Goal: Transaction & Acquisition: Book appointment/travel/reservation

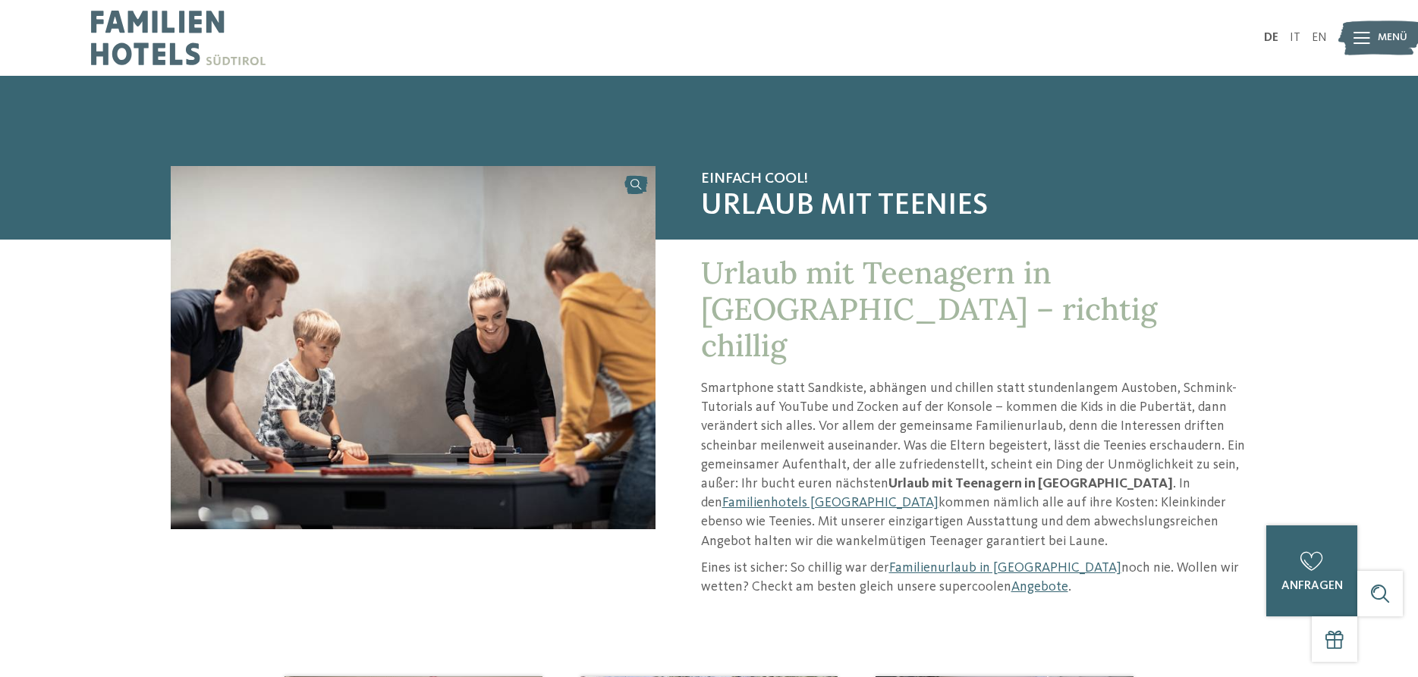
click at [1362, 36] on icon at bounding box center [1361, 38] width 17 height 12
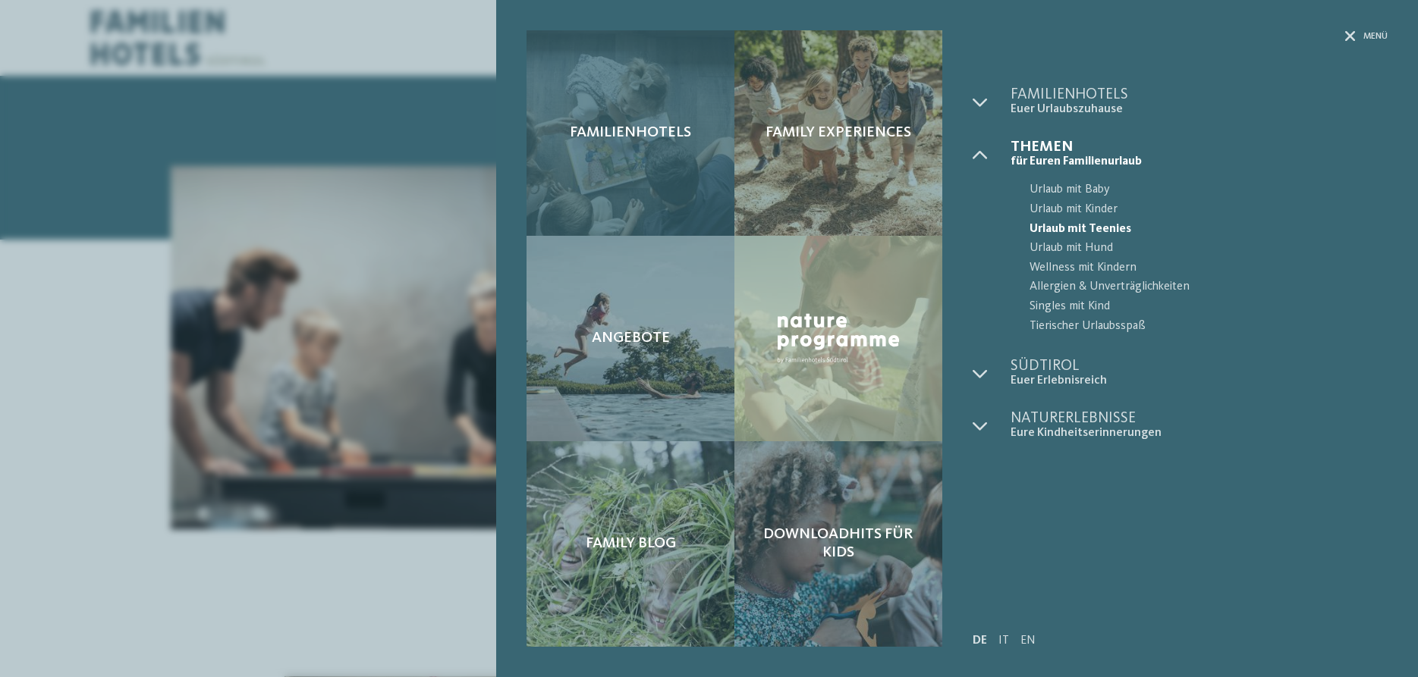
click at [629, 130] on span "Familienhotels" at bounding box center [630, 133] width 121 height 18
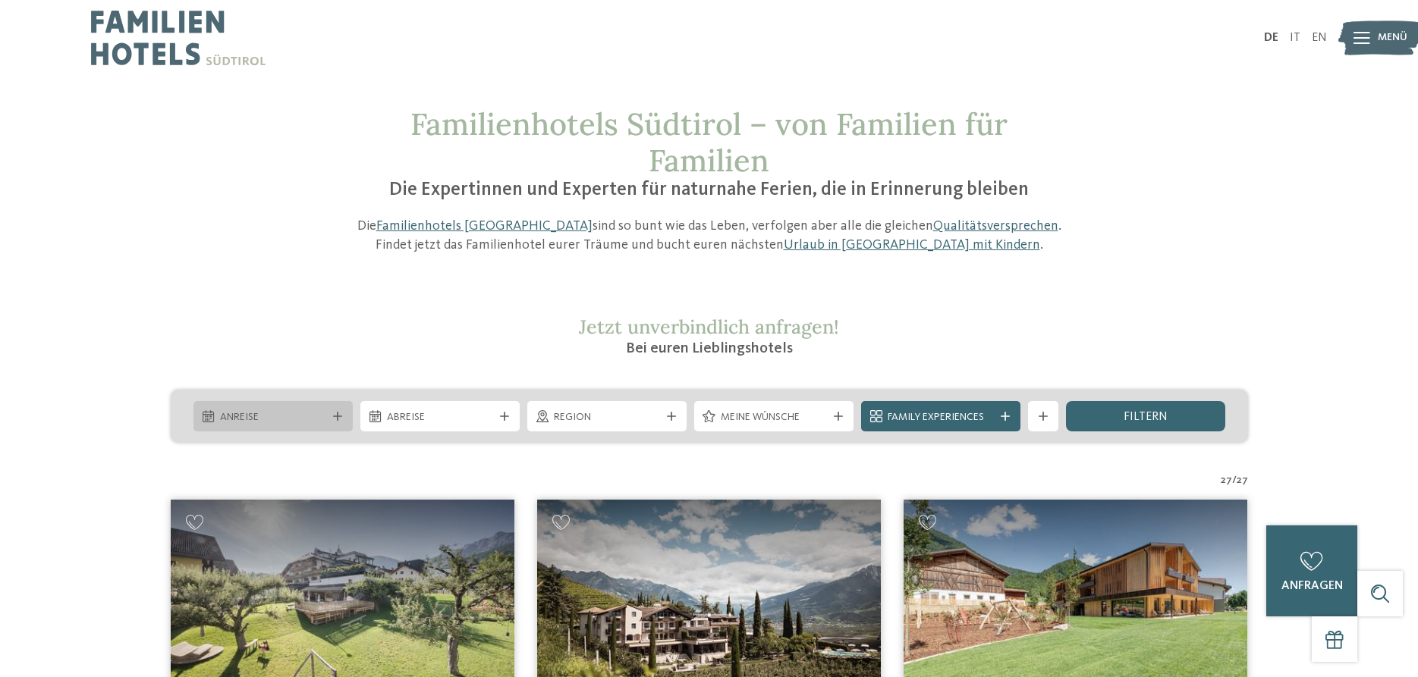
click at [336, 414] on icon at bounding box center [337, 416] width 9 height 9
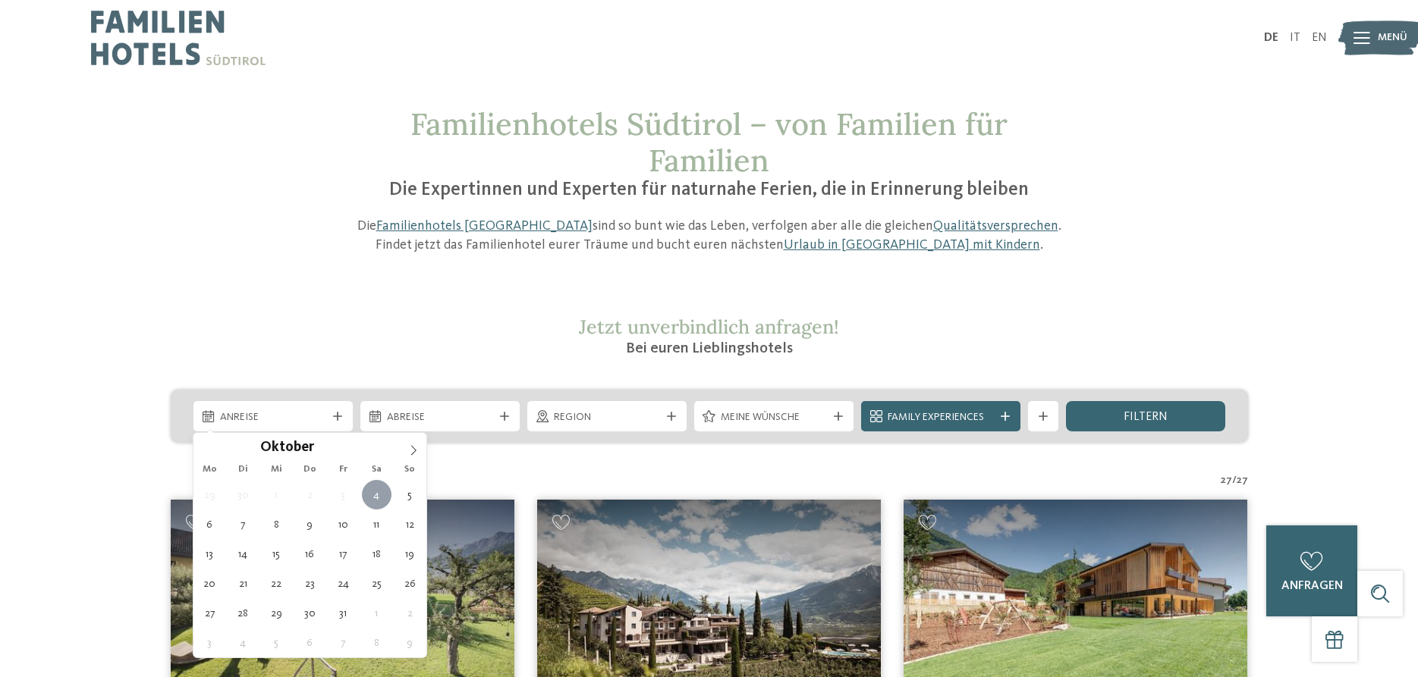
type div "04.10.2025"
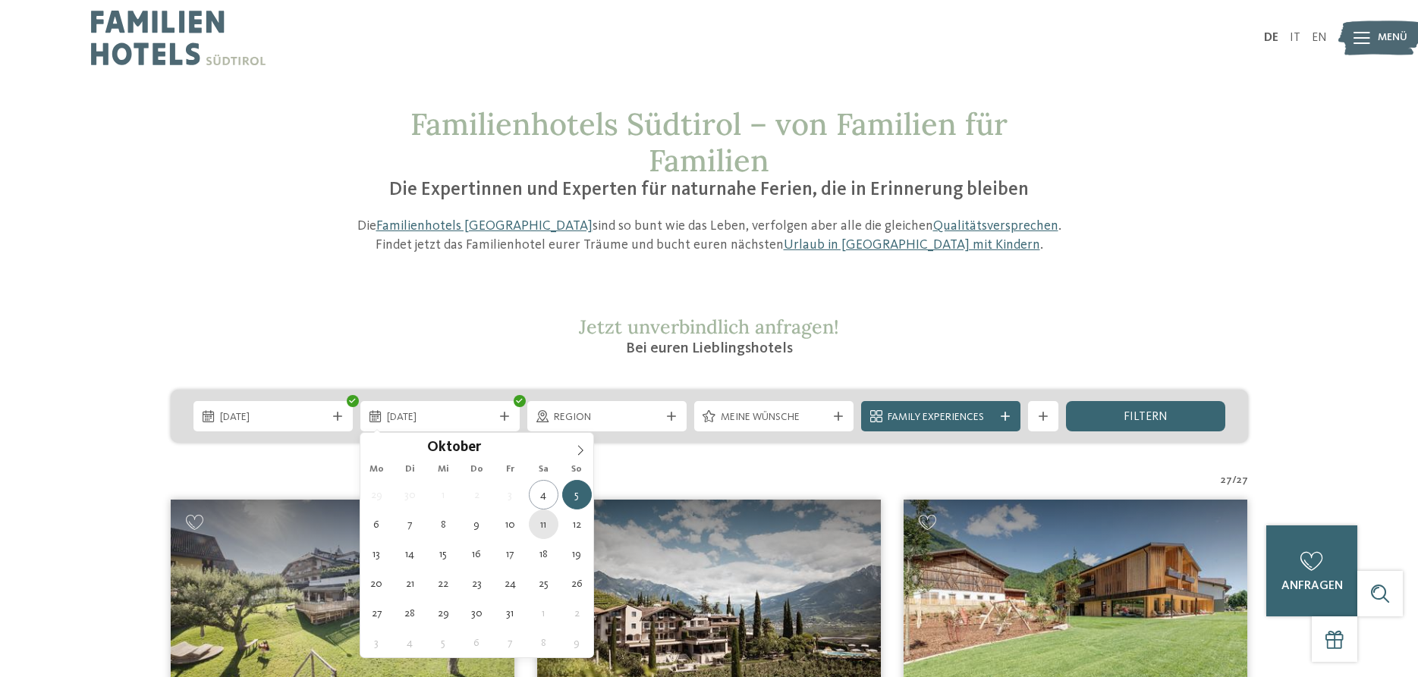
type div "11.10.2025"
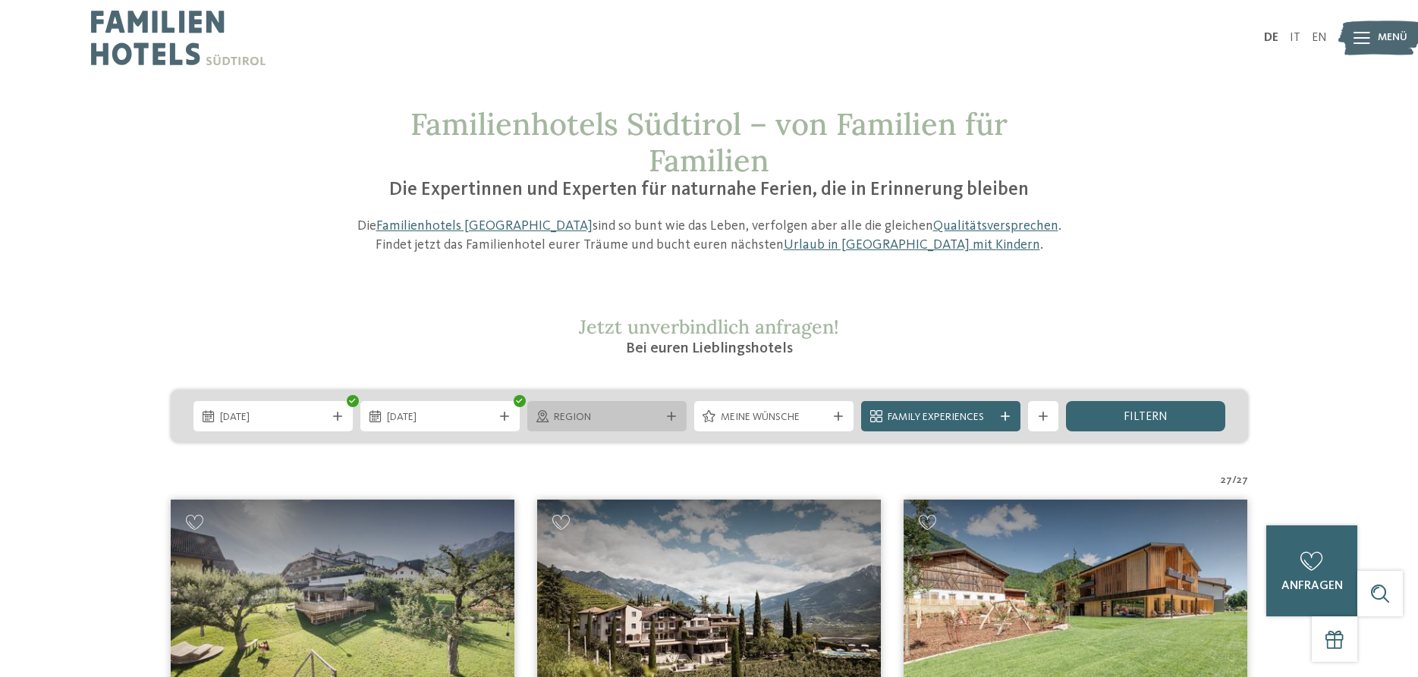
click at [671, 417] on icon at bounding box center [671, 416] width 9 height 9
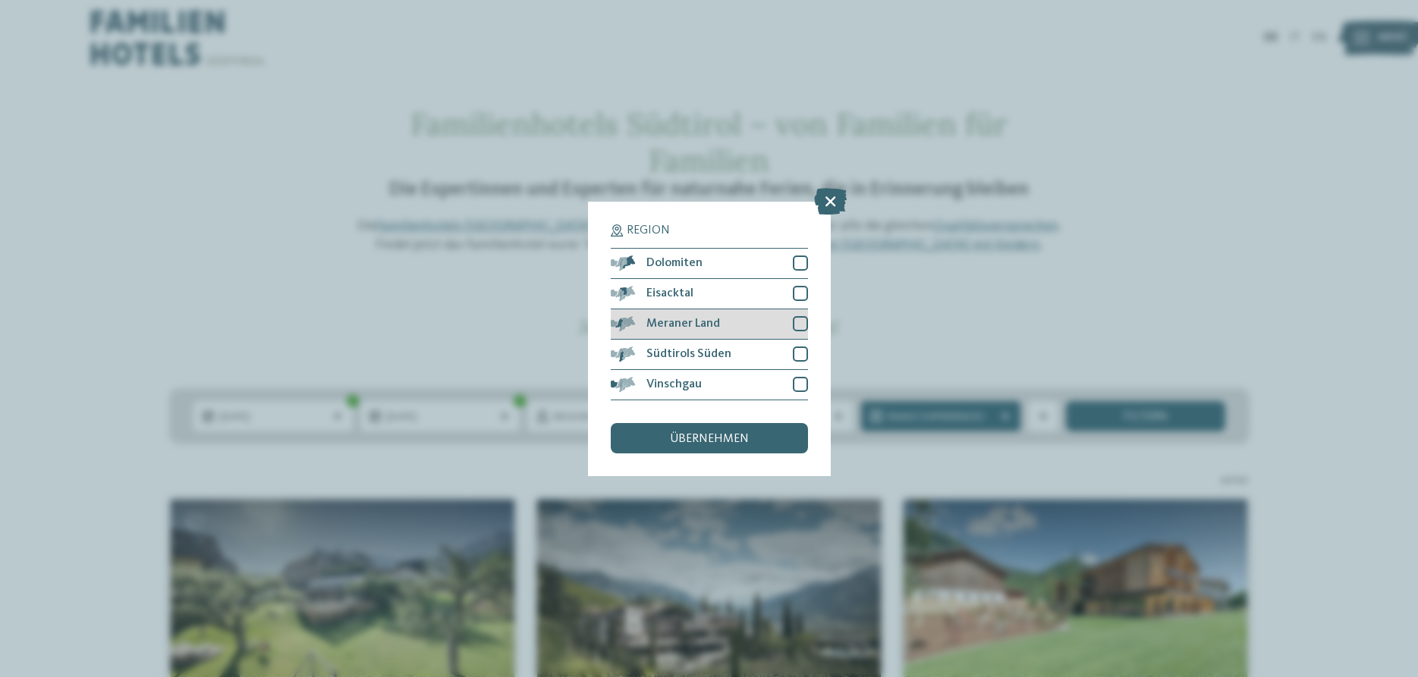
click at [800, 327] on div at bounding box center [800, 323] width 15 height 15
click at [794, 294] on div at bounding box center [800, 293] width 15 height 15
click at [799, 384] on div at bounding box center [800, 384] width 15 height 15
click at [722, 434] on span "übernehmen" at bounding box center [709, 439] width 79 height 12
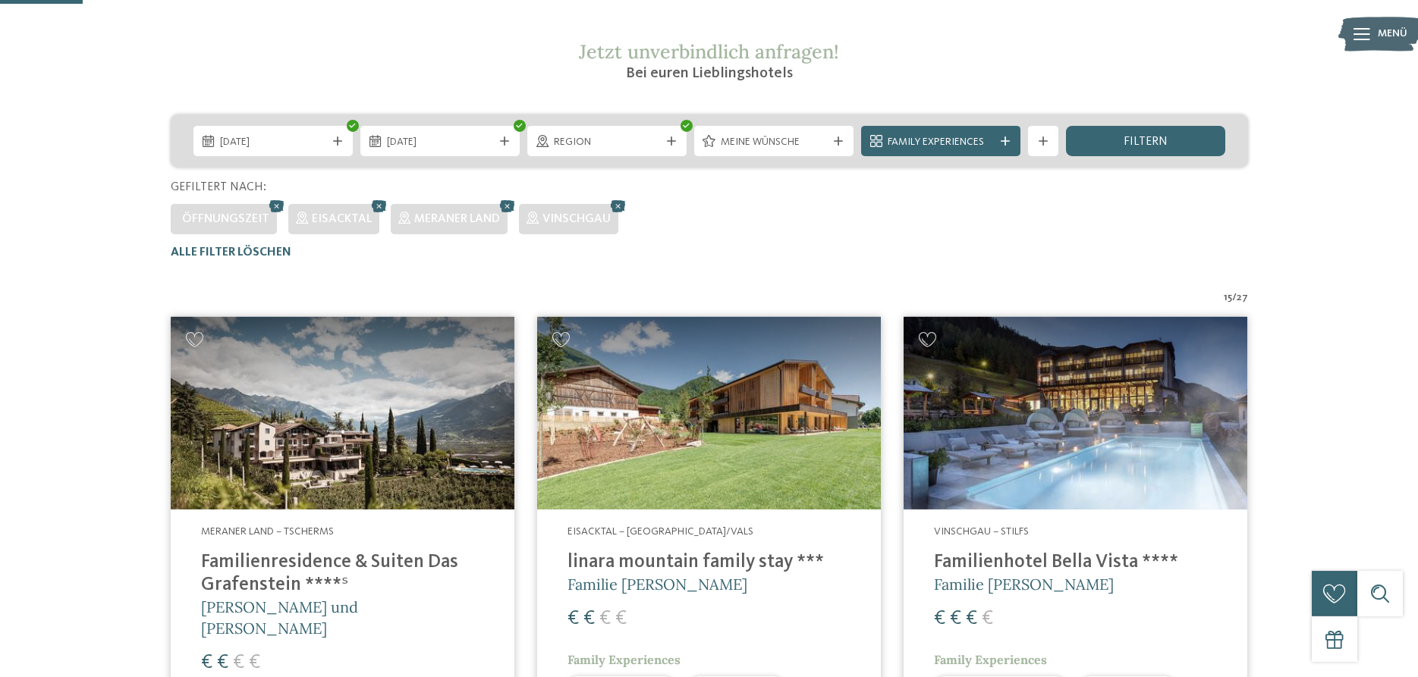
scroll to position [188, 0]
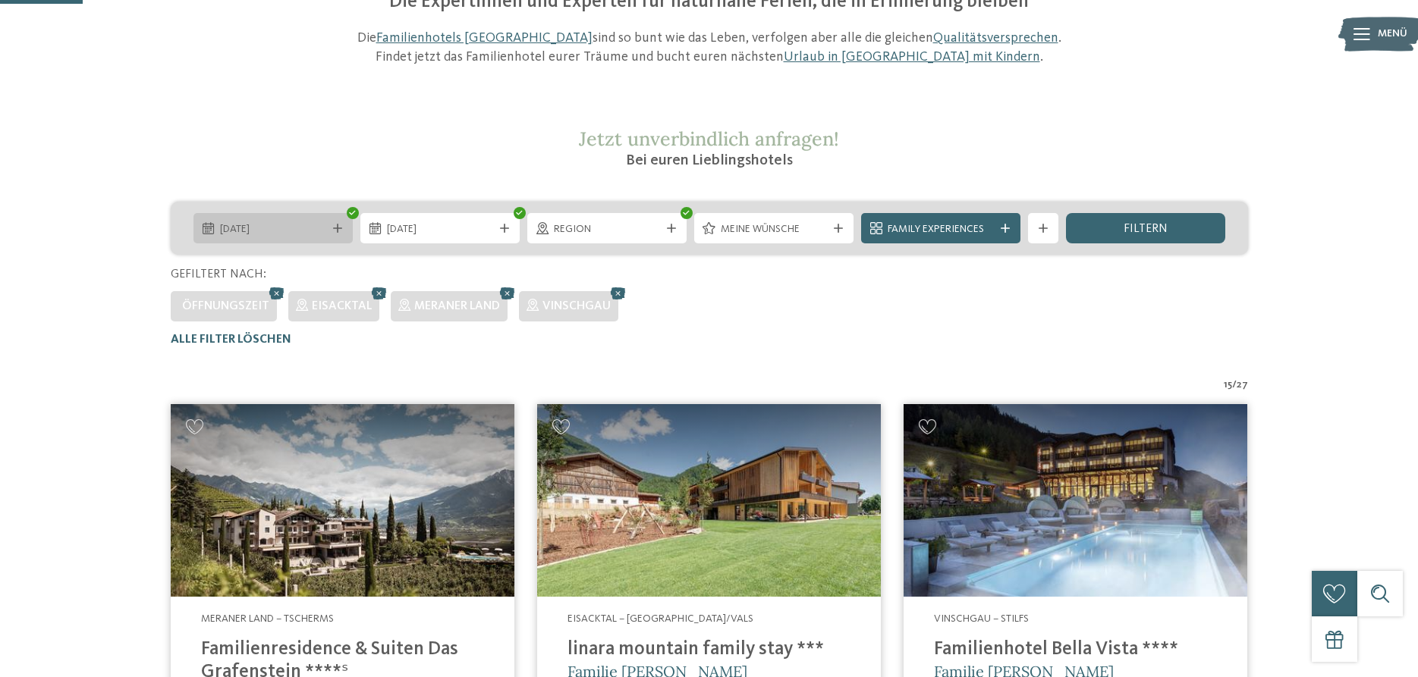
click at [338, 228] on icon at bounding box center [337, 228] width 9 height 9
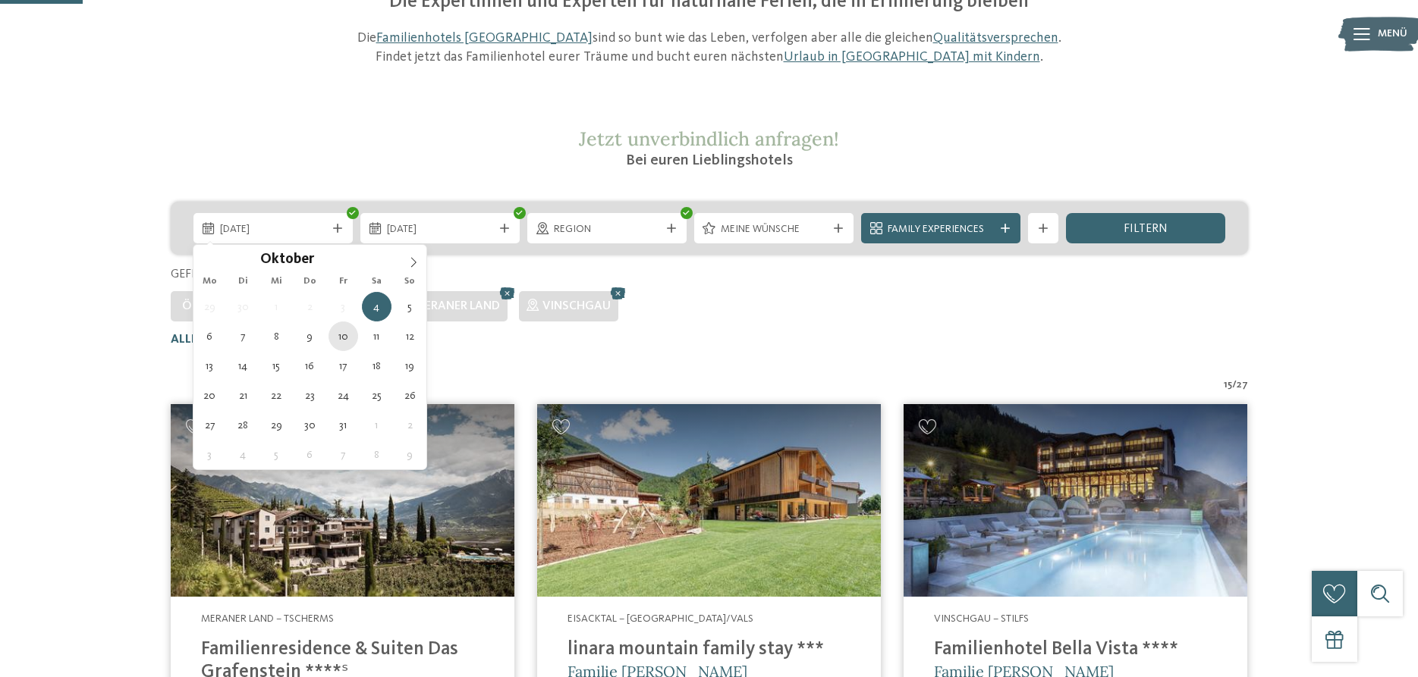
type div "10.10.2025"
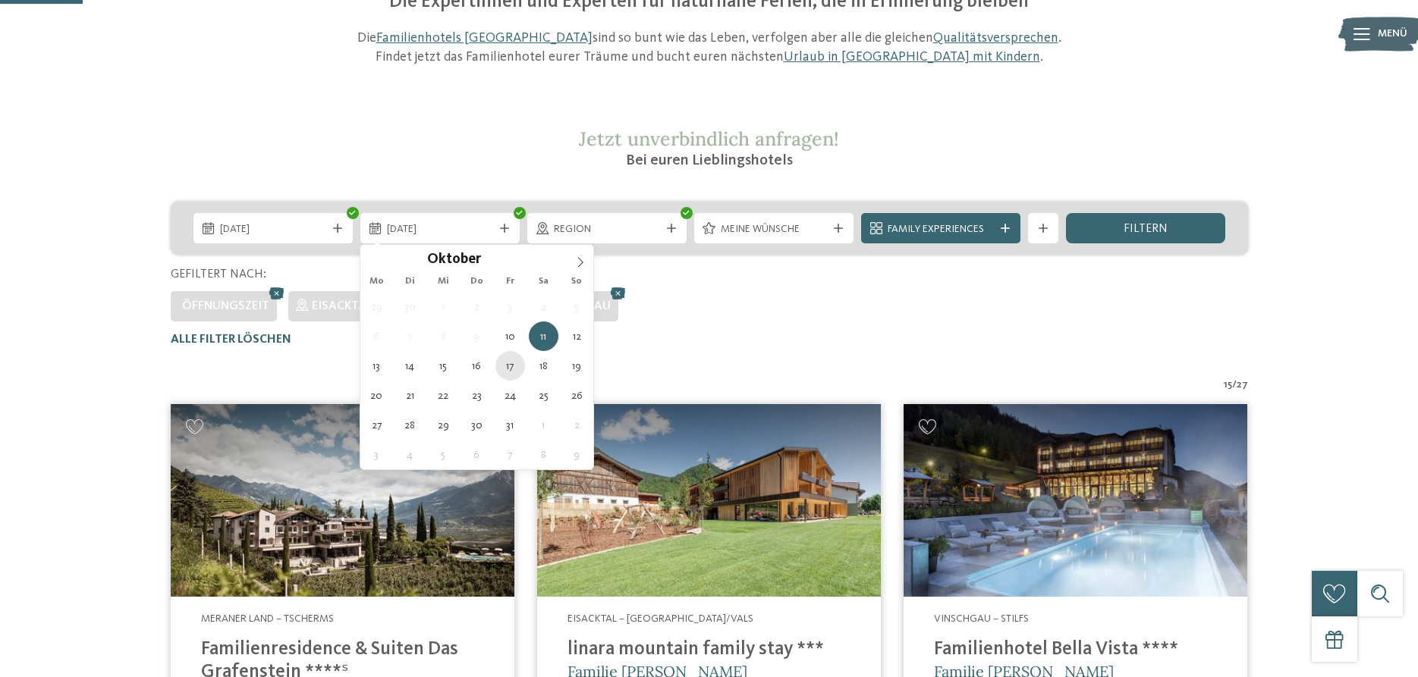
type div "17.10.2025"
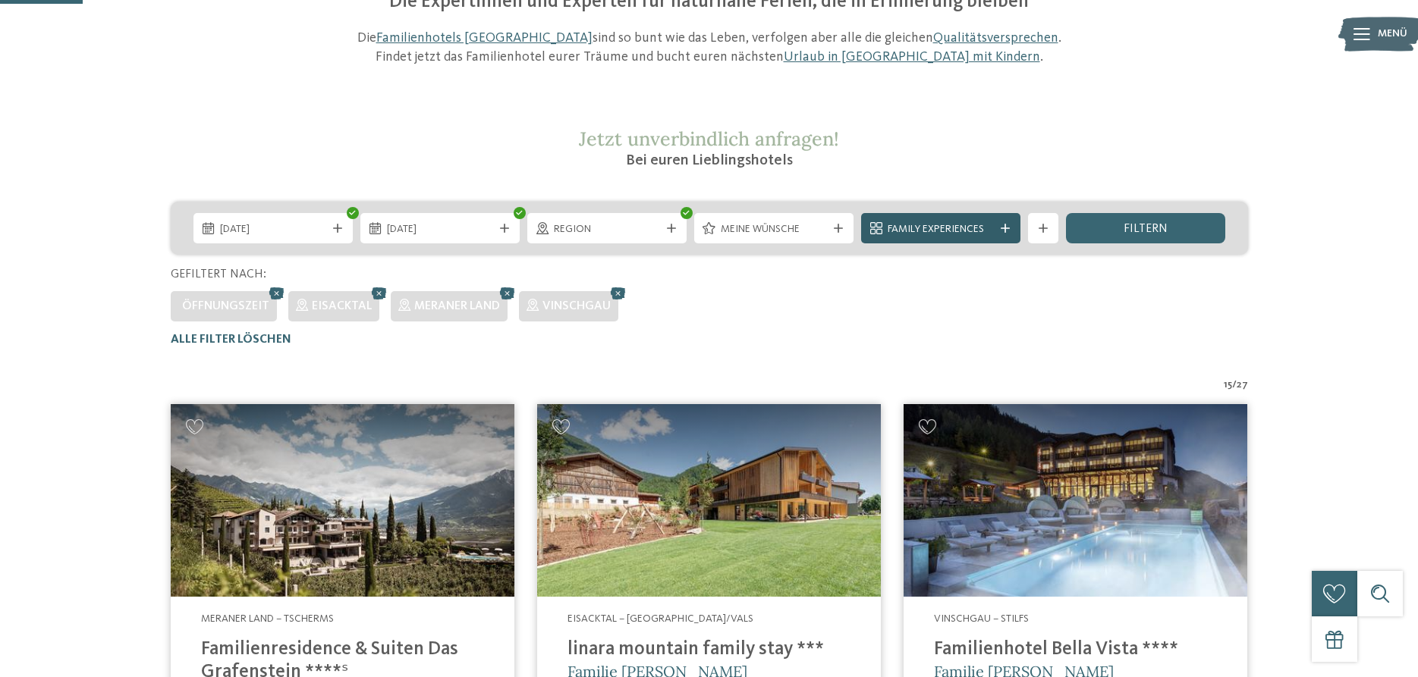
click at [1006, 230] on icon at bounding box center [1004, 228] width 9 height 9
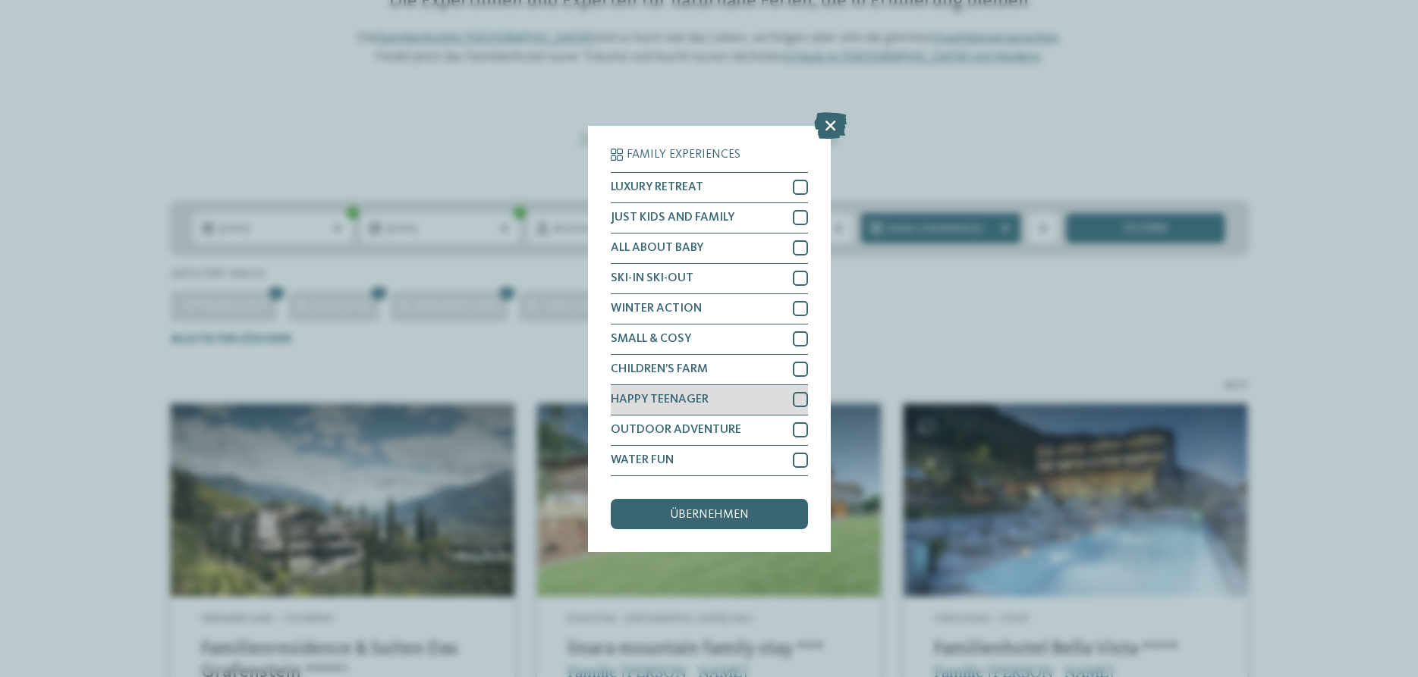
click at [796, 397] on div at bounding box center [800, 399] width 15 height 15
click at [719, 516] on span "übernehmen" at bounding box center [709, 515] width 79 height 12
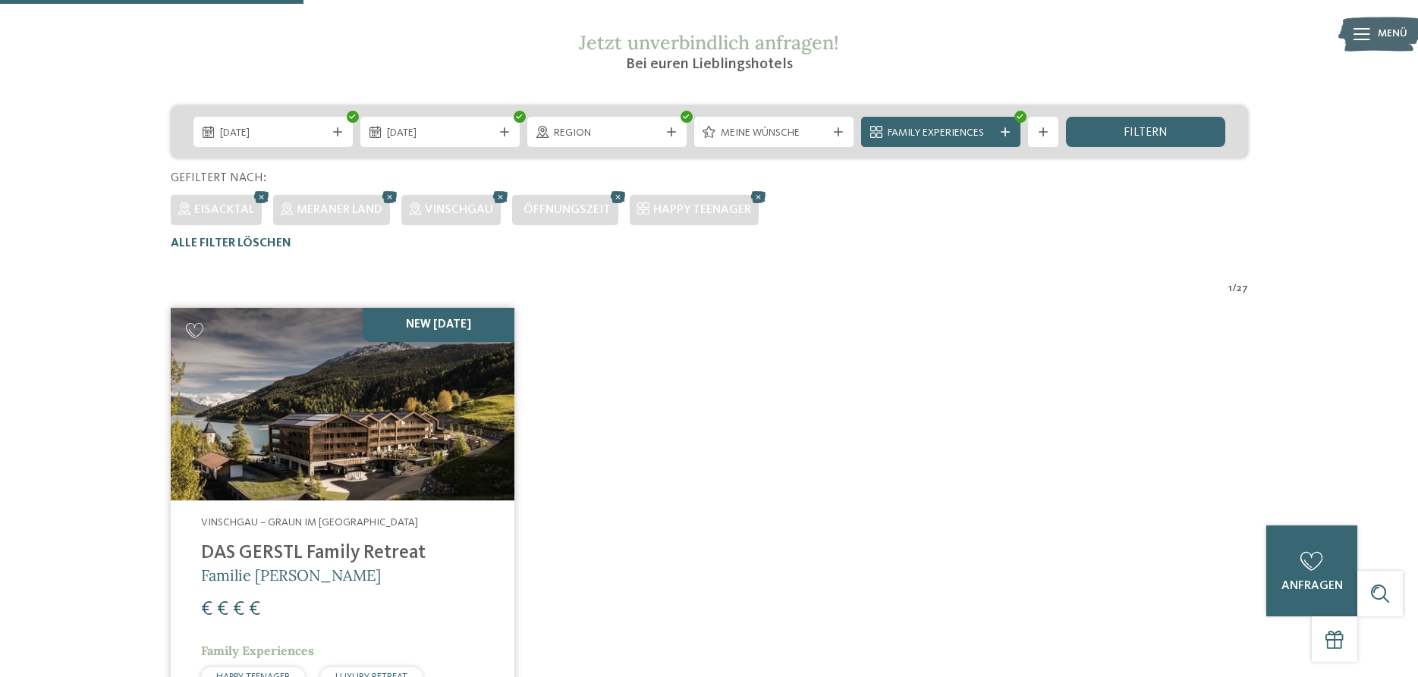
scroll to position [420, 0]
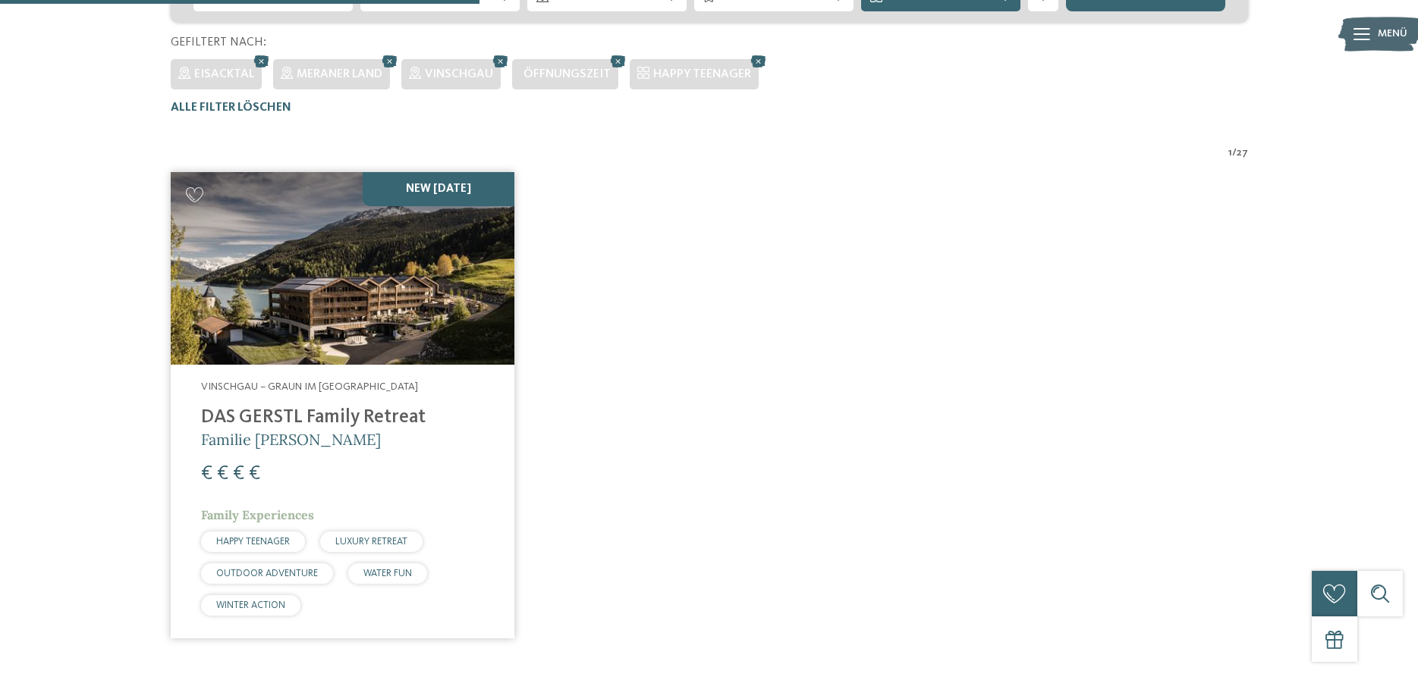
click at [377, 325] on img at bounding box center [343, 268] width 344 height 193
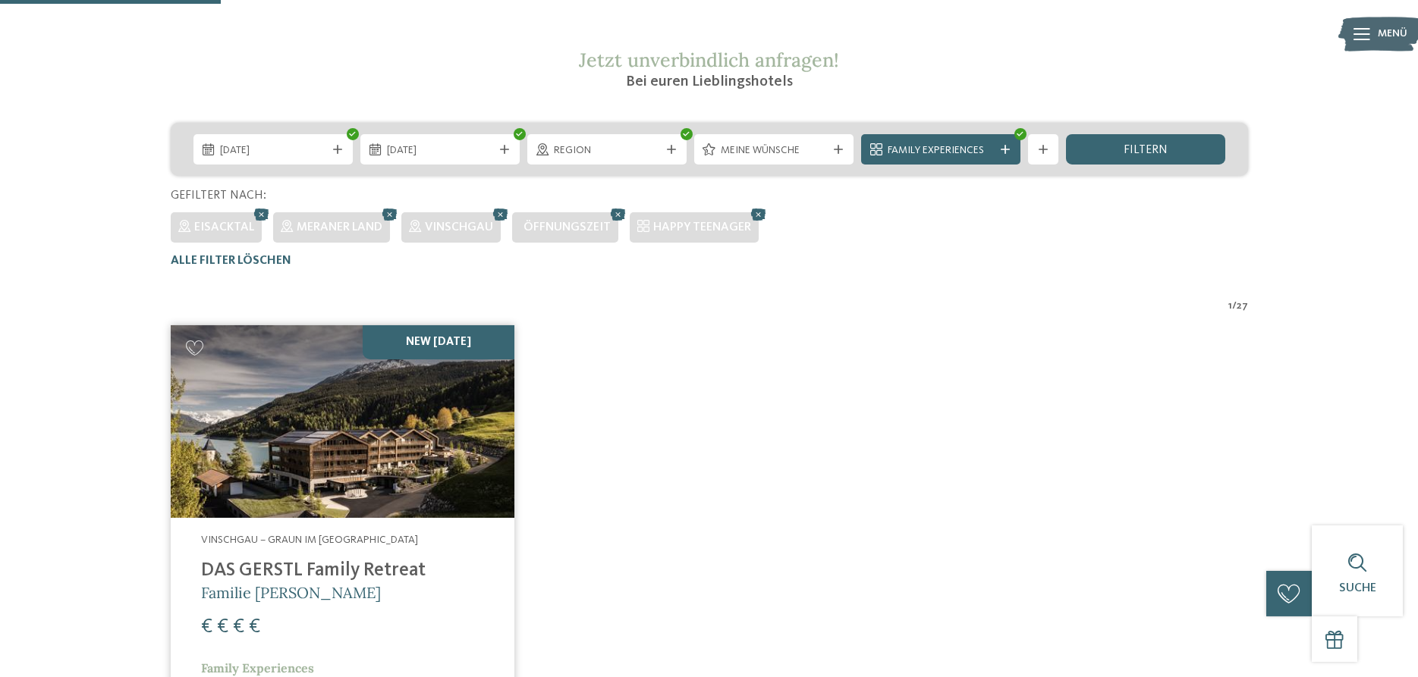
scroll to position [188, 0]
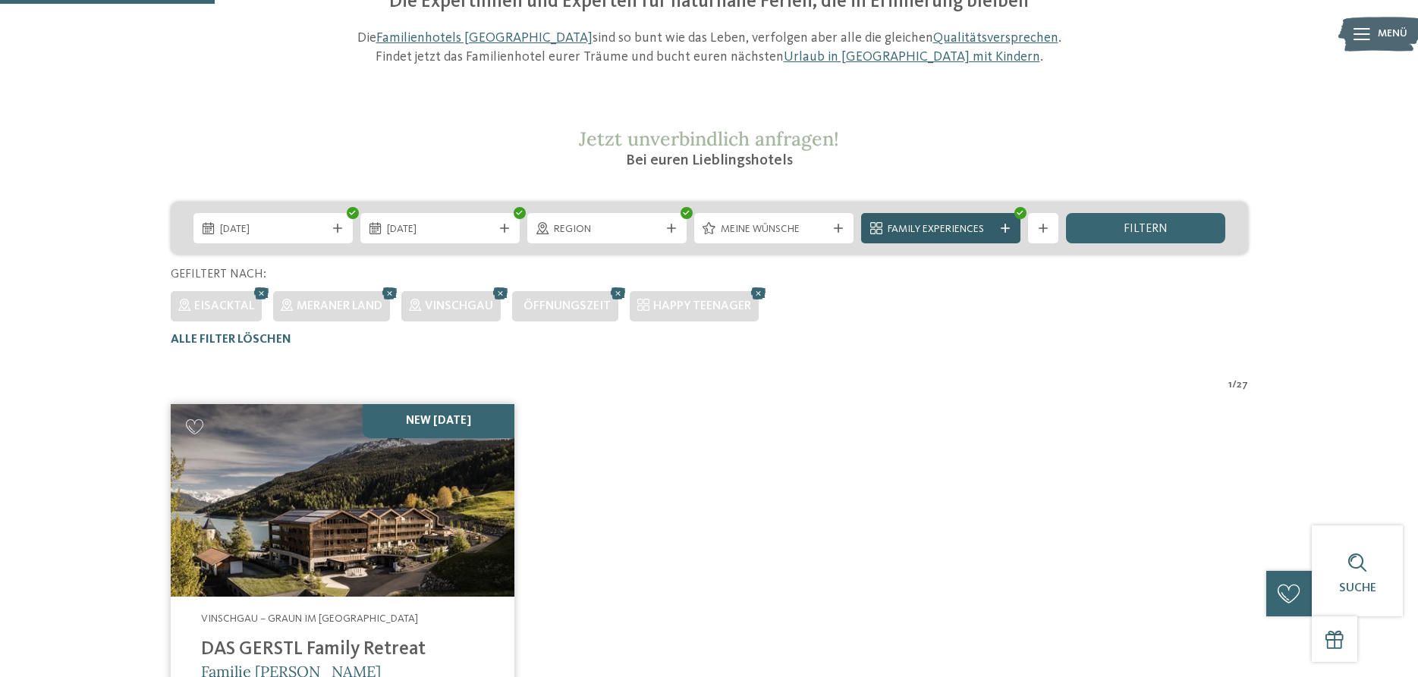
click at [1009, 223] on div "Family Experiences" at bounding box center [940, 228] width 159 height 30
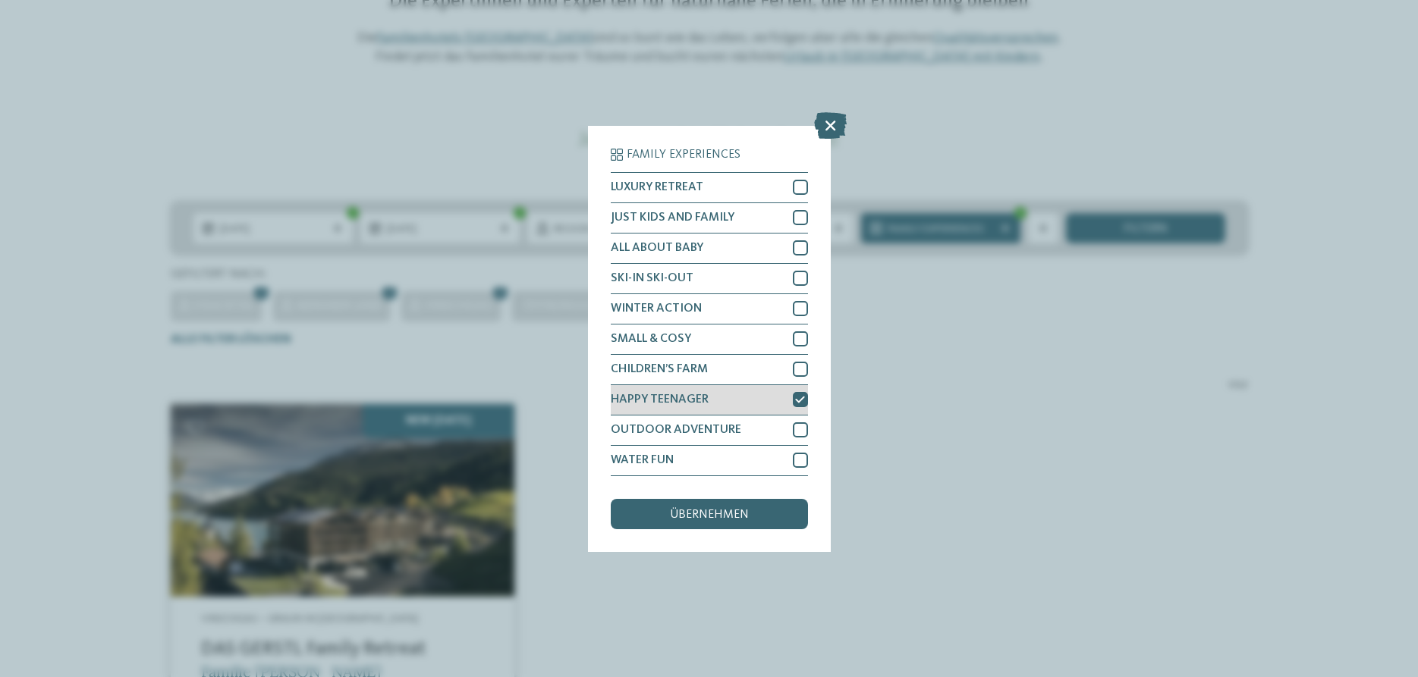
click at [794, 395] on div at bounding box center [800, 399] width 15 height 15
click at [752, 521] on div "übernehmen" at bounding box center [709, 514] width 197 height 30
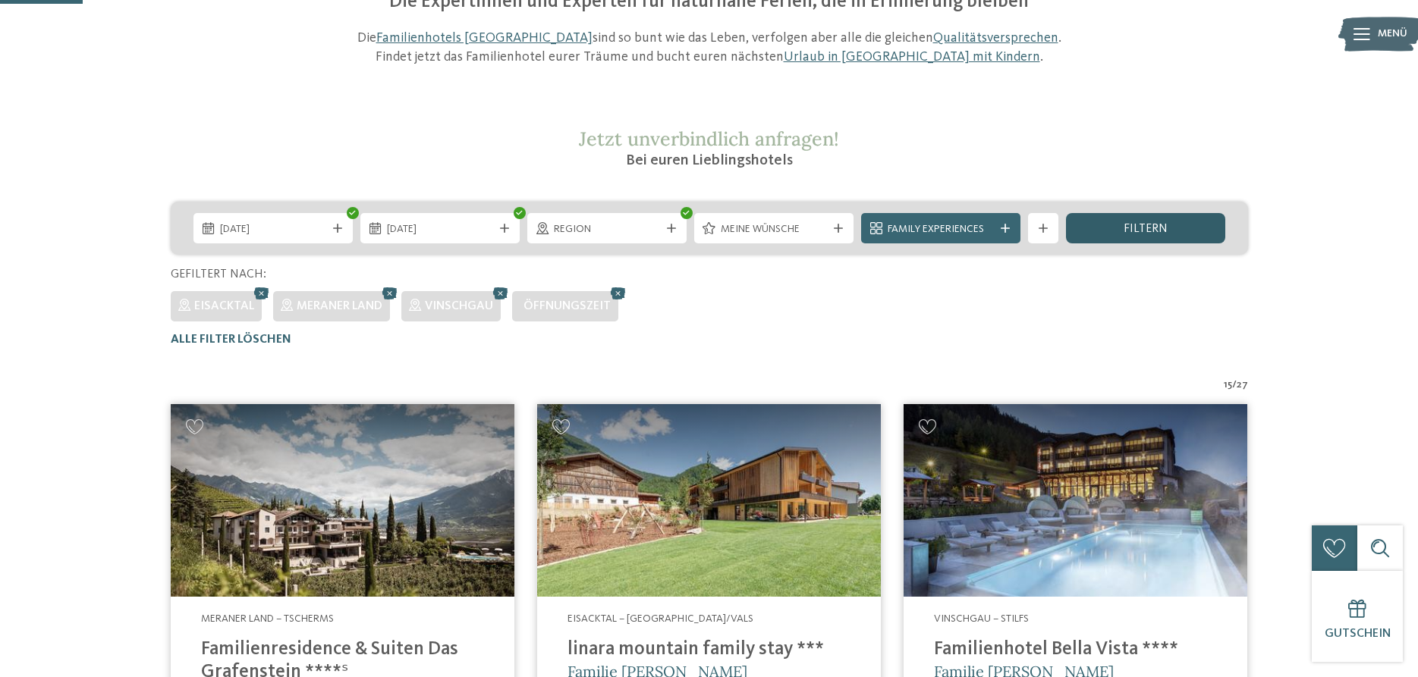
click at [1160, 242] on div "filtern" at bounding box center [1145, 228] width 159 height 30
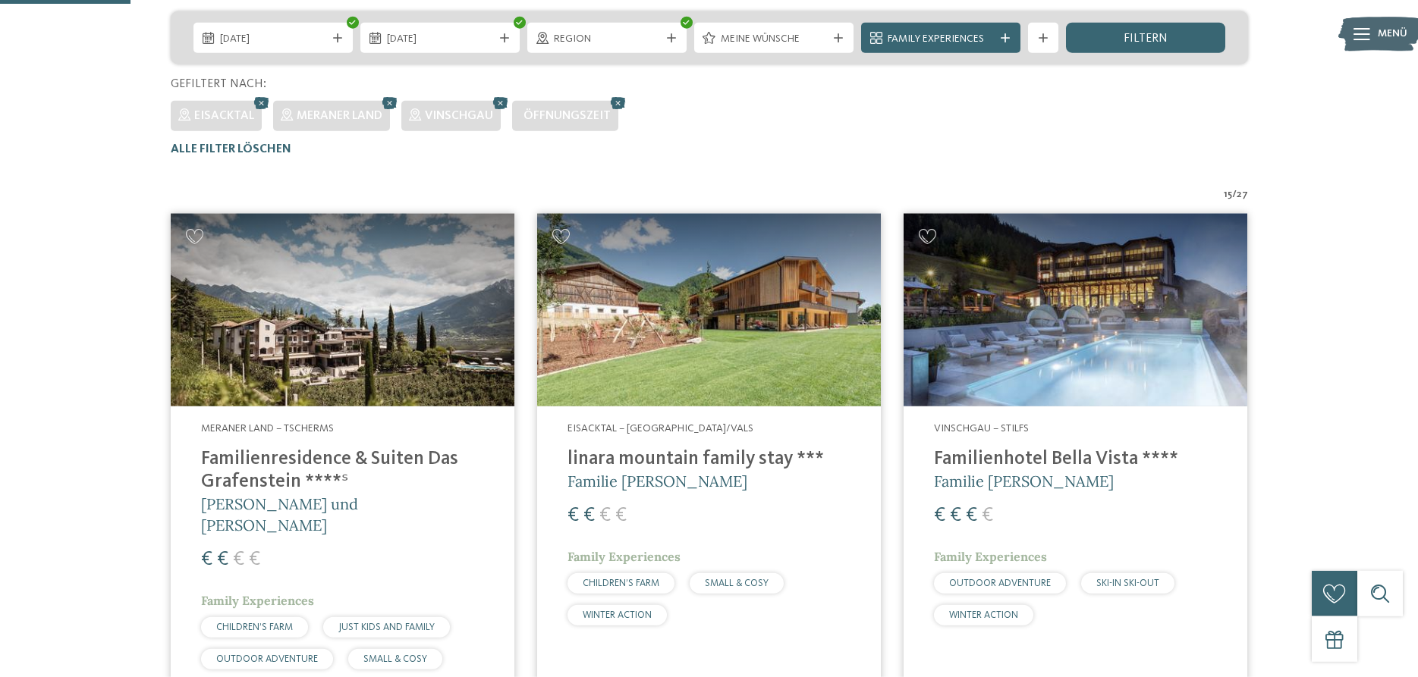
scroll to position [265, 0]
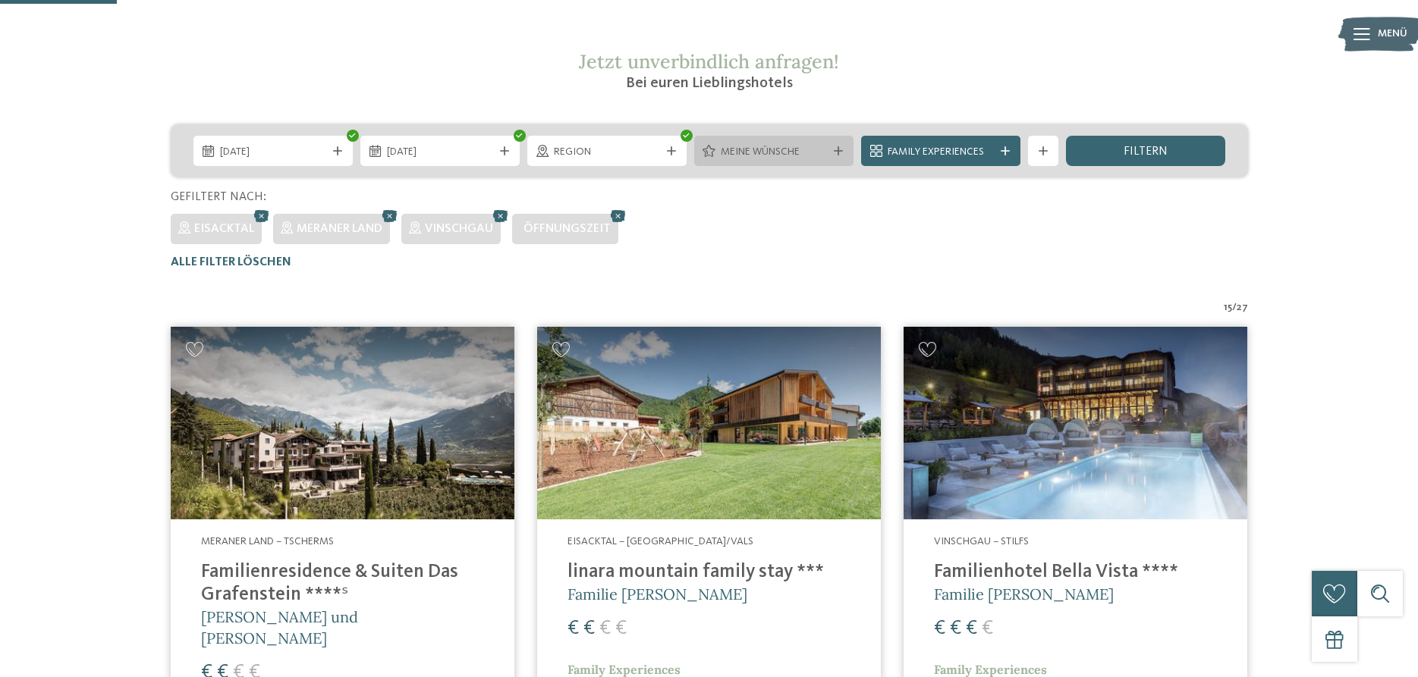
click at [838, 149] on icon at bounding box center [838, 150] width 9 height 9
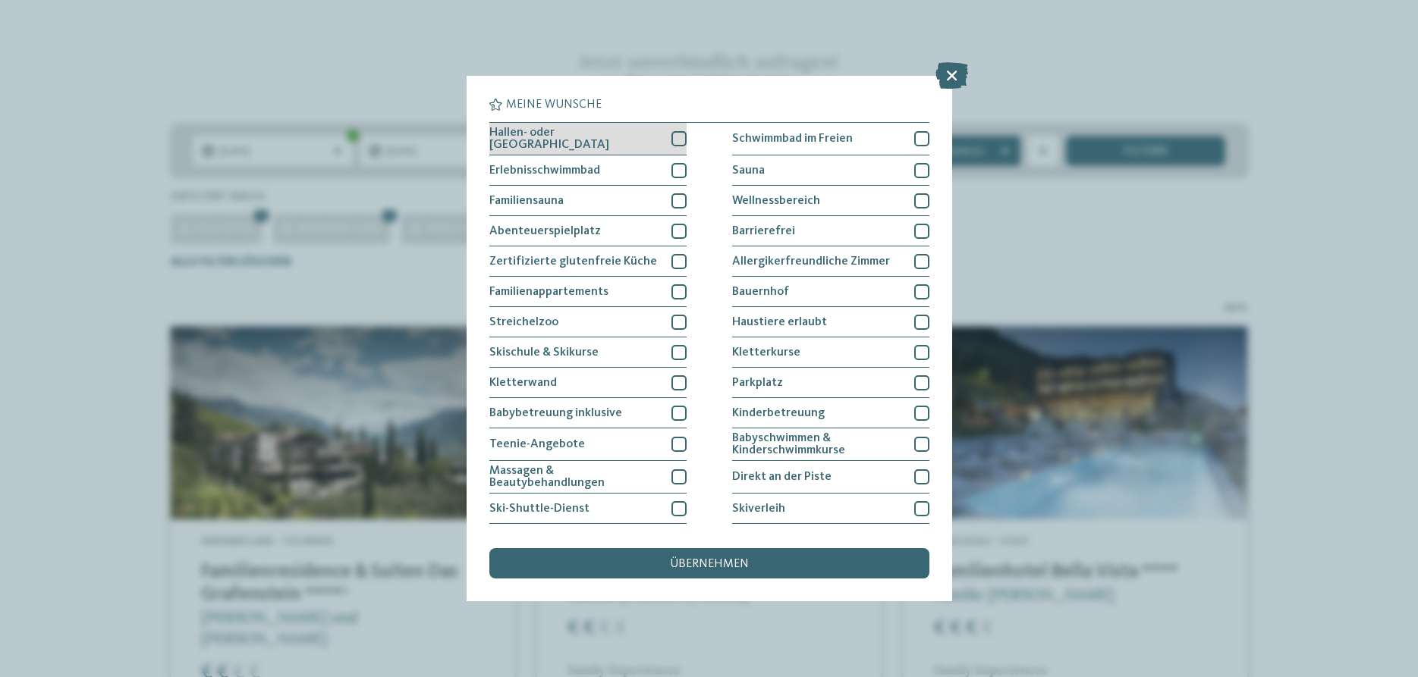
click at [683, 137] on div at bounding box center [678, 138] width 15 height 15
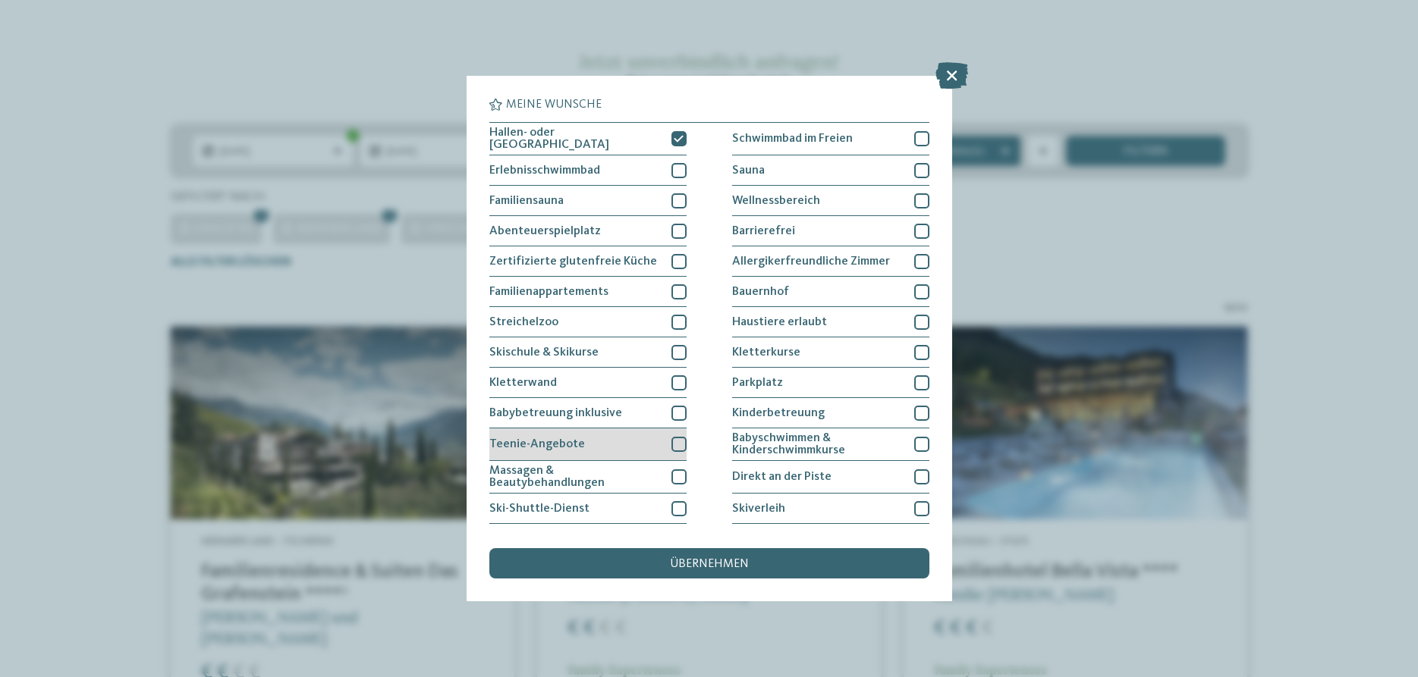
click at [680, 445] on div at bounding box center [678, 444] width 15 height 15
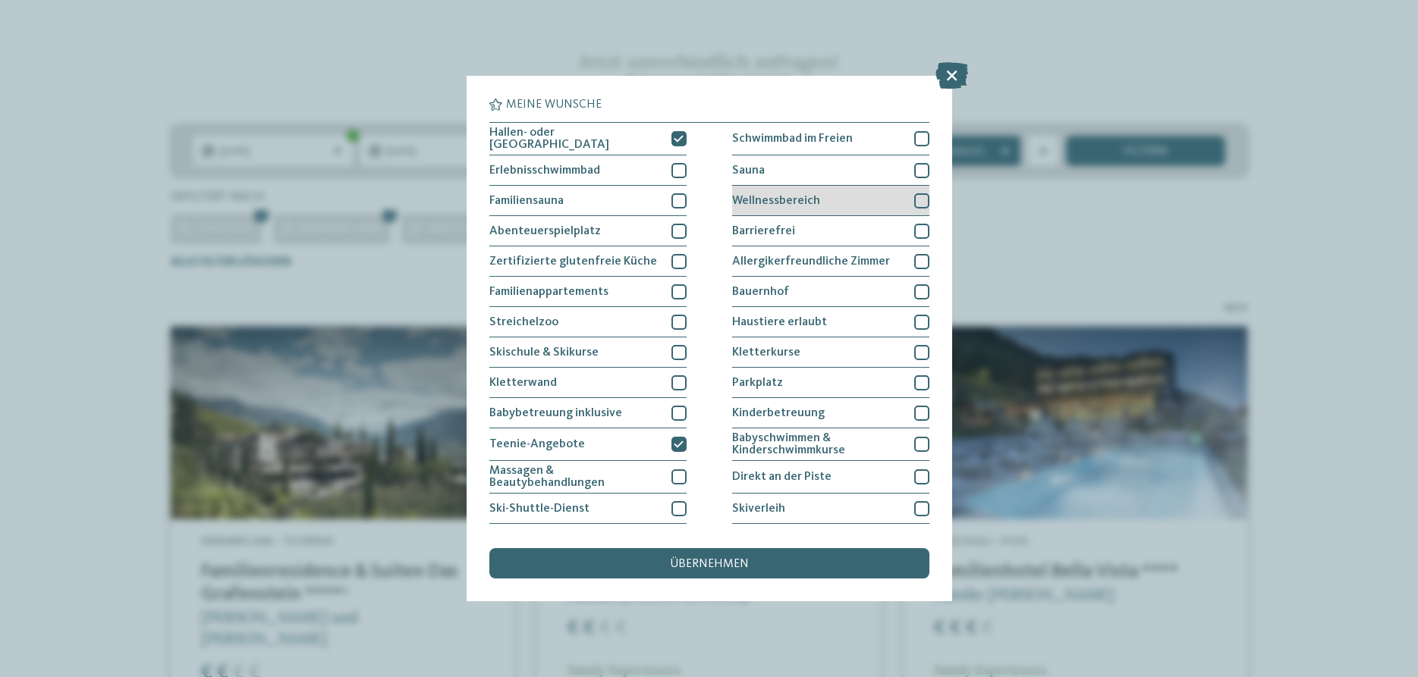
click at [921, 196] on div at bounding box center [921, 200] width 15 height 15
click at [768, 558] on div "übernehmen" at bounding box center [709, 563] width 440 height 30
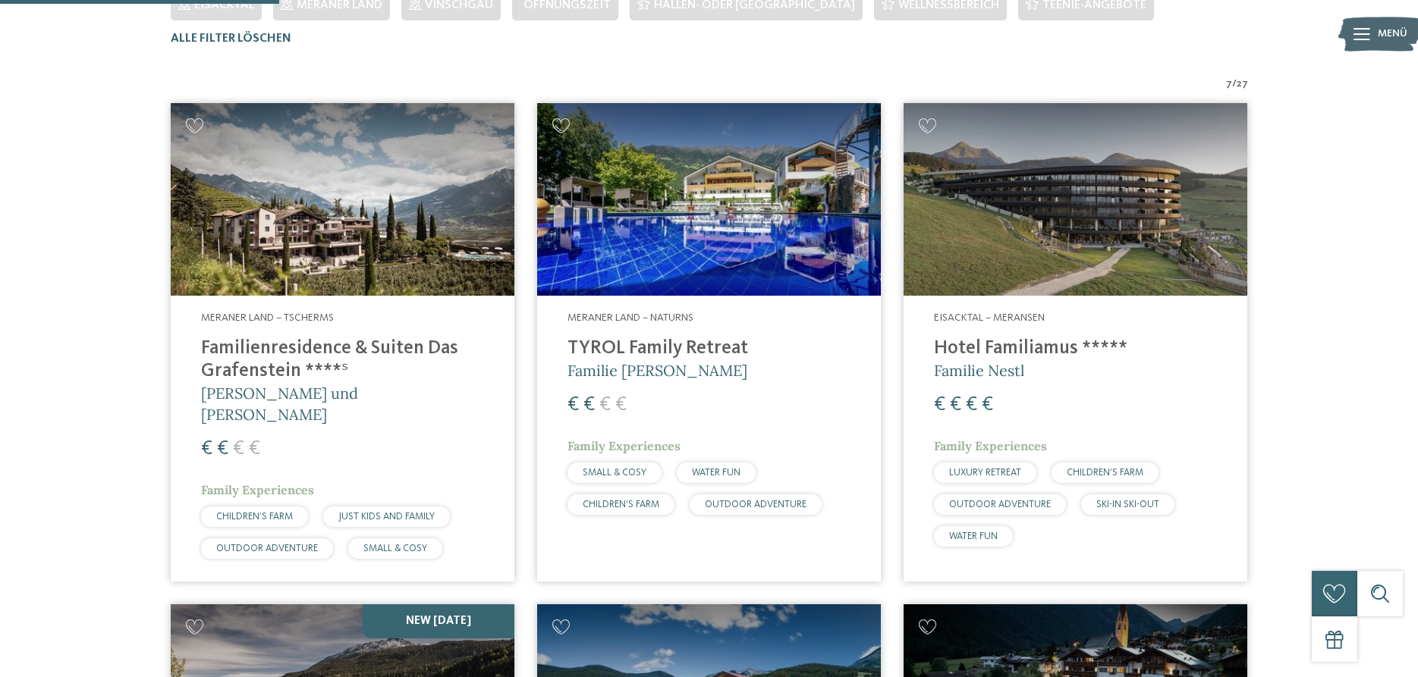
scroll to position [498, 0]
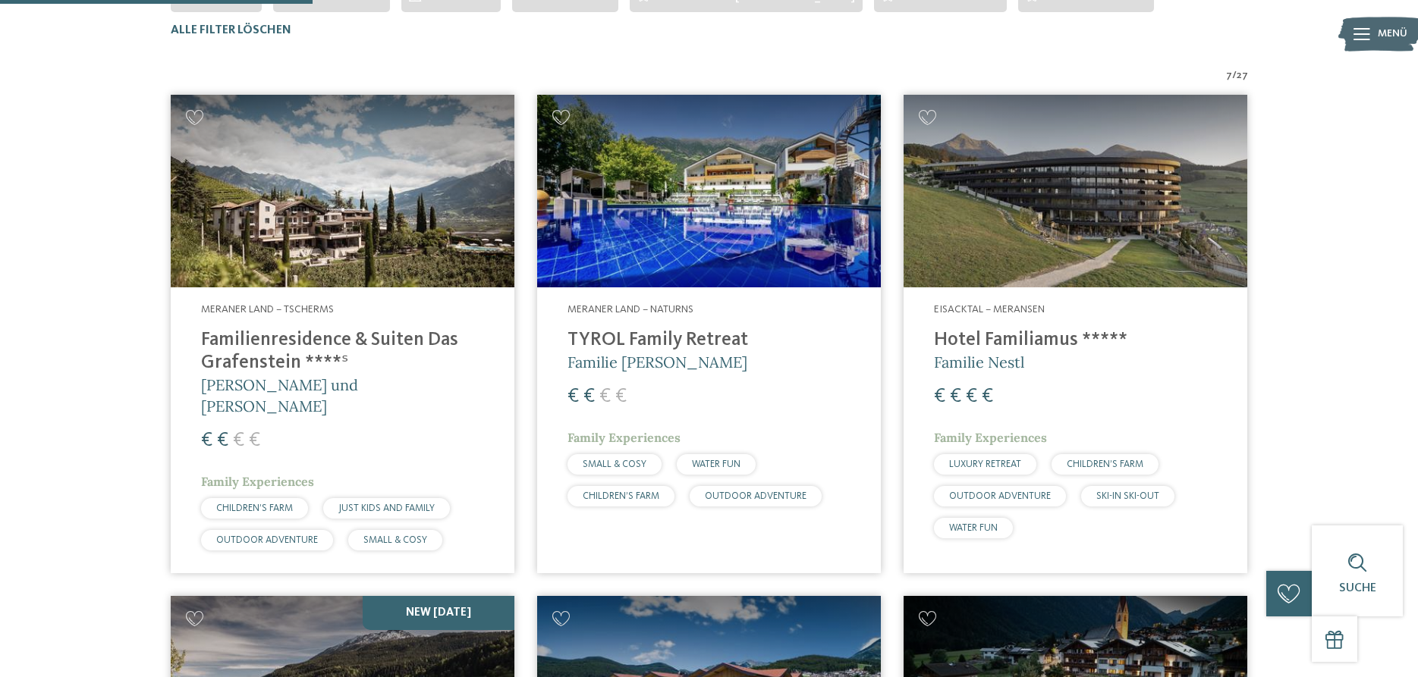
click at [309, 228] on img at bounding box center [343, 191] width 344 height 193
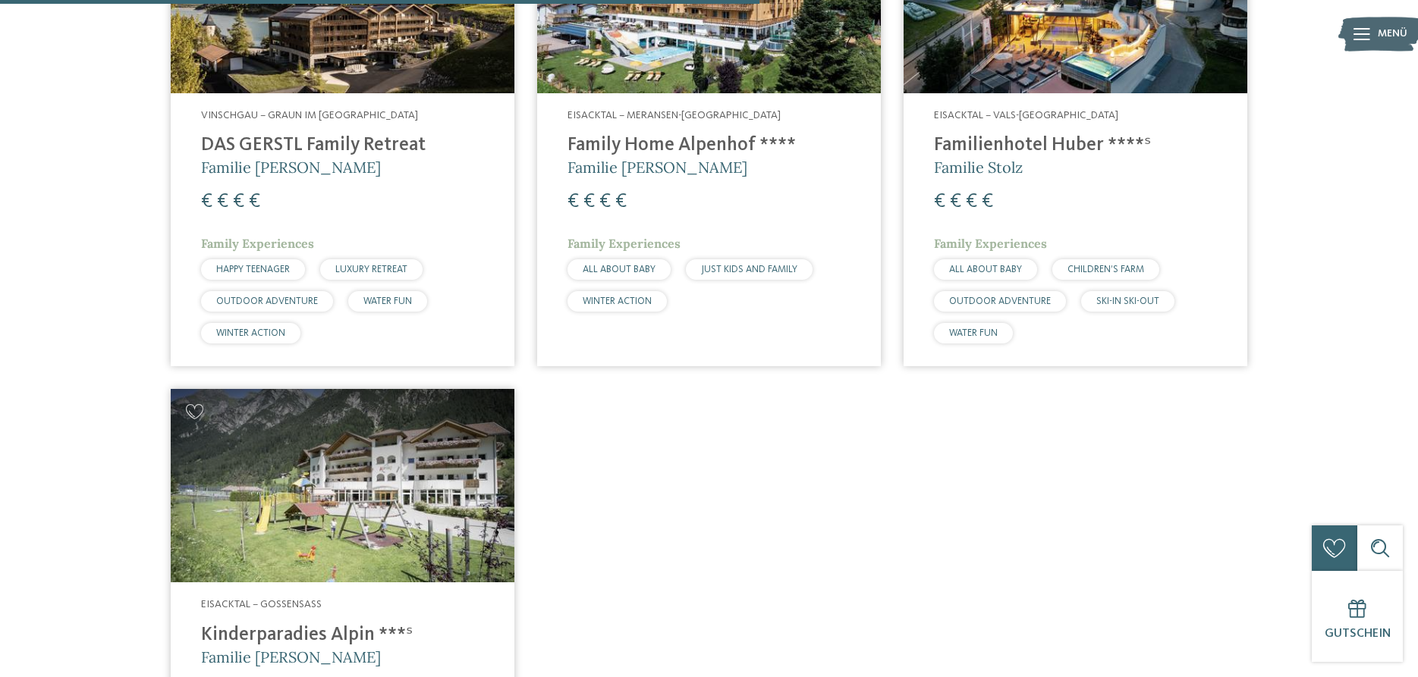
scroll to position [1348, 0]
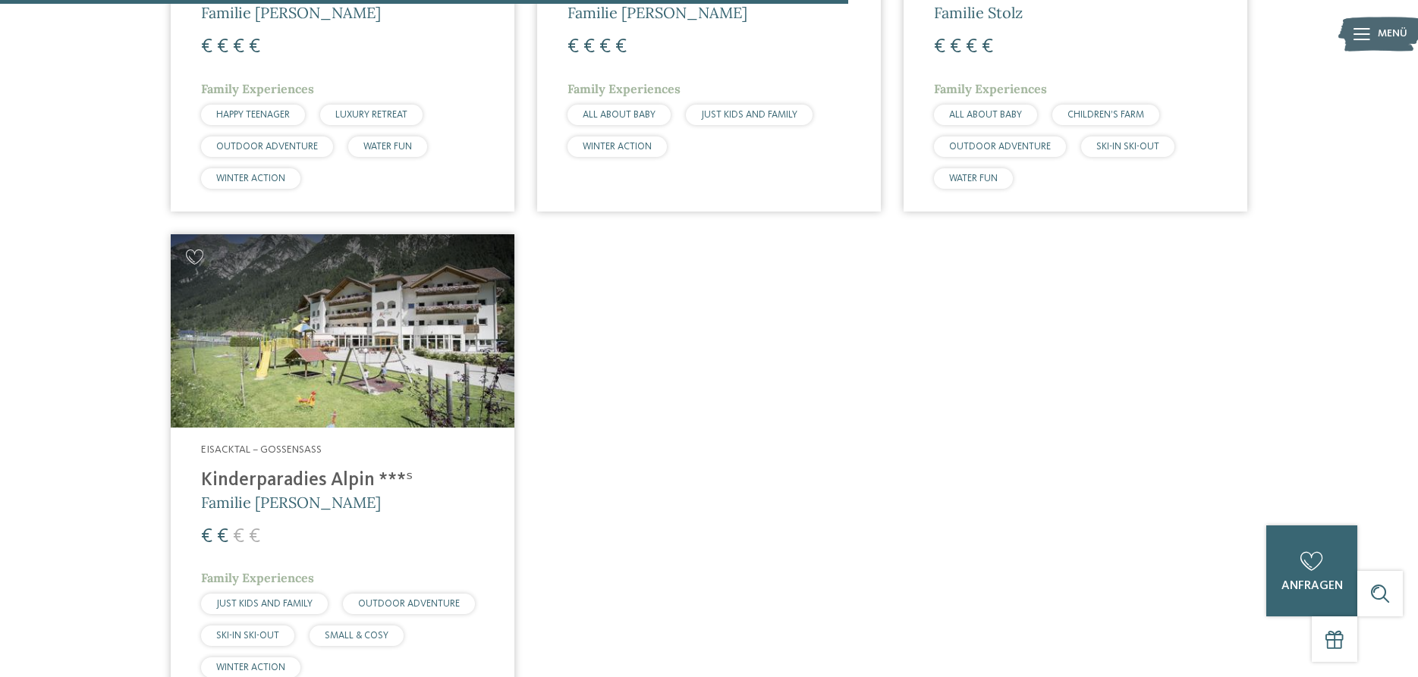
click at [371, 366] on img at bounding box center [343, 330] width 344 height 193
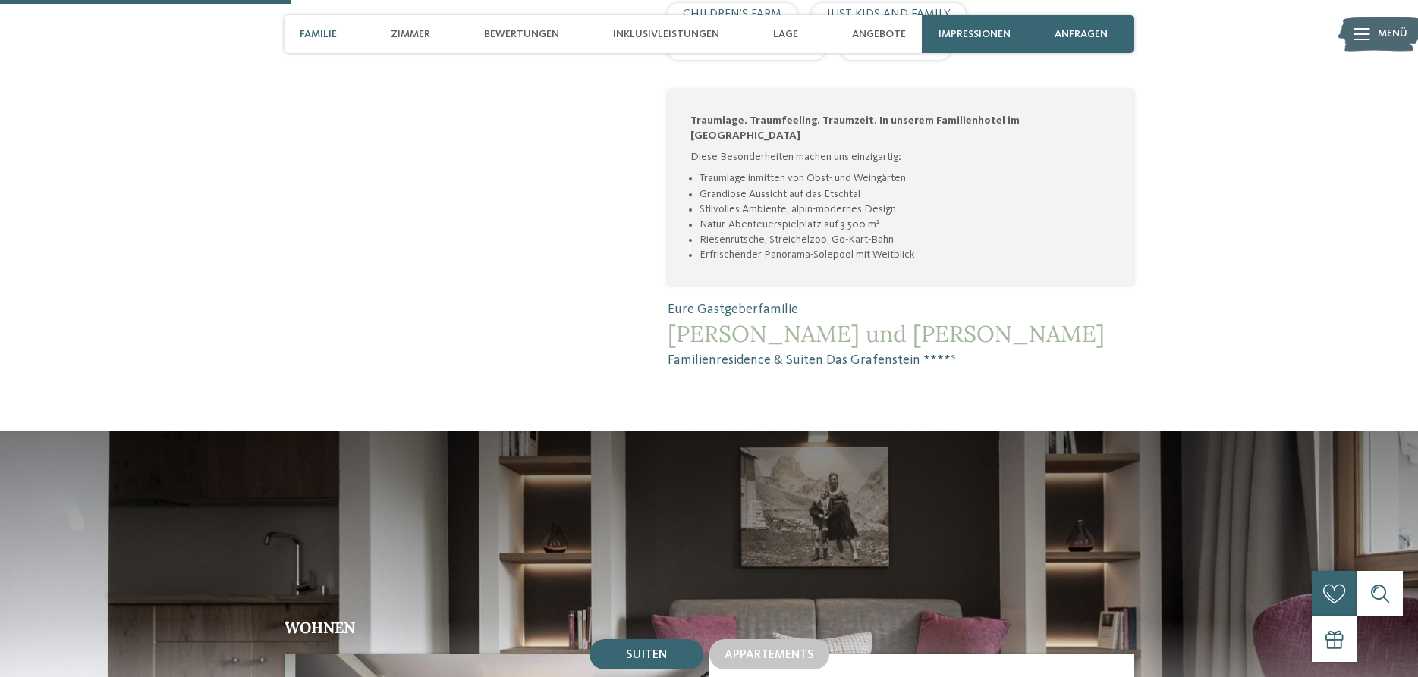
scroll to position [1315, 0]
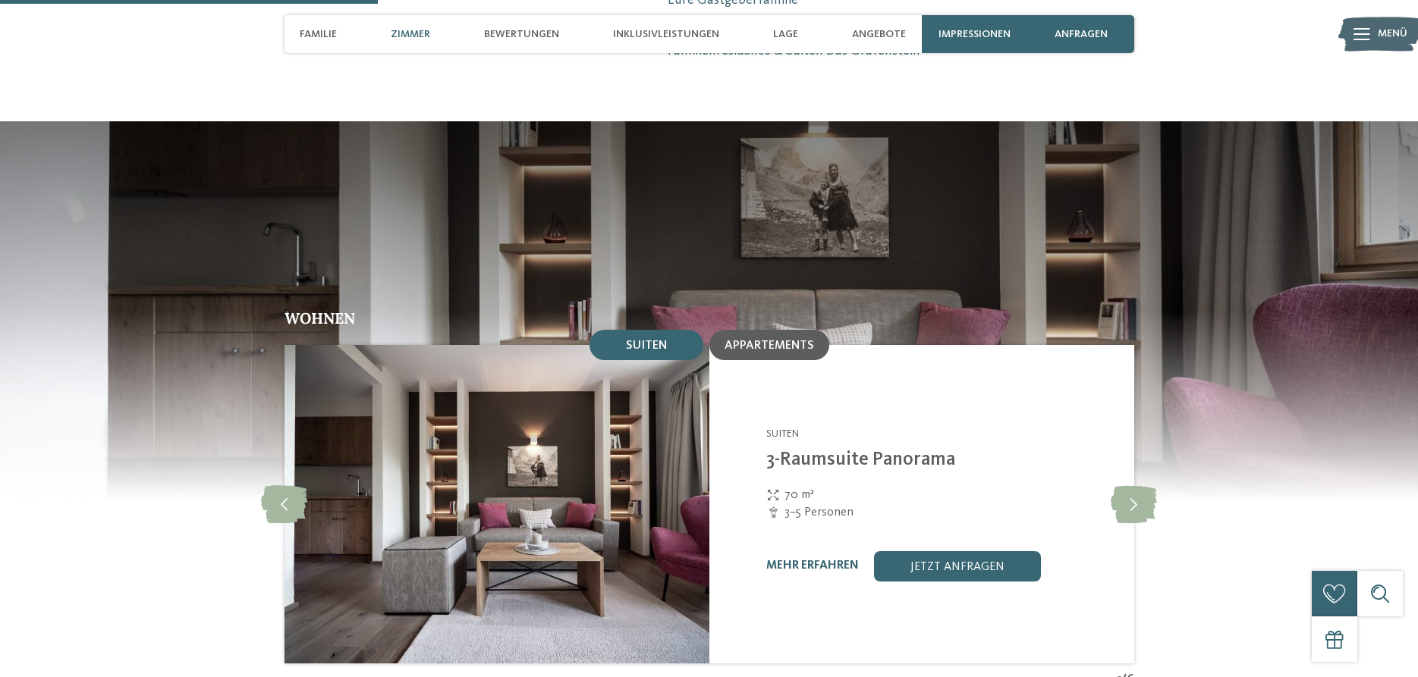
click at [802, 330] on div "Appartements" at bounding box center [769, 345] width 120 height 30
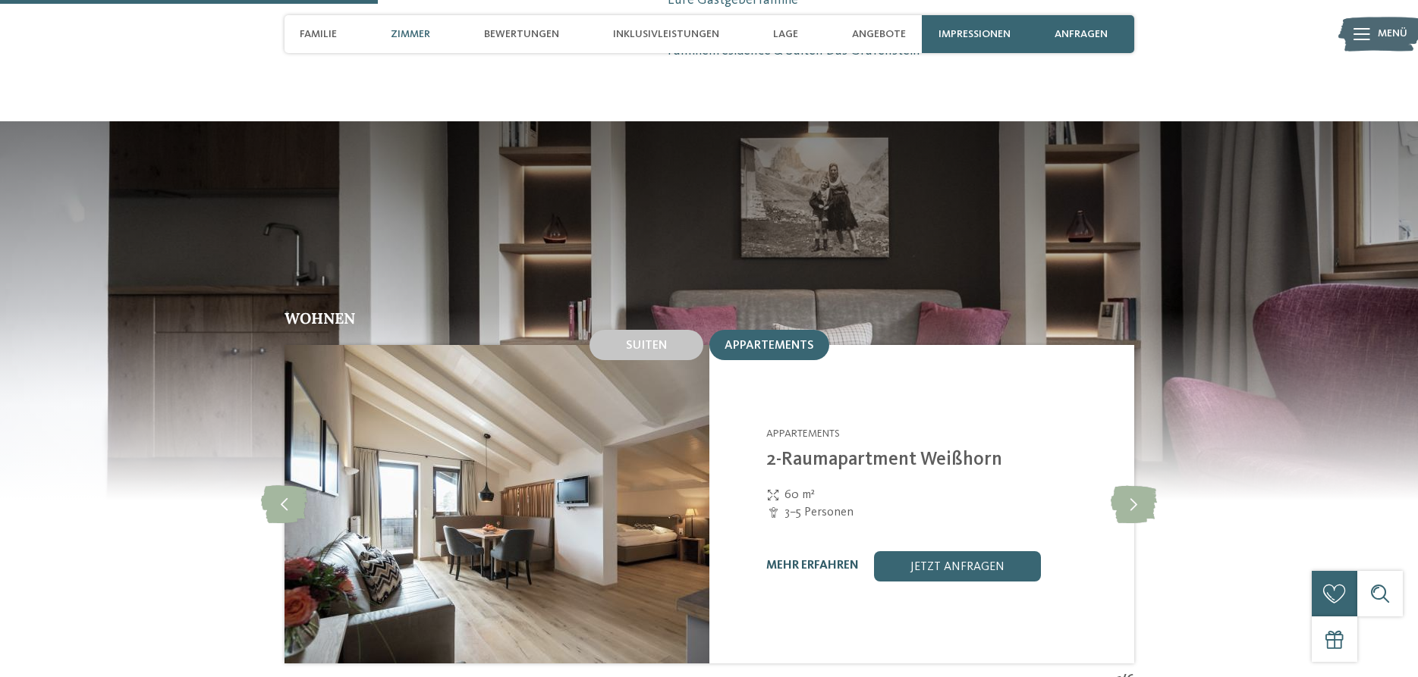
click at [809, 560] on link "mehr erfahren" at bounding box center [812, 566] width 93 height 12
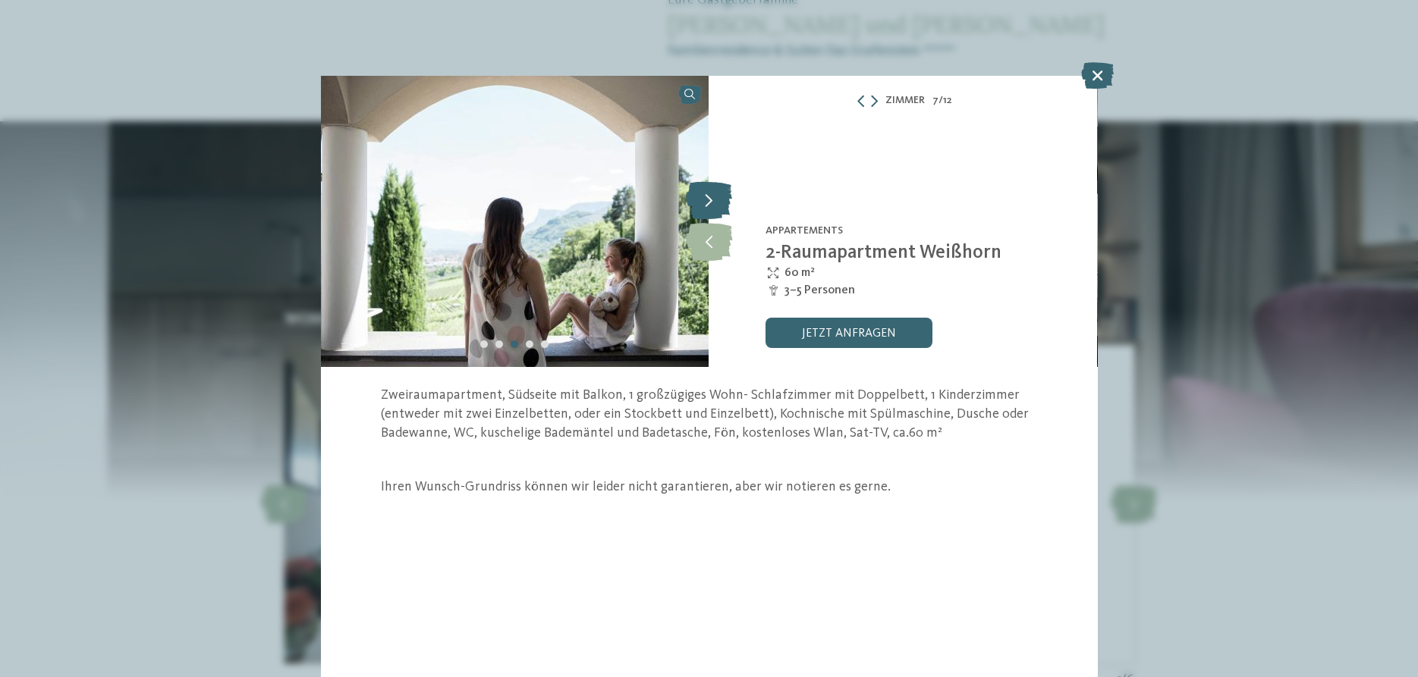
click at [705, 205] on icon at bounding box center [709, 200] width 46 height 38
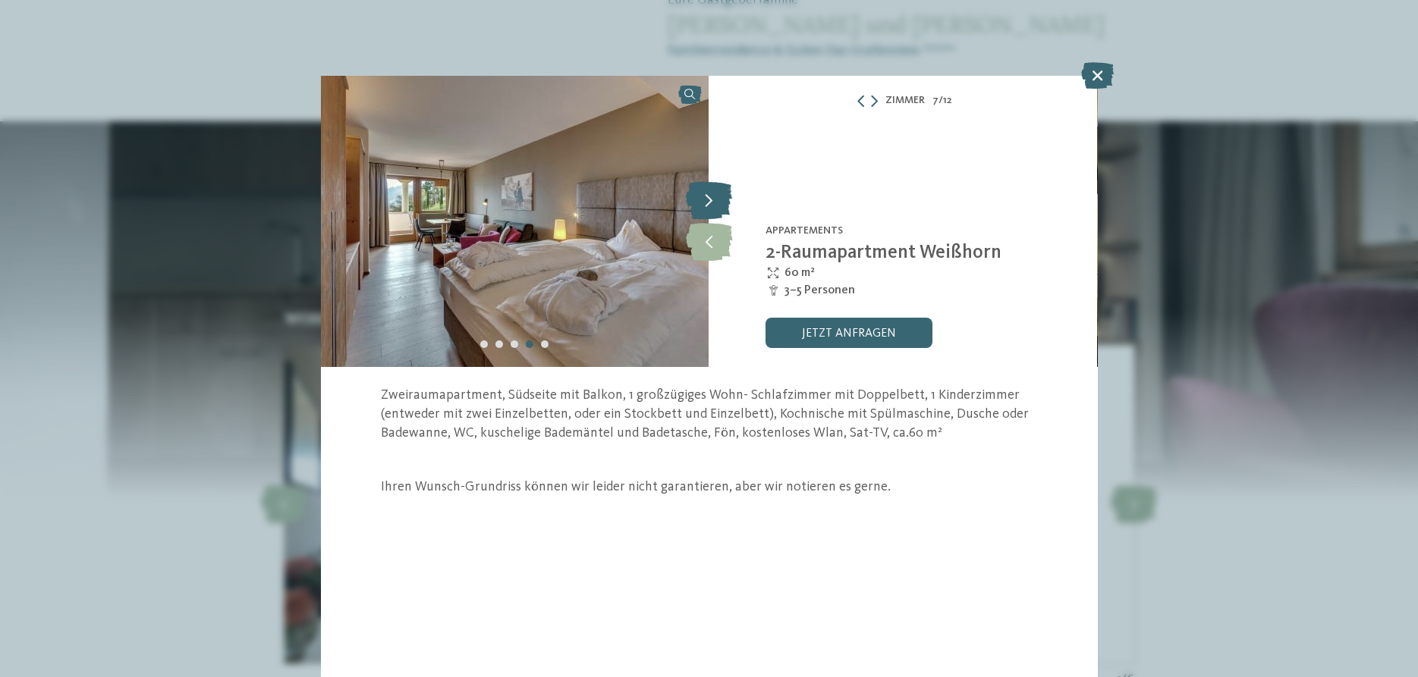
click at [705, 205] on icon at bounding box center [709, 200] width 46 height 38
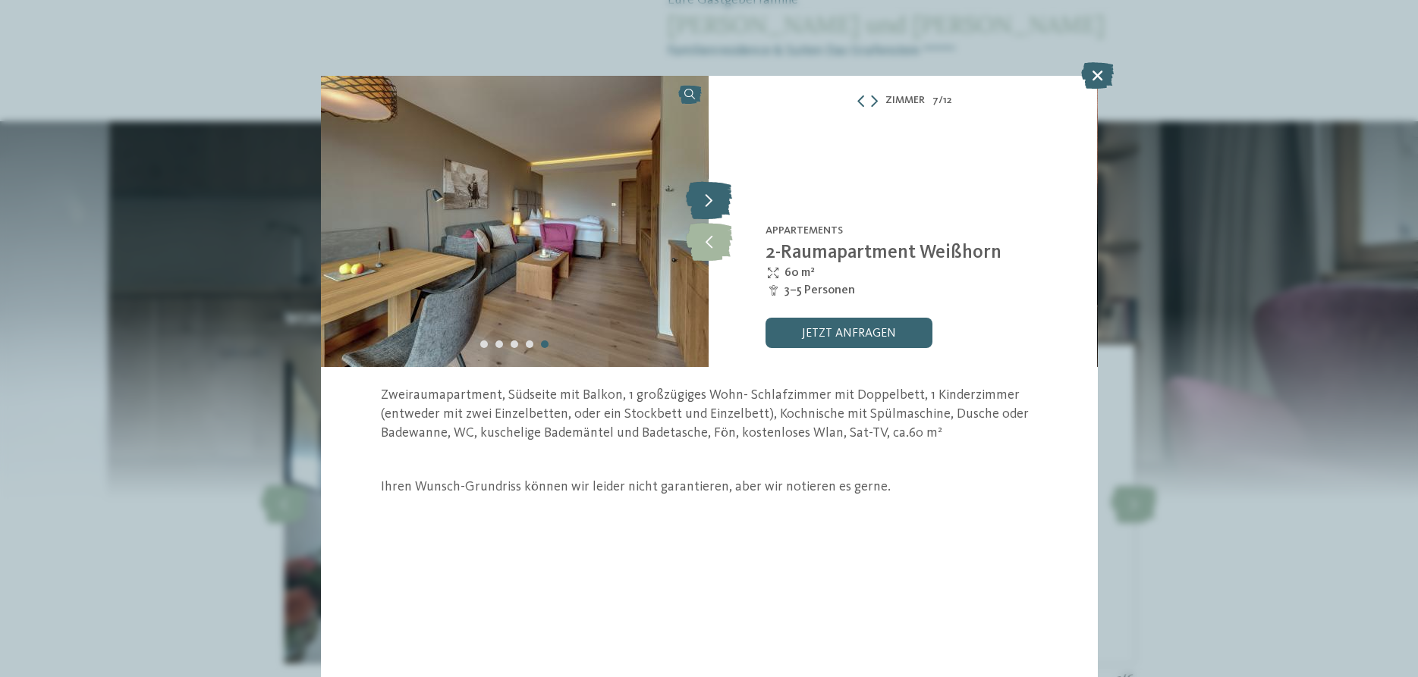
click at [705, 205] on icon at bounding box center [709, 200] width 46 height 38
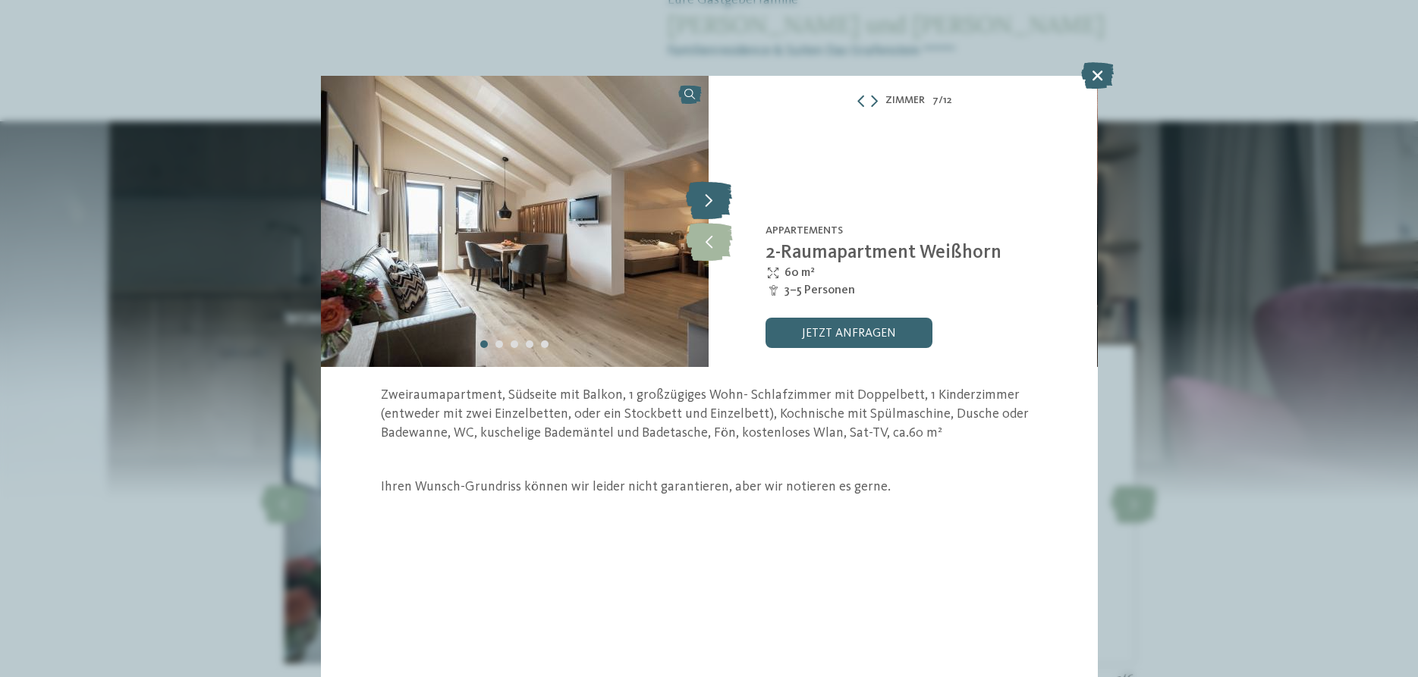
click at [705, 205] on icon at bounding box center [709, 200] width 46 height 38
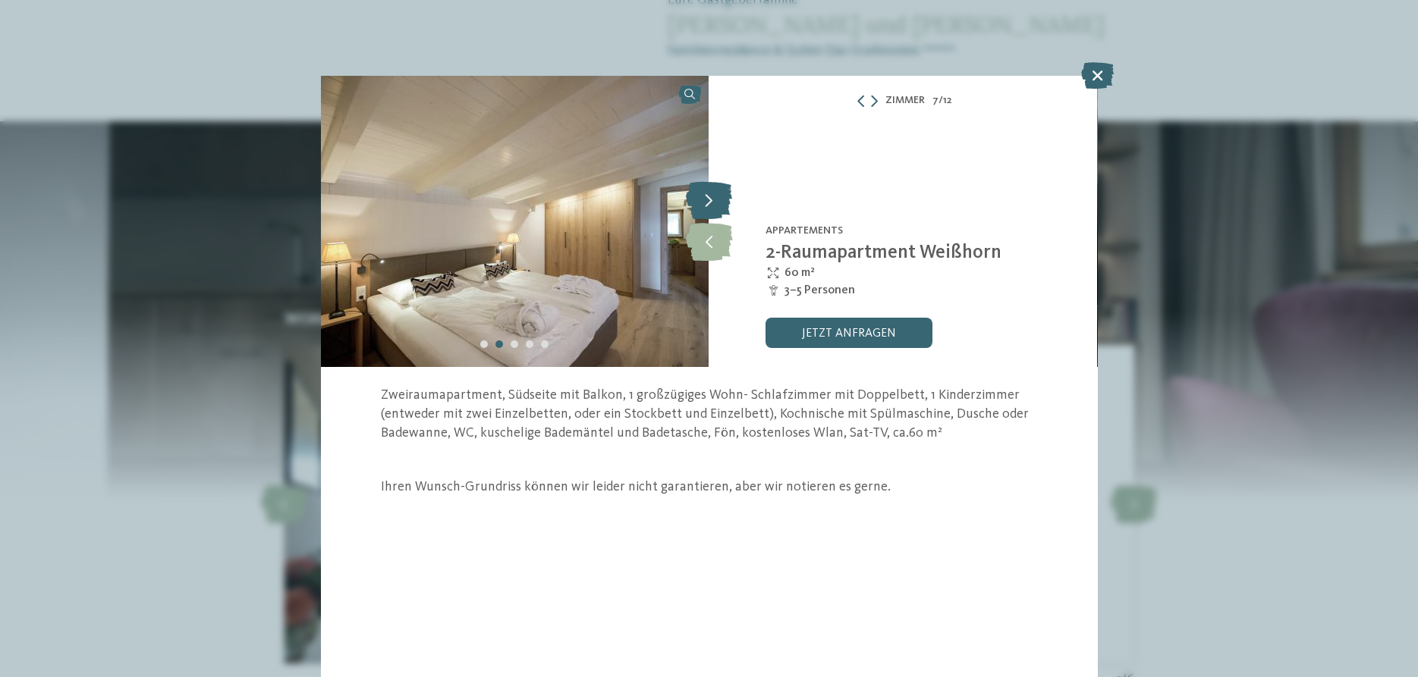
click at [705, 205] on icon at bounding box center [709, 200] width 46 height 38
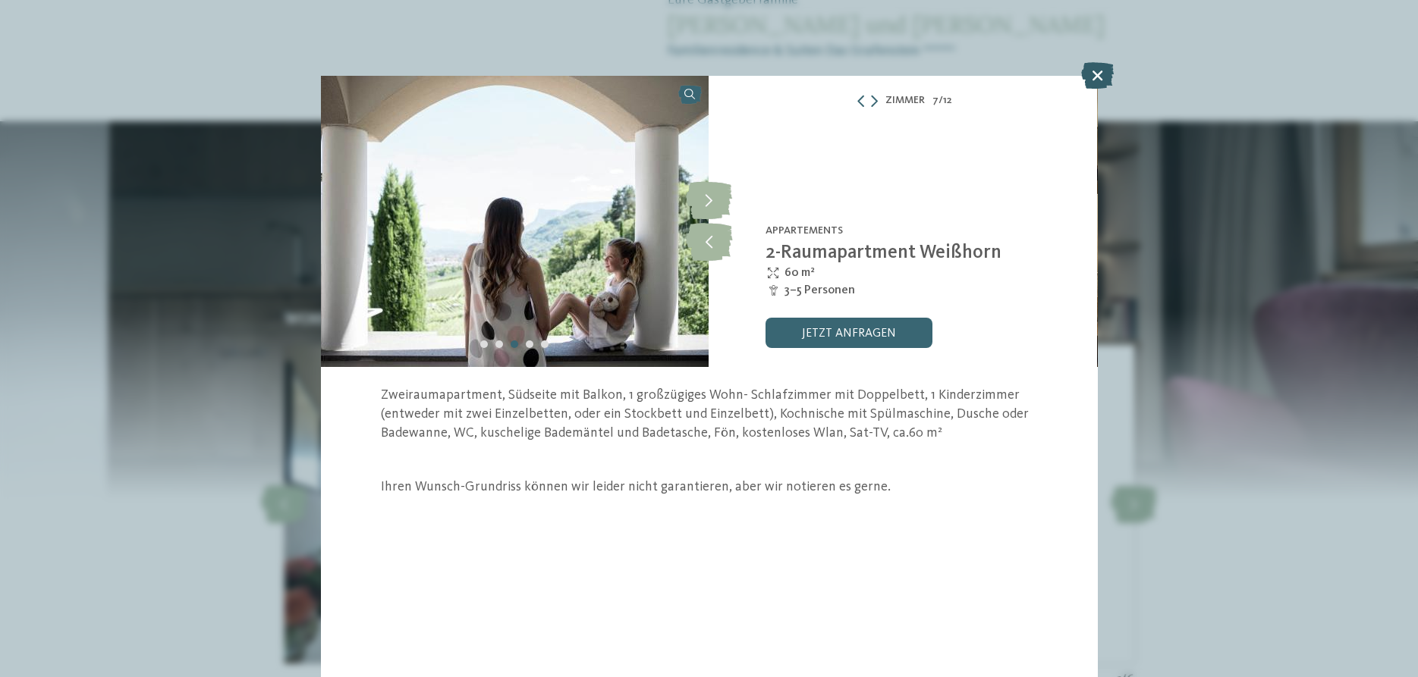
click at [1102, 79] on icon at bounding box center [1097, 75] width 33 height 27
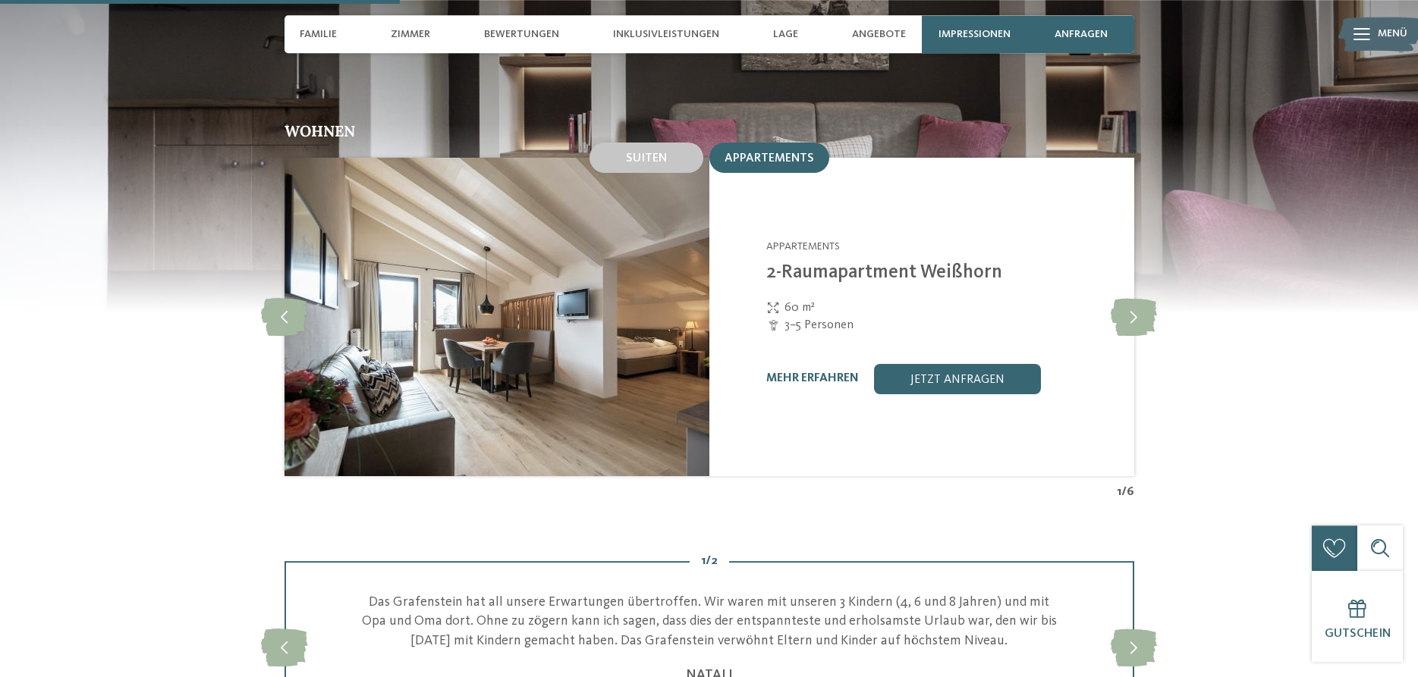
scroll to position [1392, 0]
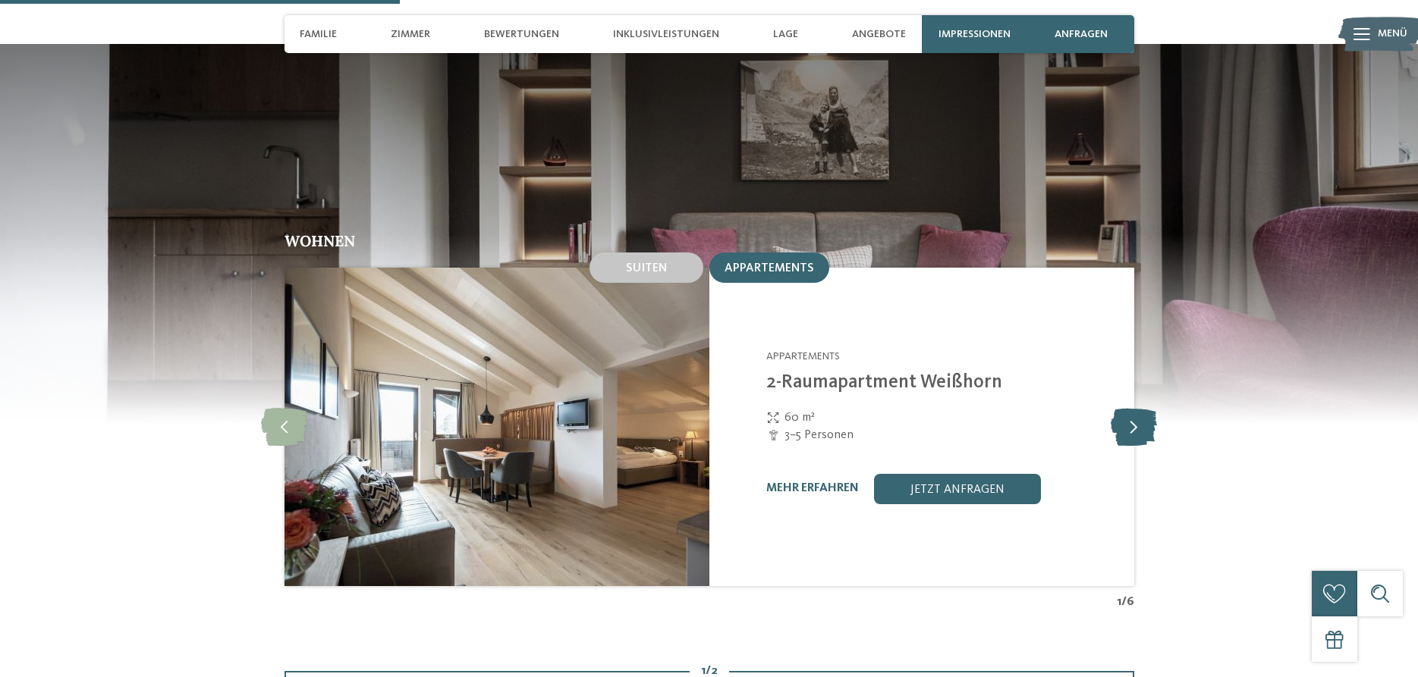
click at [1135, 408] on icon at bounding box center [1133, 427] width 46 height 38
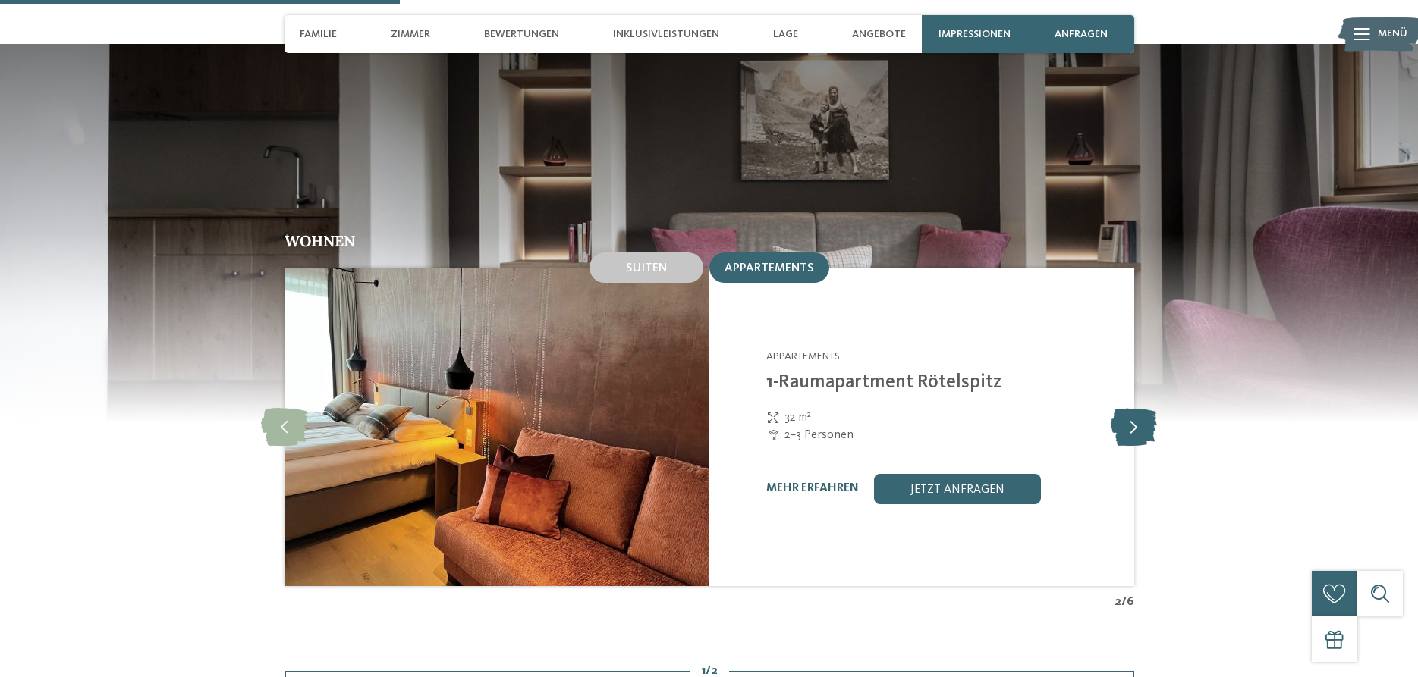
click at [1135, 408] on icon at bounding box center [1133, 427] width 46 height 38
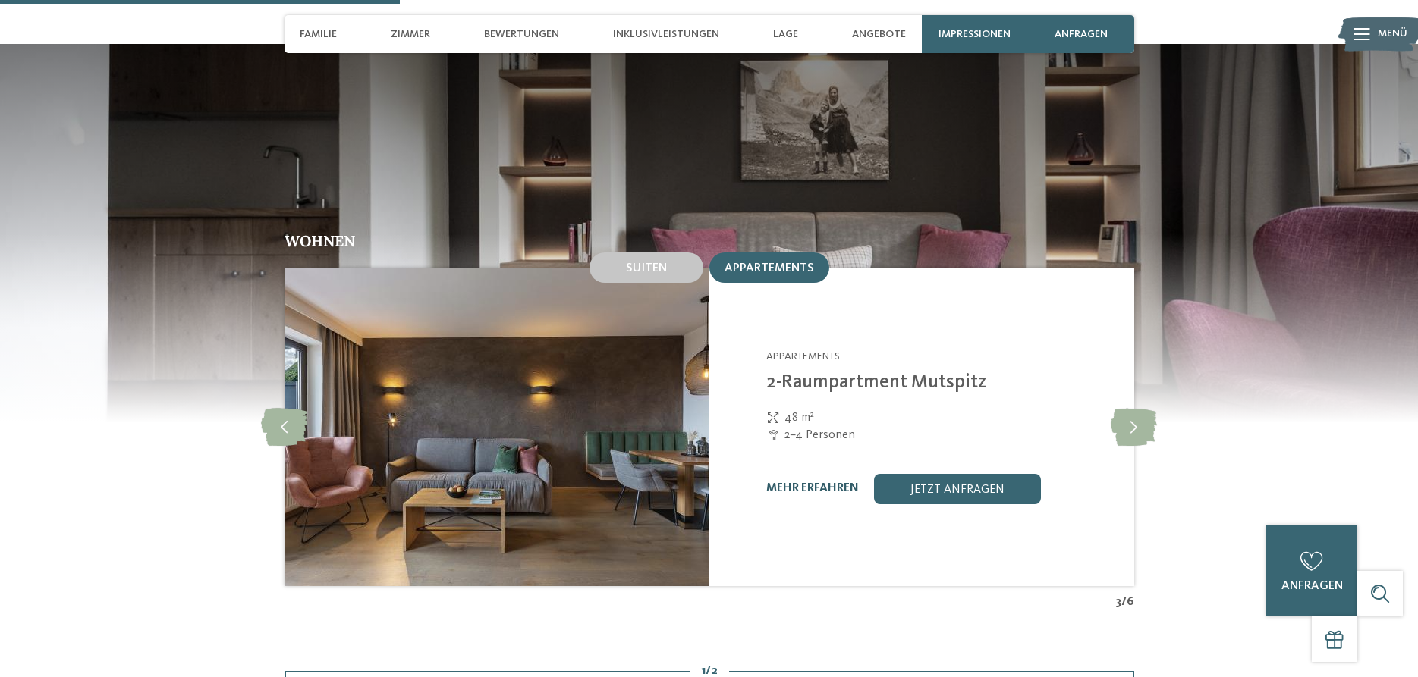
click at [792, 482] on link "mehr erfahren" at bounding box center [812, 488] width 93 height 12
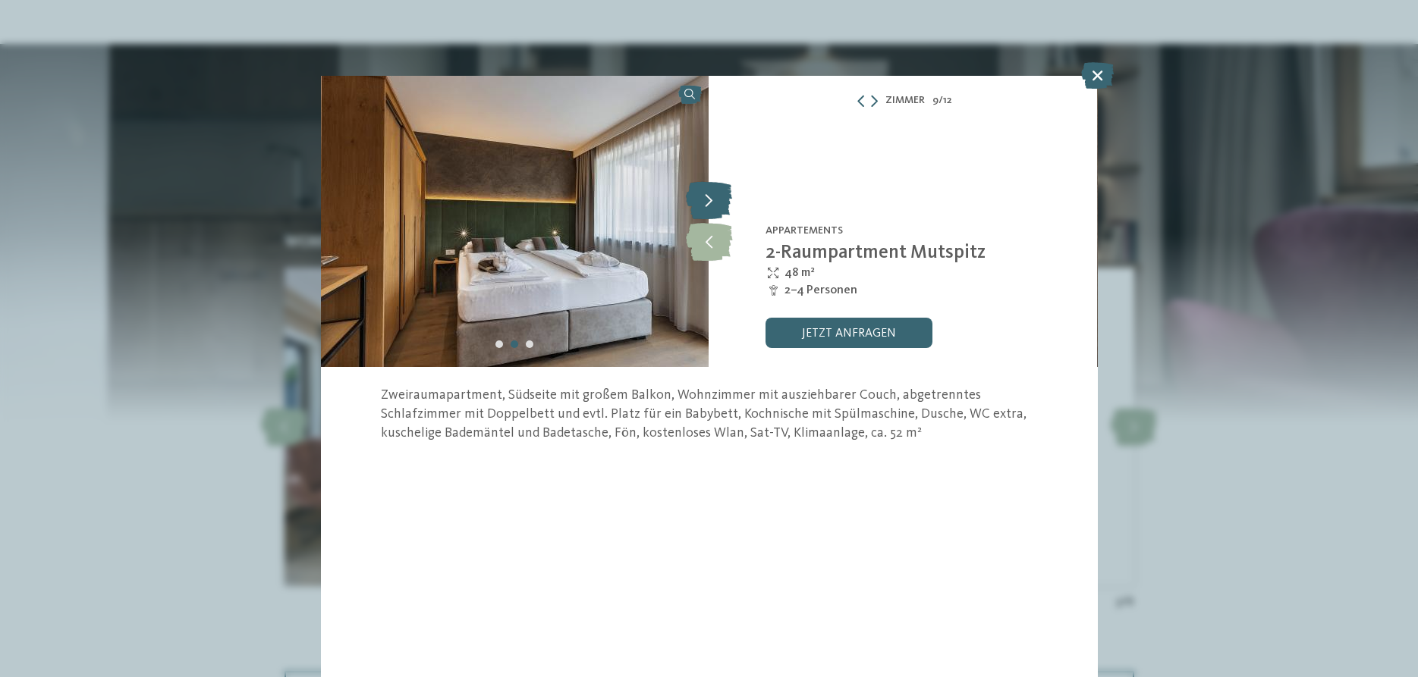
click at [712, 200] on icon at bounding box center [709, 200] width 46 height 38
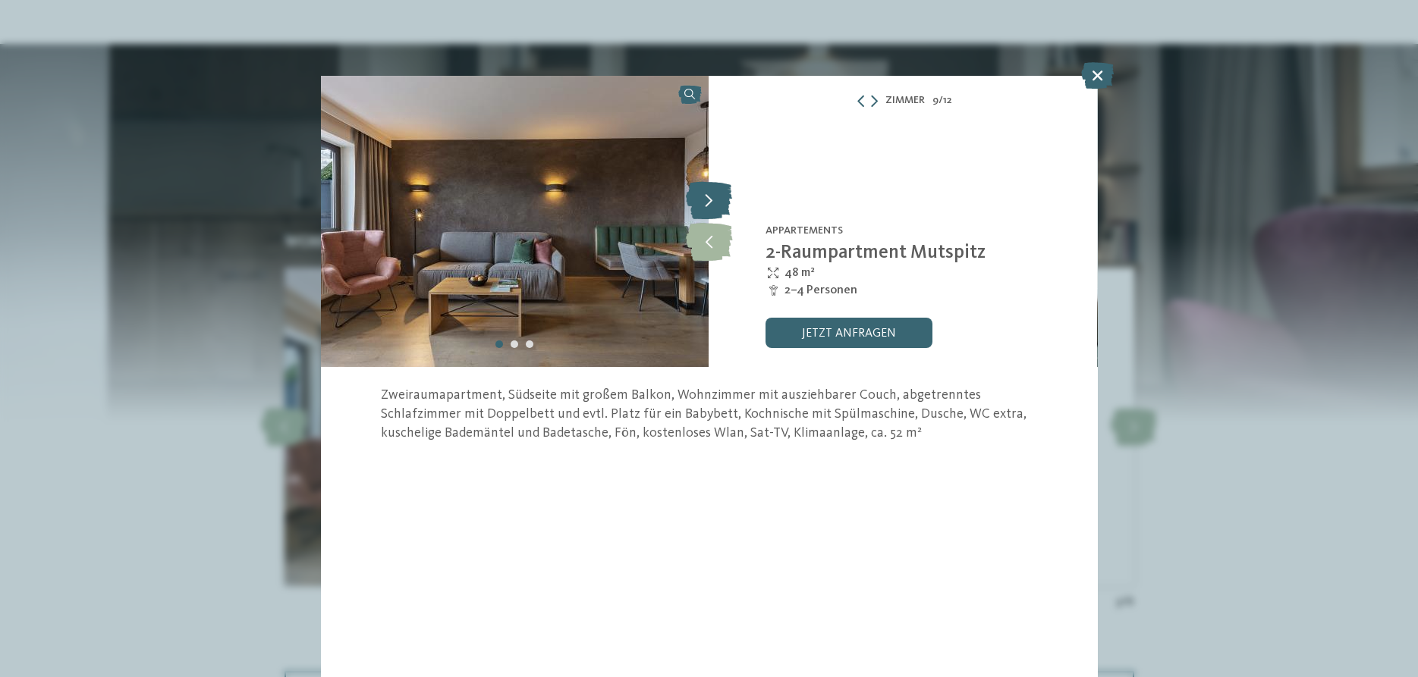
click at [712, 200] on icon at bounding box center [709, 200] width 46 height 38
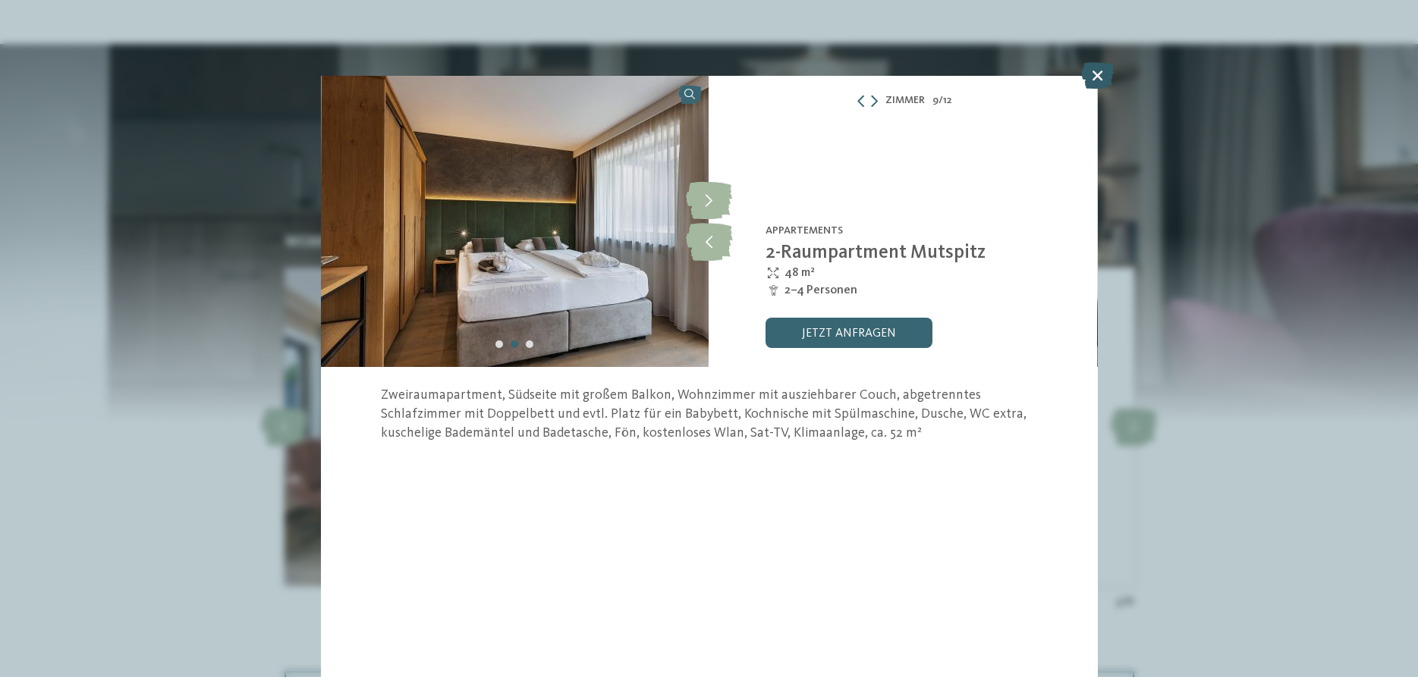
click at [1090, 80] on icon at bounding box center [1097, 75] width 33 height 27
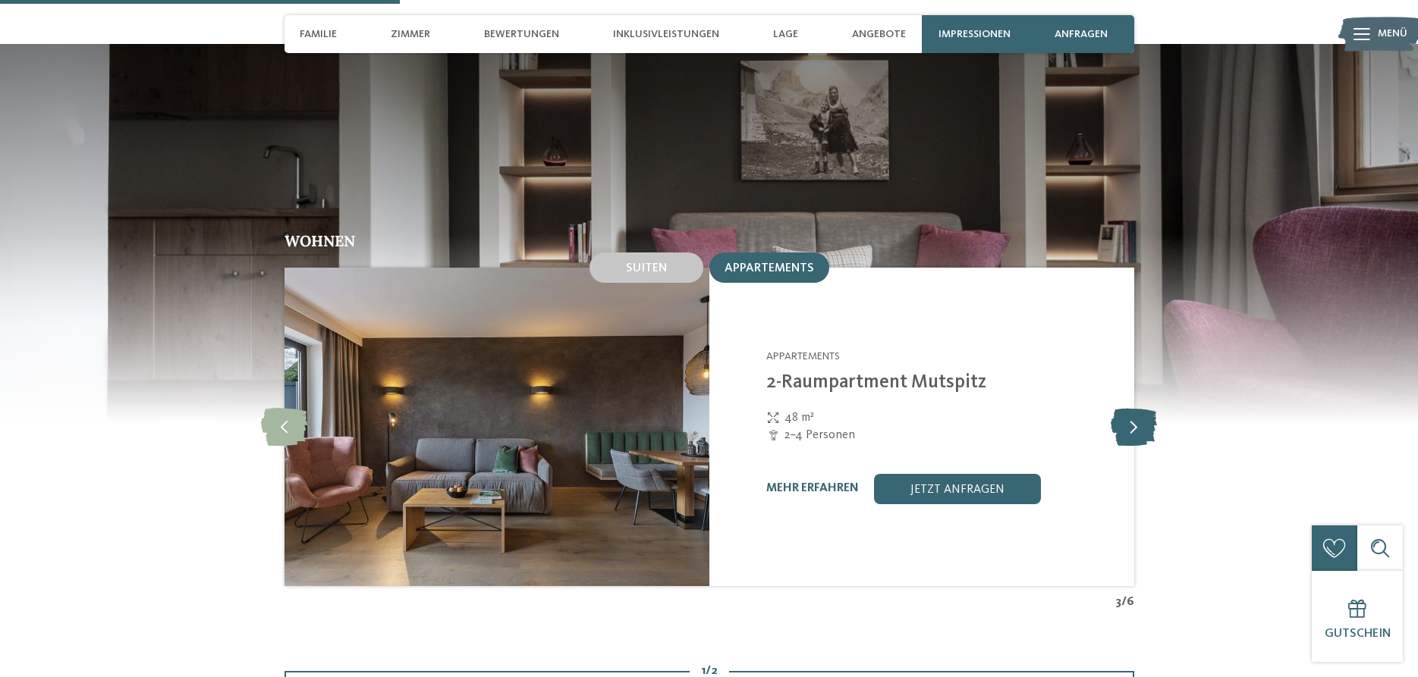
click at [1144, 409] on icon at bounding box center [1133, 427] width 46 height 38
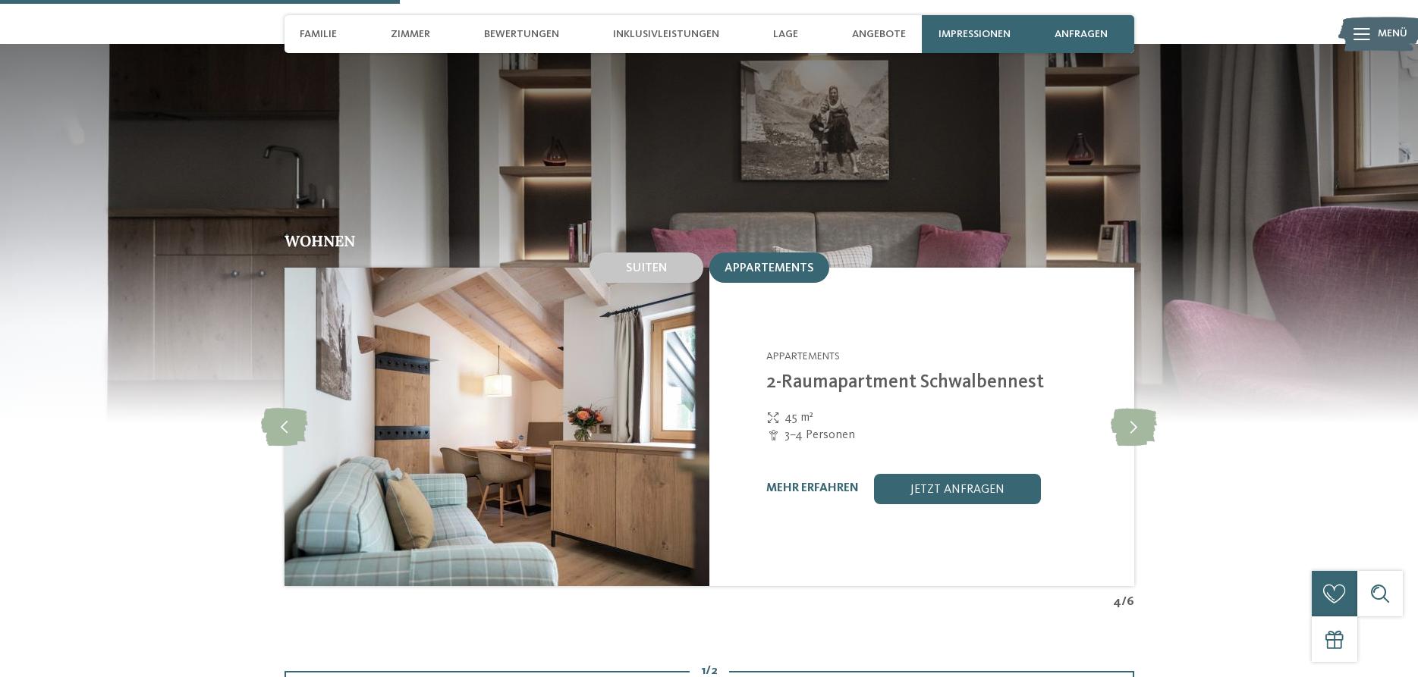
click at [800, 482] on div "mehr erfahren" at bounding box center [812, 489] width 93 height 14
click at [799, 482] on link "mehr erfahren" at bounding box center [812, 488] width 93 height 12
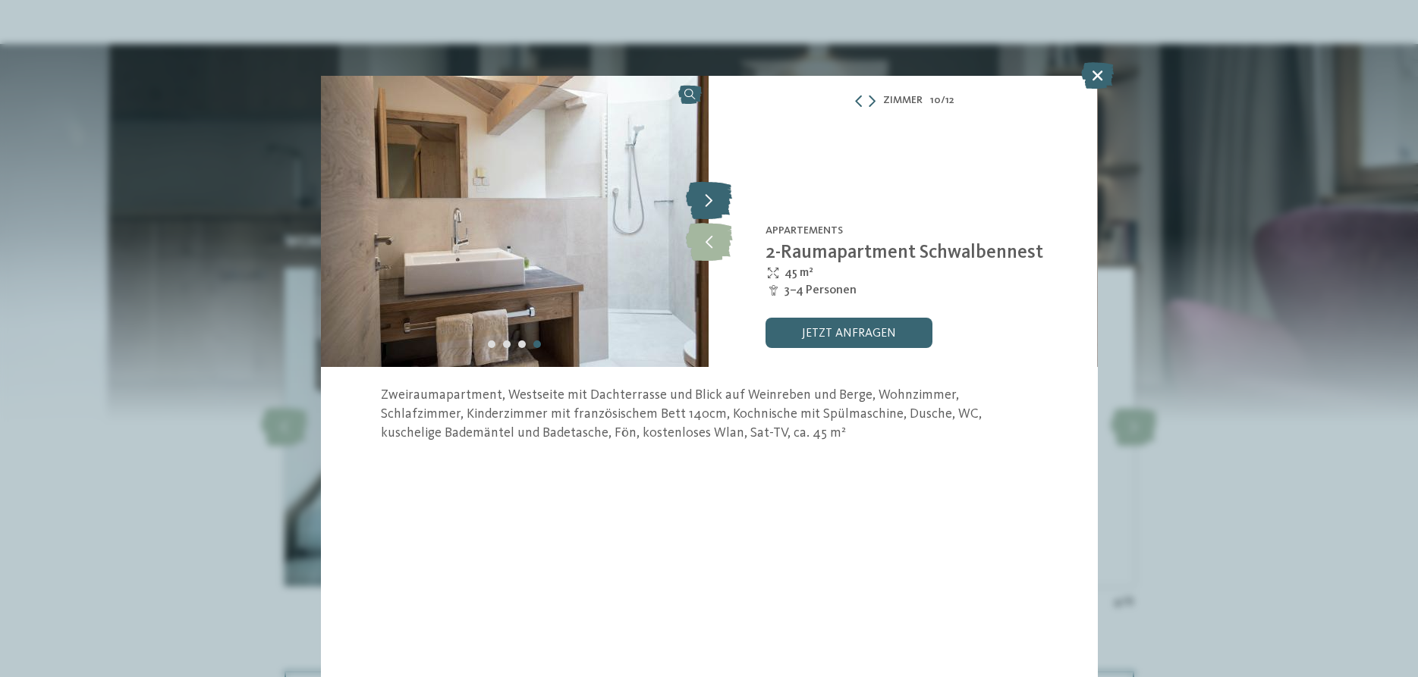
click at [717, 197] on icon at bounding box center [709, 200] width 46 height 38
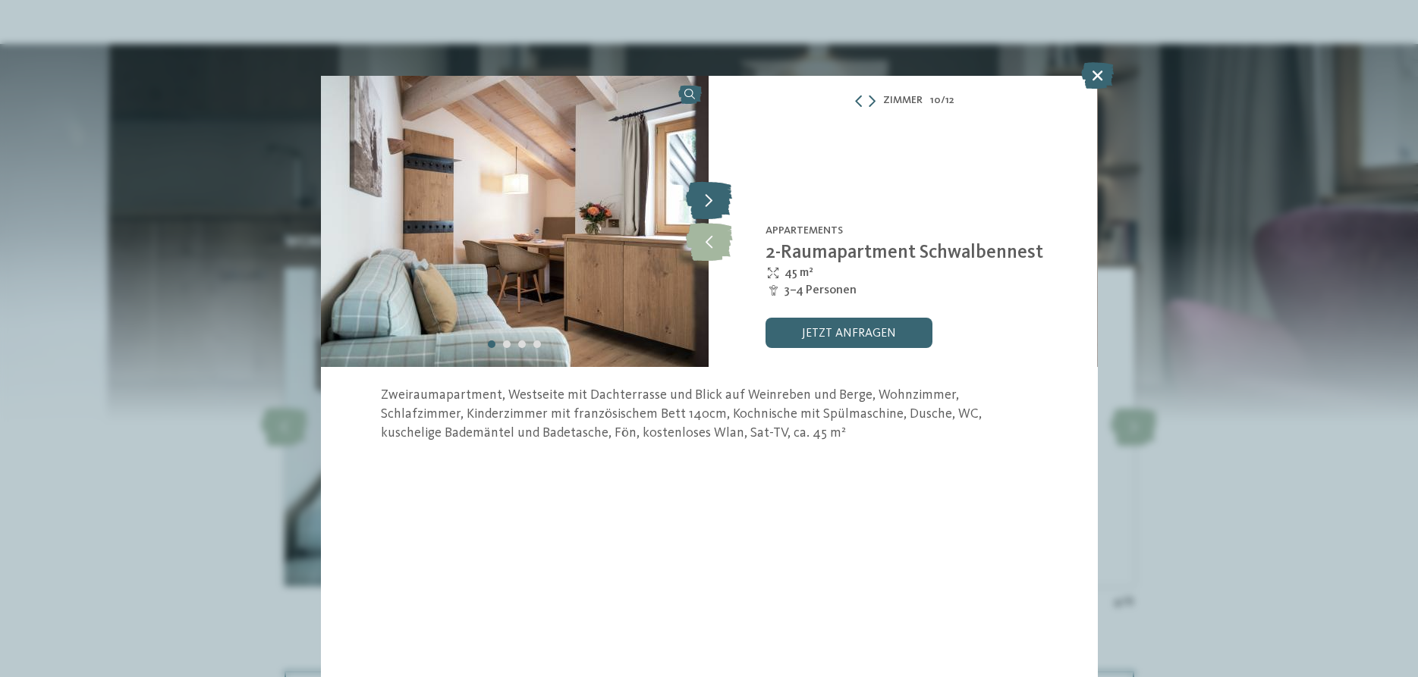
click at [717, 197] on icon at bounding box center [709, 200] width 46 height 38
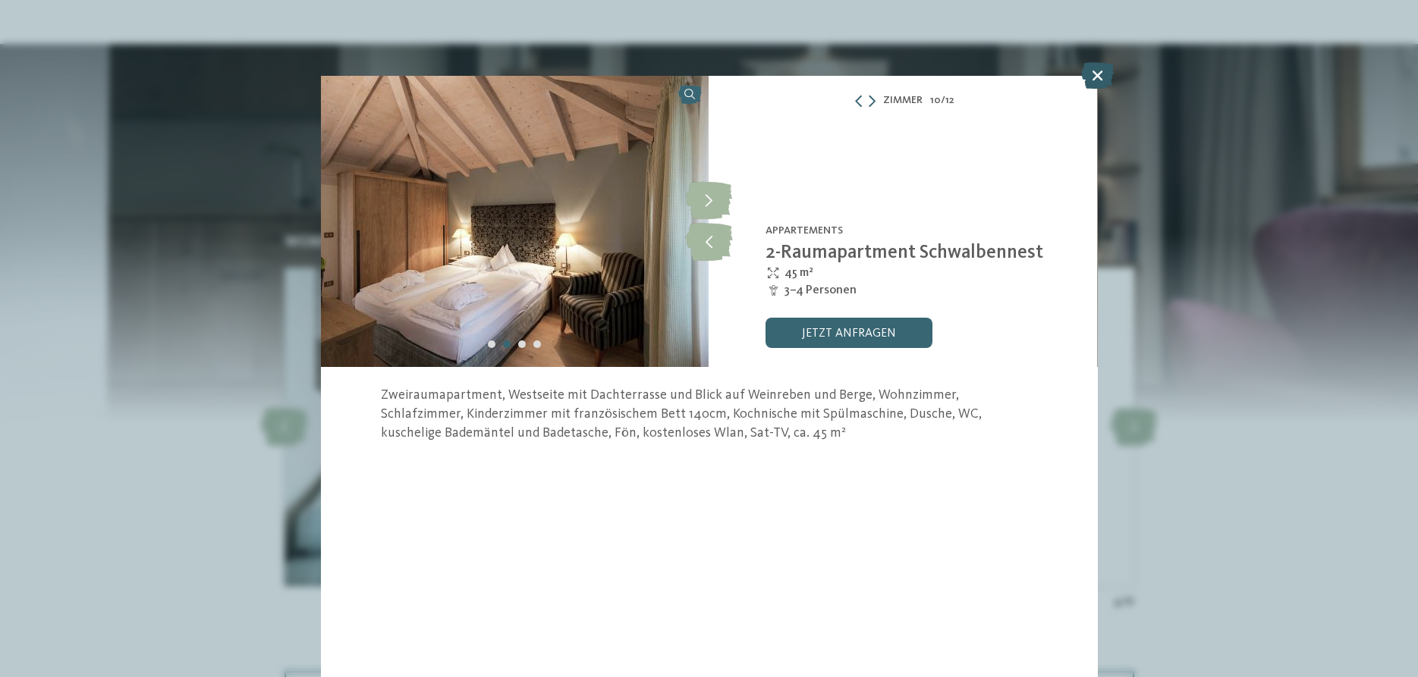
click at [1099, 74] on icon at bounding box center [1097, 75] width 33 height 27
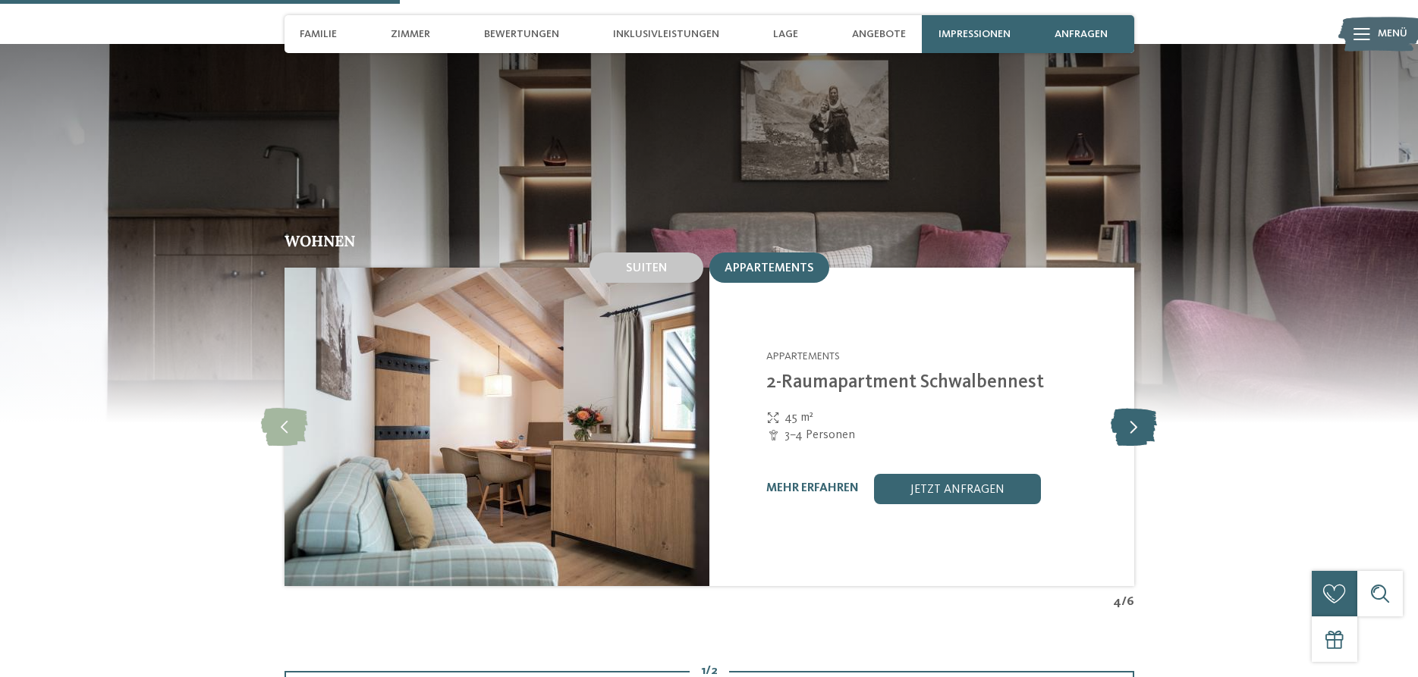
click at [1116, 408] on icon at bounding box center [1133, 427] width 46 height 38
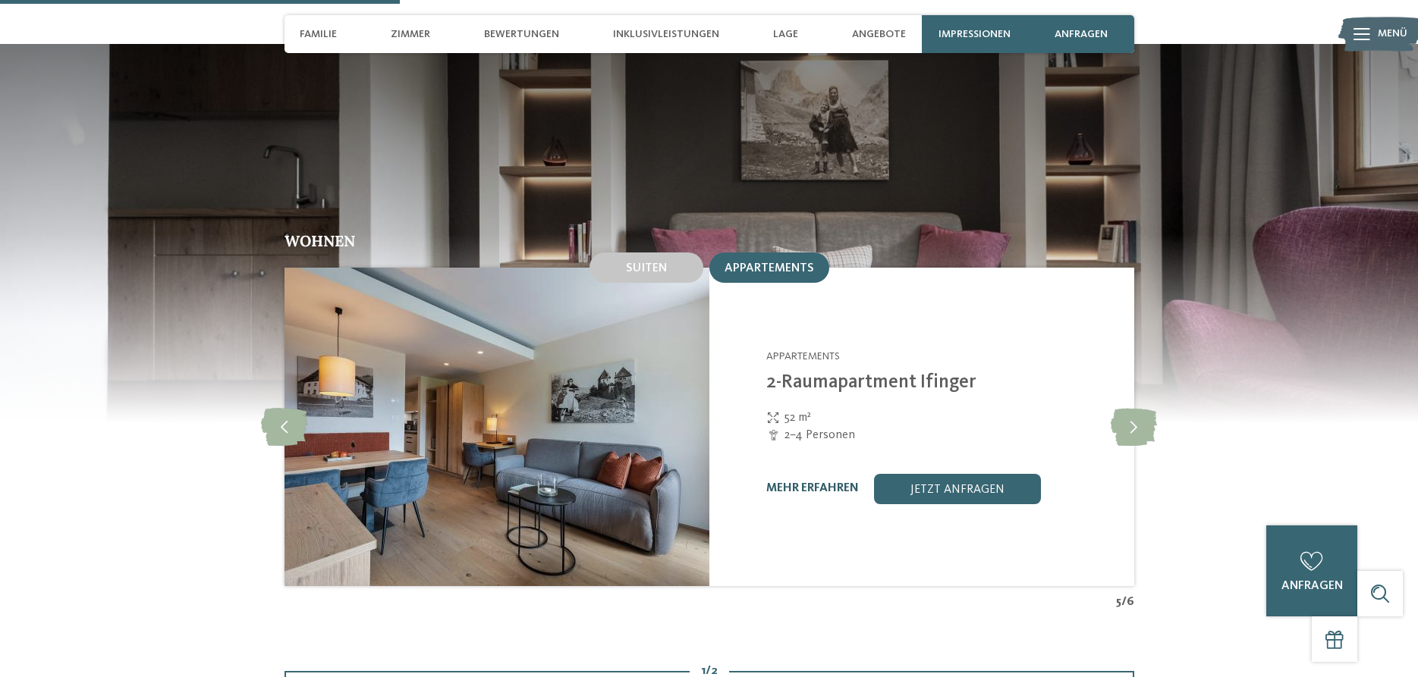
click at [810, 482] on link "mehr erfahren" at bounding box center [812, 488] width 93 height 12
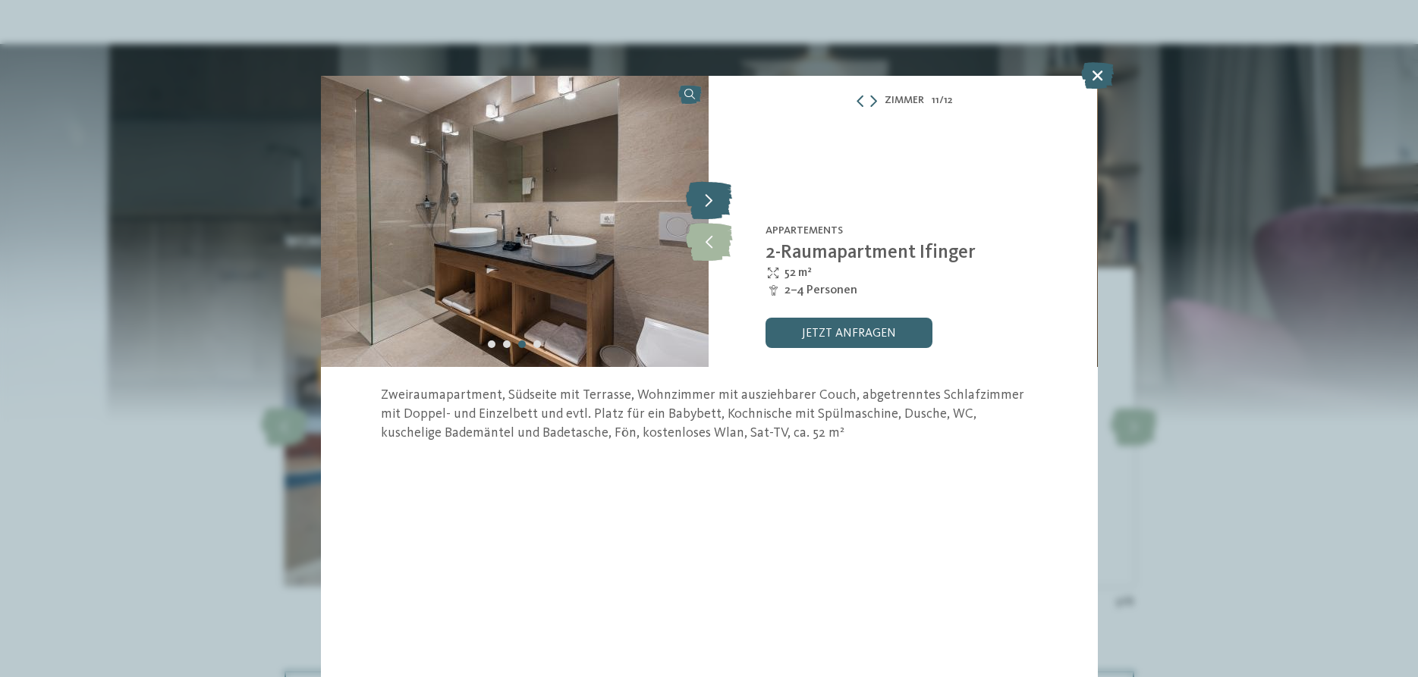
click at [724, 196] on icon at bounding box center [709, 200] width 46 height 38
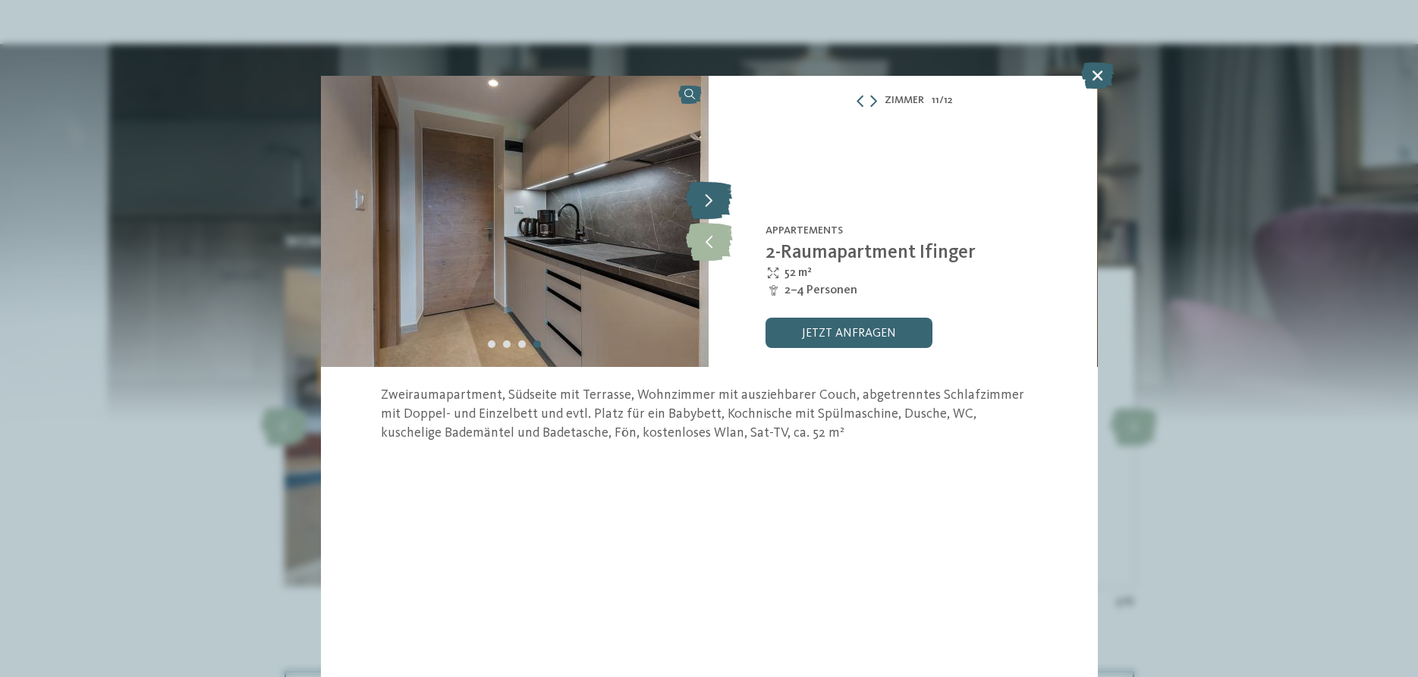
click at [724, 196] on icon at bounding box center [709, 200] width 46 height 38
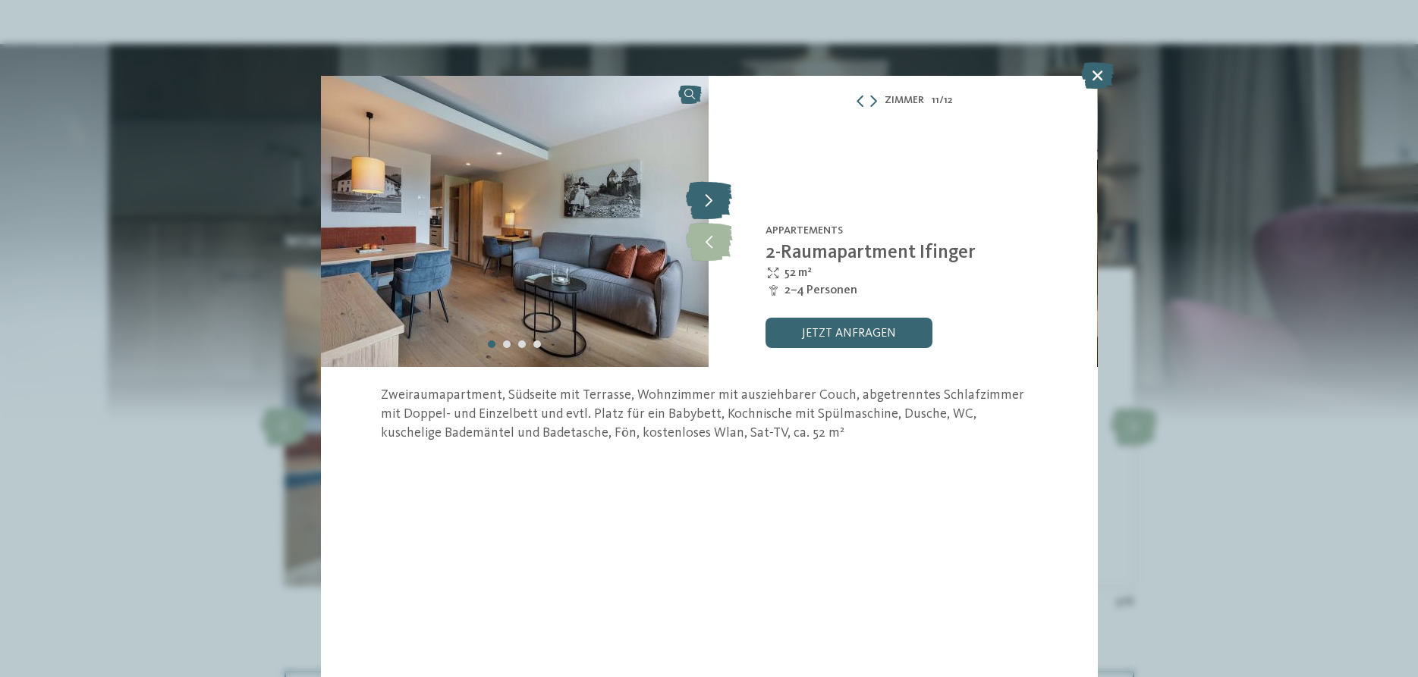
click at [720, 206] on icon at bounding box center [709, 200] width 46 height 38
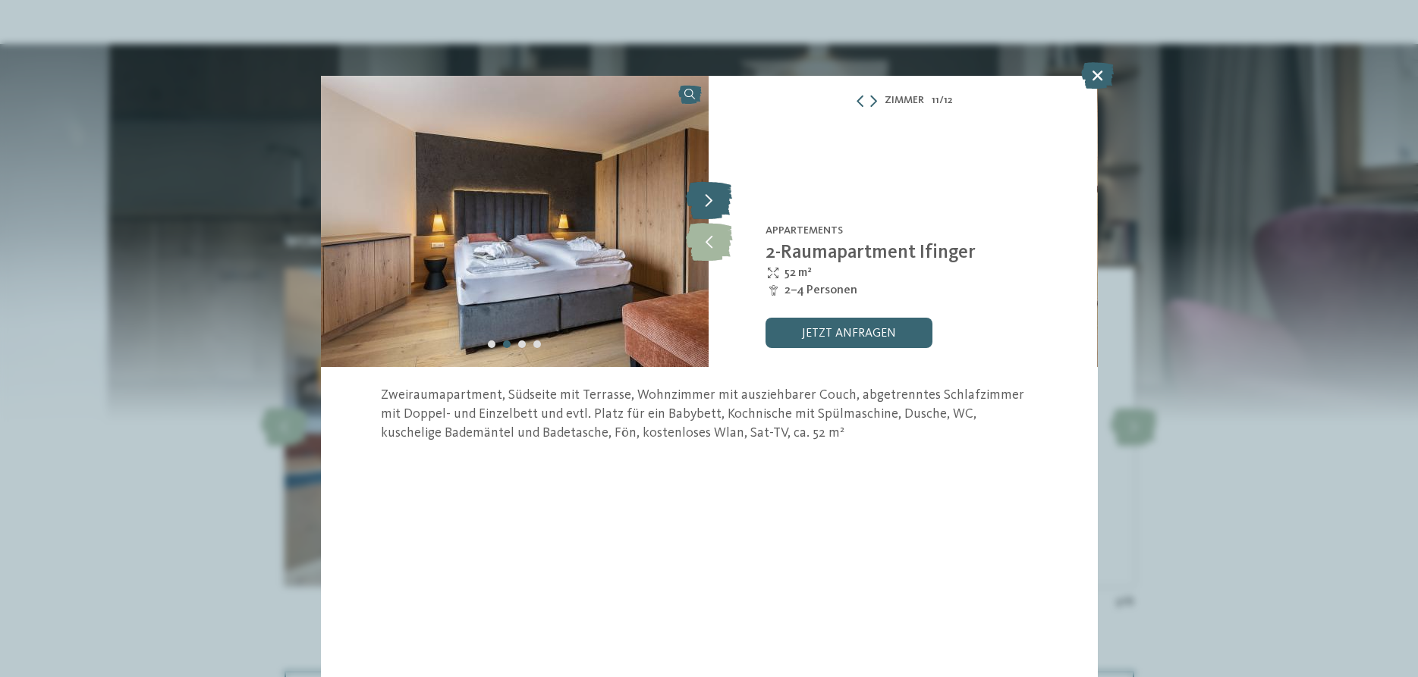
click at [720, 206] on icon at bounding box center [709, 200] width 46 height 38
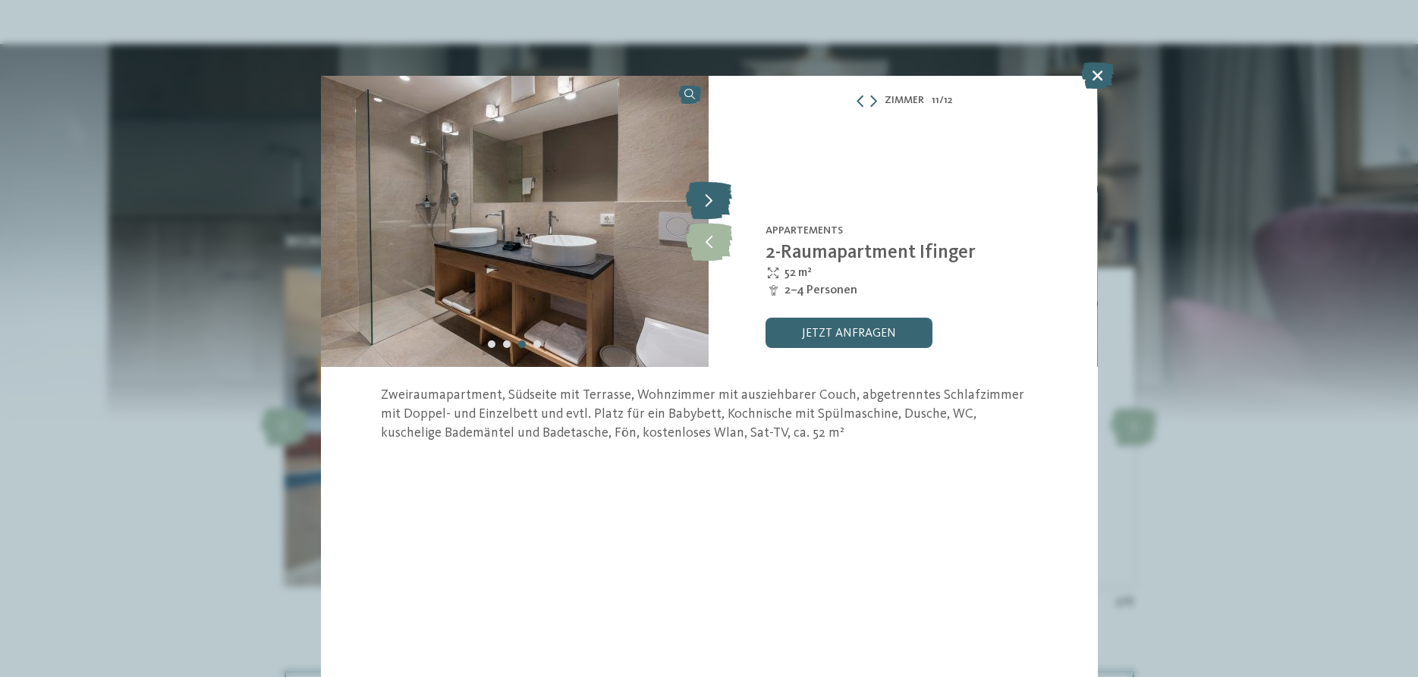
click at [720, 206] on icon at bounding box center [709, 200] width 46 height 38
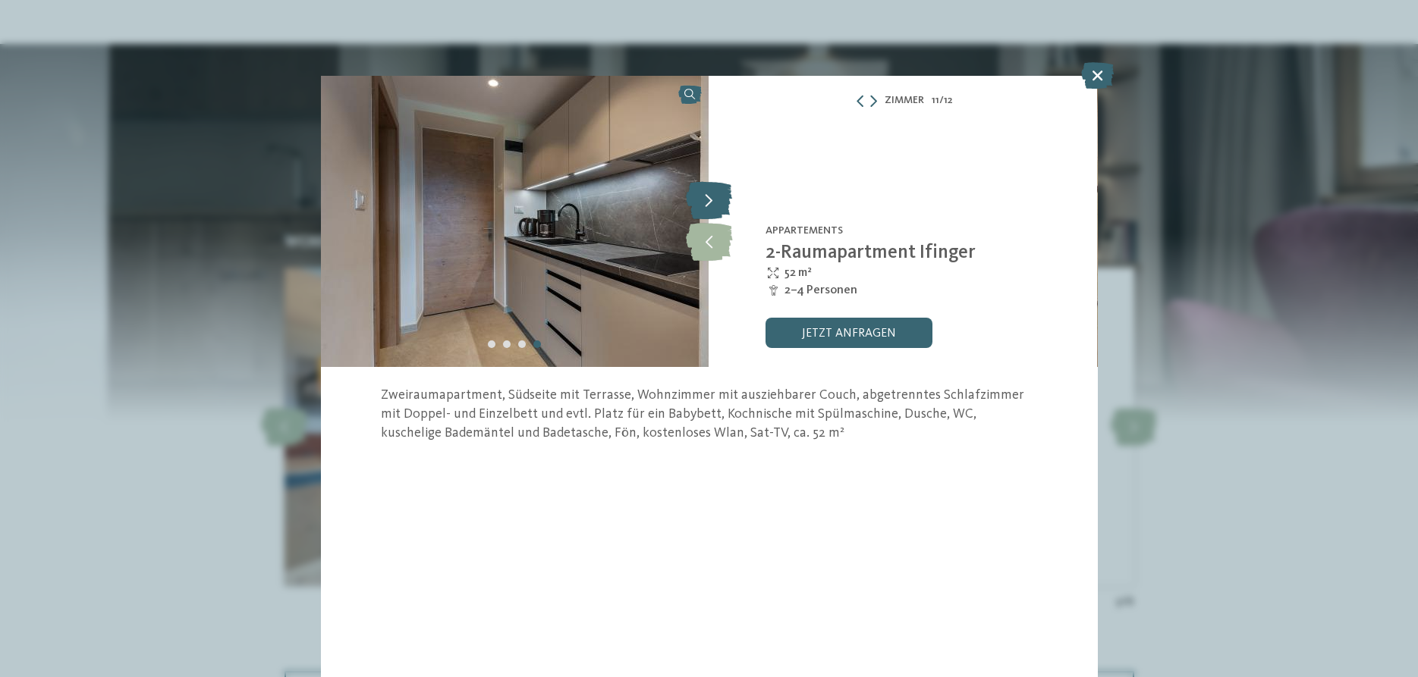
click at [720, 206] on icon at bounding box center [709, 200] width 46 height 38
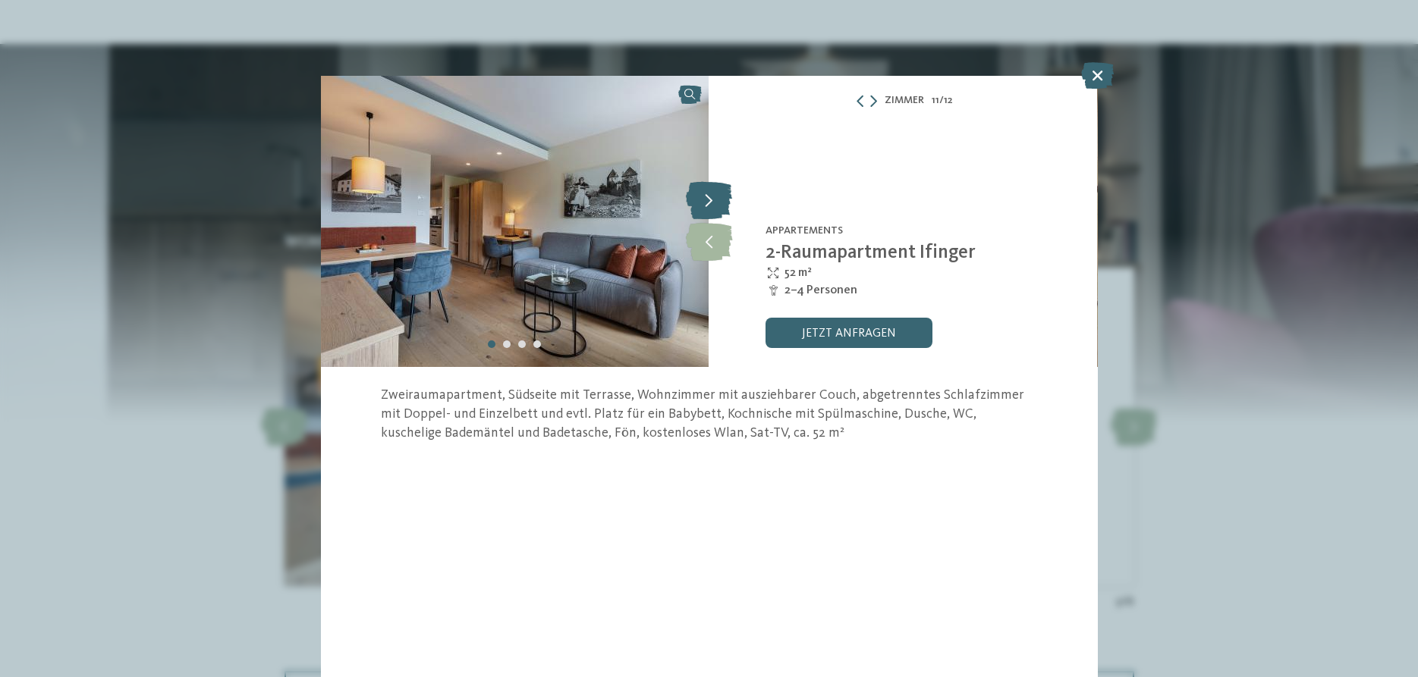
click at [720, 206] on icon at bounding box center [709, 200] width 46 height 38
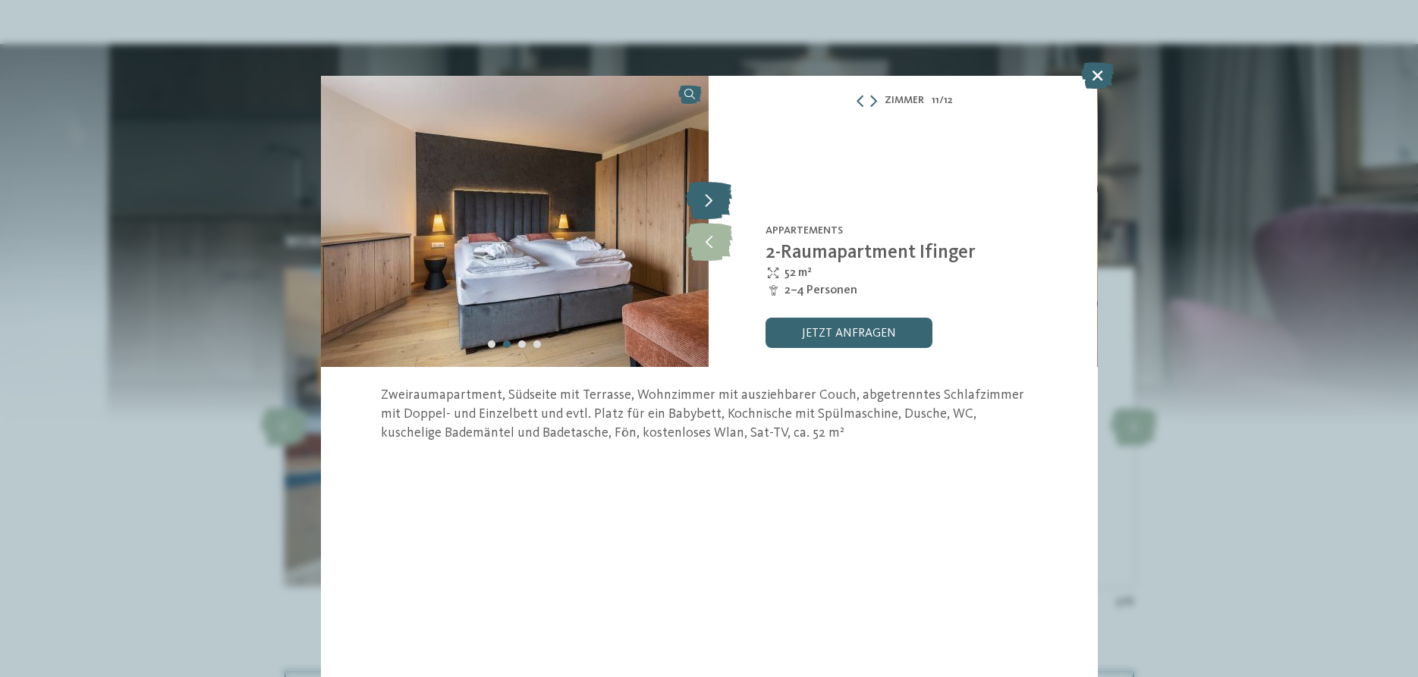
click at [720, 206] on icon at bounding box center [709, 200] width 46 height 38
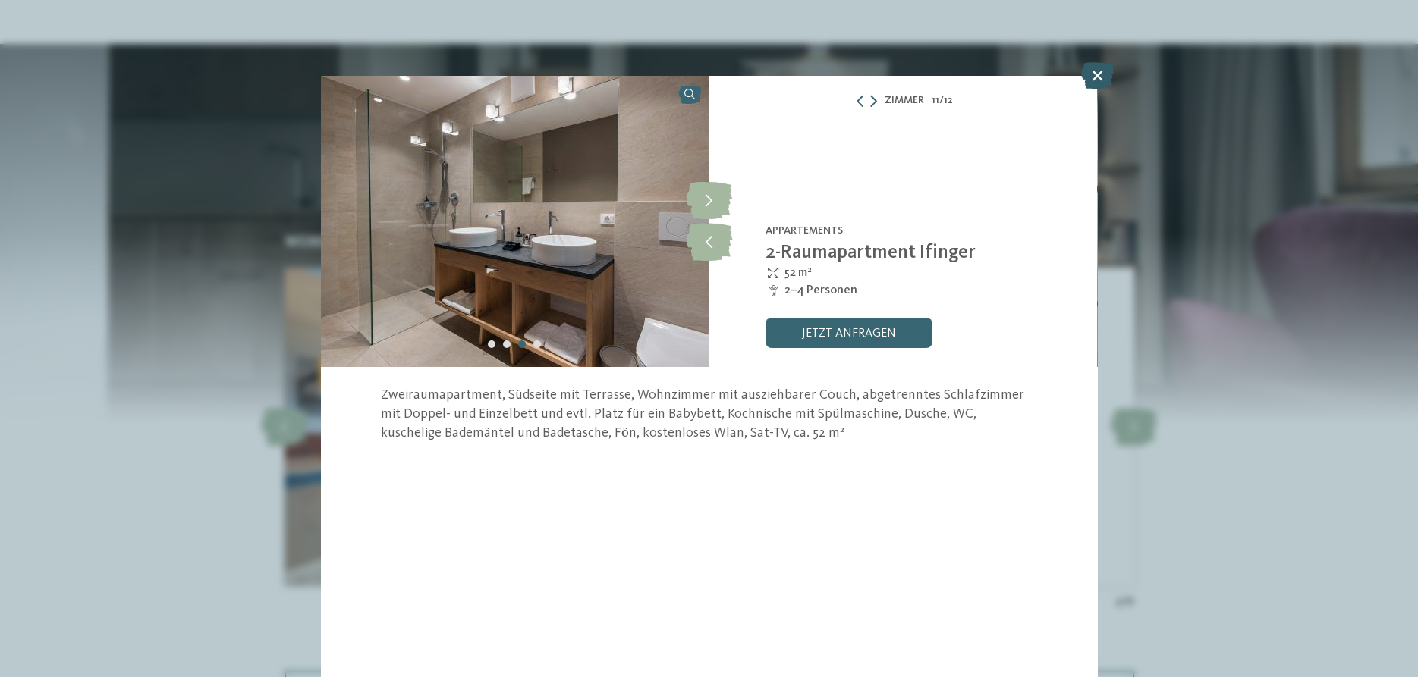
click at [1092, 76] on icon at bounding box center [1097, 75] width 33 height 27
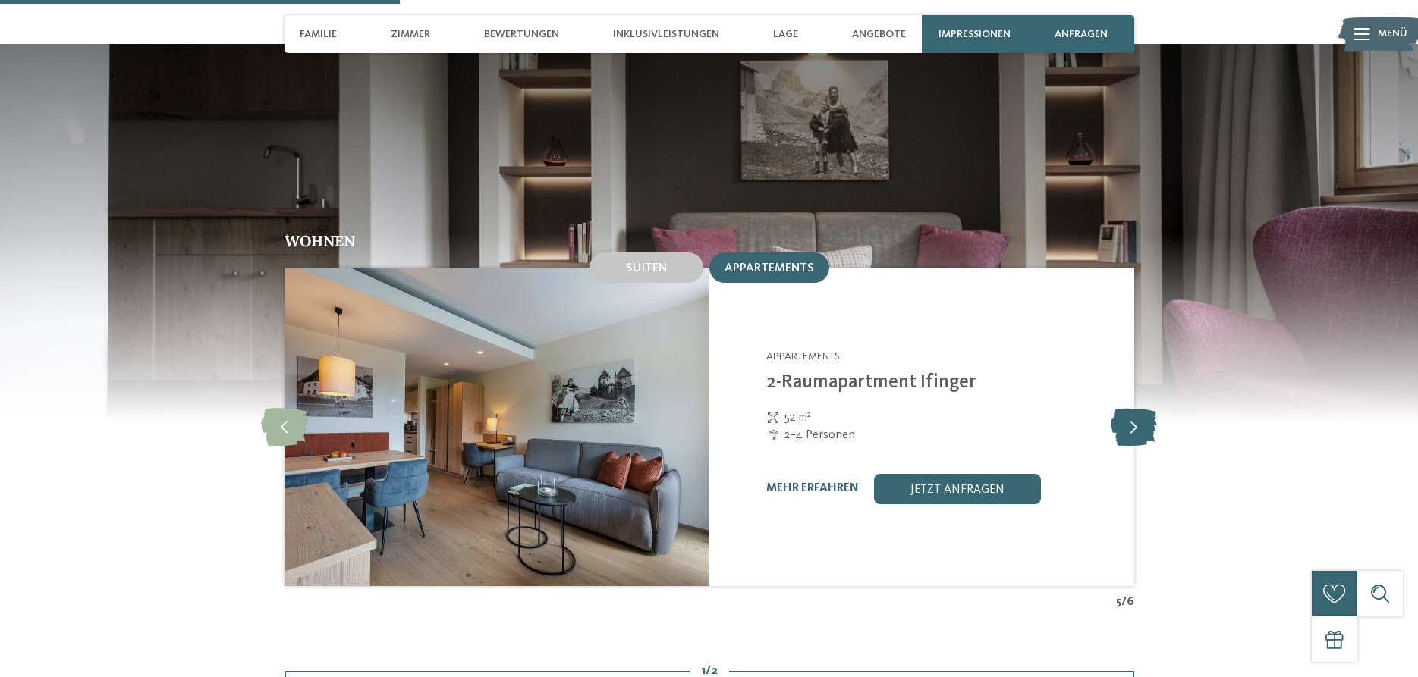
click at [1116, 408] on icon at bounding box center [1133, 427] width 46 height 38
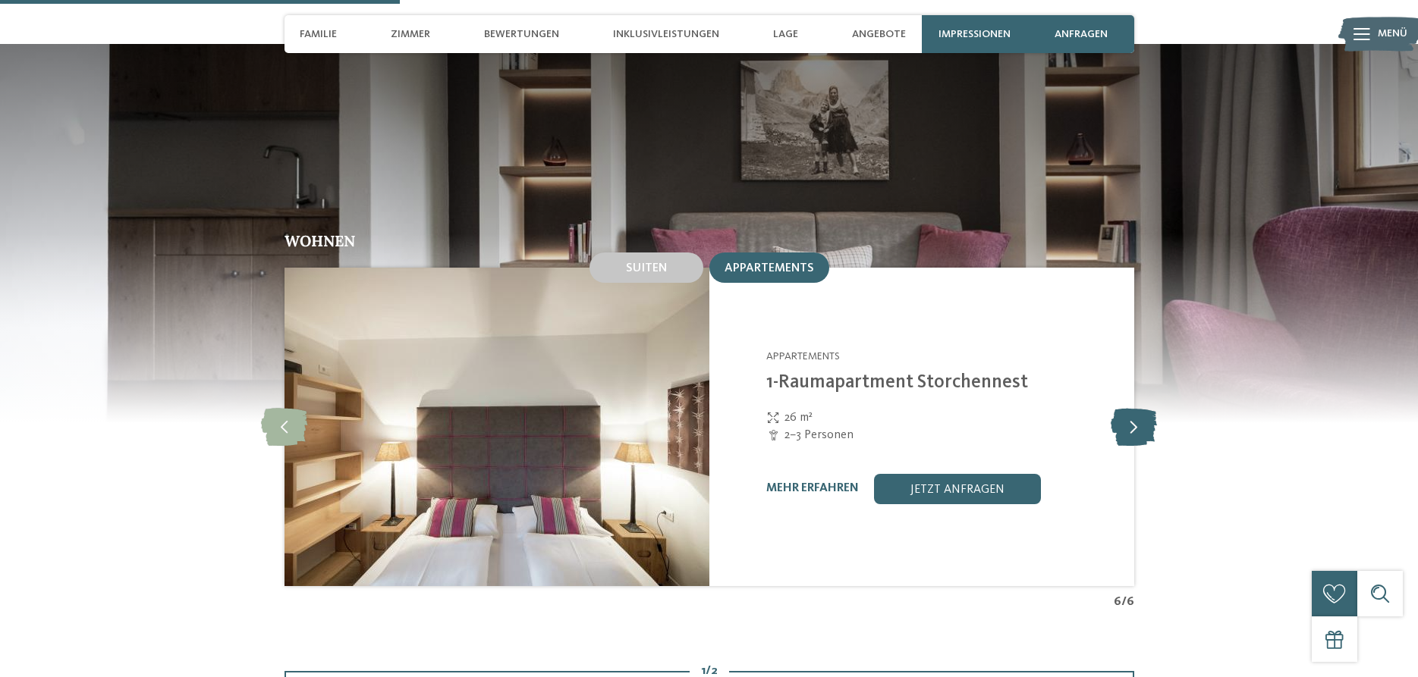
click at [1137, 408] on icon at bounding box center [1133, 427] width 46 height 38
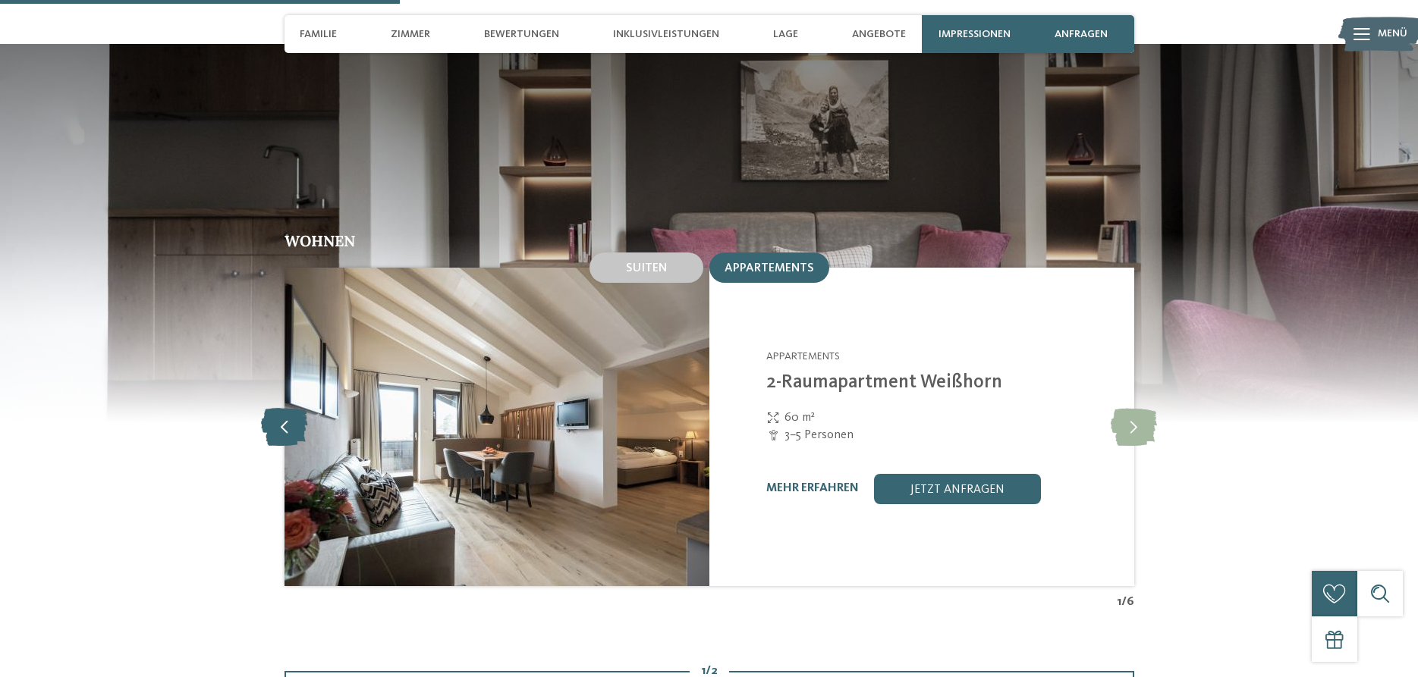
click at [282, 408] on icon at bounding box center [284, 427] width 46 height 38
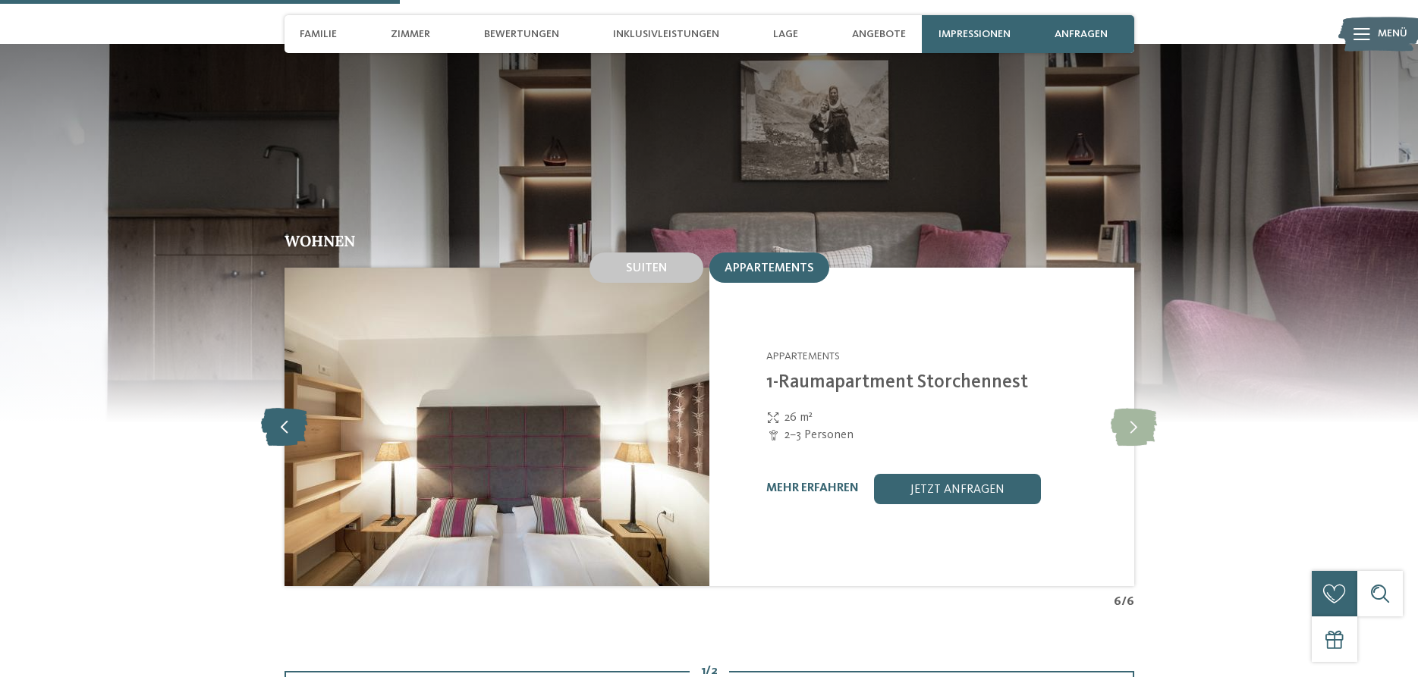
click at [274, 408] on icon at bounding box center [284, 427] width 46 height 38
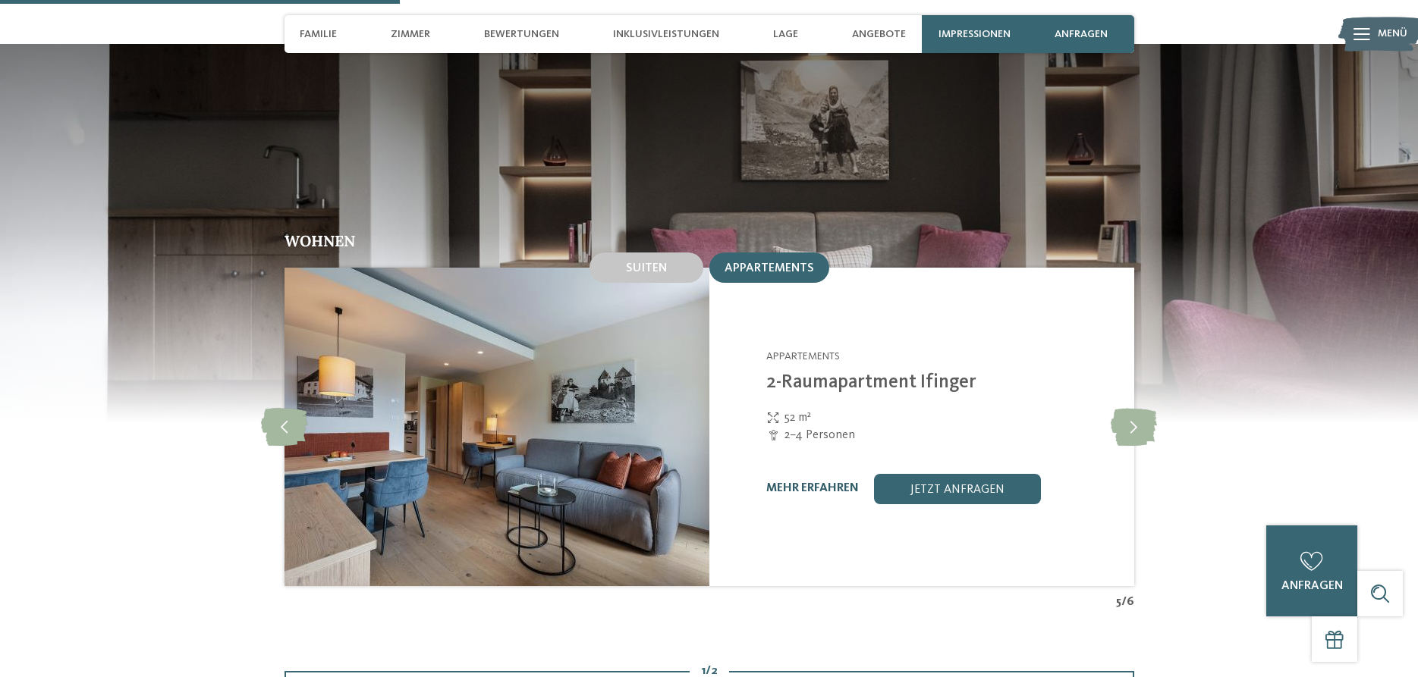
click at [826, 482] on link "mehr erfahren" at bounding box center [812, 488] width 93 height 12
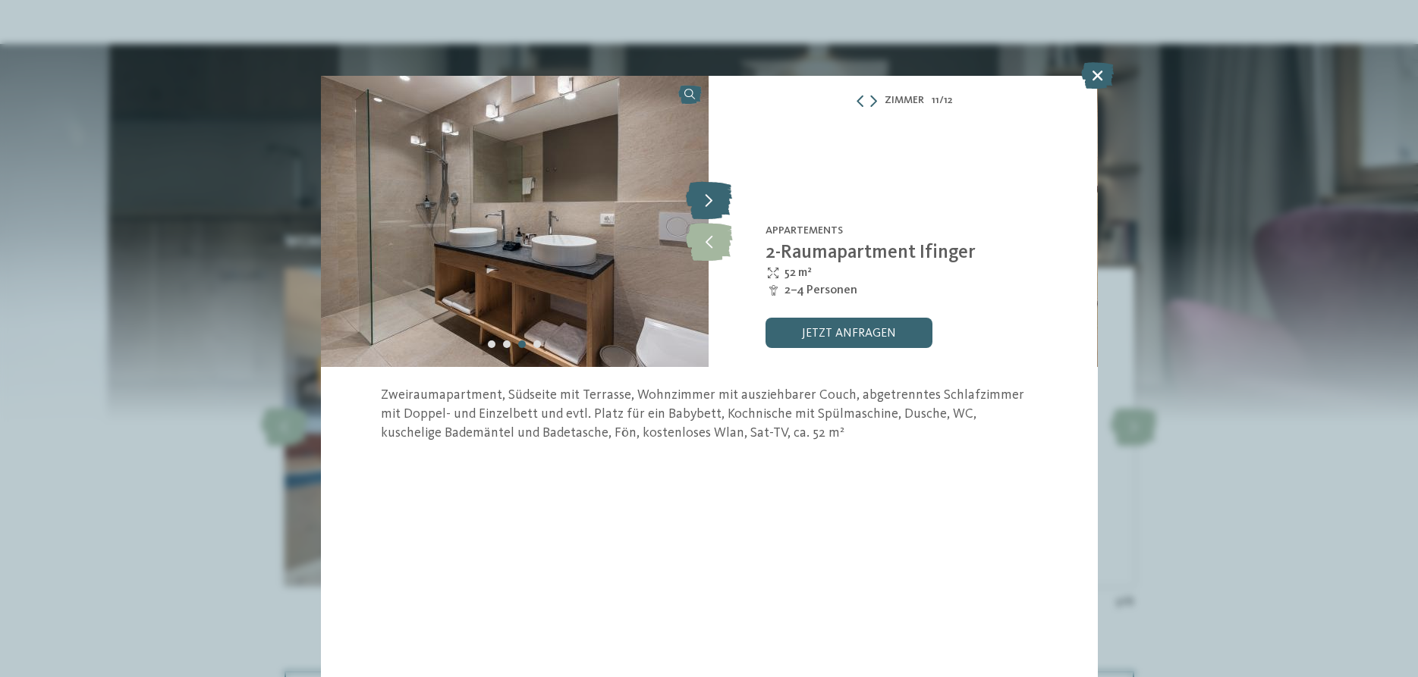
click at [713, 199] on icon at bounding box center [709, 200] width 46 height 38
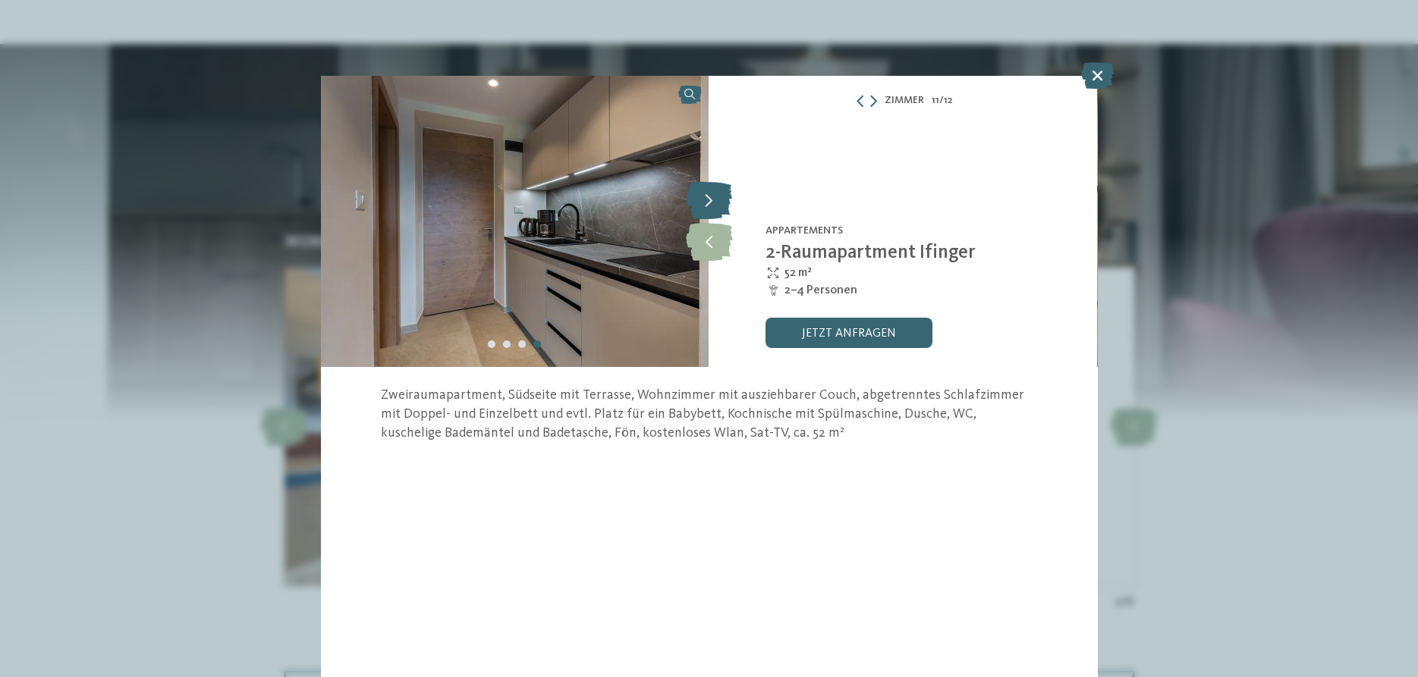
click at [713, 199] on icon at bounding box center [709, 200] width 46 height 38
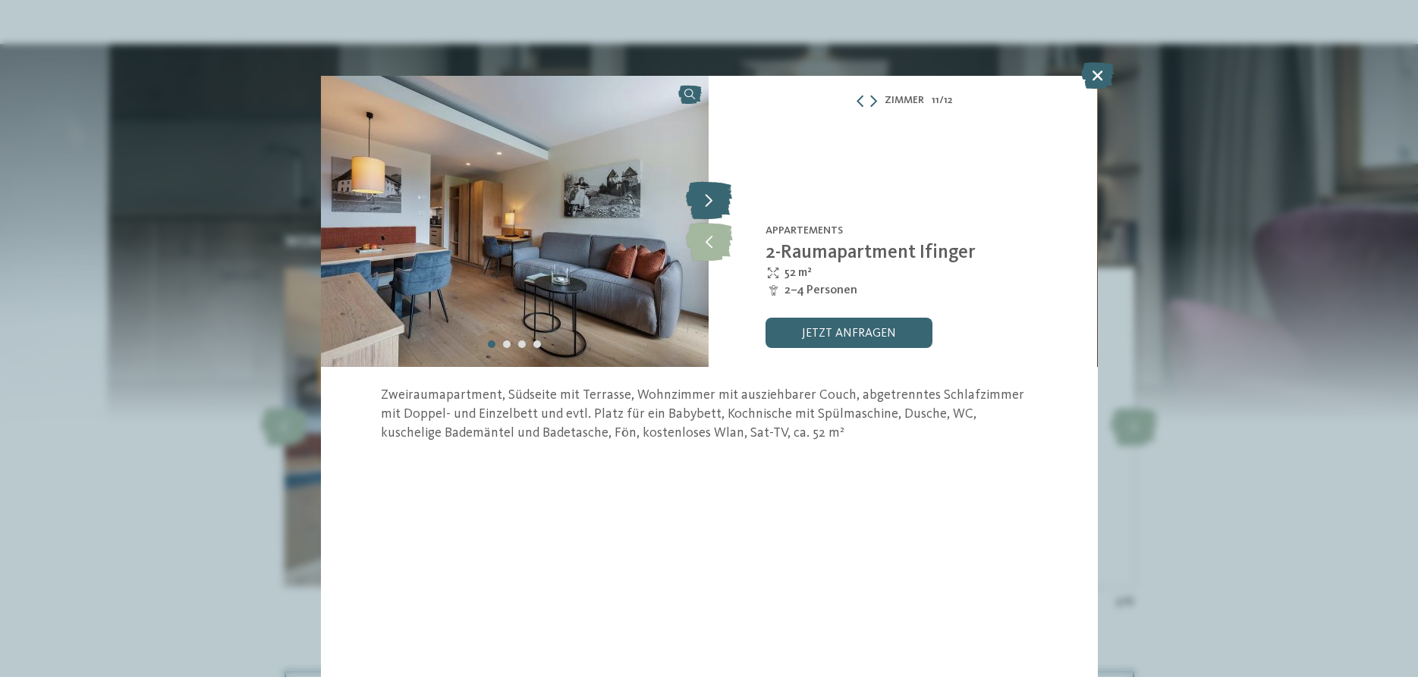
click at [717, 212] on icon at bounding box center [709, 200] width 46 height 38
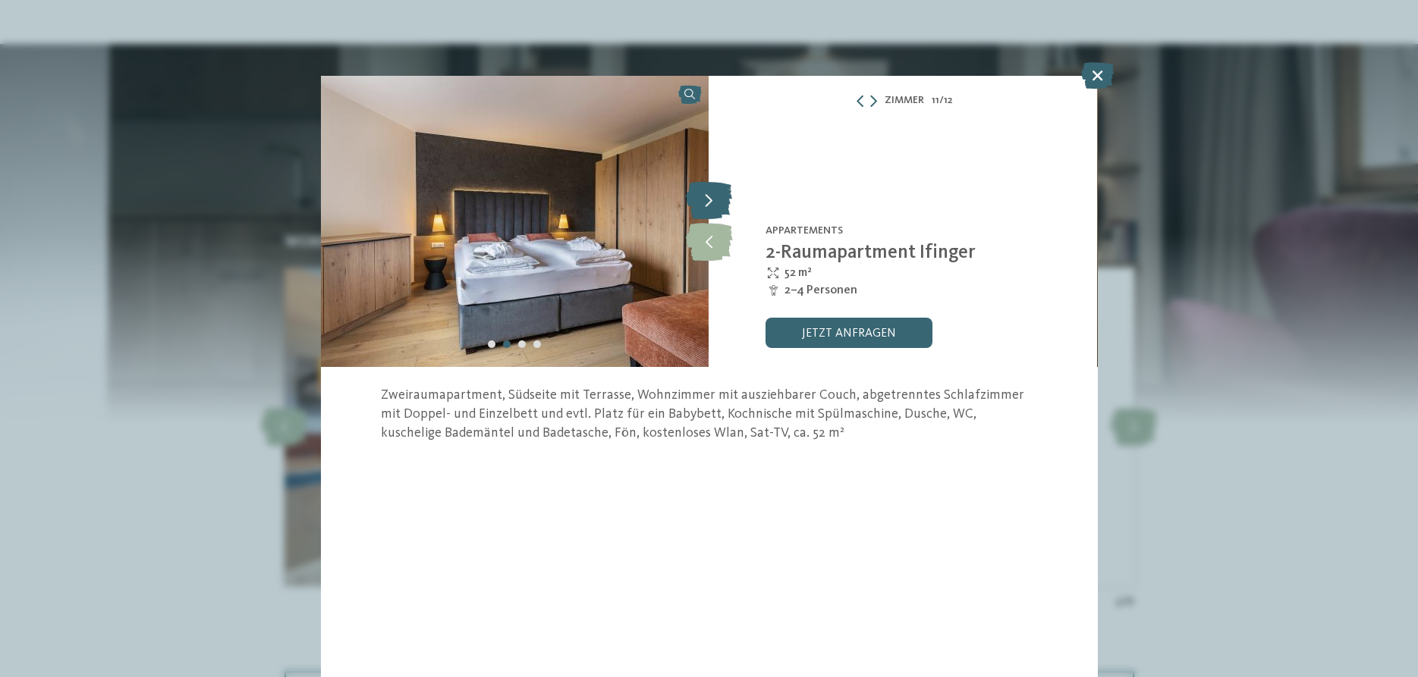
click at [716, 205] on icon at bounding box center [709, 200] width 46 height 38
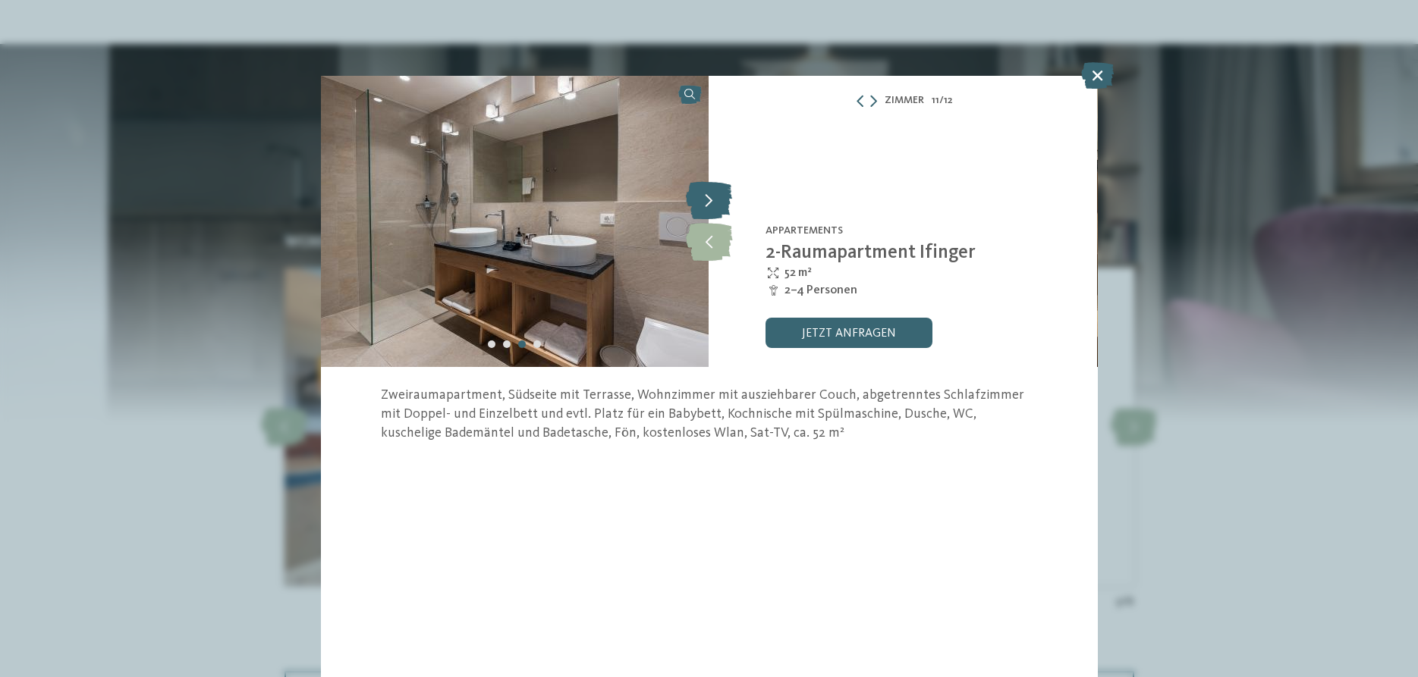
click at [716, 205] on icon at bounding box center [709, 200] width 46 height 38
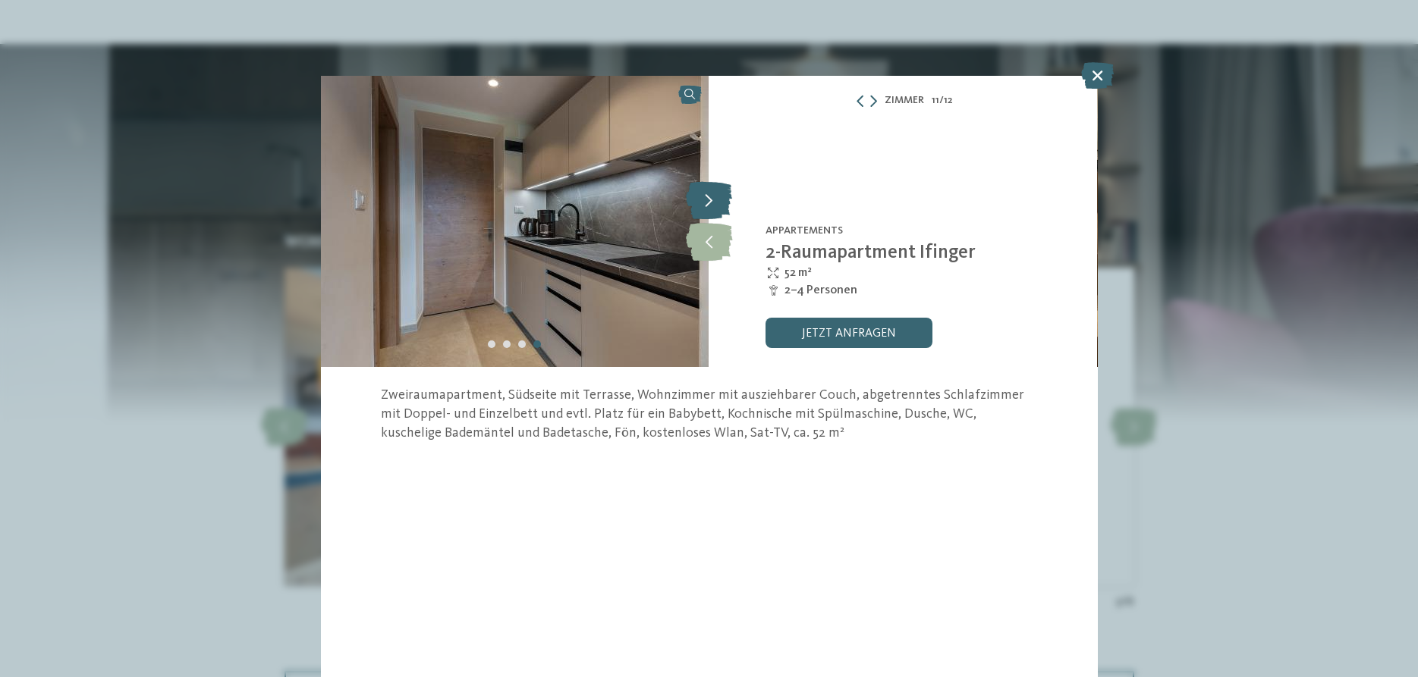
click at [716, 205] on icon at bounding box center [709, 200] width 46 height 38
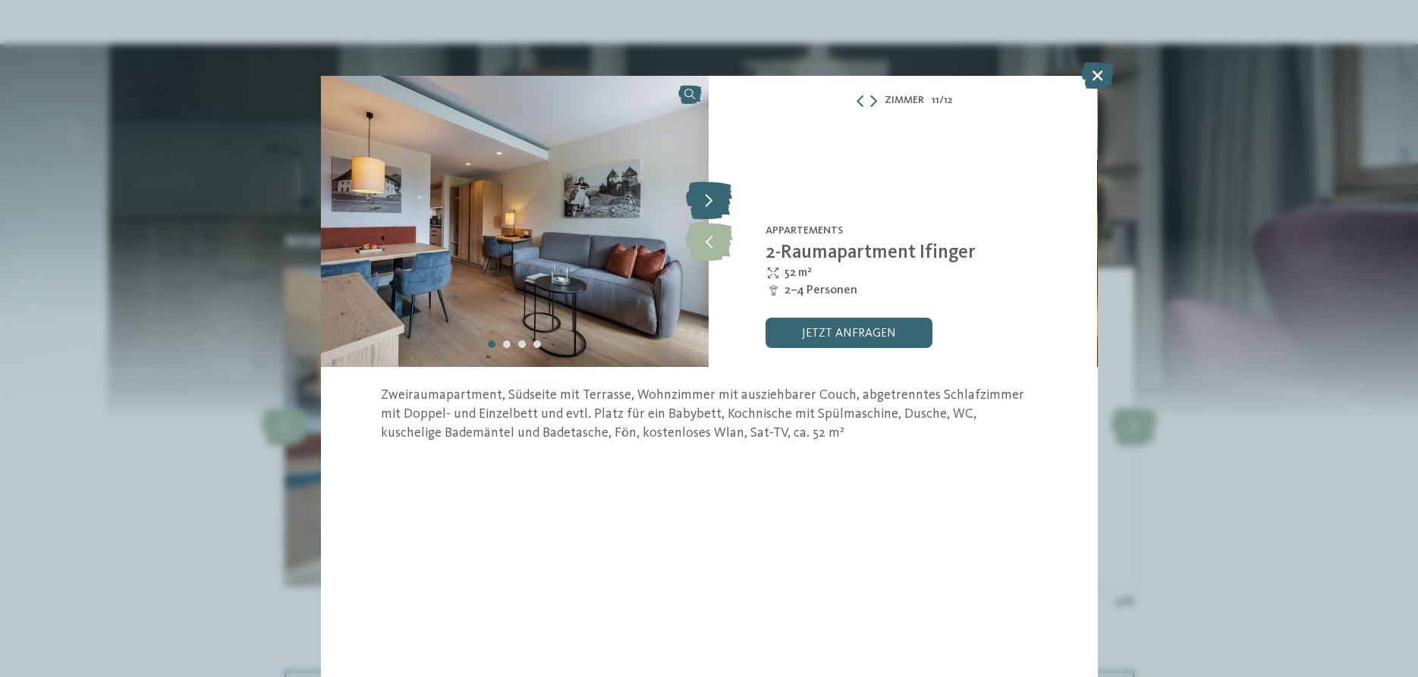
click at [716, 205] on icon at bounding box center [709, 200] width 46 height 38
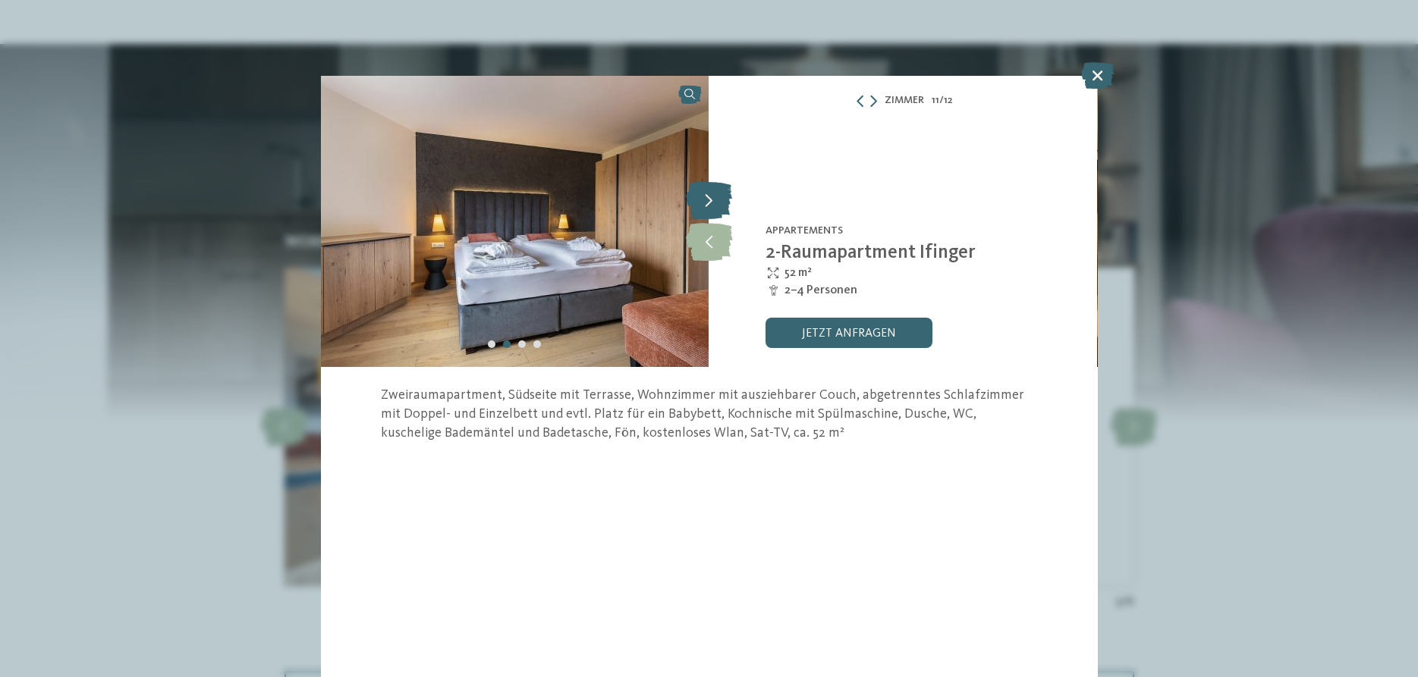
click at [716, 205] on icon at bounding box center [709, 200] width 46 height 38
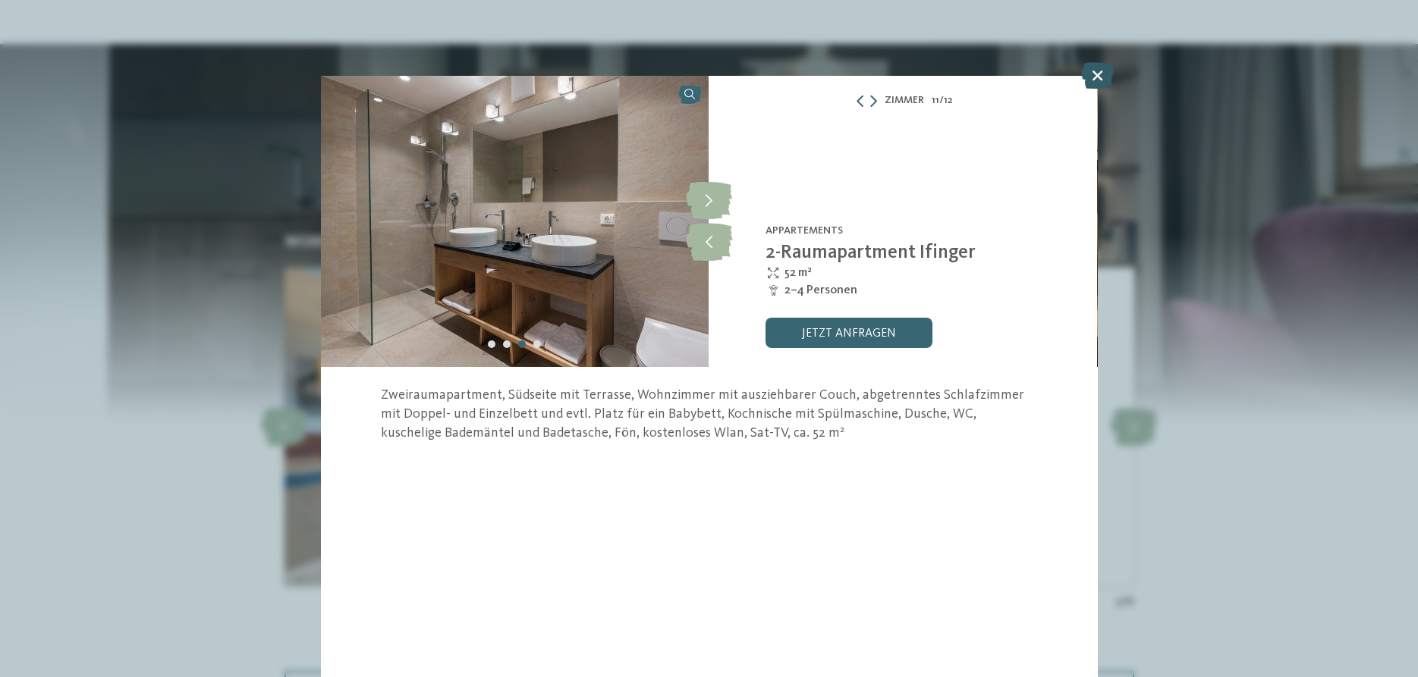
click at [1094, 74] on icon at bounding box center [1097, 75] width 33 height 27
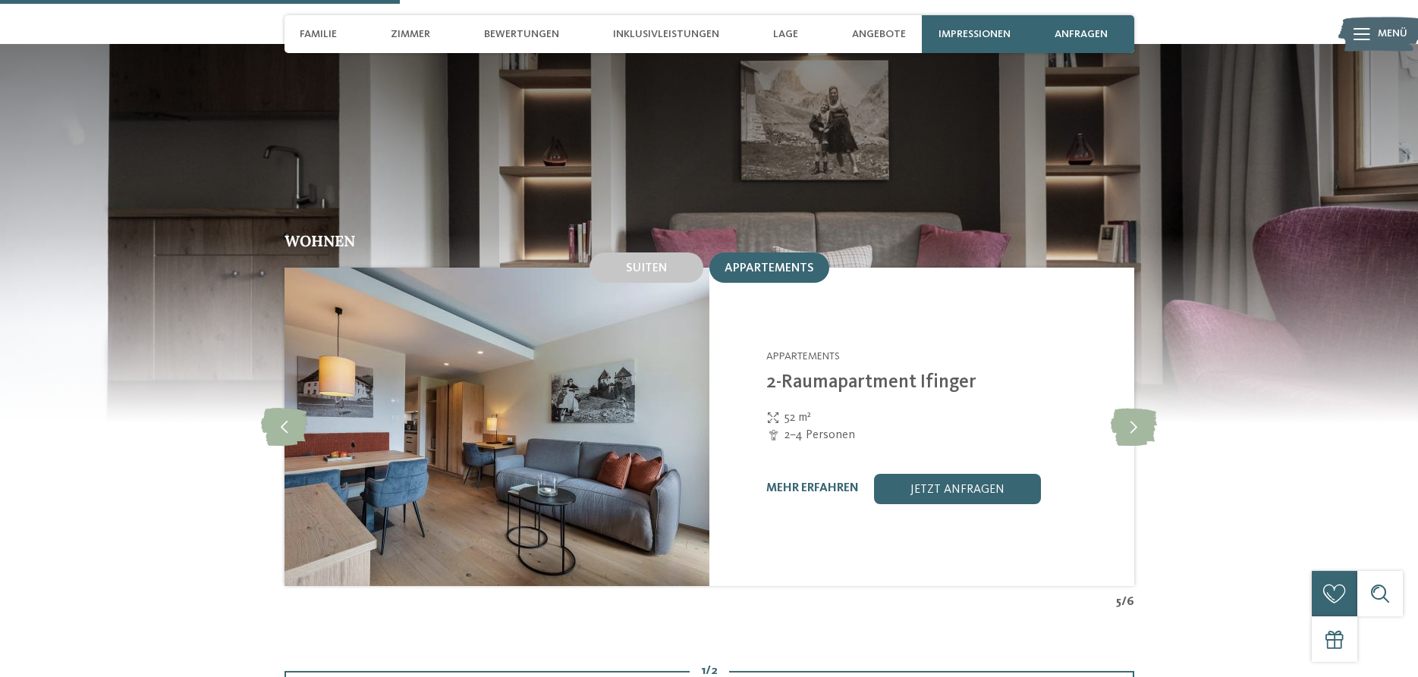
scroll to position [1083, 0]
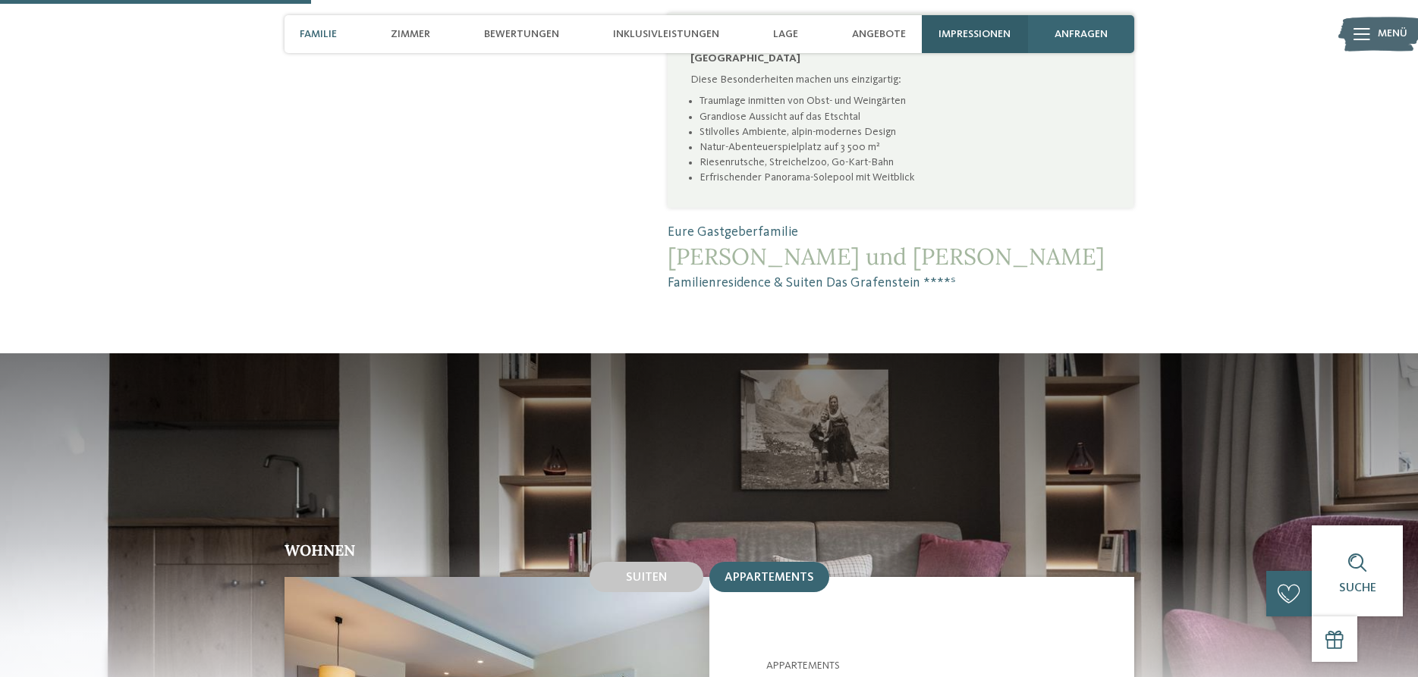
click at [951, 28] on span "Impressionen" at bounding box center [974, 34] width 72 height 13
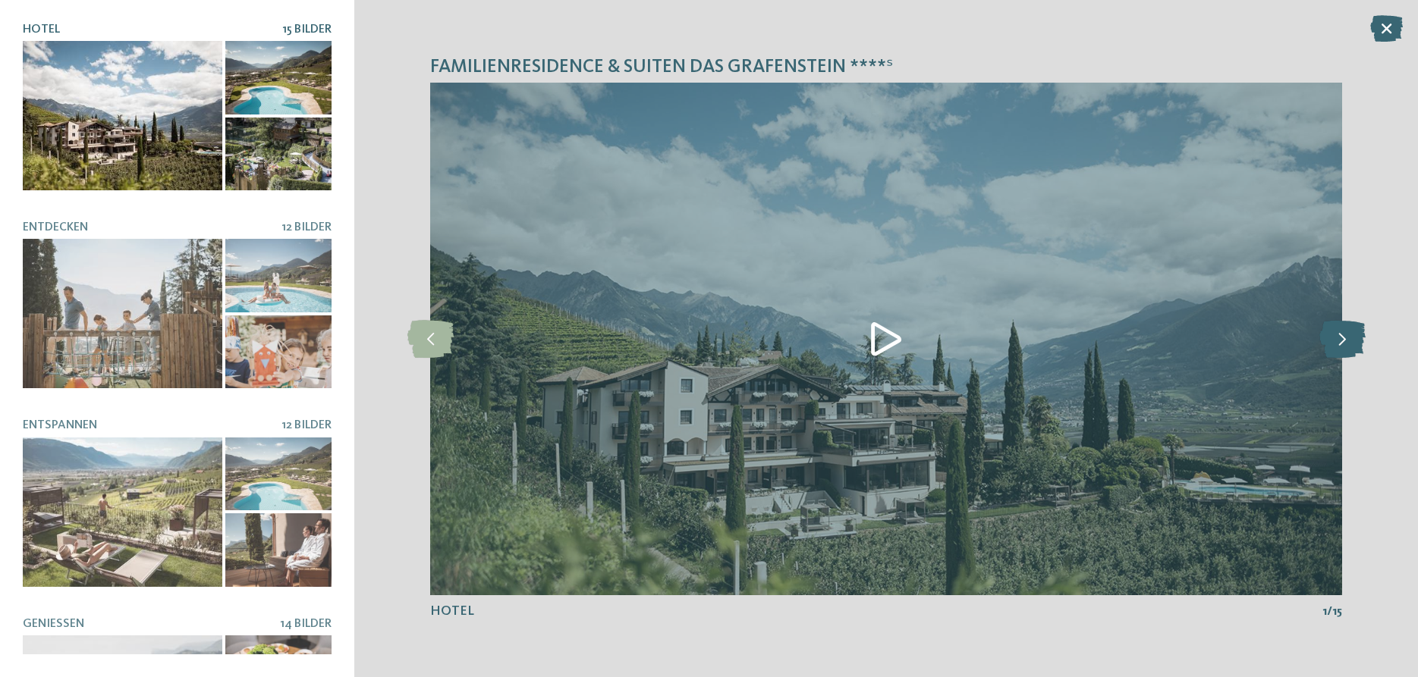
click at [1353, 338] on icon at bounding box center [1342, 339] width 46 height 38
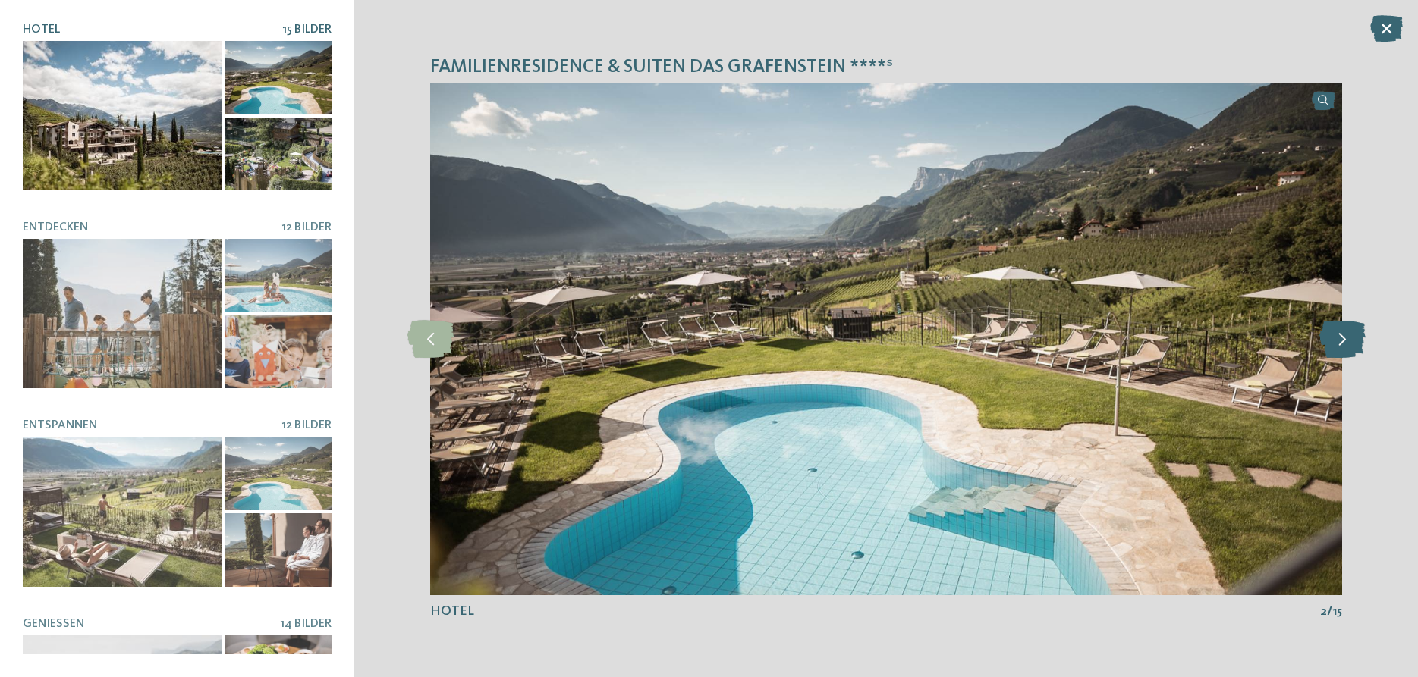
click at [1352, 341] on icon at bounding box center [1342, 339] width 46 height 38
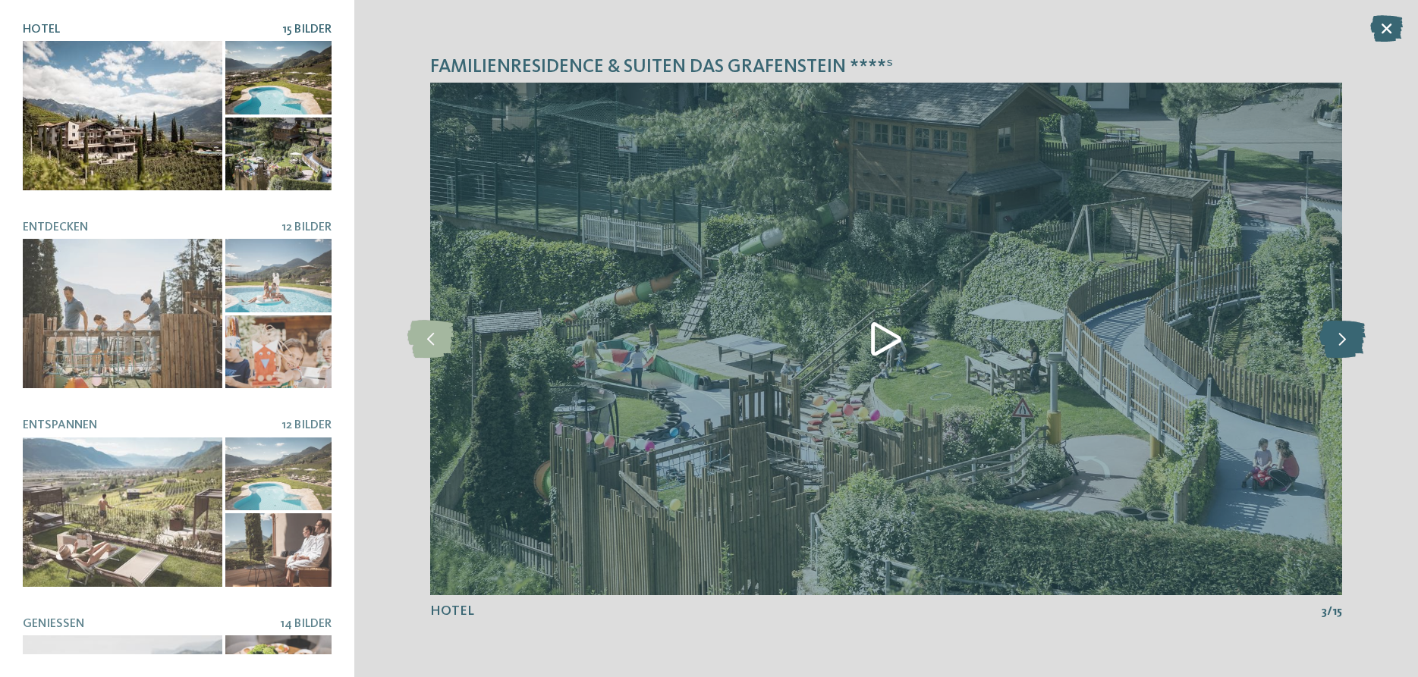
click at [1352, 341] on icon at bounding box center [1342, 339] width 46 height 38
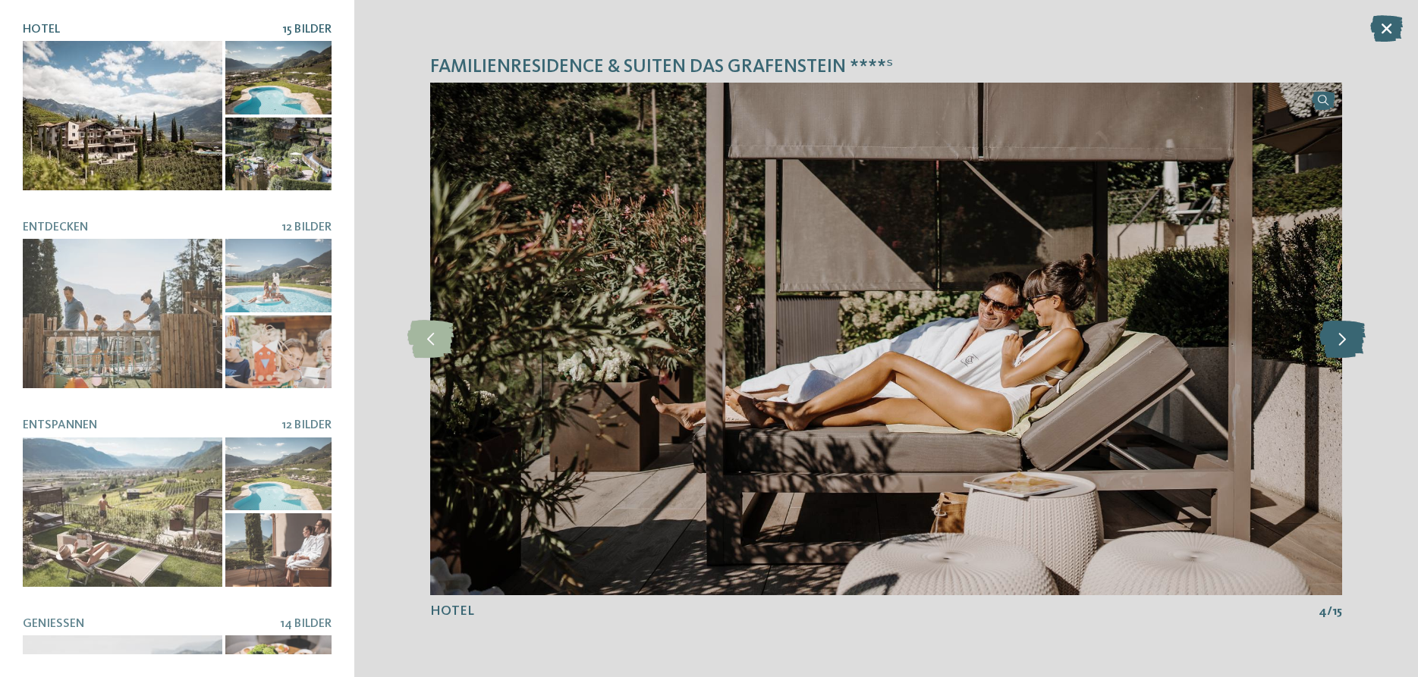
click at [1352, 341] on icon at bounding box center [1342, 339] width 46 height 38
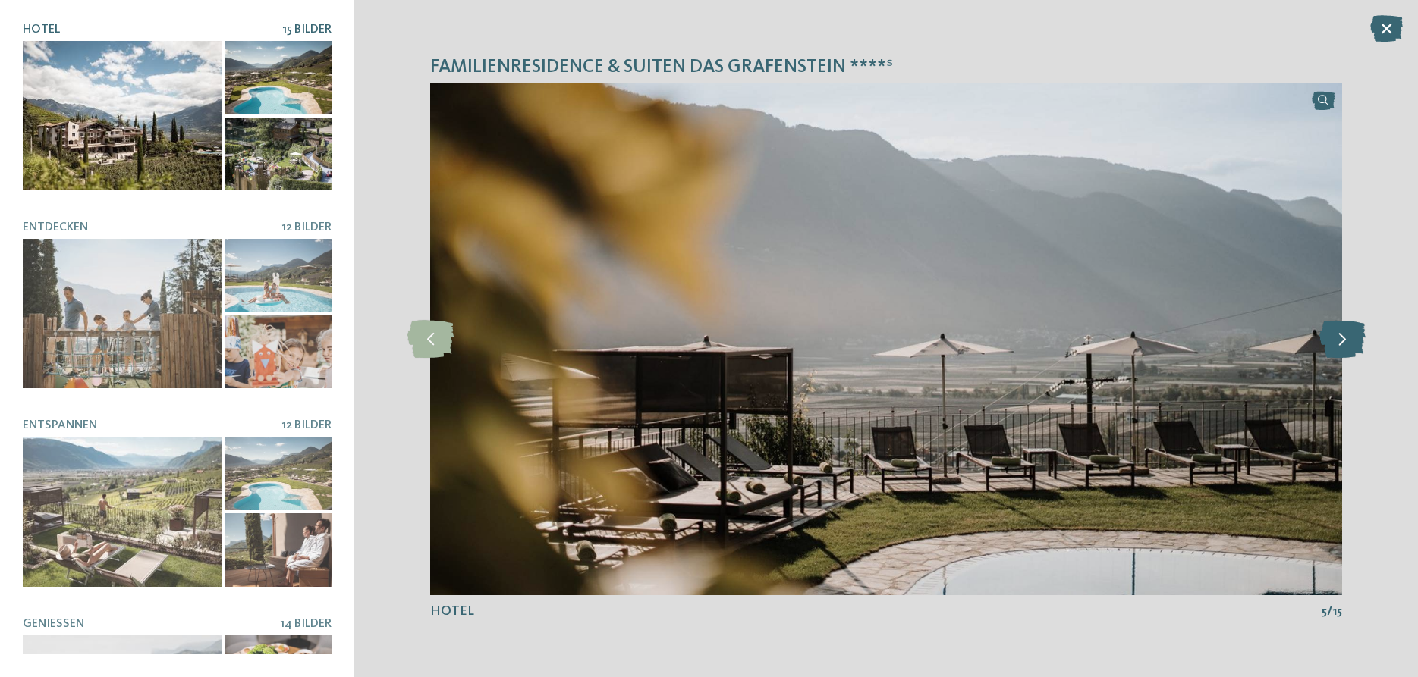
click at [1352, 341] on icon at bounding box center [1342, 339] width 46 height 38
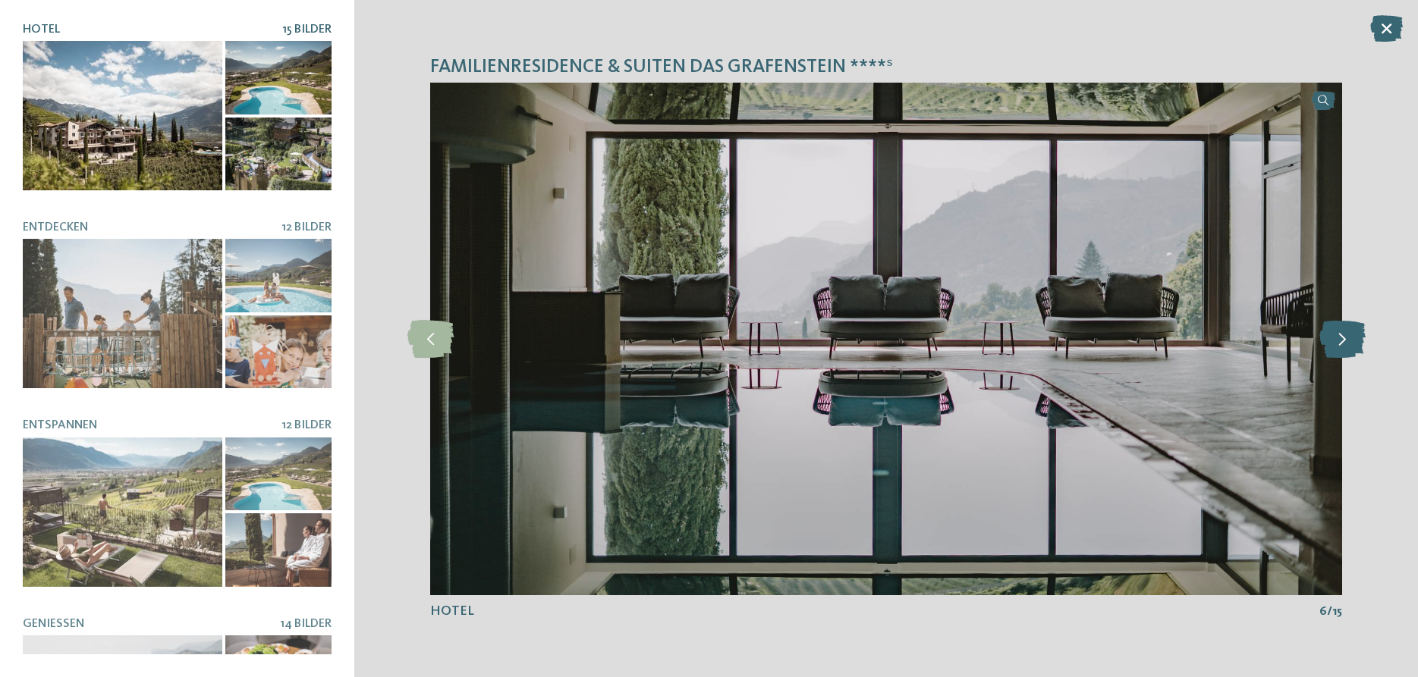
click at [1352, 341] on icon at bounding box center [1342, 339] width 46 height 38
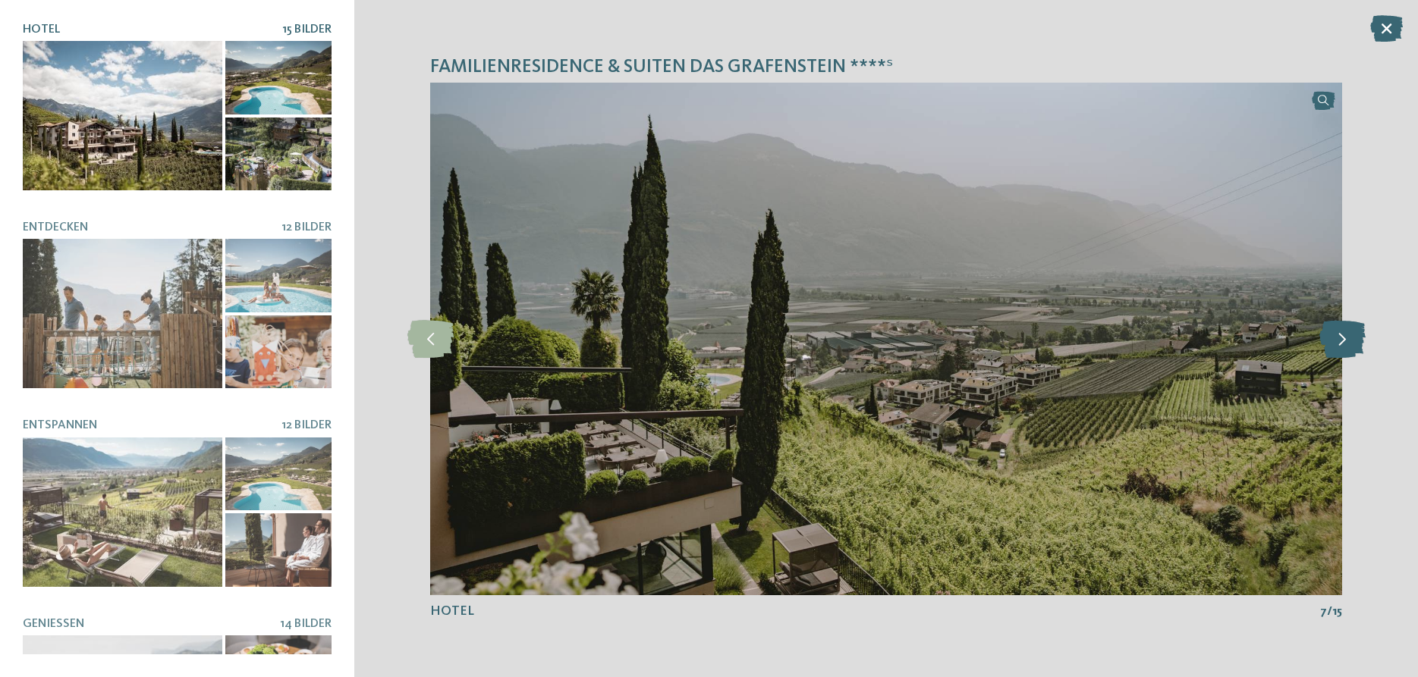
click at [1352, 341] on icon at bounding box center [1342, 339] width 46 height 38
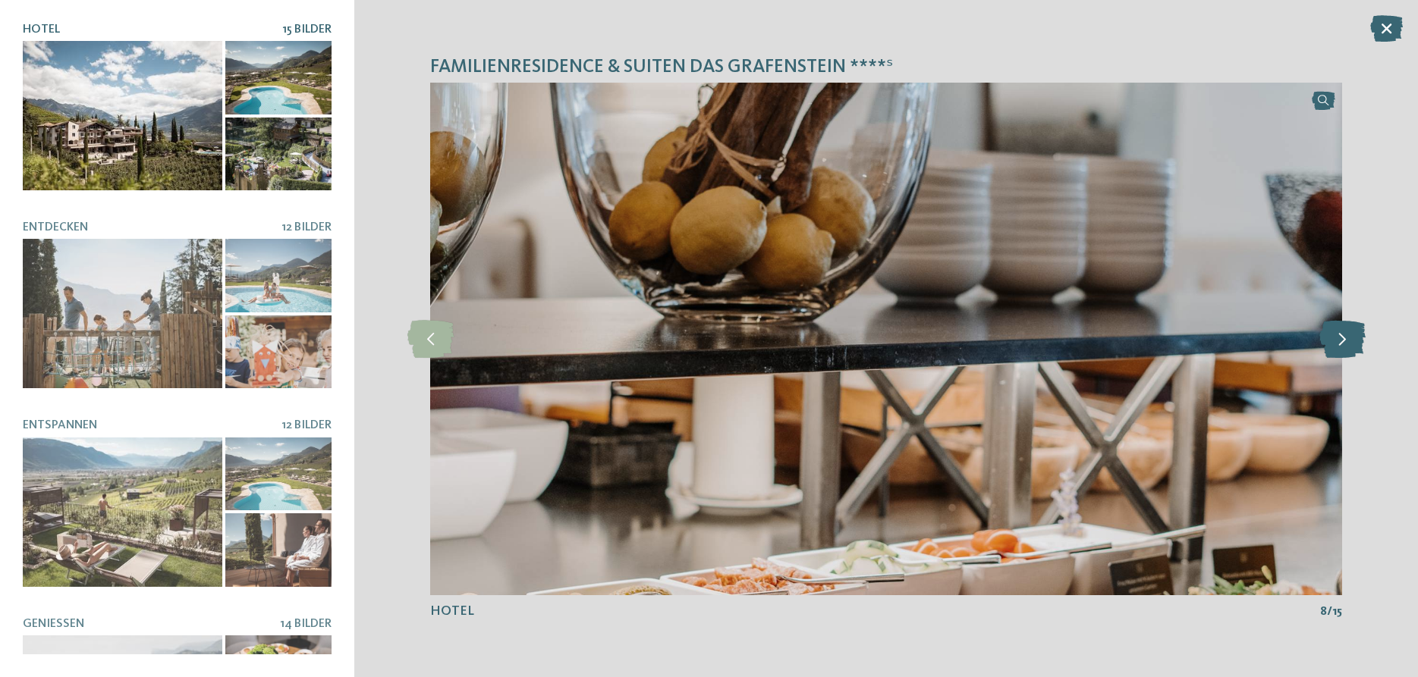
click at [1352, 341] on icon at bounding box center [1342, 339] width 46 height 38
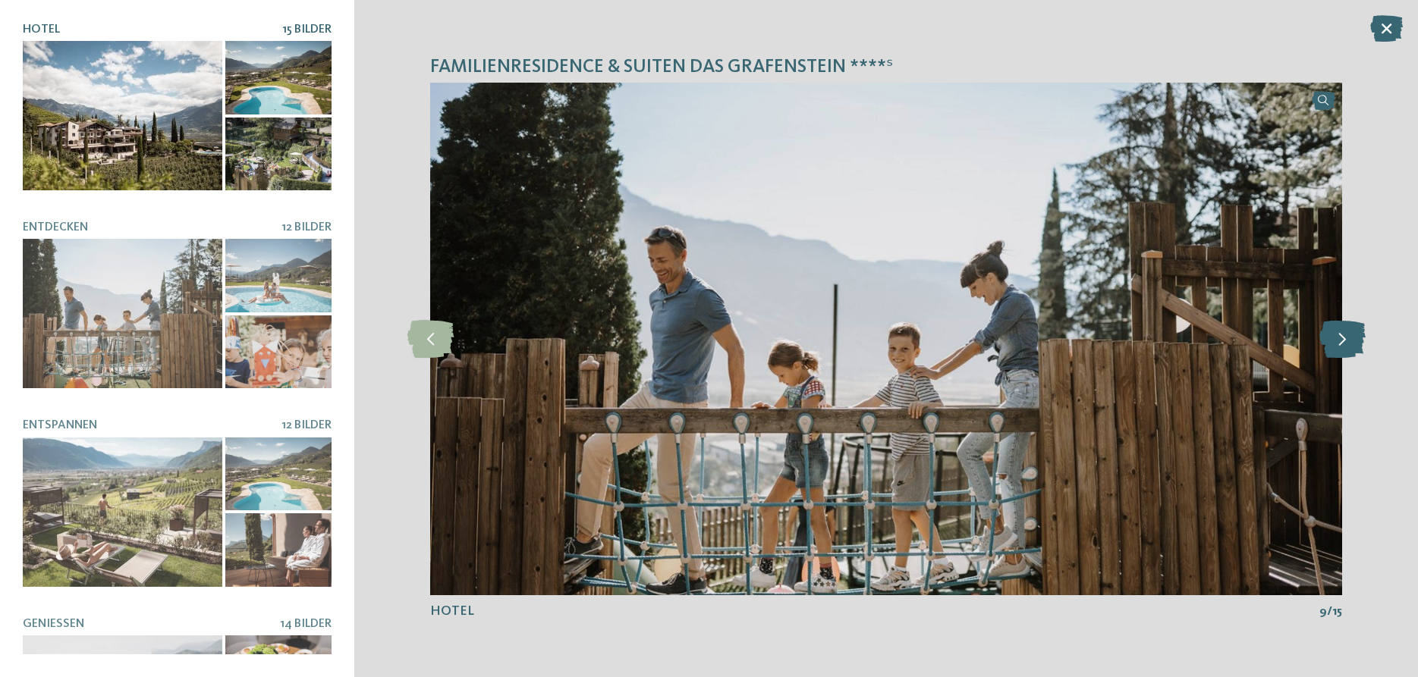
click at [1352, 341] on icon at bounding box center [1342, 339] width 46 height 38
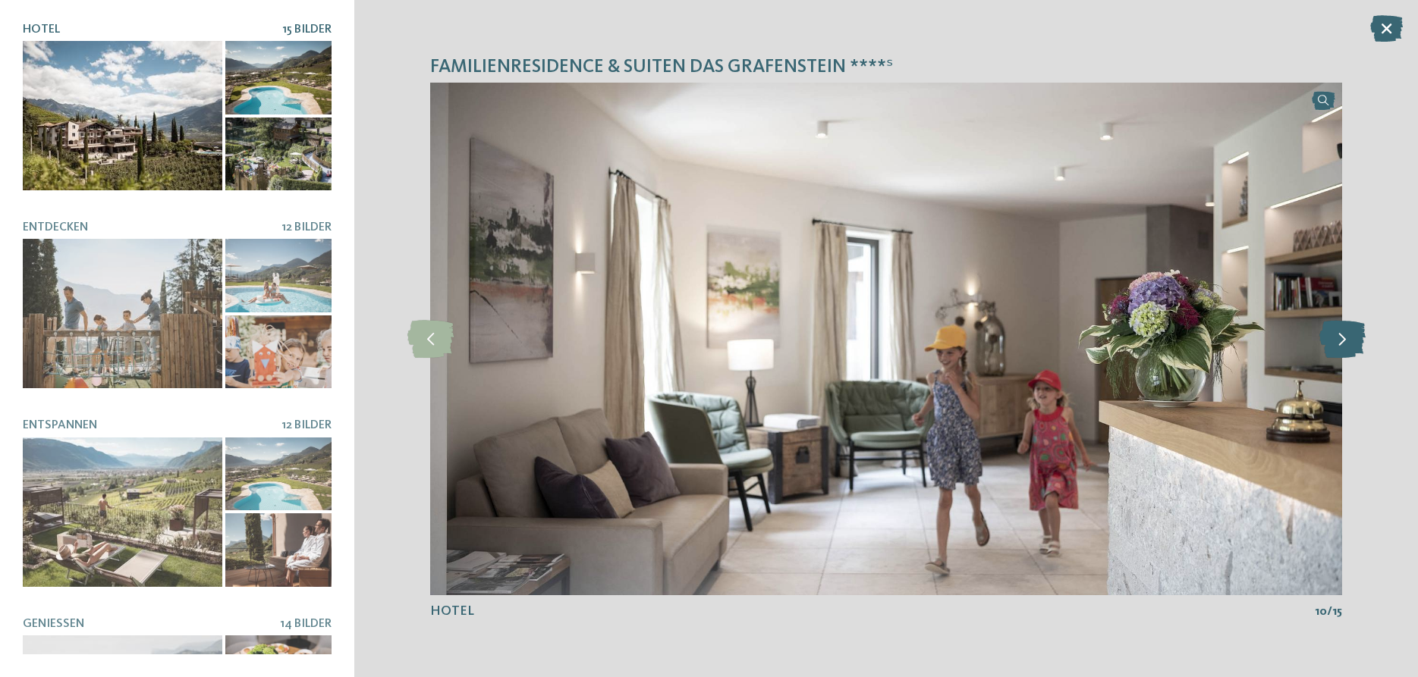
click at [1352, 341] on icon at bounding box center [1342, 339] width 46 height 38
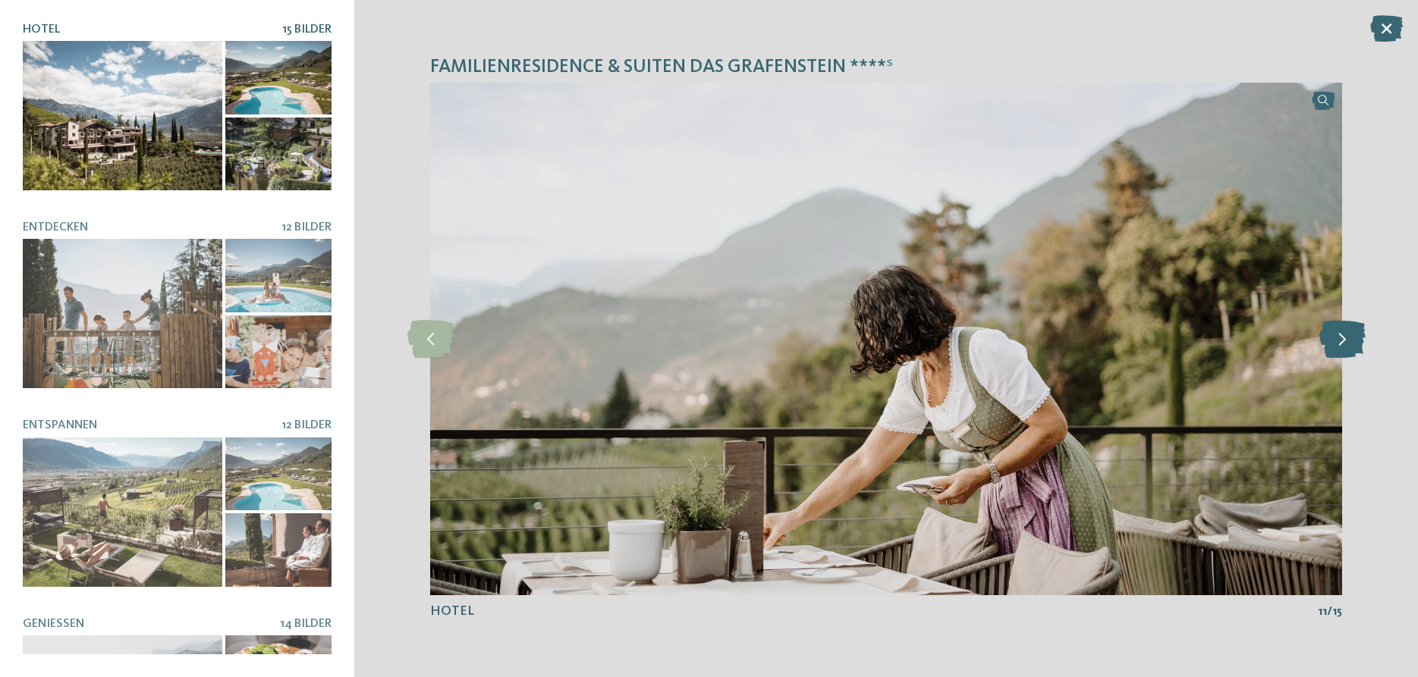
click at [1352, 341] on icon at bounding box center [1342, 339] width 46 height 38
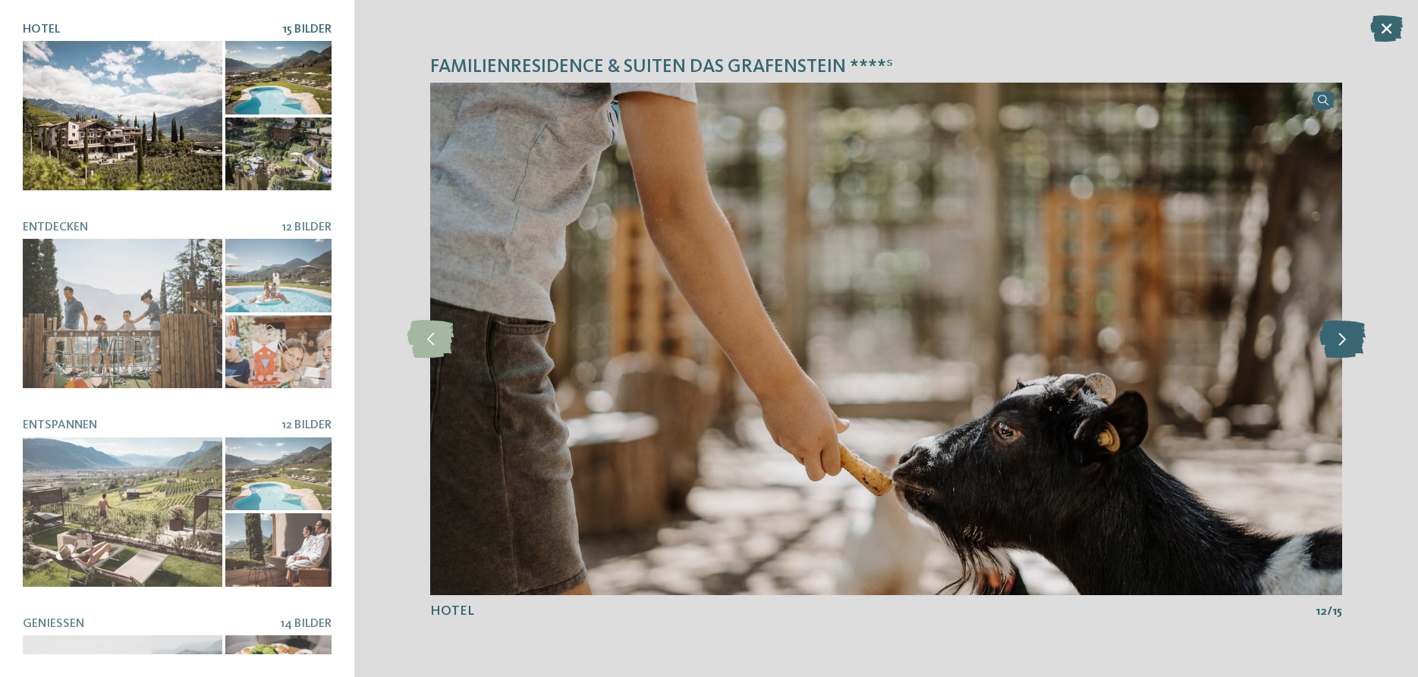
click at [1352, 341] on icon at bounding box center [1342, 339] width 46 height 38
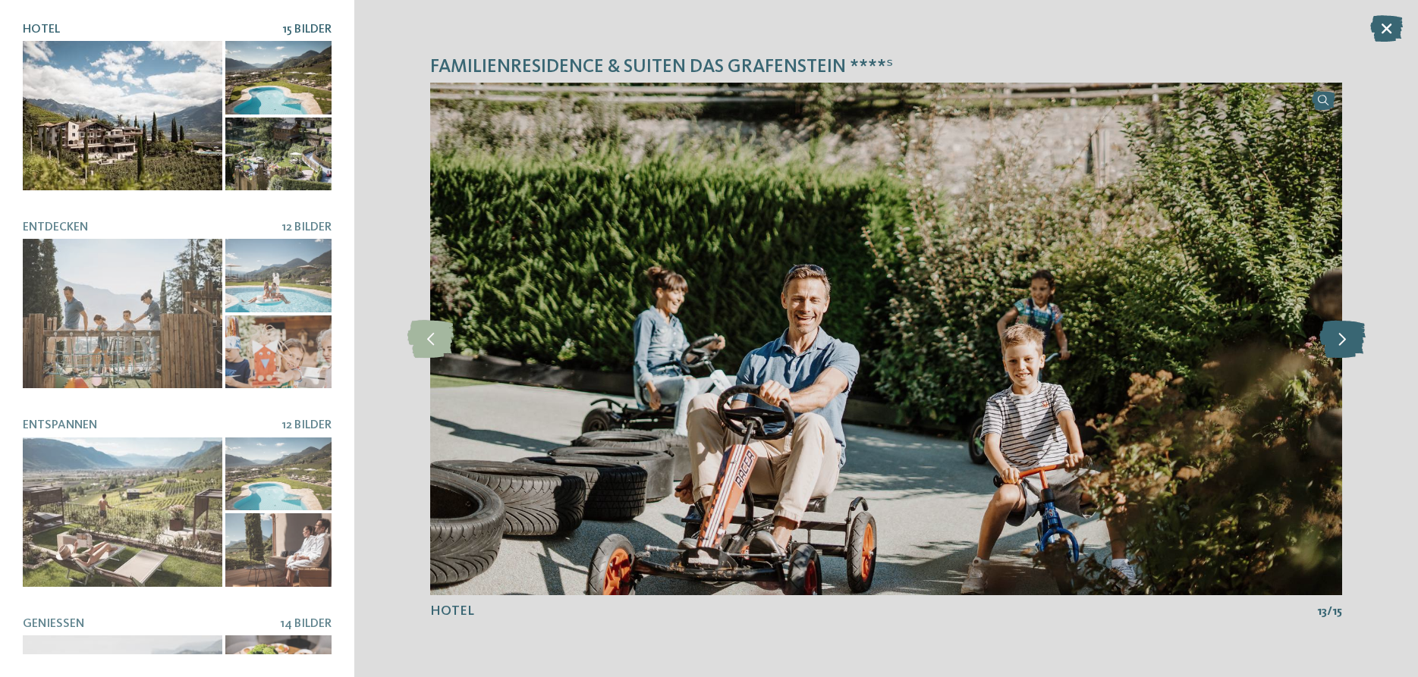
click at [1352, 341] on icon at bounding box center [1342, 339] width 46 height 38
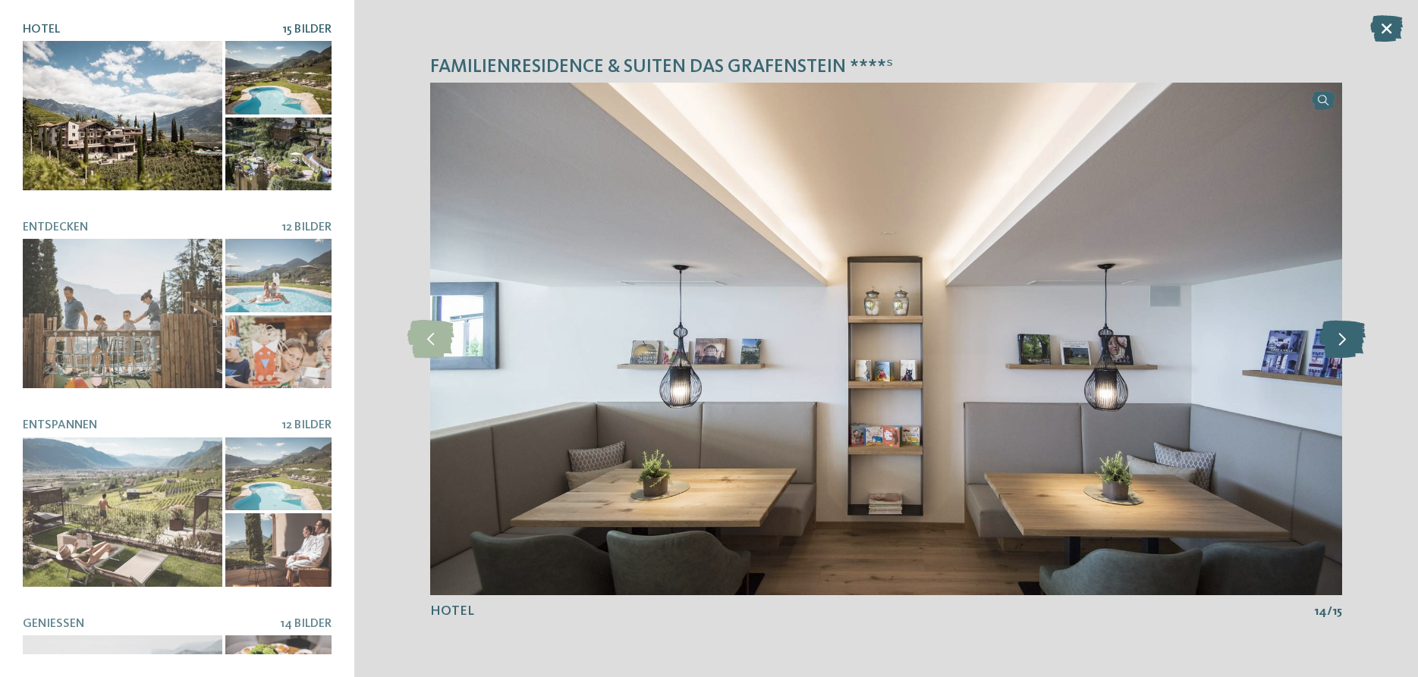
click at [1352, 341] on icon at bounding box center [1342, 339] width 46 height 38
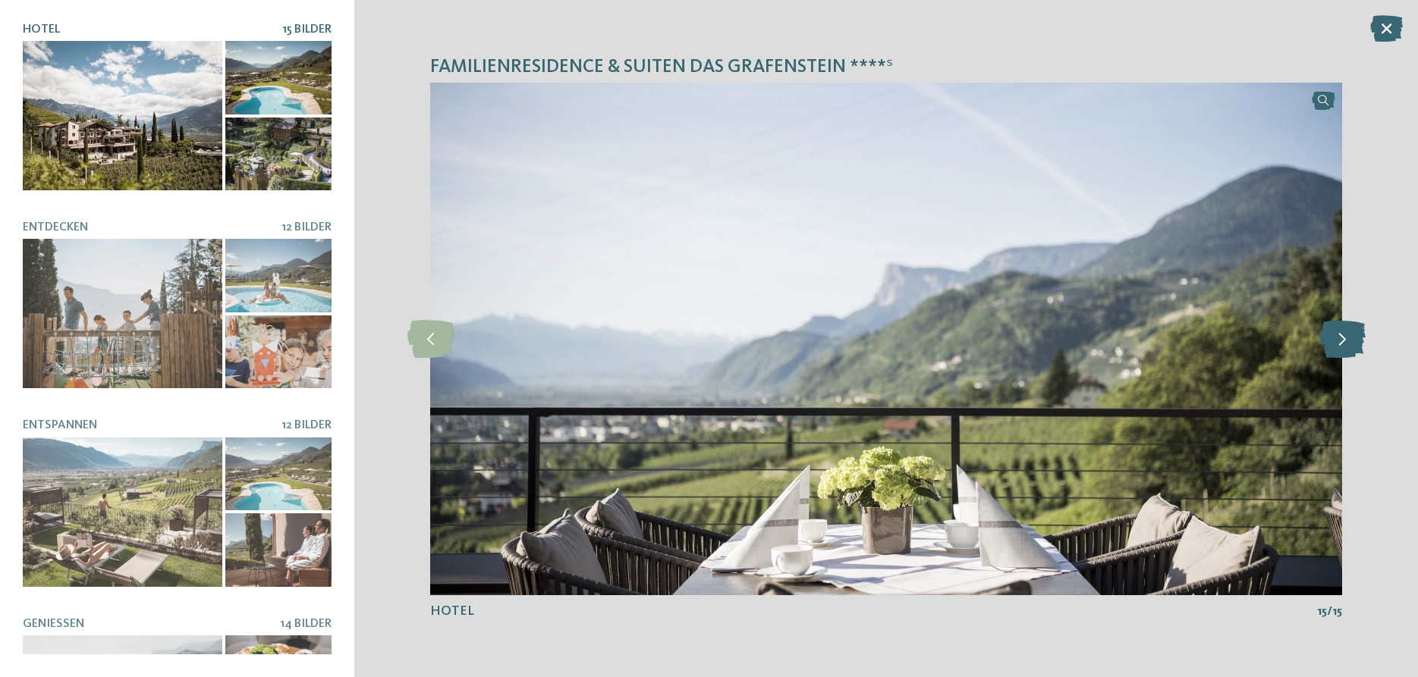
click at [1352, 341] on icon at bounding box center [1342, 339] width 46 height 38
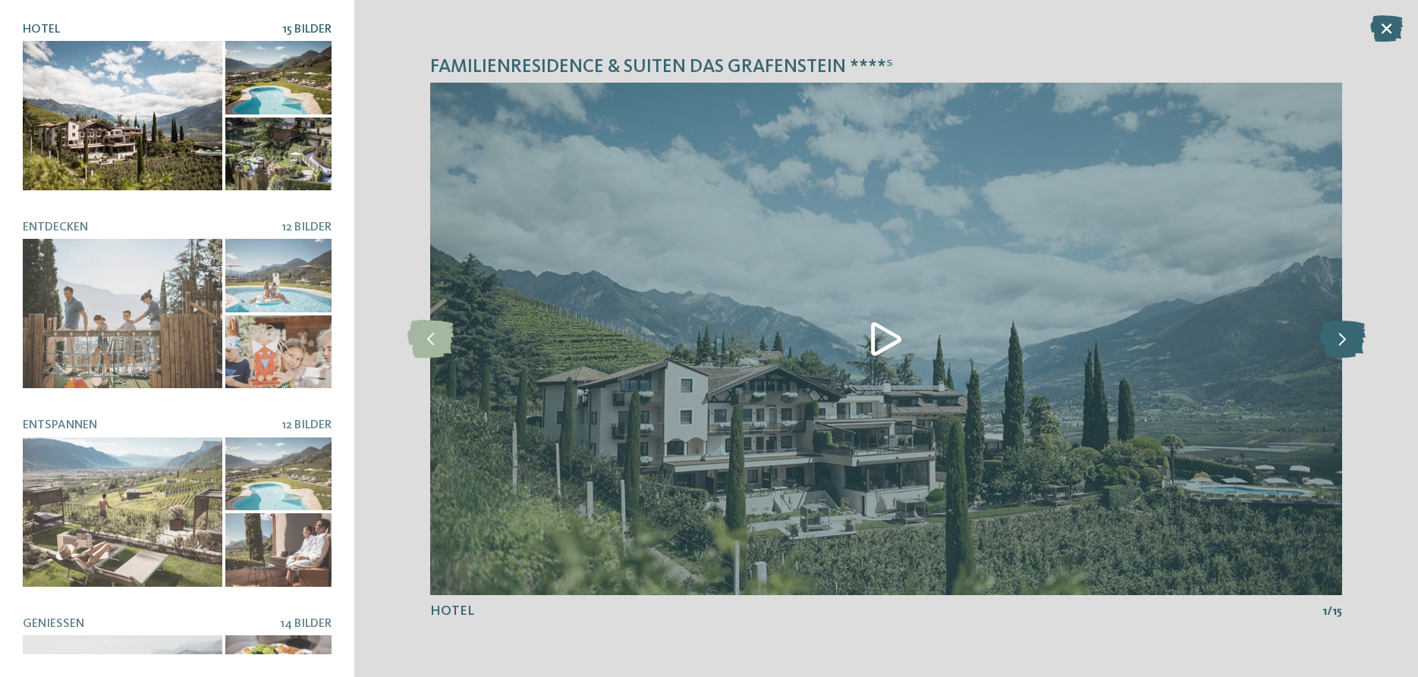
click at [1352, 341] on icon at bounding box center [1342, 339] width 46 height 38
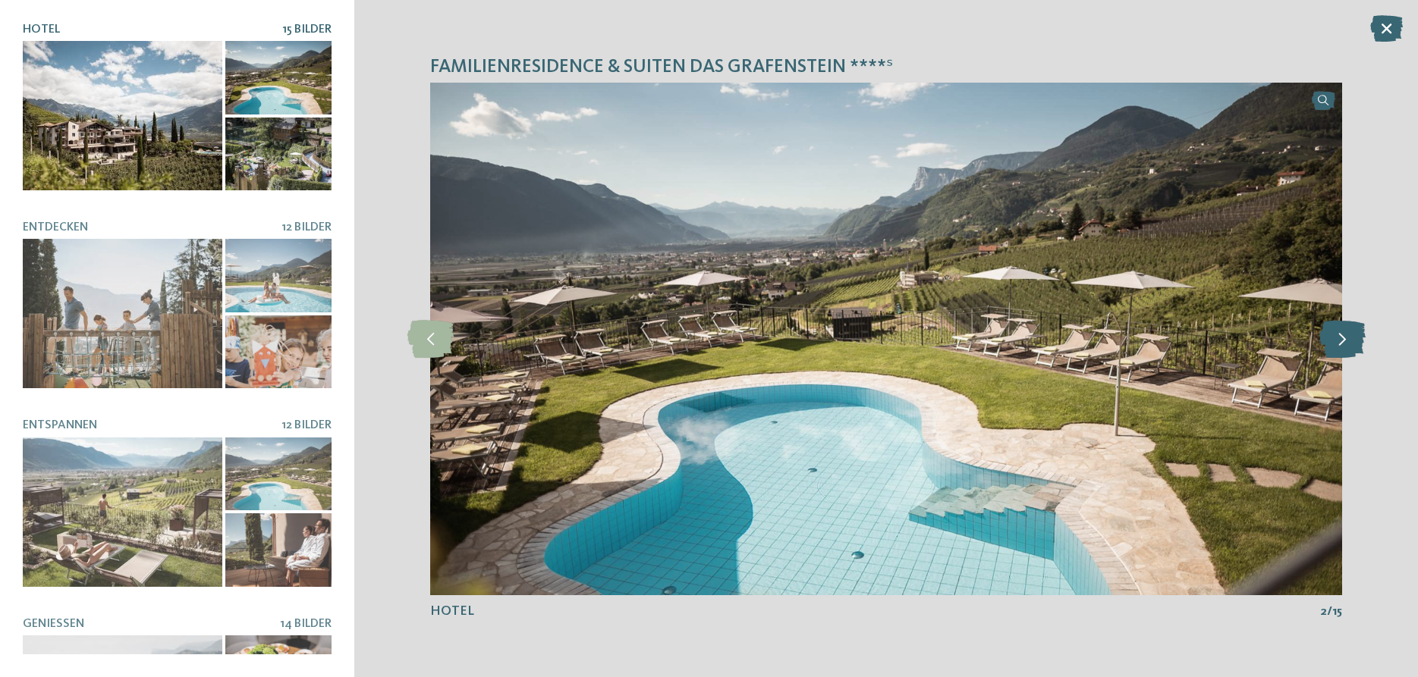
click at [1352, 341] on icon at bounding box center [1342, 339] width 46 height 38
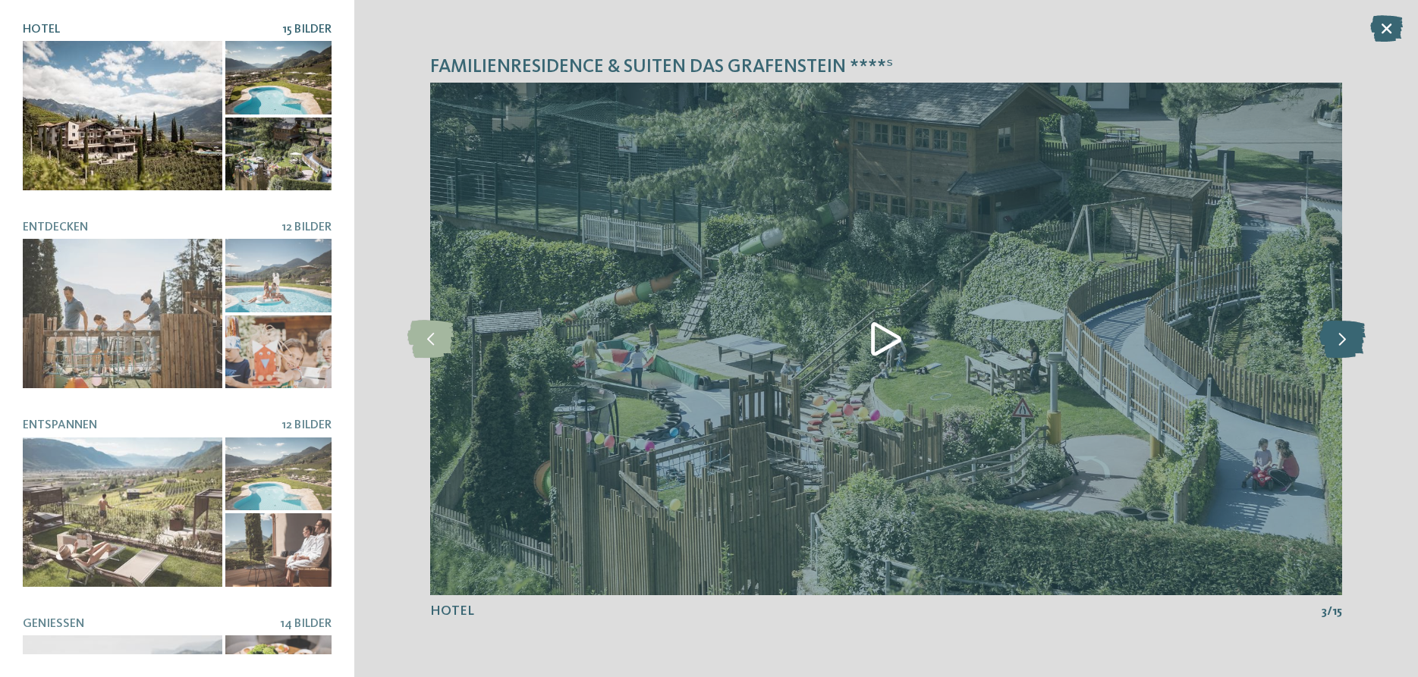
click at [1352, 341] on icon at bounding box center [1342, 339] width 46 height 38
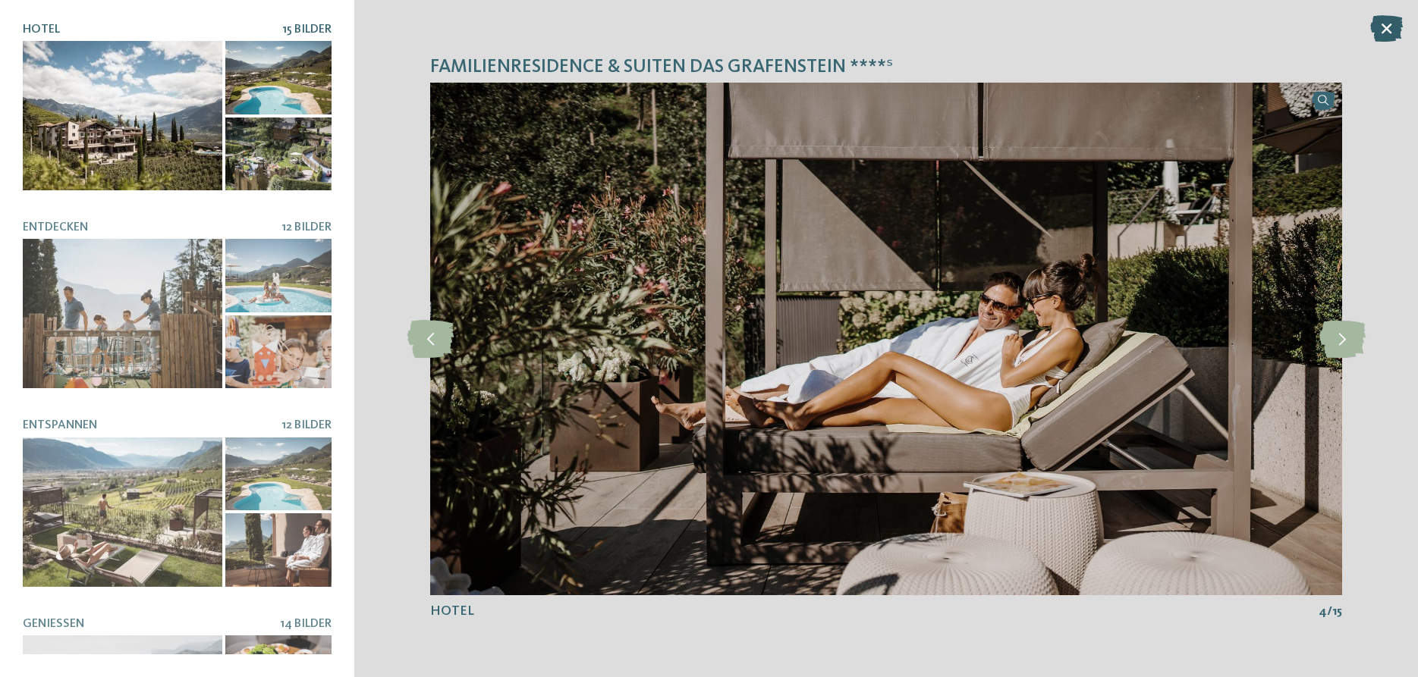
click at [1384, 35] on icon at bounding box center [1386, 28] width 33 height 27
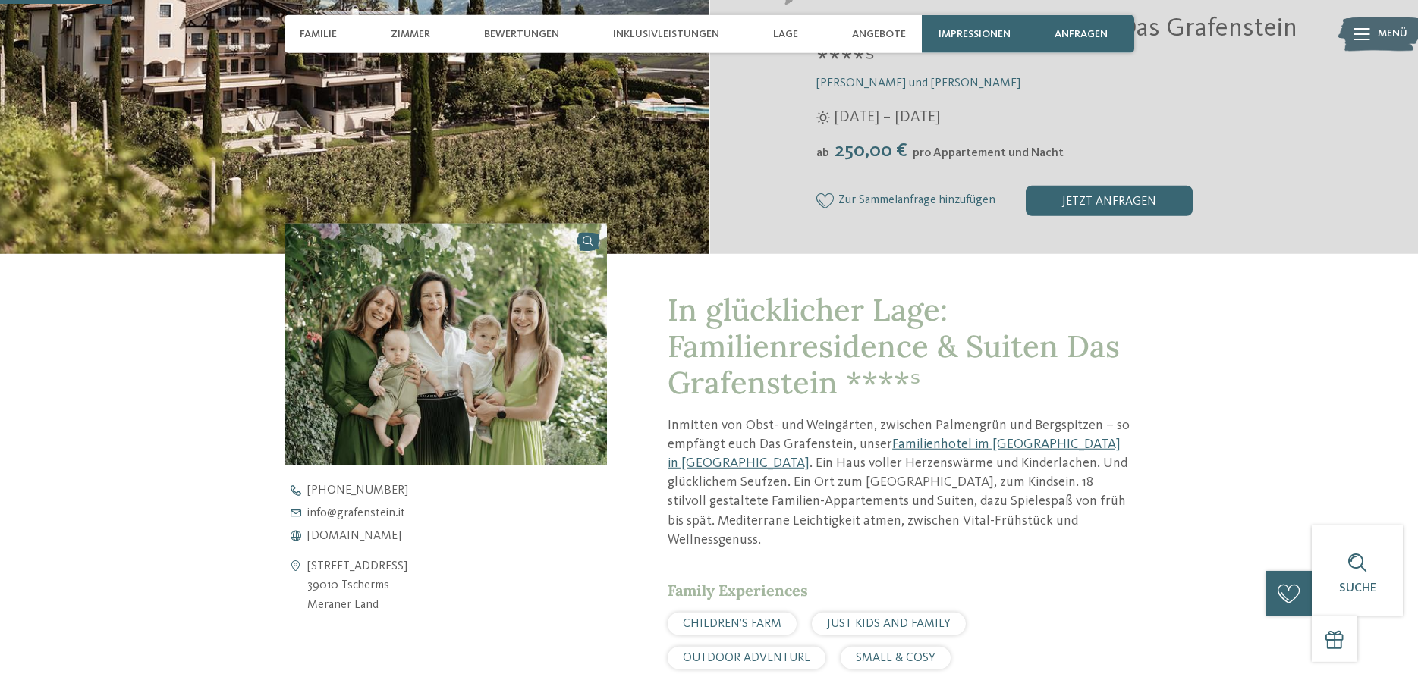
scroll to position [387, 0]
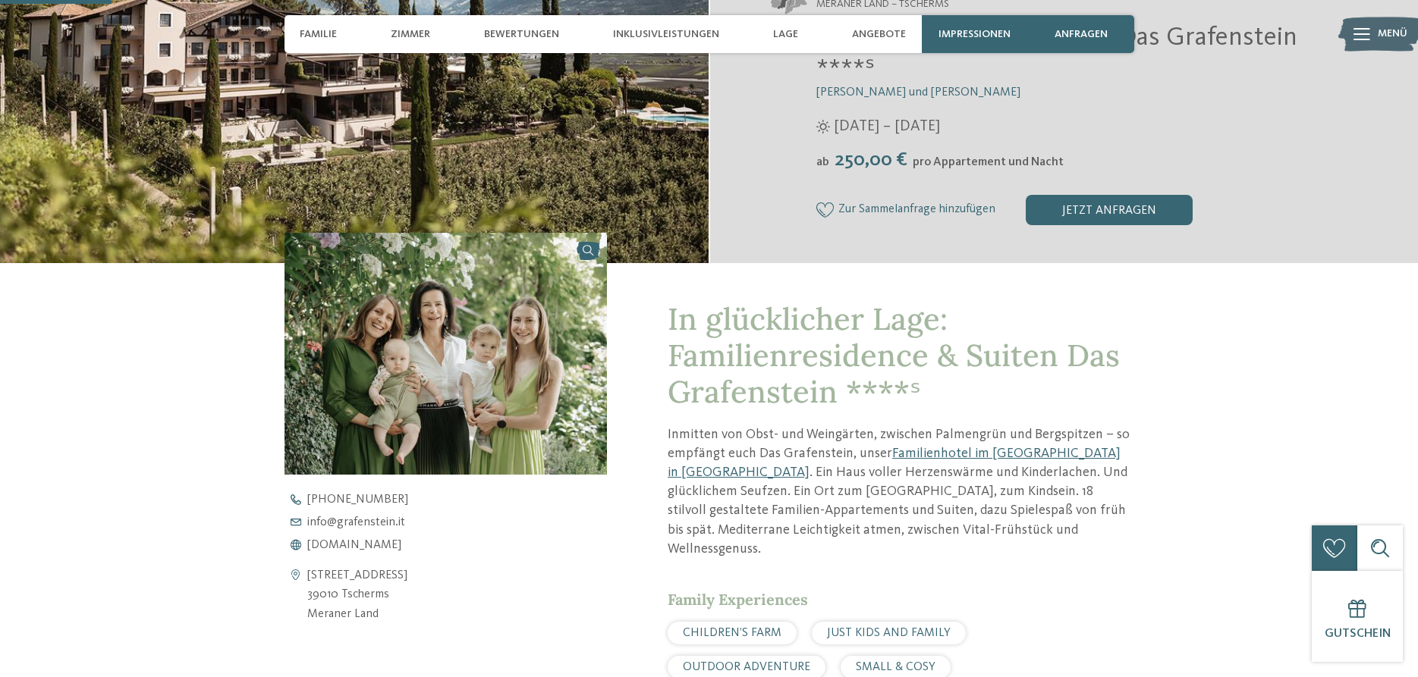
click at [840, 214] on span "Zur Sammelanfrage hinzufügen" at bounding box center [916, 210] width 157 height 14
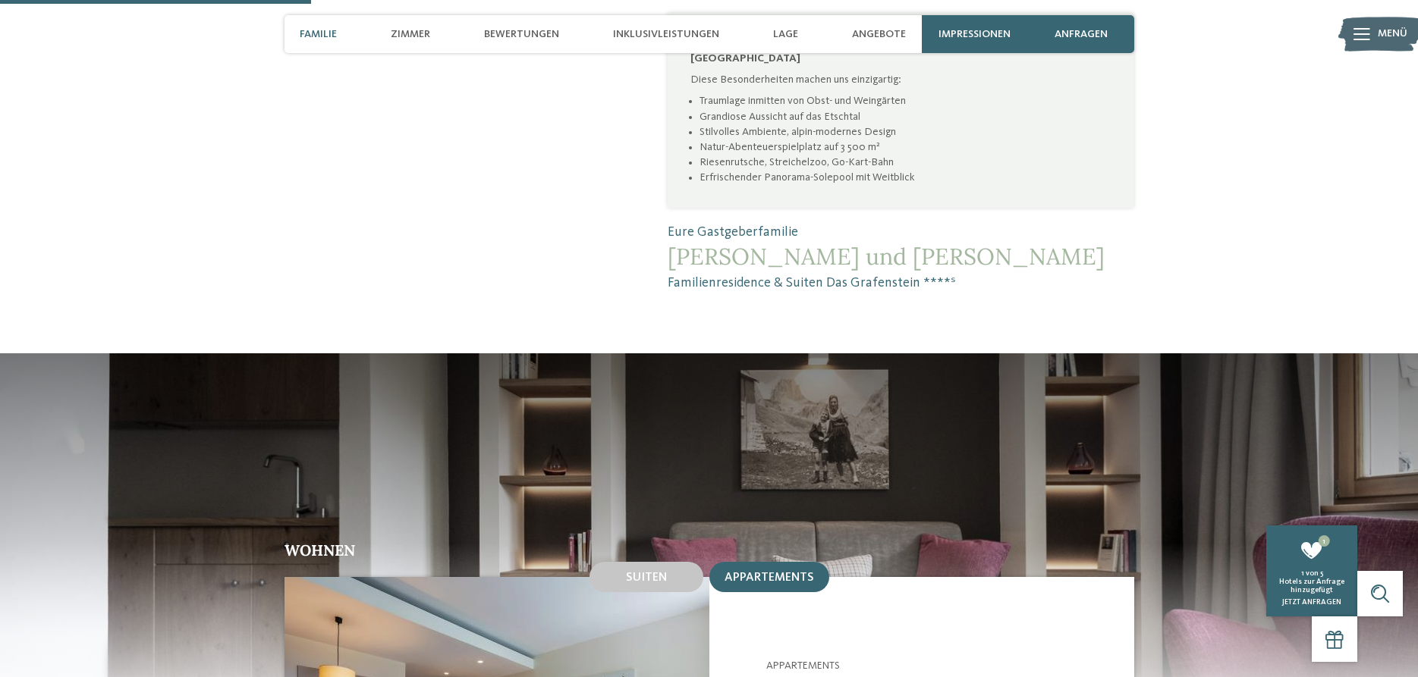
scroll to position [774, 0]
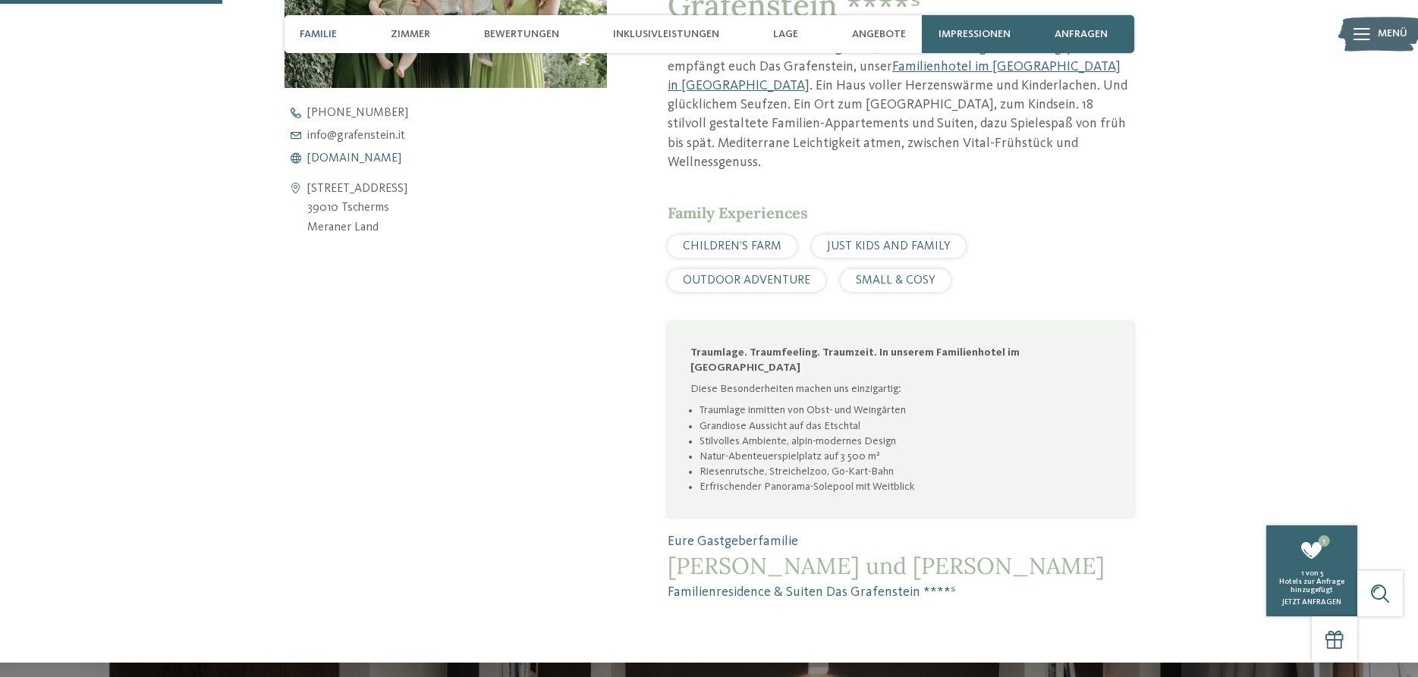
click at [366, 159] on span "www.grafenstein.it" at bounding box center [354, 158] width 94 height 12
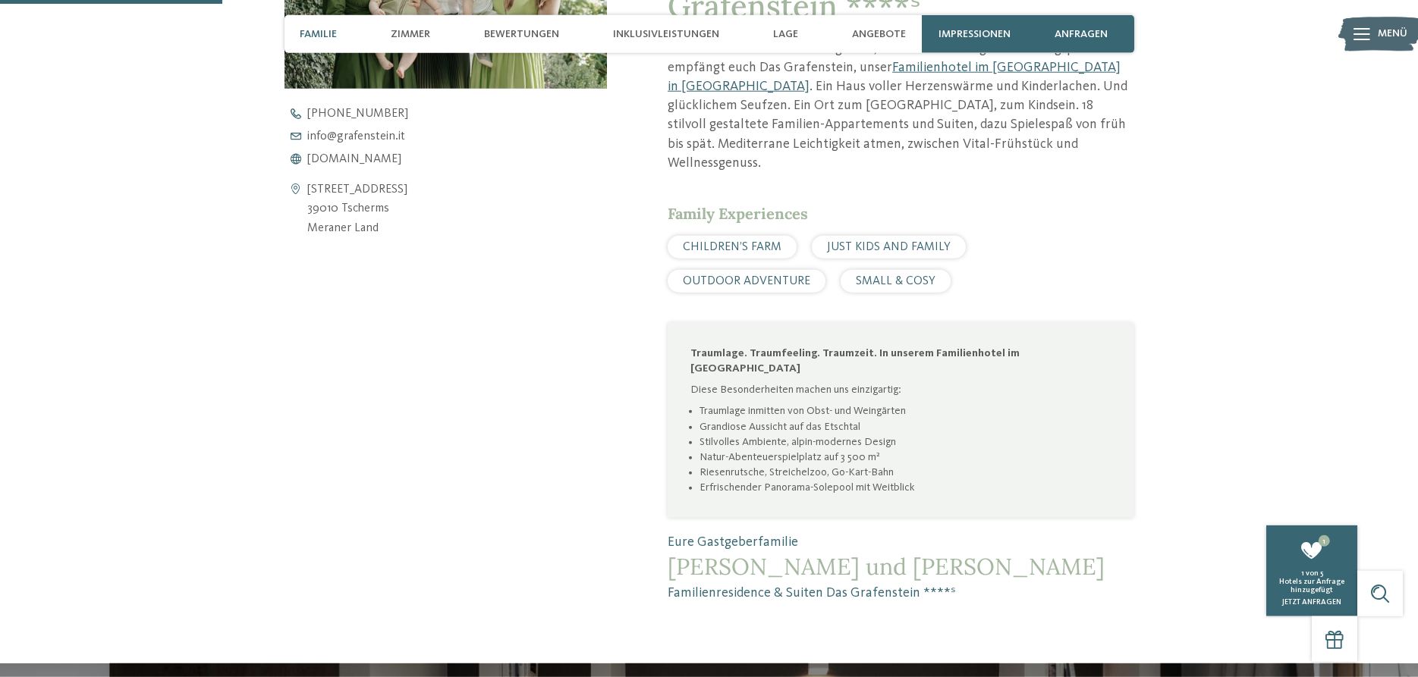
scroll to position [542, 0]
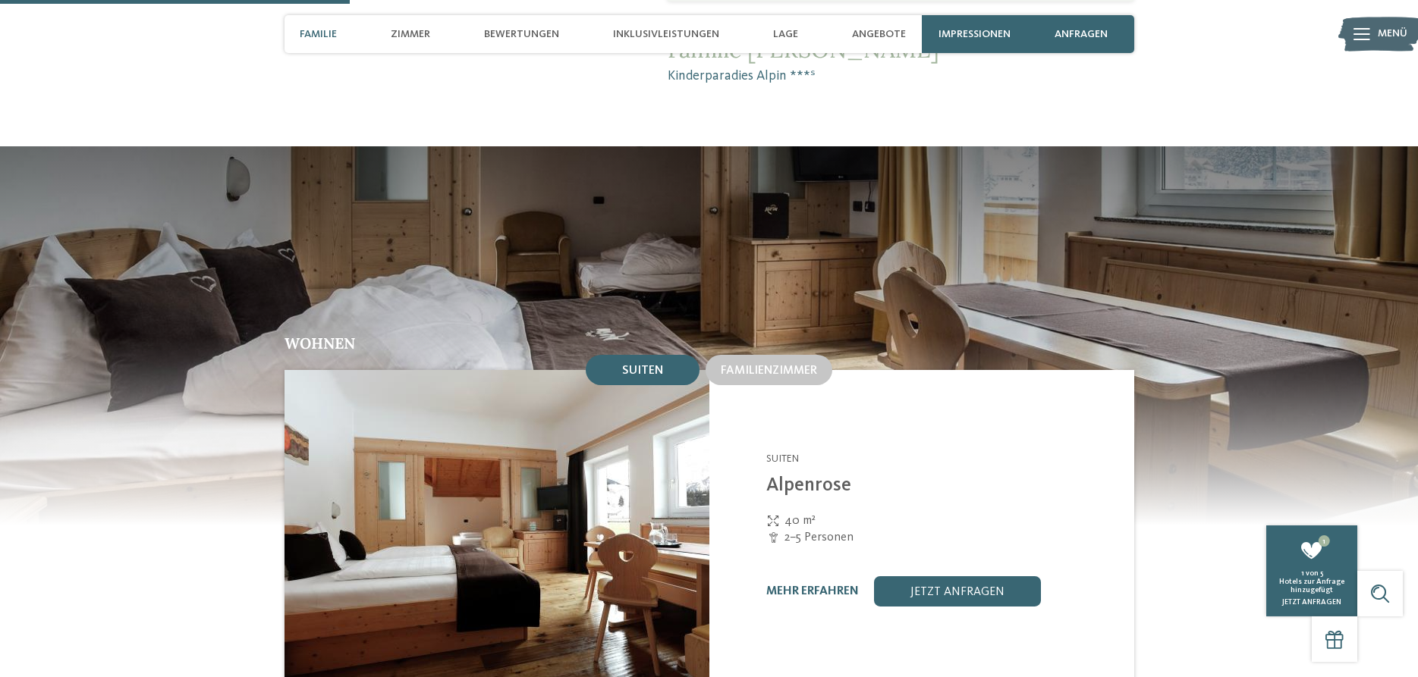
scroll to position [1547, 0]
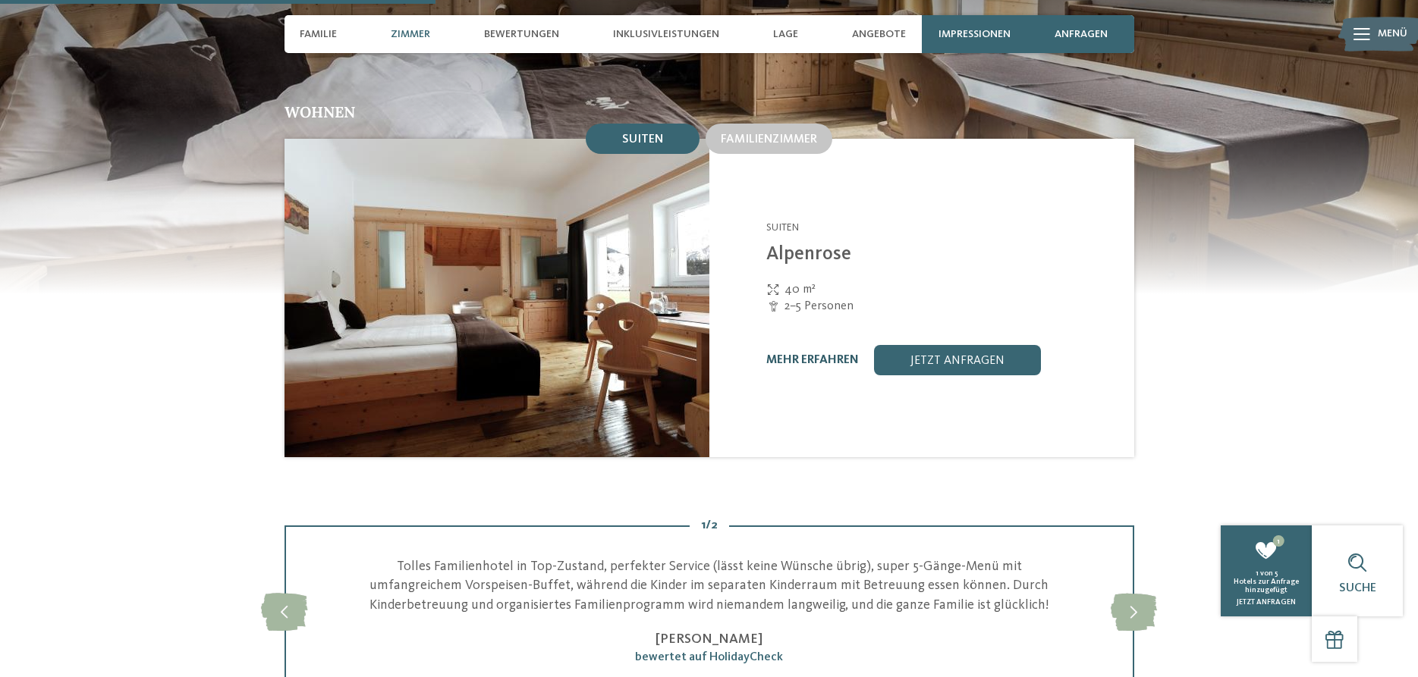
click at [836, 354] on link "mehr erfahren" at bounding box center [812, 360] width 93 height 12
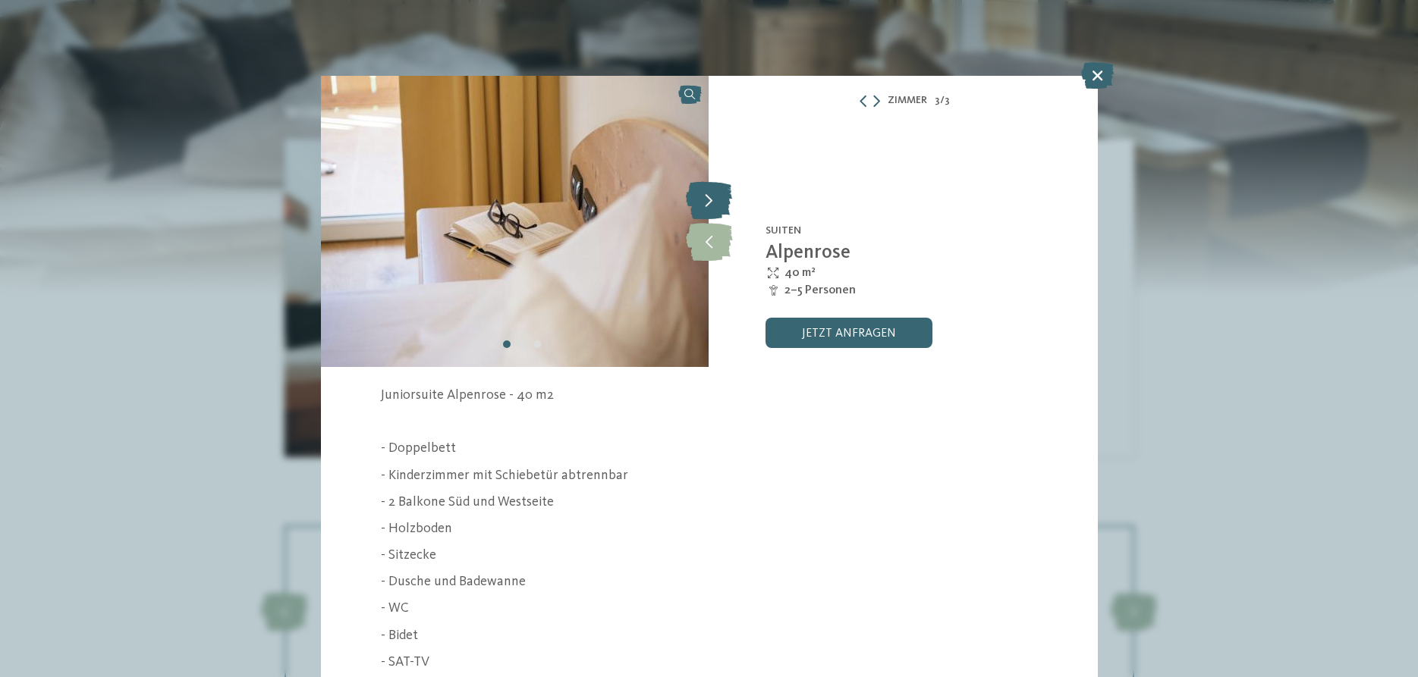
click at [721, 204] on icon at bounding box center [709, 200] width 46 height 38
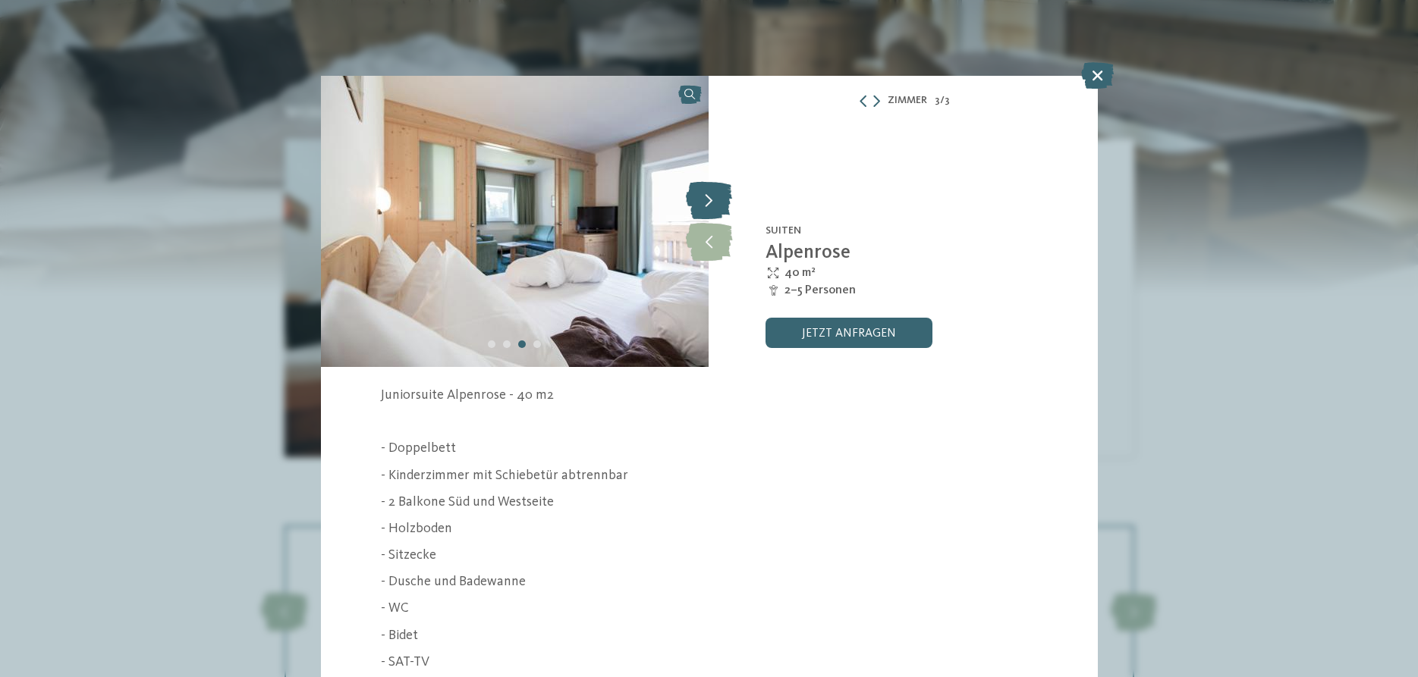
click at [721, 204] on icon at bounding box center [709, 200] width 46 height 38
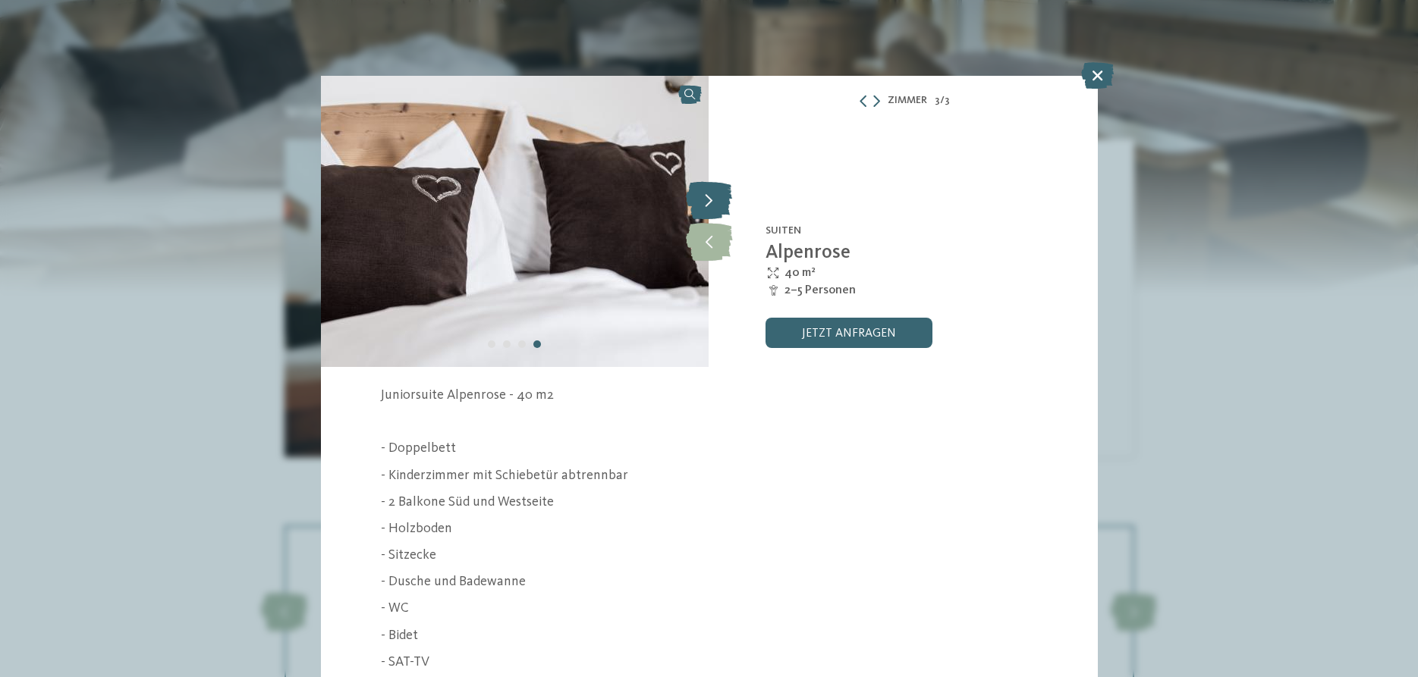
click at [721, 204] on icon at bounding box center [709, 200] width 46 height 38
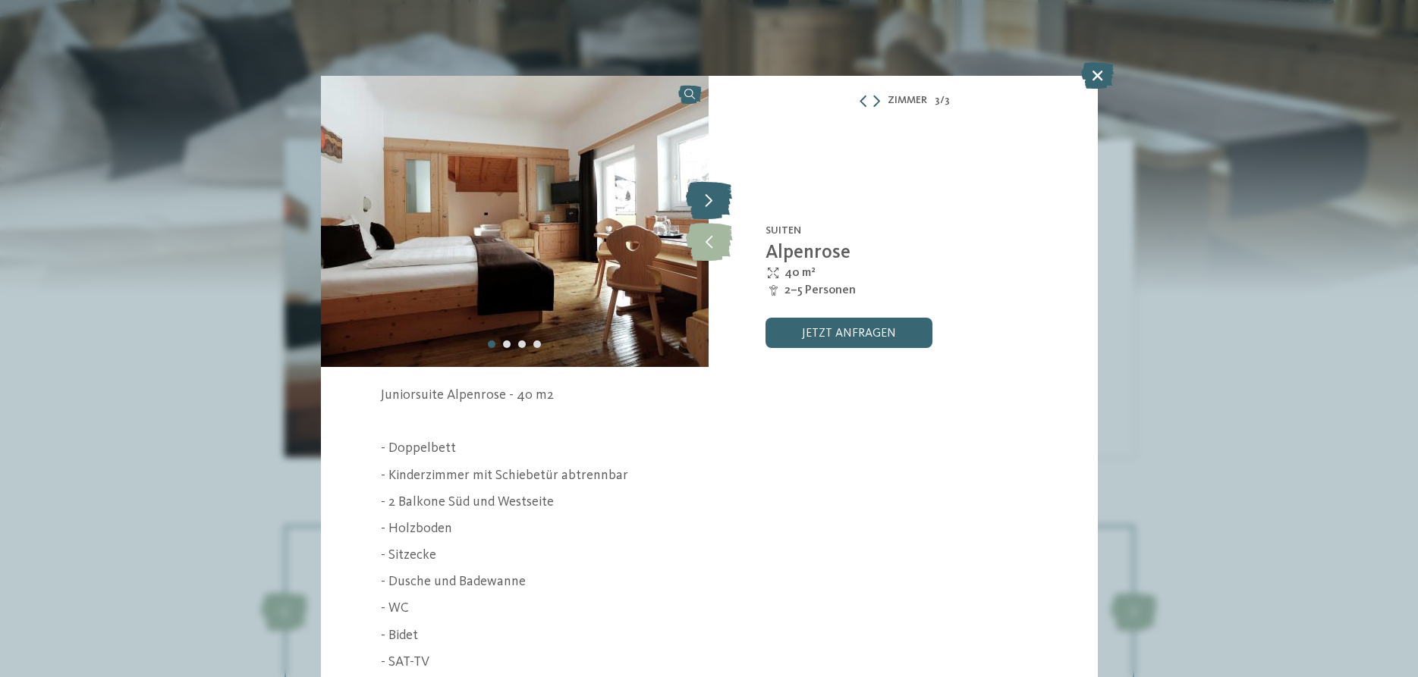
click at [721, 204] on icon at bounding box center [709, 200] width 46 height 38
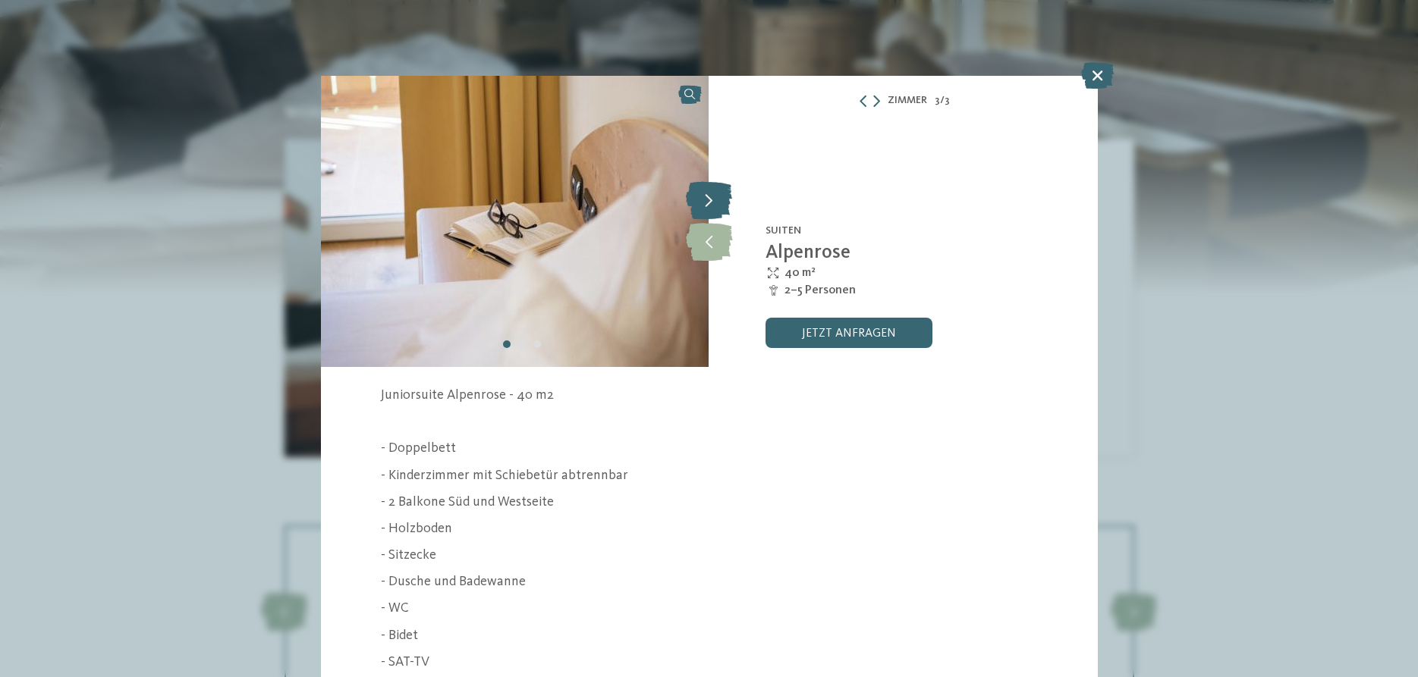
click at [721, 204] on icon at bounding box center [709, 200] width 46 height 38
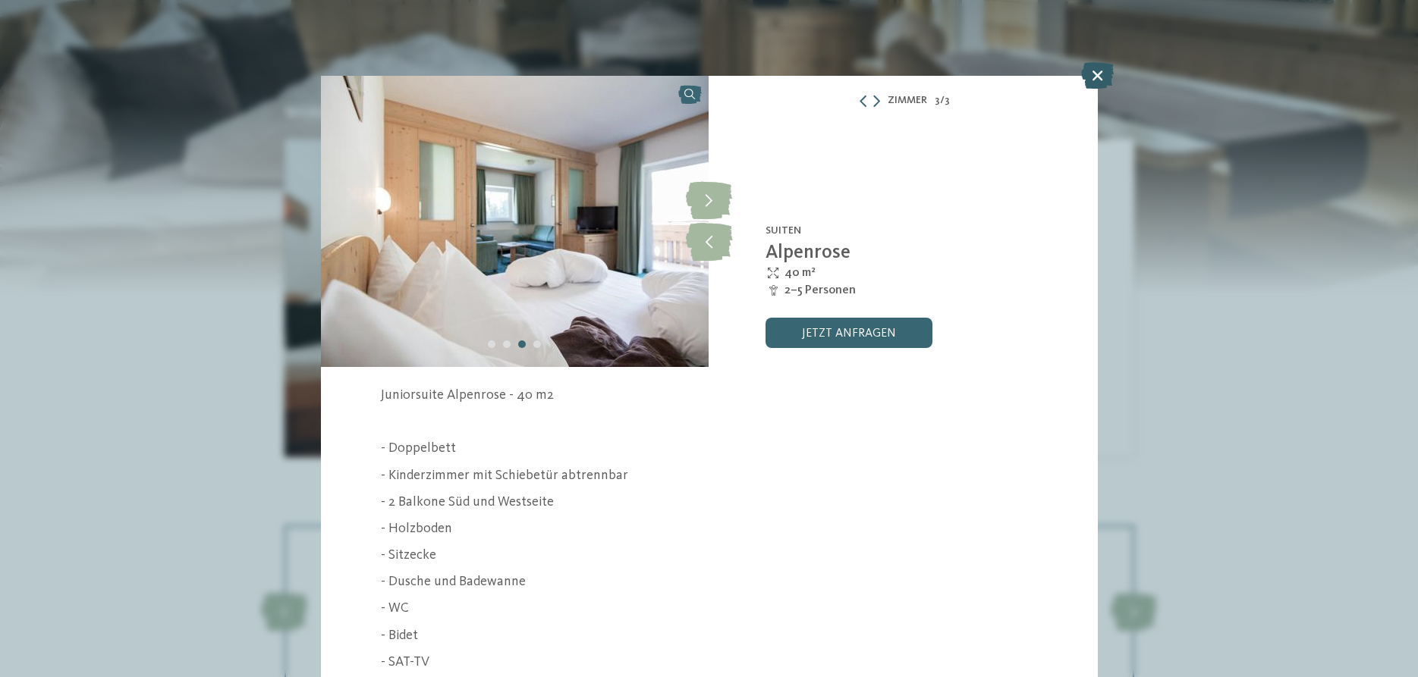
click at [1099, 74] on icon at bounding box center [1097, 75] width 33 height 27
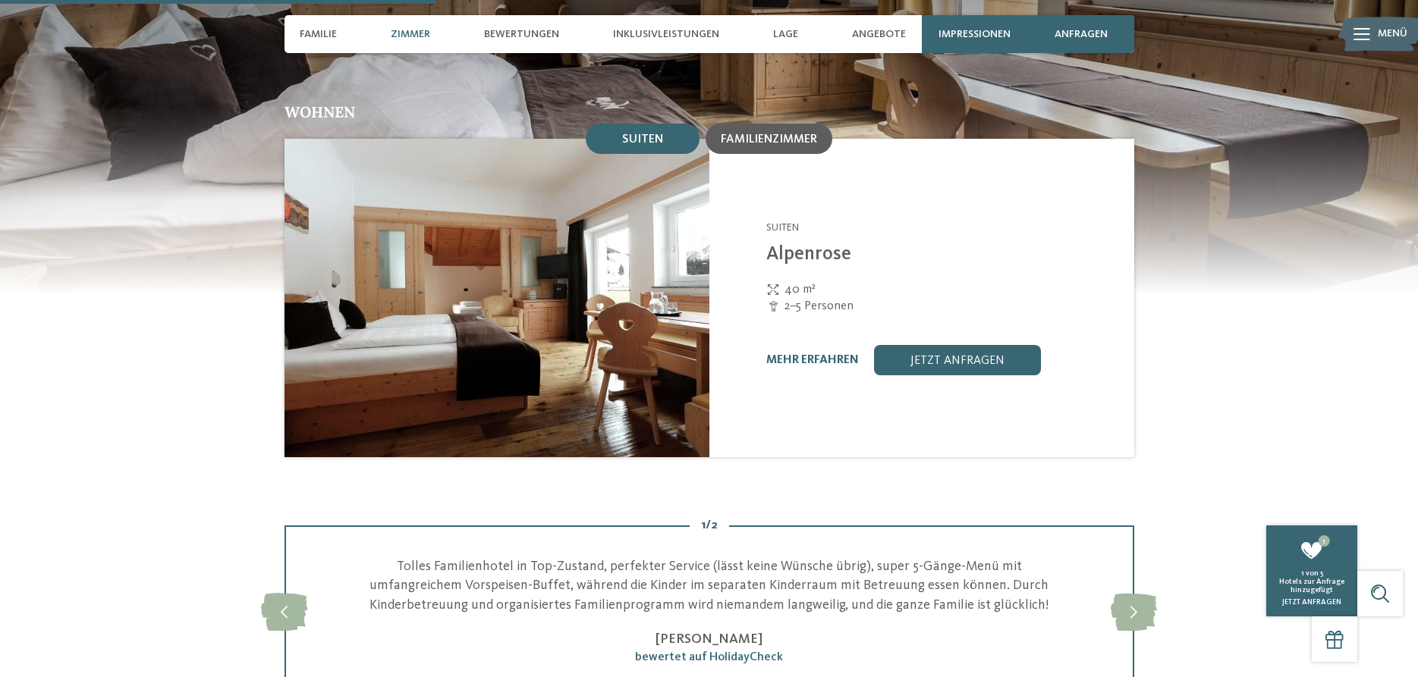
click at [764, 133] on span "Familienzimmer" at bounding box center [769, 139] width 96 height 12
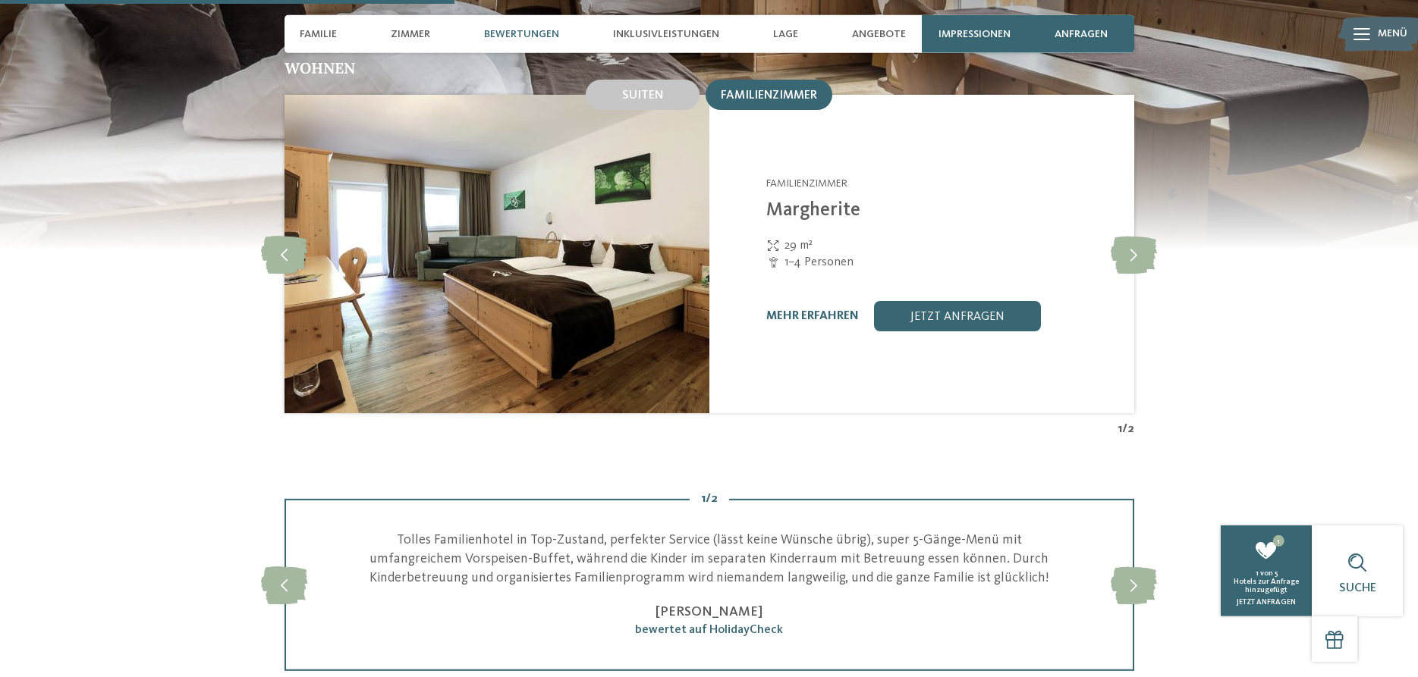
scroll to position [1625, 0]
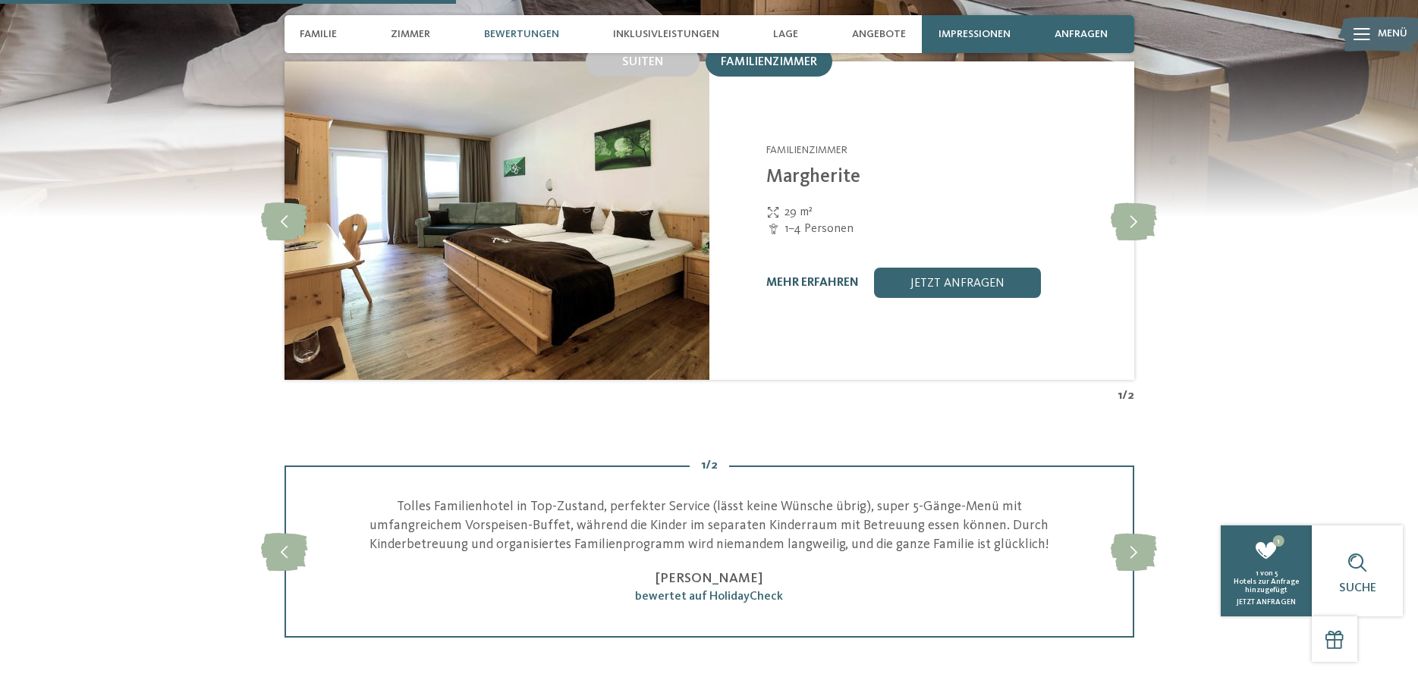
click at [804, 279] on link "mehr erfahren" at bounding box center [812, 283] width 93 height 12
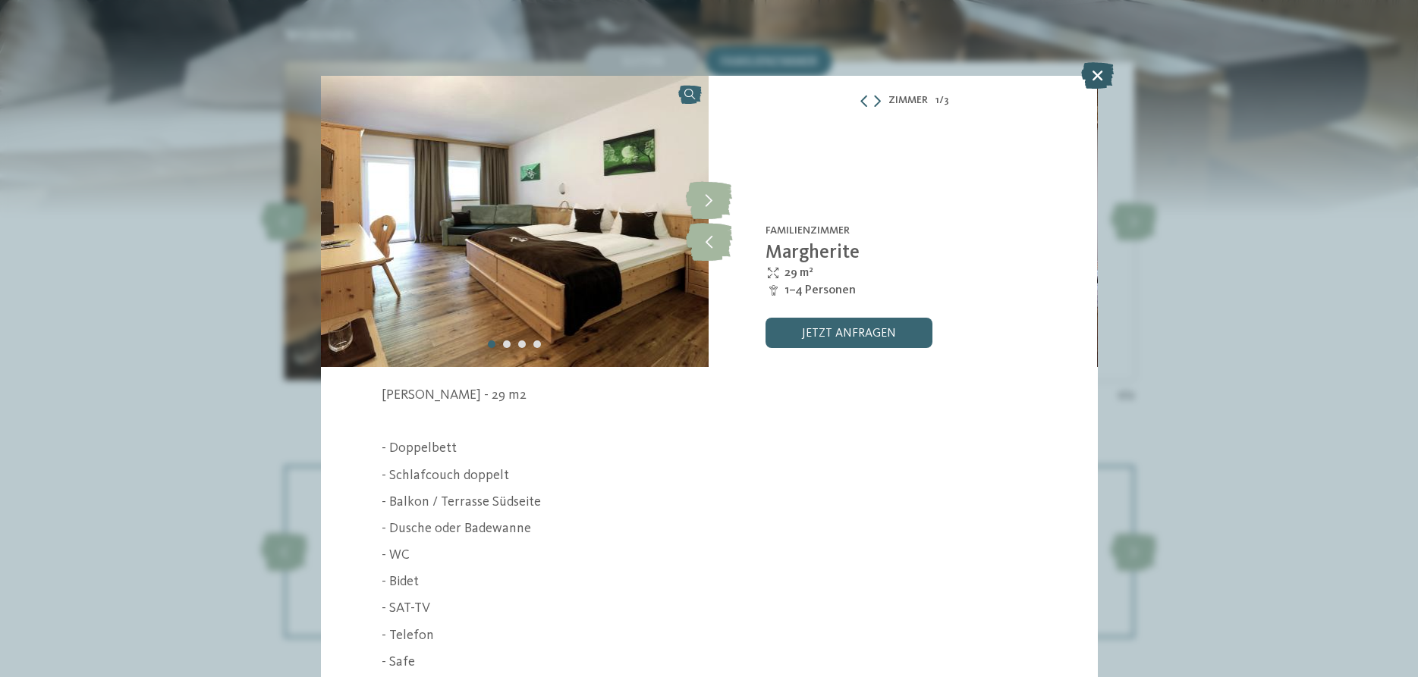
click at [1100, 77] on icon at bounding box center [1097, 75] width 33 height 27
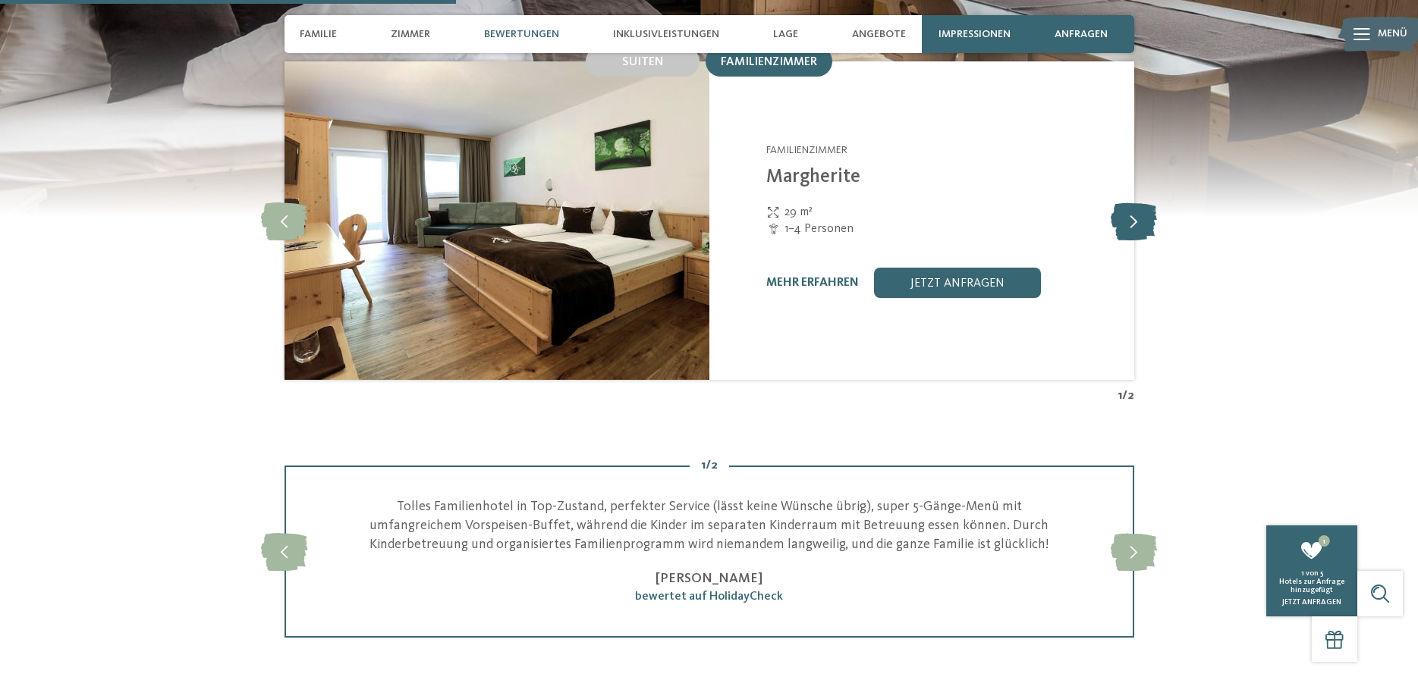
click at [1133, 228] on icon at bounding box center [1133, 221] width 46 height 38
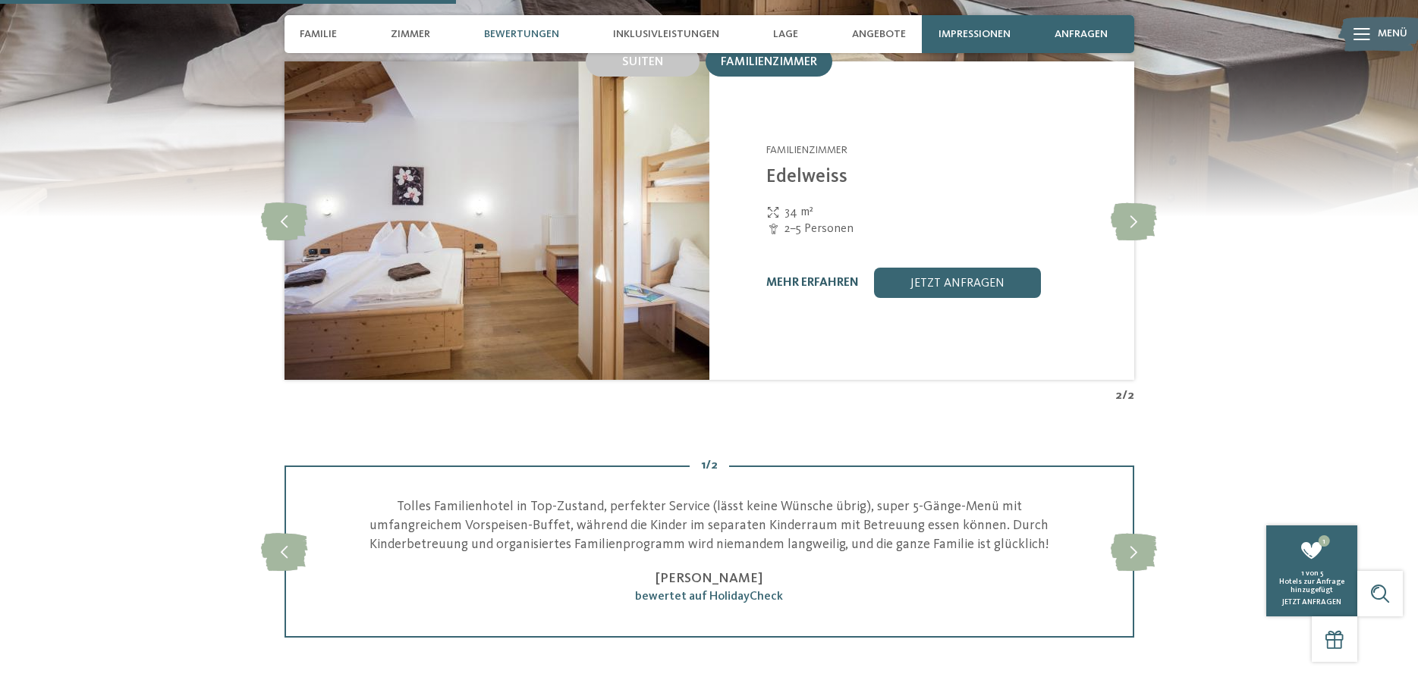
click at [793, 280] on link "mehr erfahren" at bounding box center [812, 283] width 93 height 12
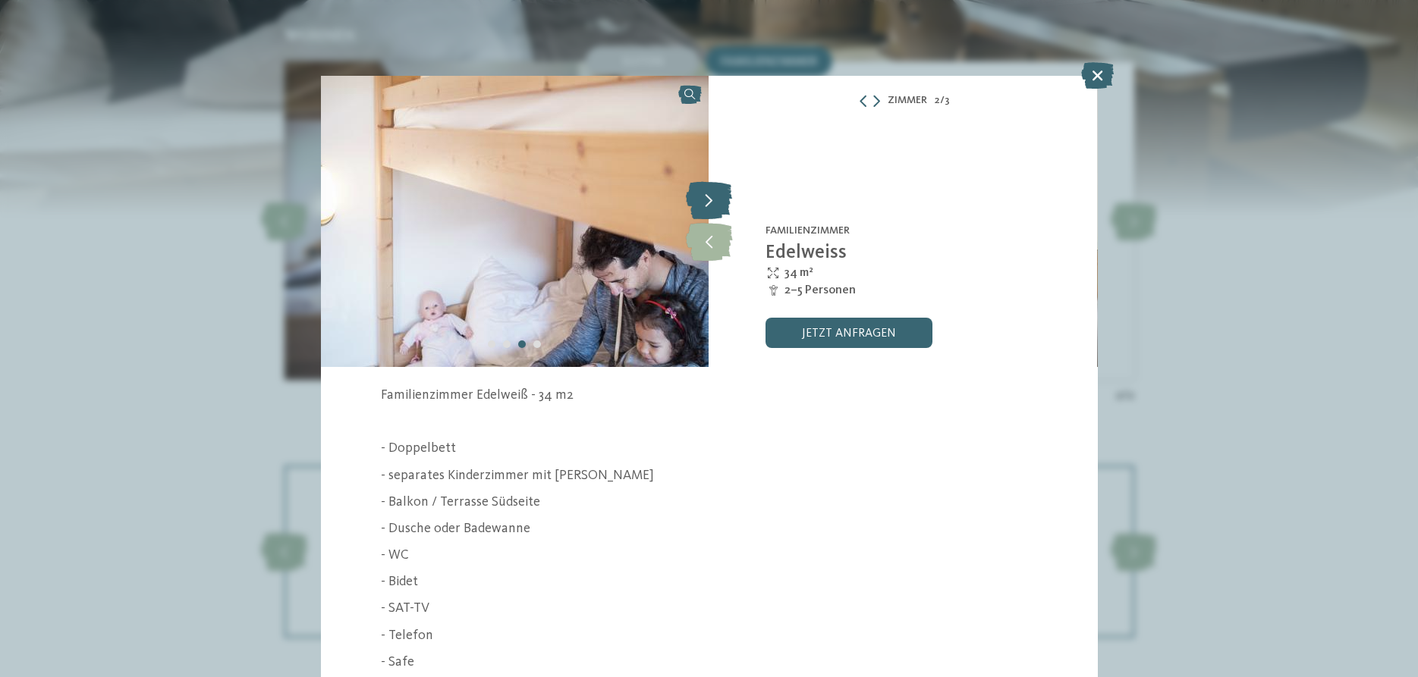
click at [711, 206] on icon at bounding box center [709, 200] width 46 height 38
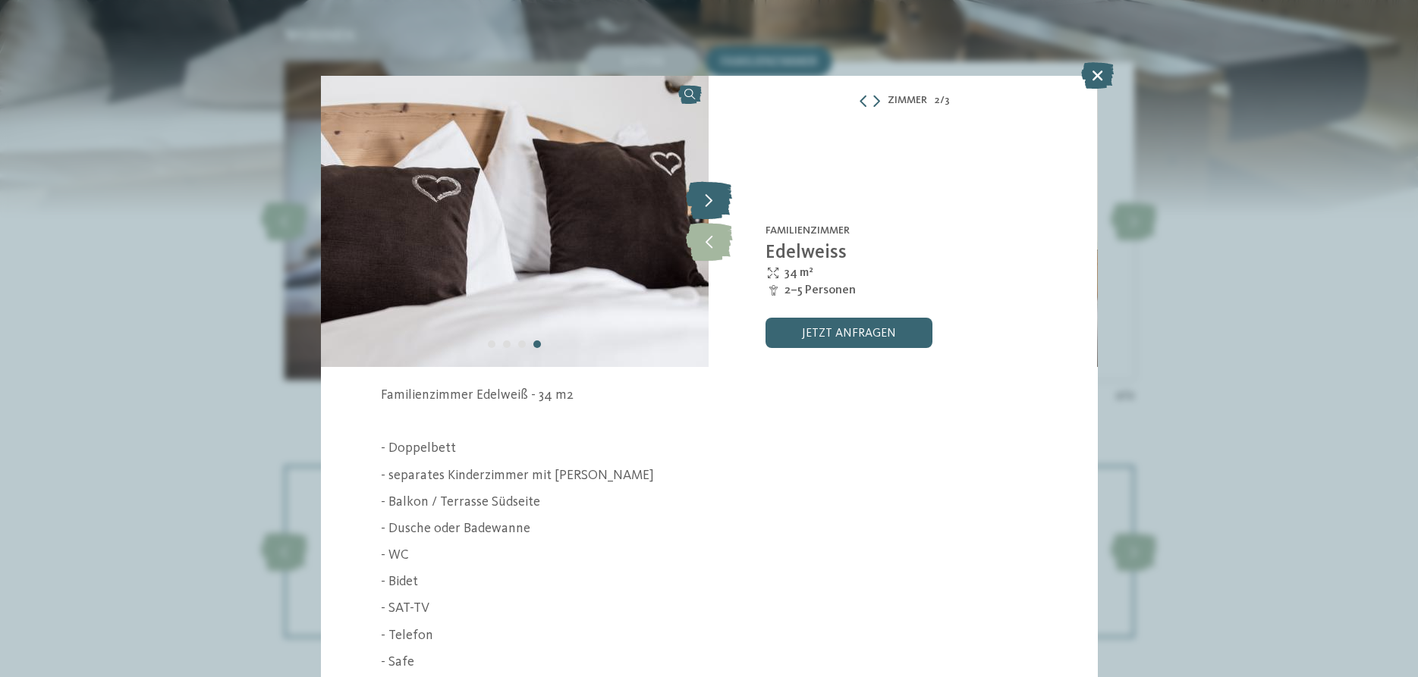
click at [711, 206] on icon at bounding box center [709, 200] width 46 height 38
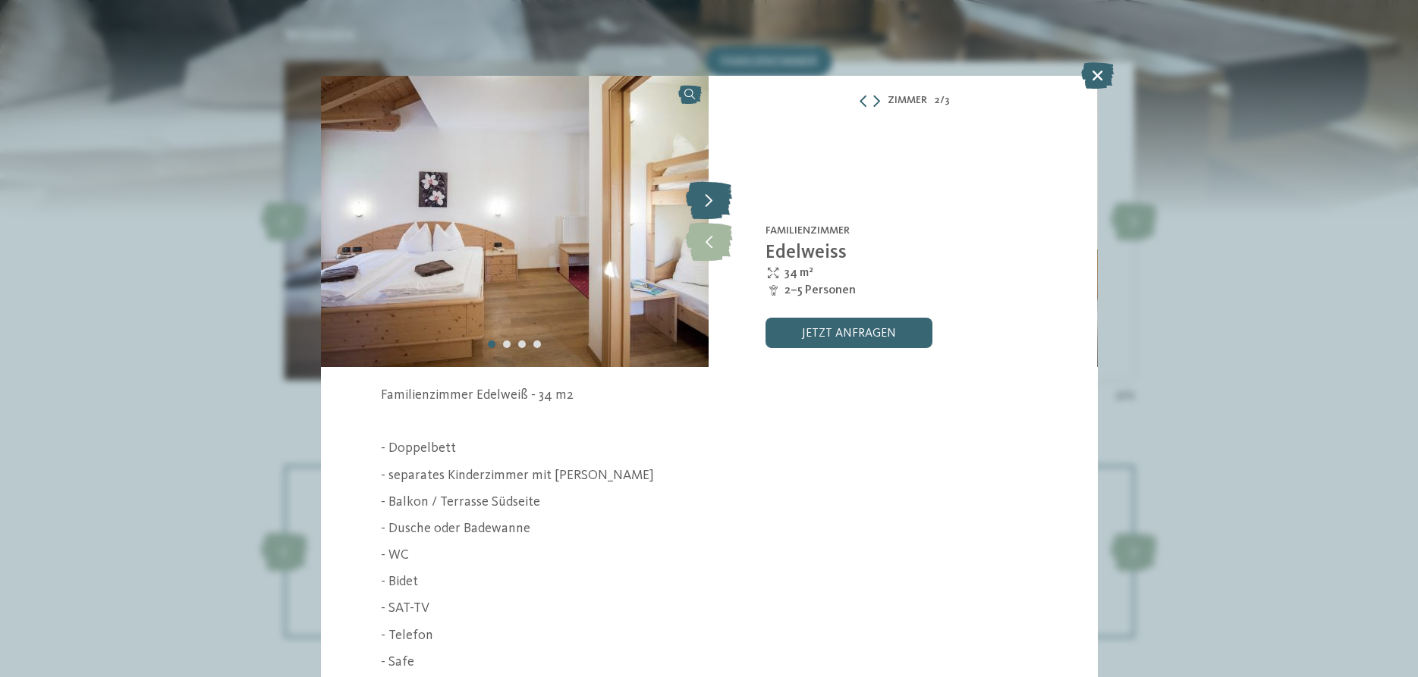
click at [711, 206] on icon at bounding box center [709, 200] width 46 height 38
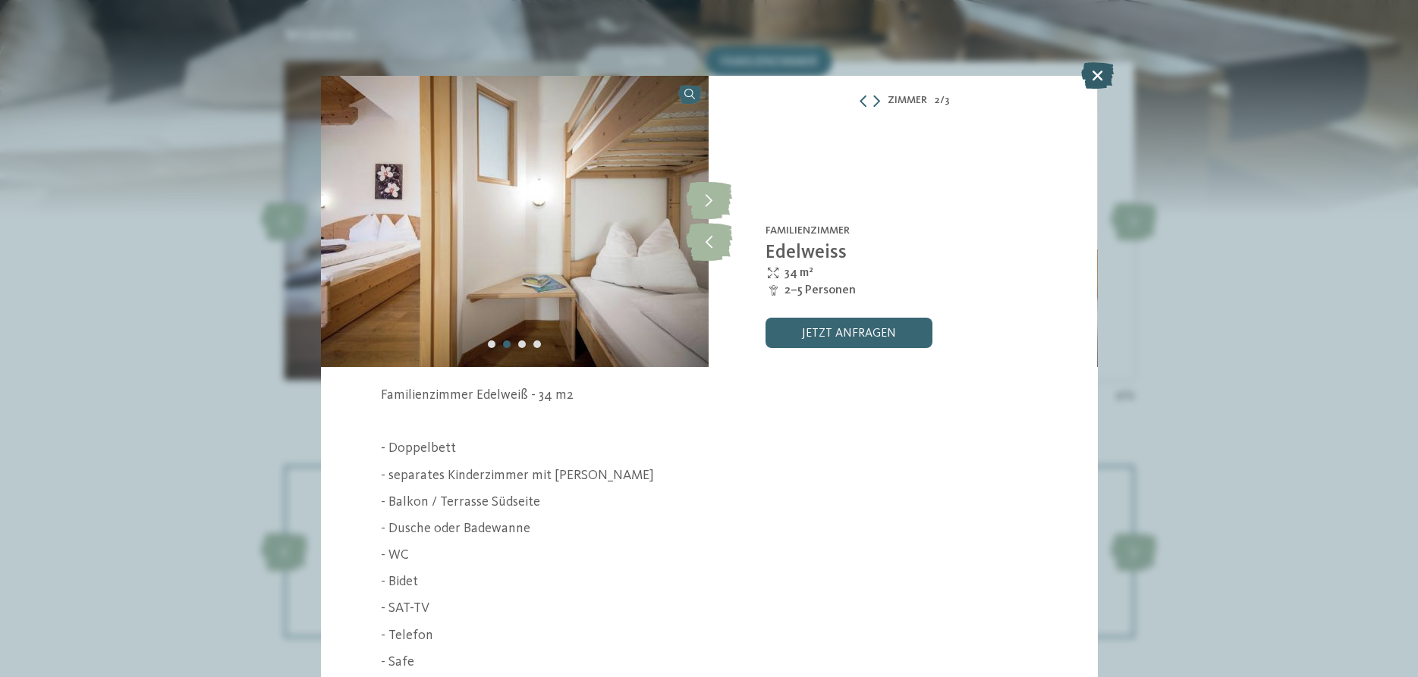
click at [1107, 79] on icon at bounding box center [1097, 75] width 33 height 27
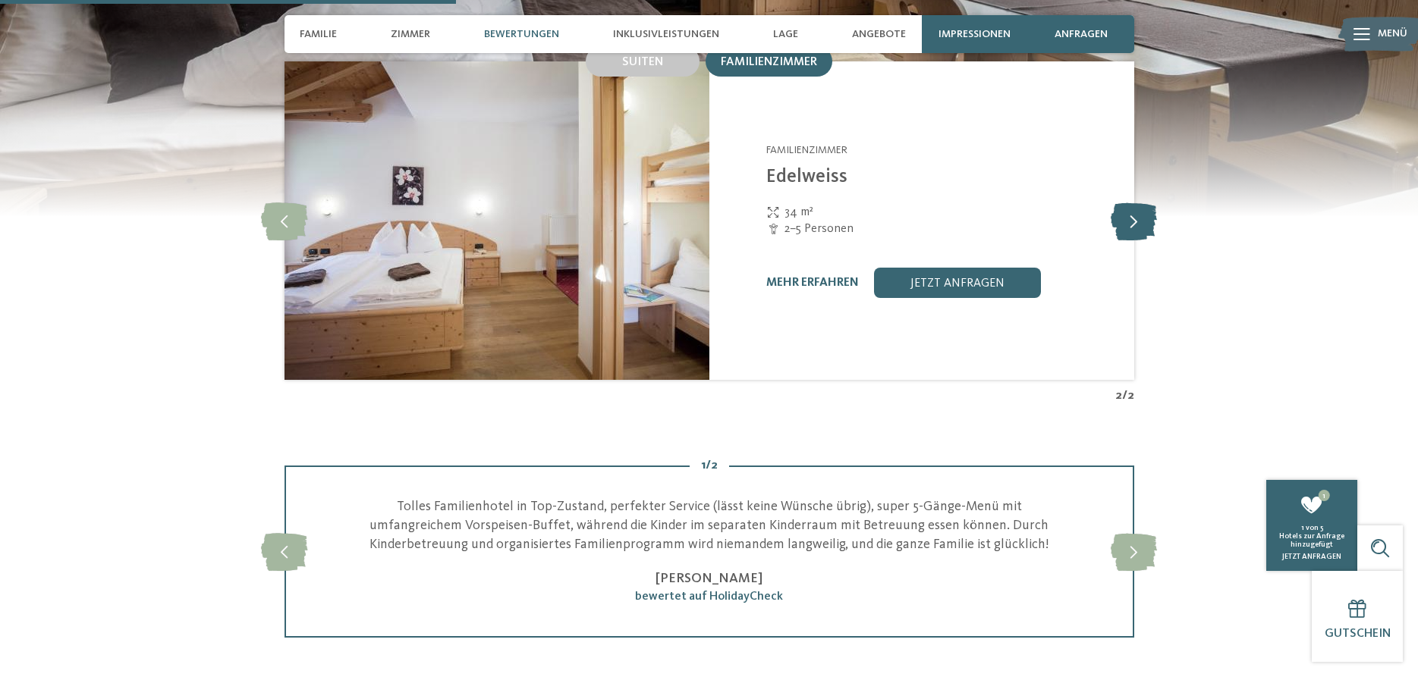
click at [1138, 218] on icon at bounding box center [1133, 221] width 46 height 38
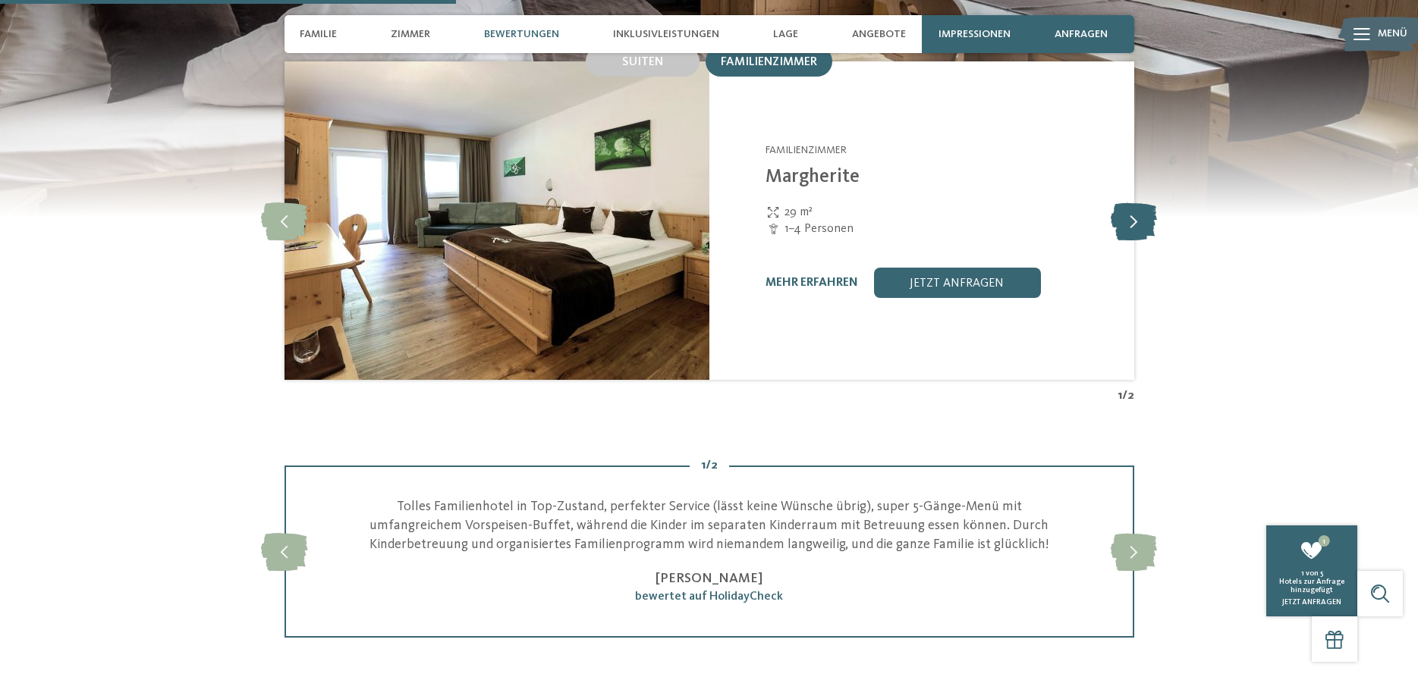
click at [1138, 218] on icon at bounding box center [1133, 221] width 46 height 38
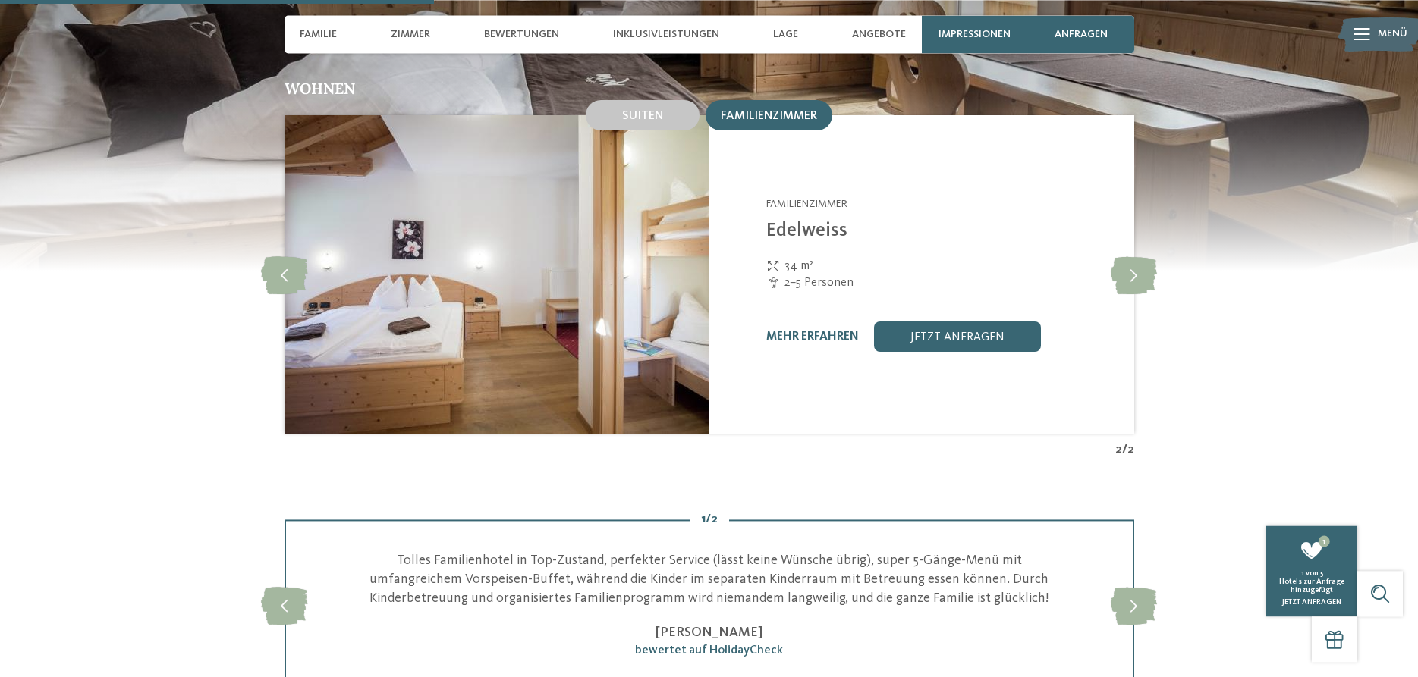
scroll to position [1547, 0]
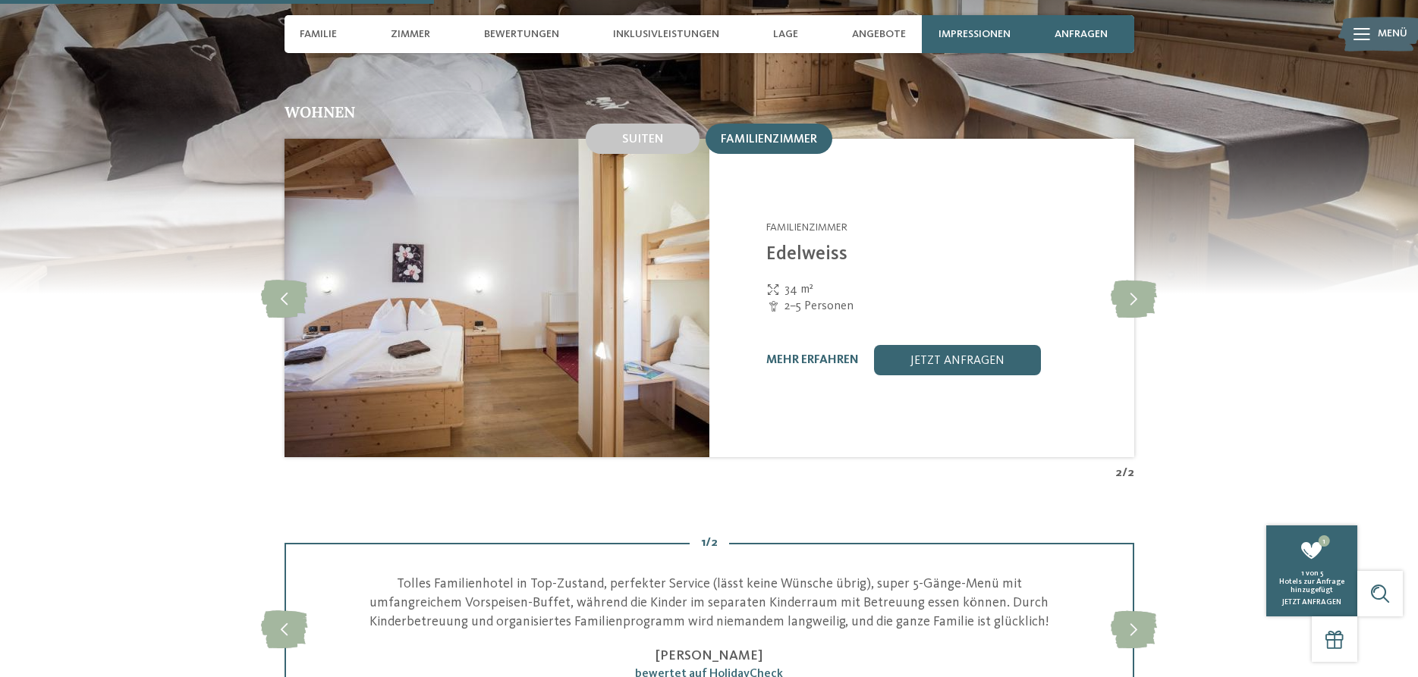
click at [639, 65] on img at bounding box center [709, 103] width 1418 height 379
click at [655, 133] on span "Suiten" at bounding box center [642, 139] width 41 height 12
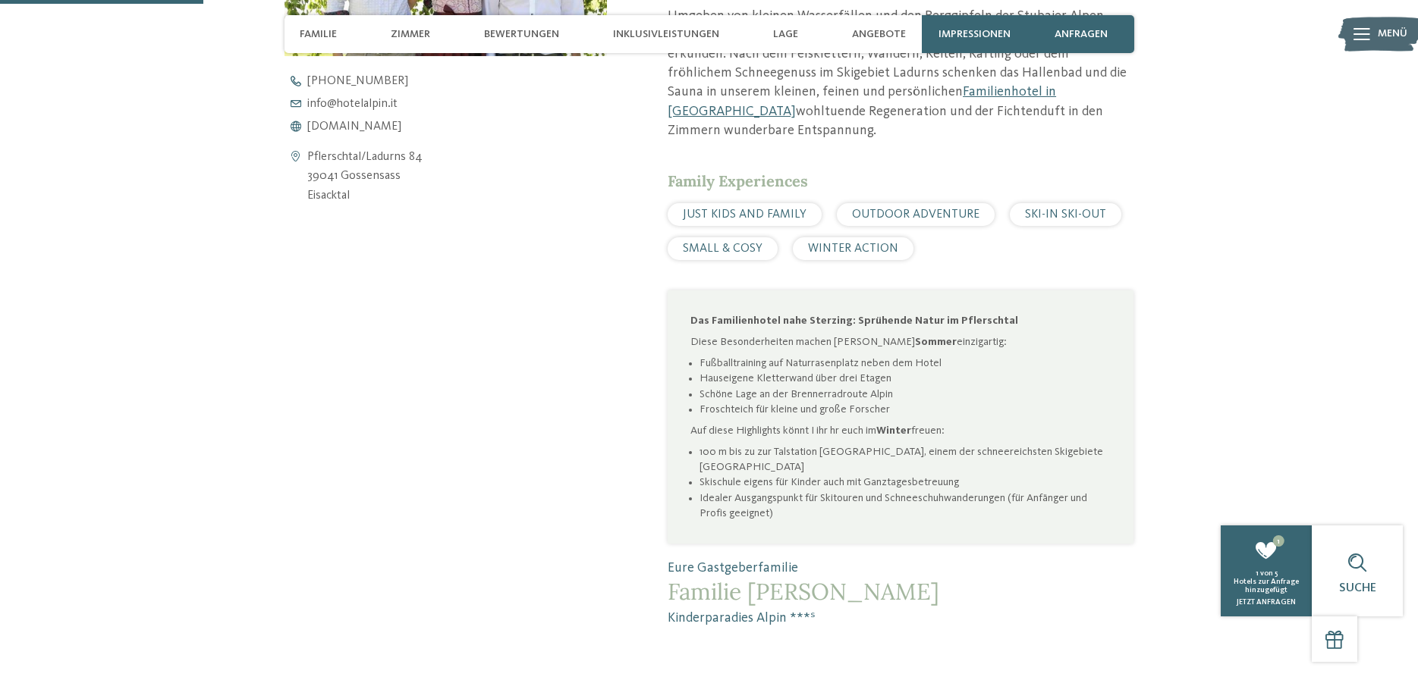
scroll to position [464, 0]
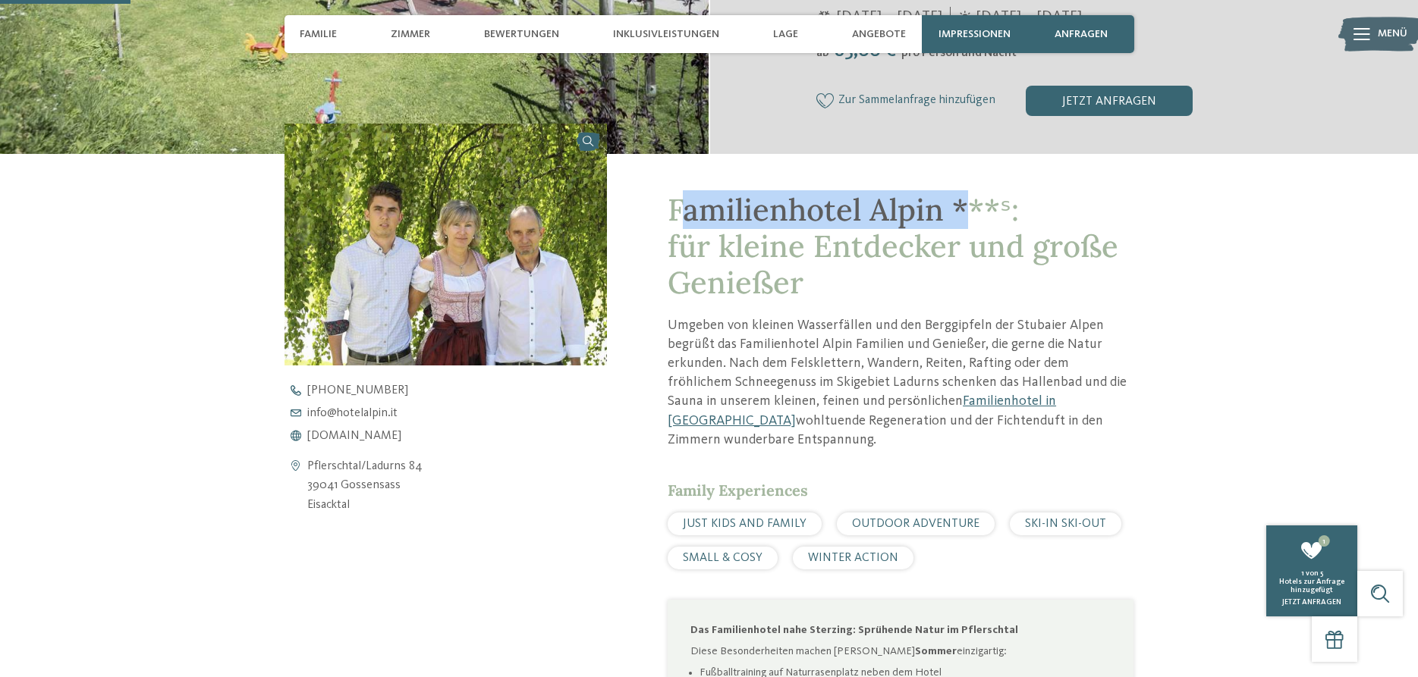
drag, startPoint x: 676, startPoint y: 207, endPoint x: 968, endPoint y: 223, distance: 292.4
click at [968, 223] on span "Familienhotel Alpin ***ˢ: für kleine Entdecker und große Genießer" at bounding box center [892, 245] width 451 height 111
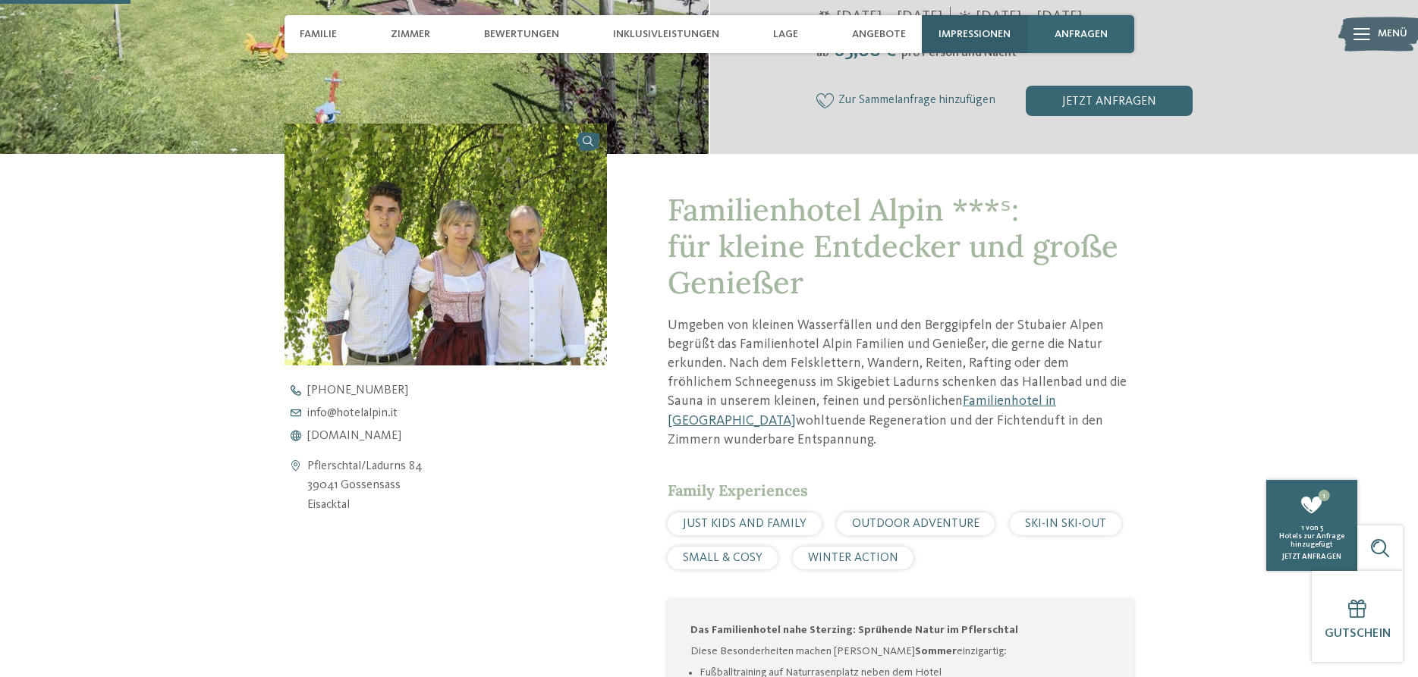
click at [971, 36] on span "Impressionen" at bounding box center [974, 34] width 72 height 13
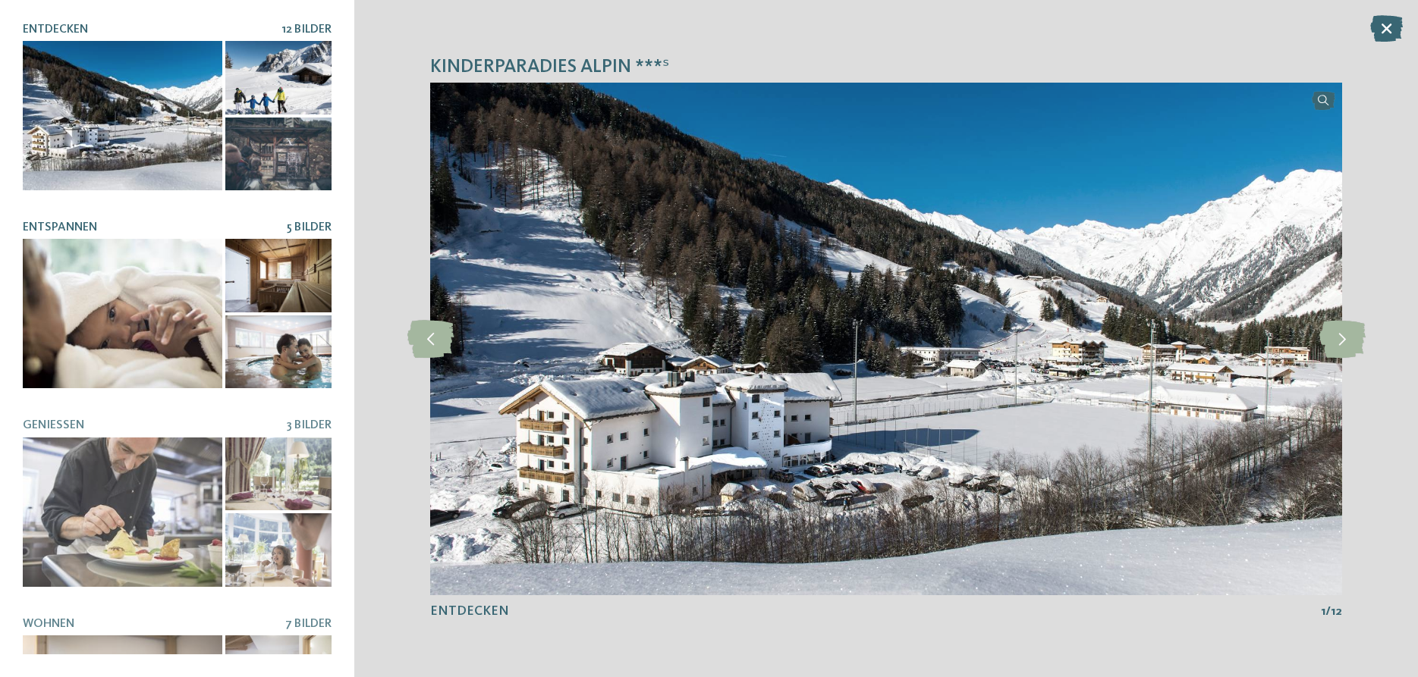
click at [224, 304] on div at bounding box center [177, 313] width 309 height 149
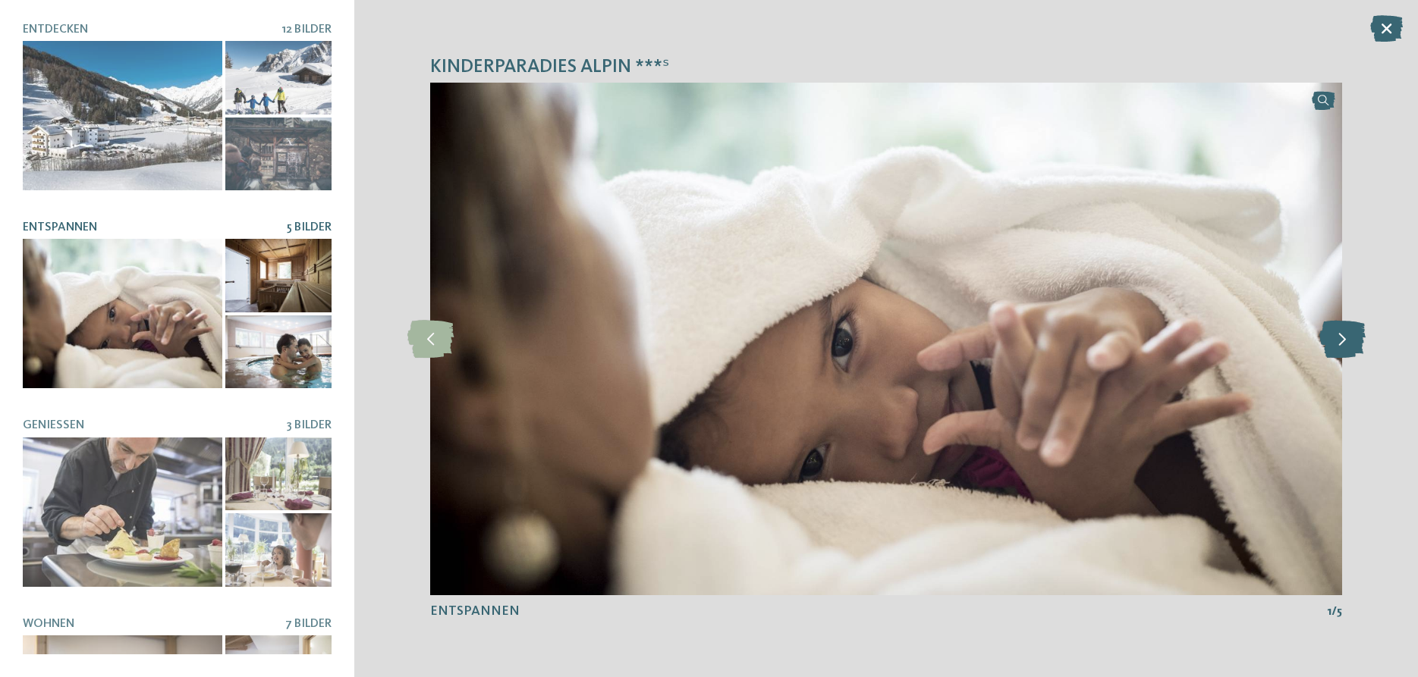
click at [1339, 343] on icon at bounding box center [1342, 339] width 46 height 38
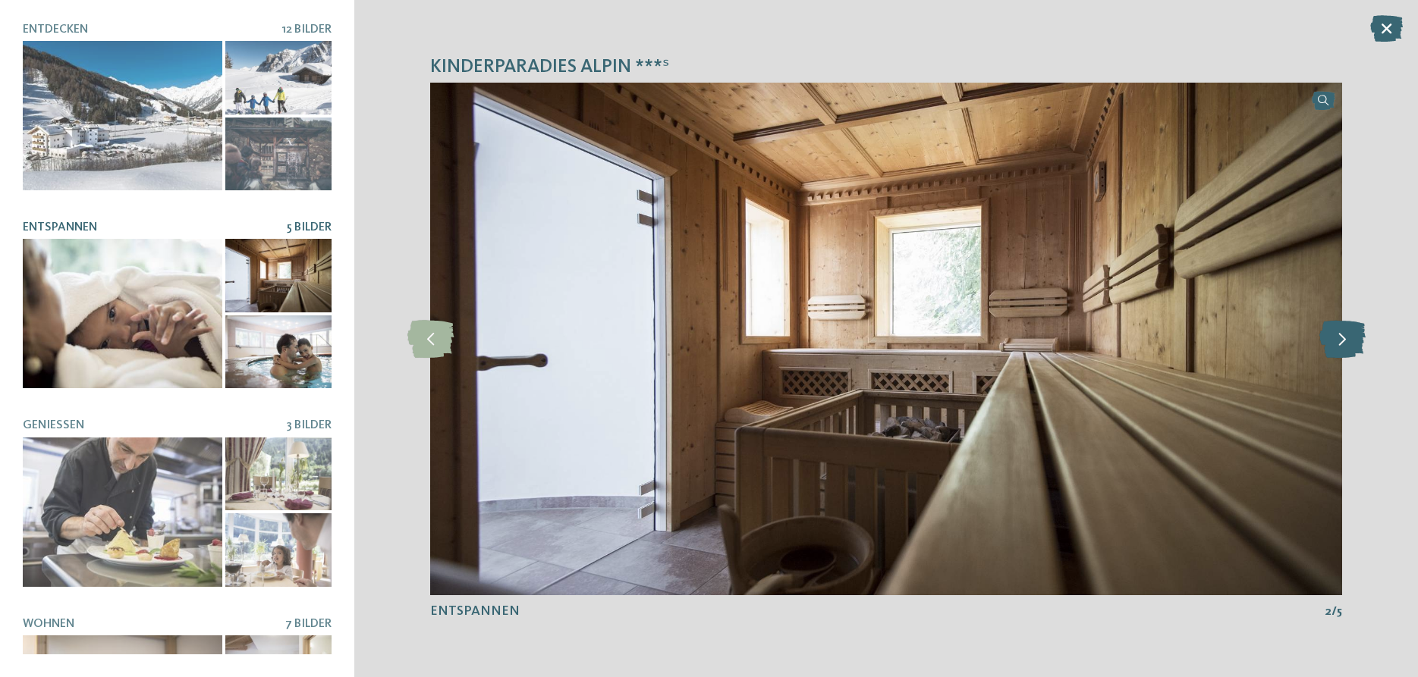
click at [1339, 343] on icon at bounding box center [1342, 339] width 46 height 38
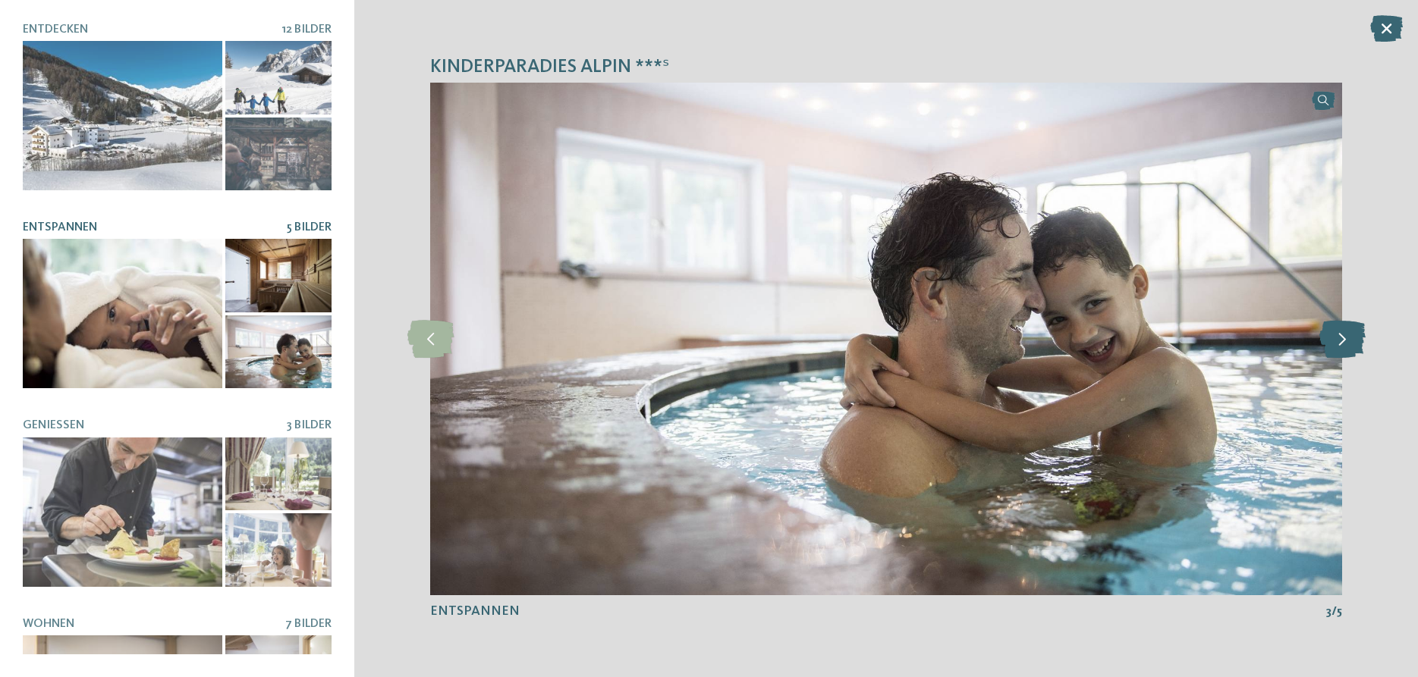
click at [1339, 343] on icon at bounding box center [1342, 339] width 46 height 38
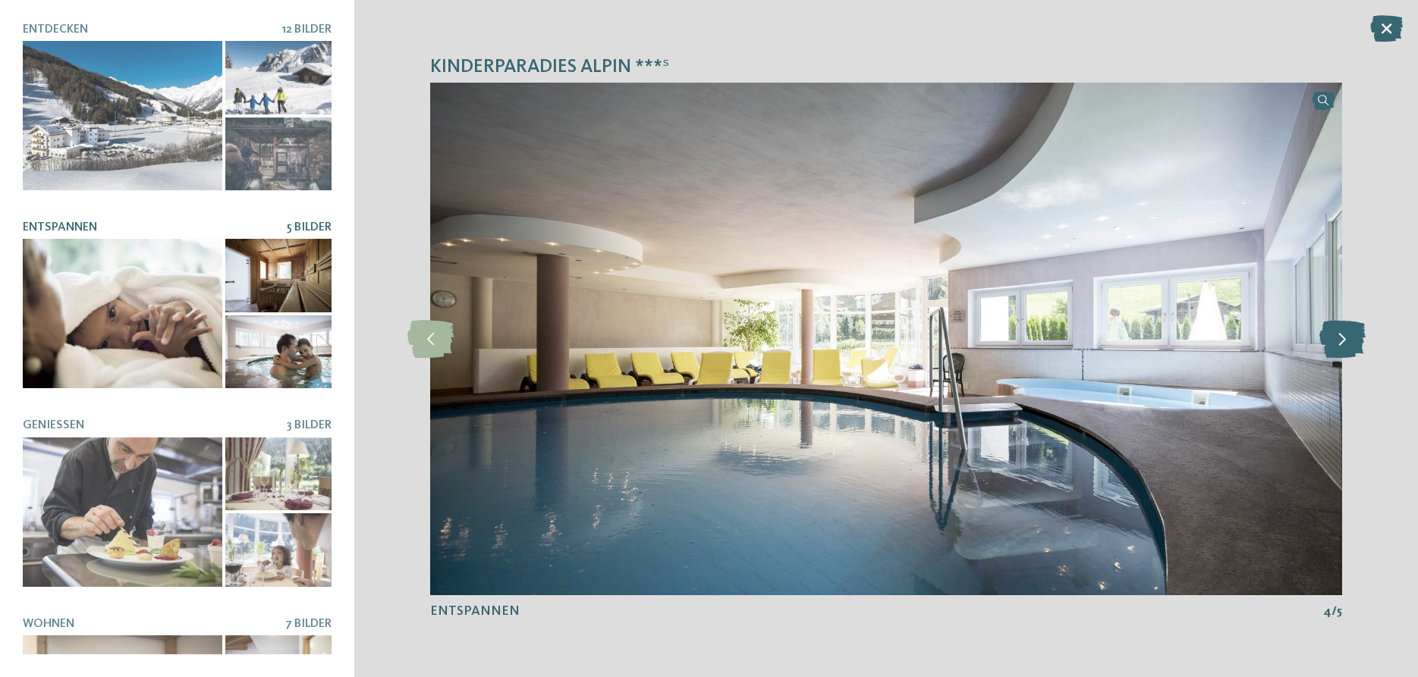
click at [1339, 343] on icon at bounding box center [1342, 339] width 46 height 38
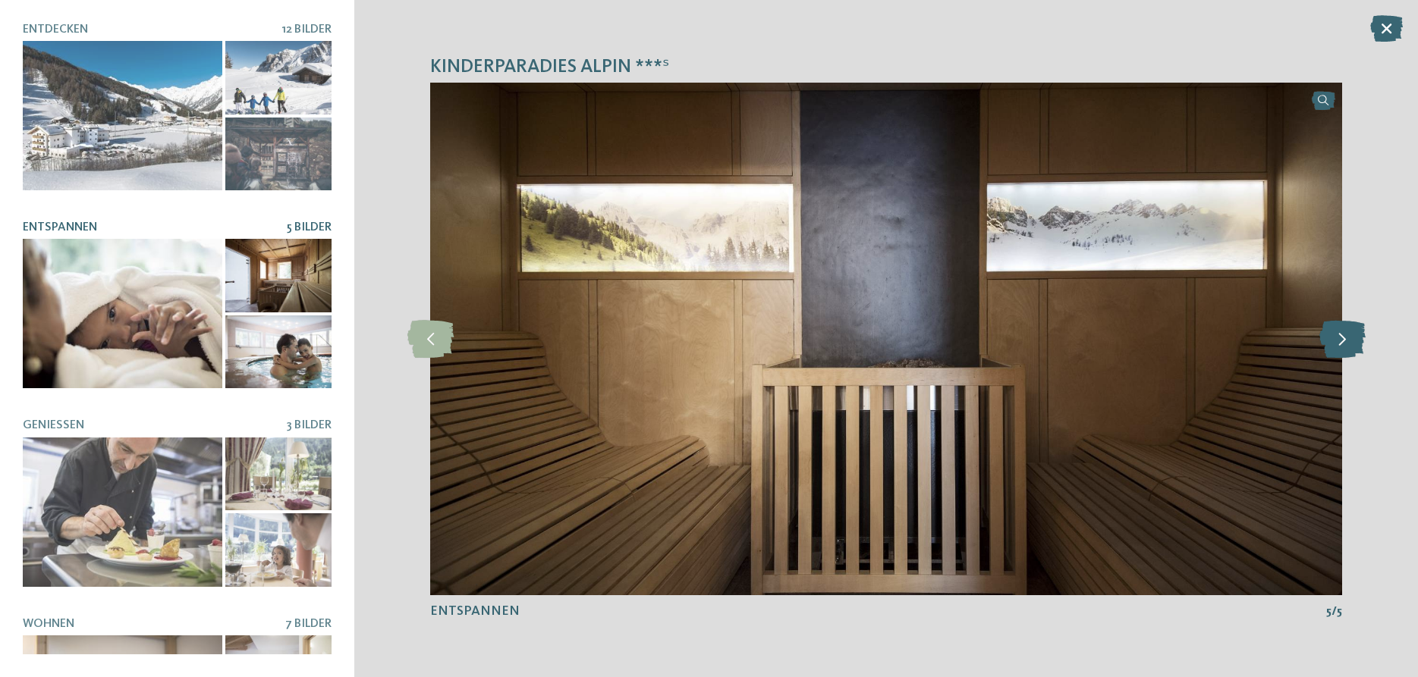
click at [1339, 343] on icon at bounding box center [1342, 339] width 46 height 38
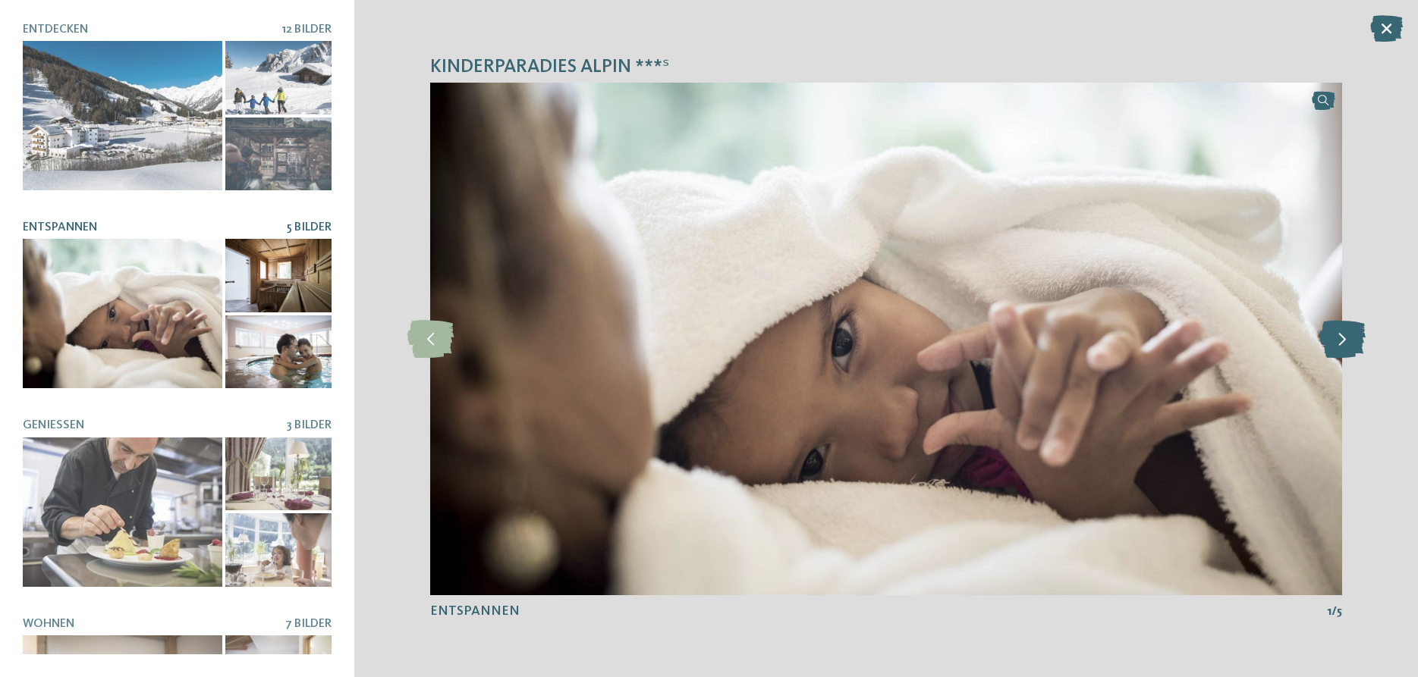
click at [1339, 343] on icon at bounding box center [1342, 339] width 46 height 38
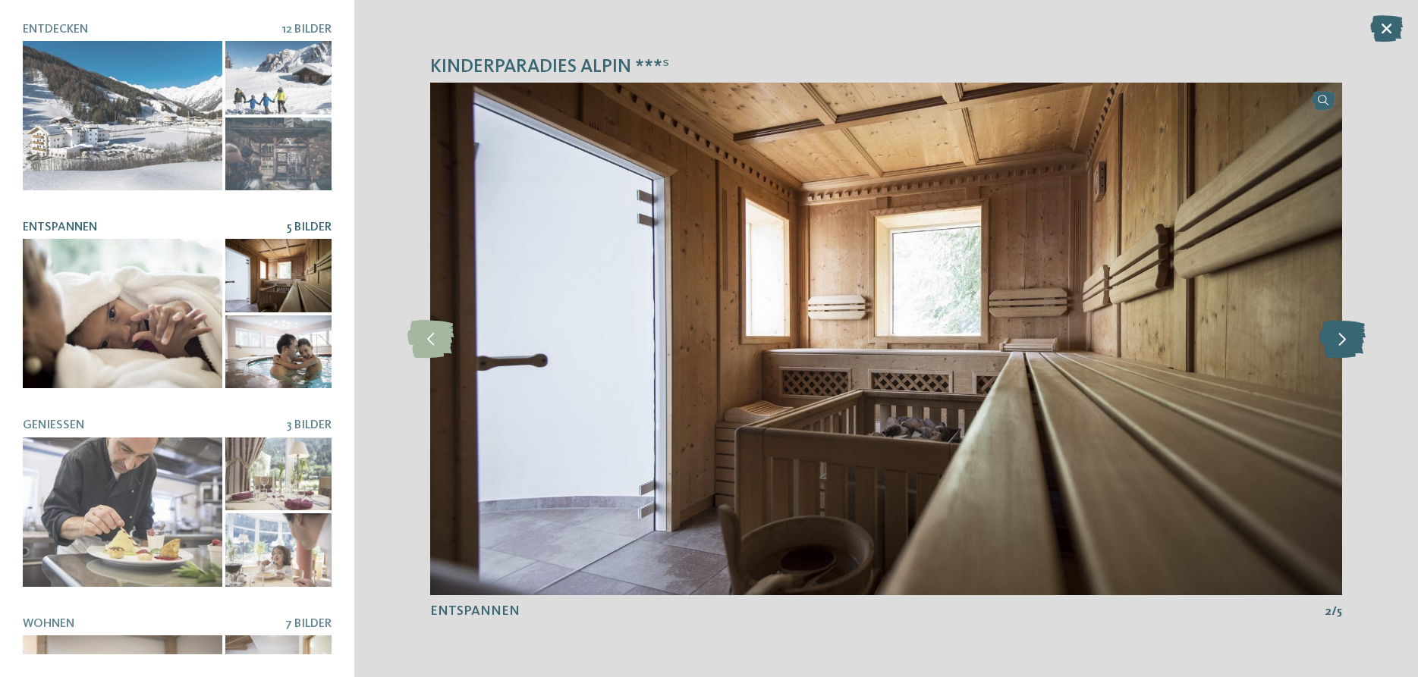
click at [1339, 343] on icon at bounding box center [1342, 339] width 46 height 38
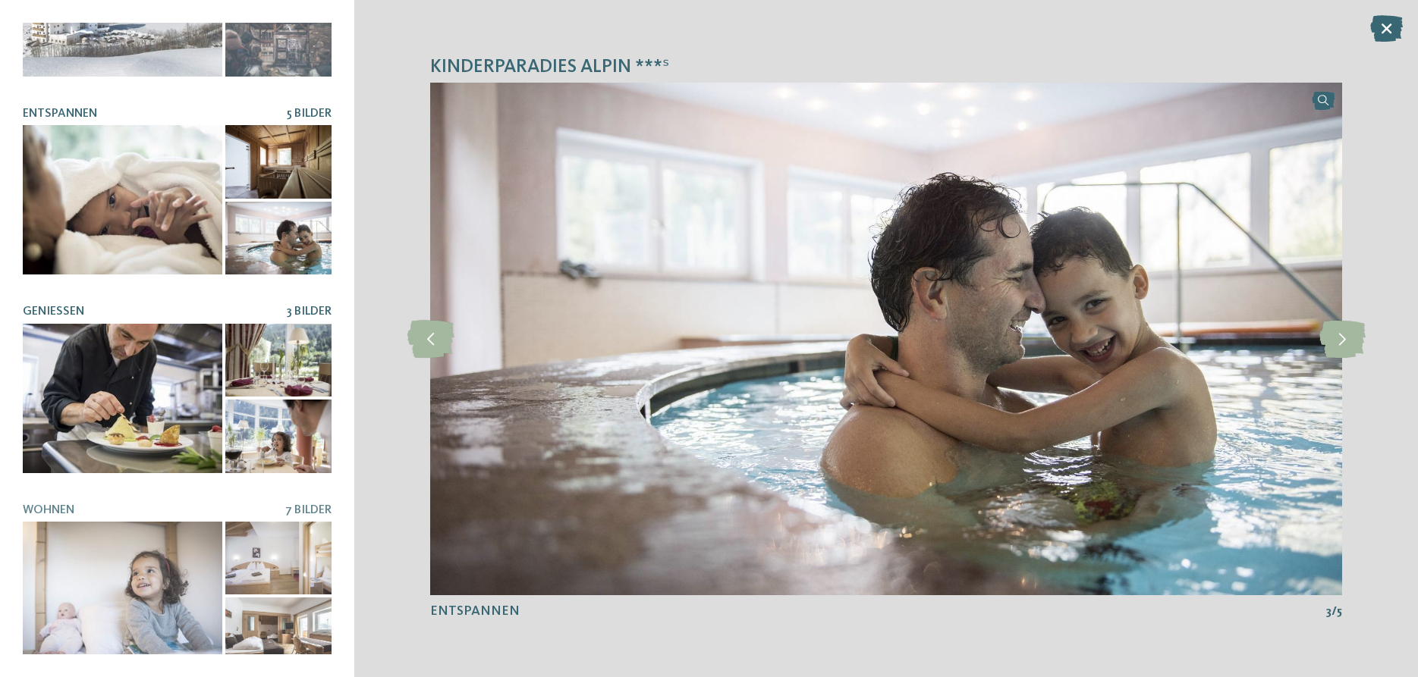
scroll to position [130, 0]
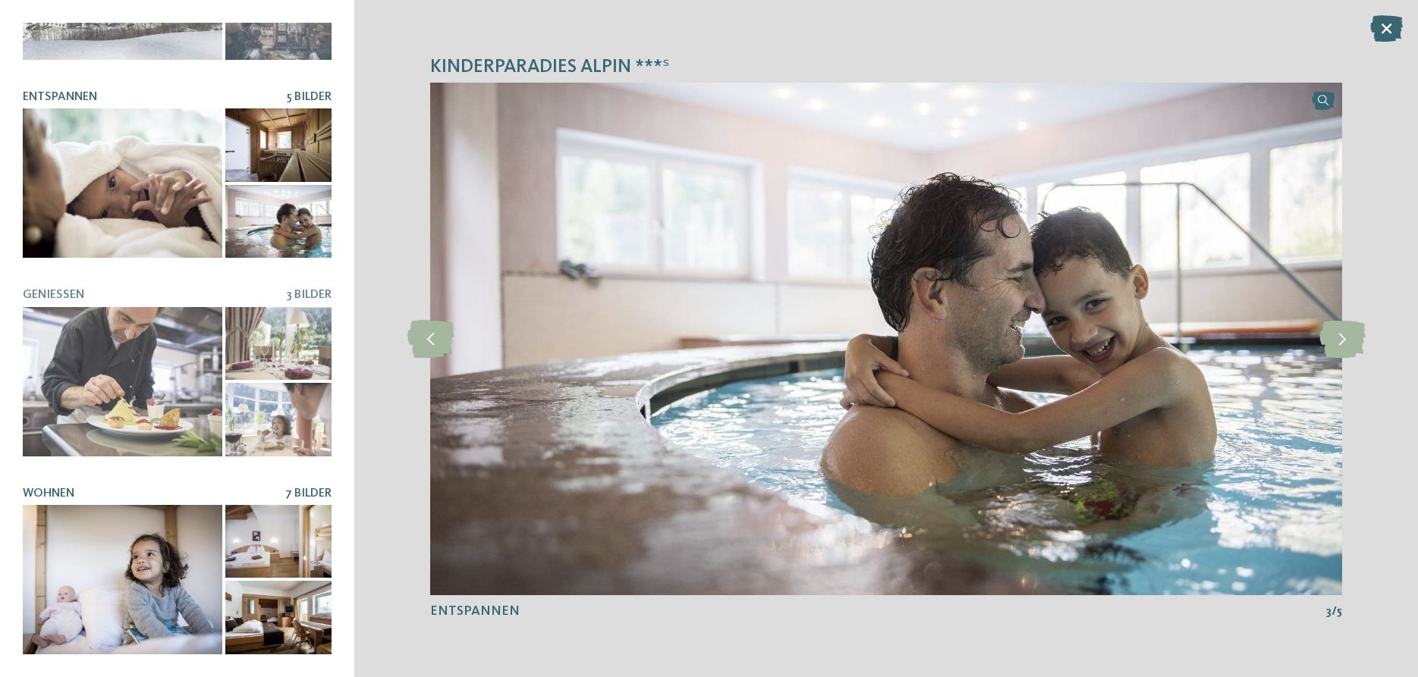
click at [200, 555] on div at bounding box center [122, 579] width 199 height 149
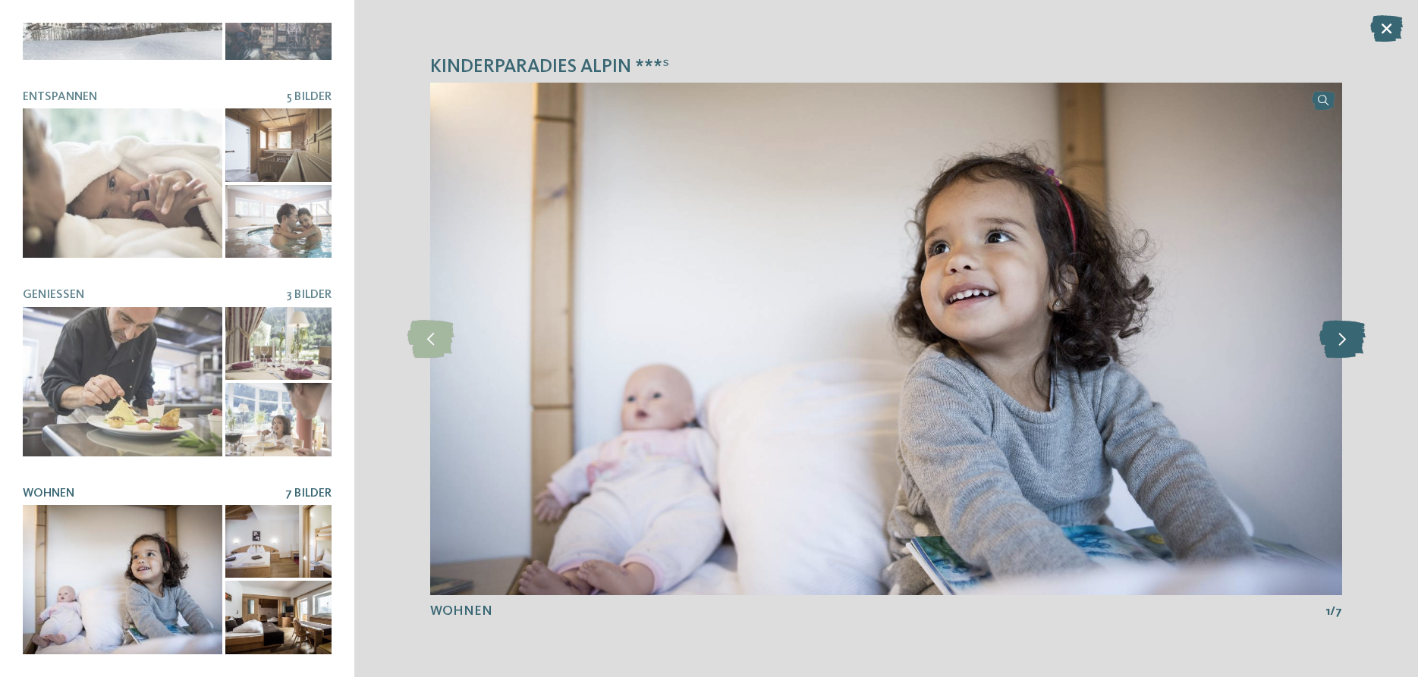
click at [1346, 341] on icon at bounding box center [1342, 339] width 46 height 38
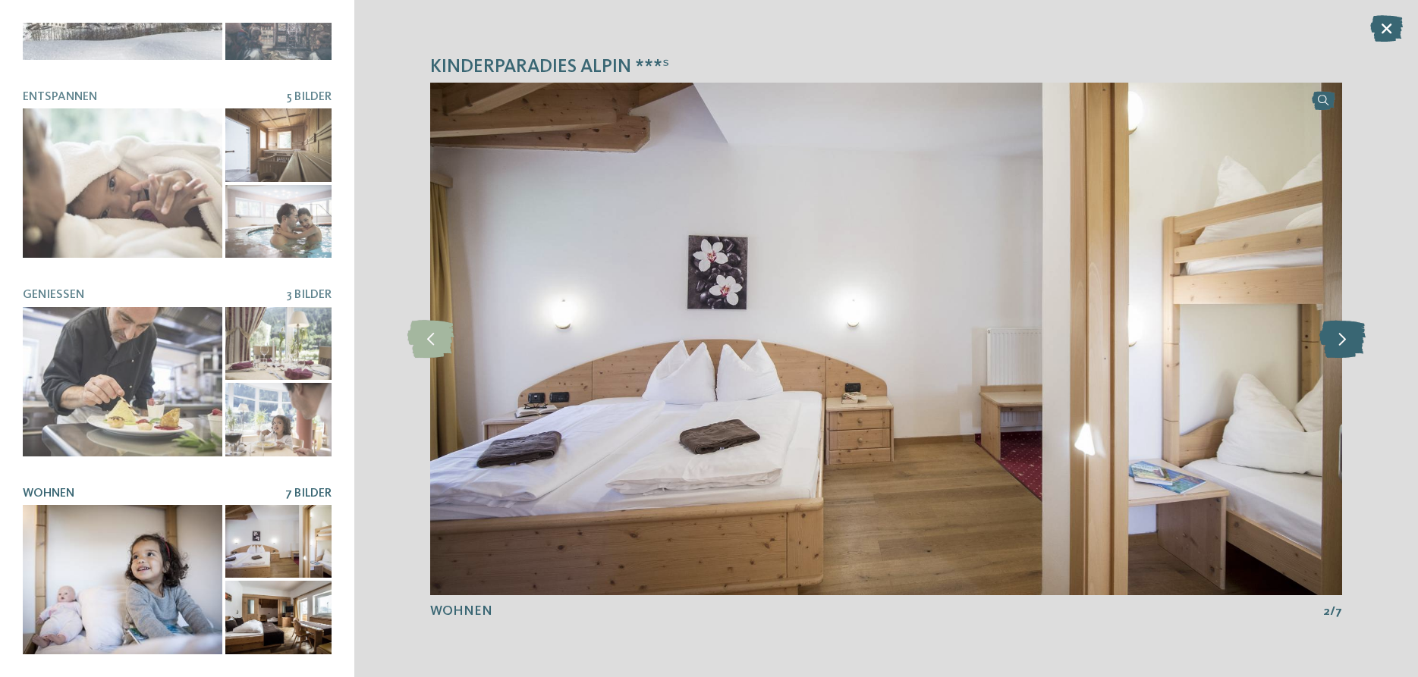
click at [1346, 341] on icon at bounding box center [1342, 339] width 46 height 38
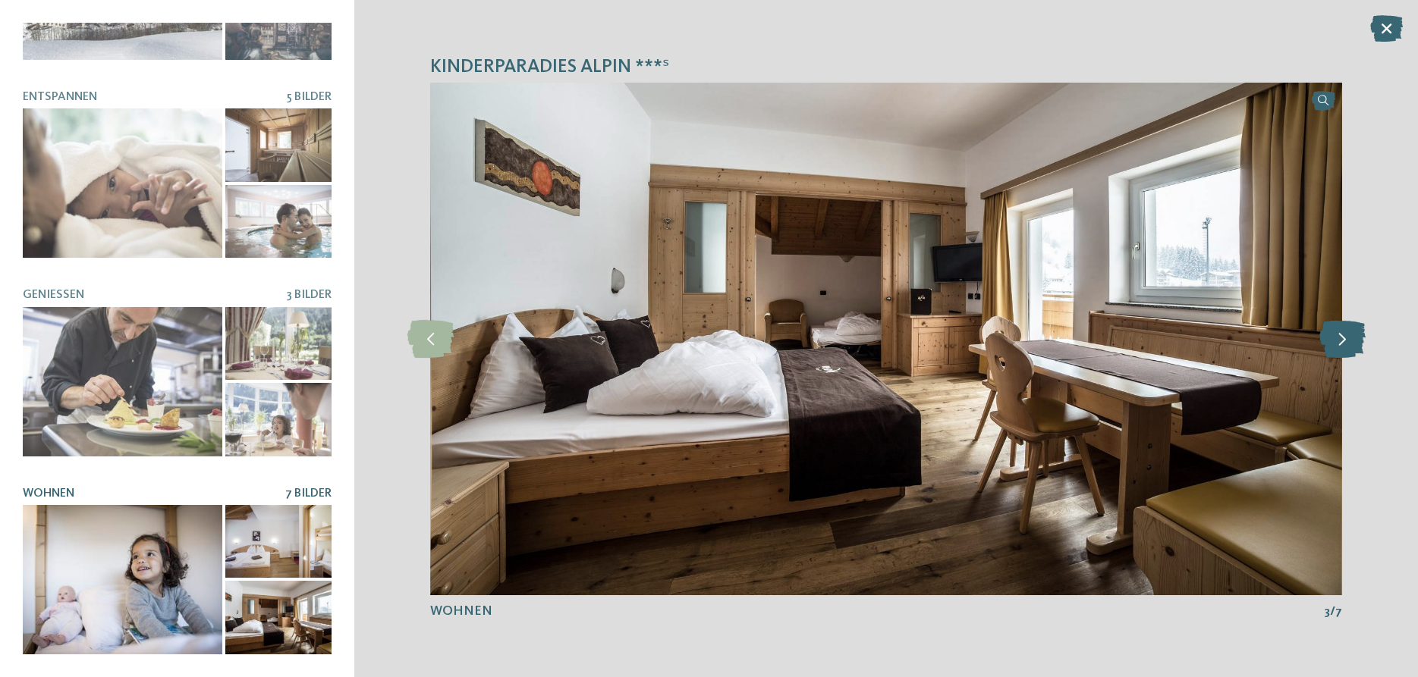
click at [1346, 341] on icon at bounding box center [1342, 339] width 46 height 38
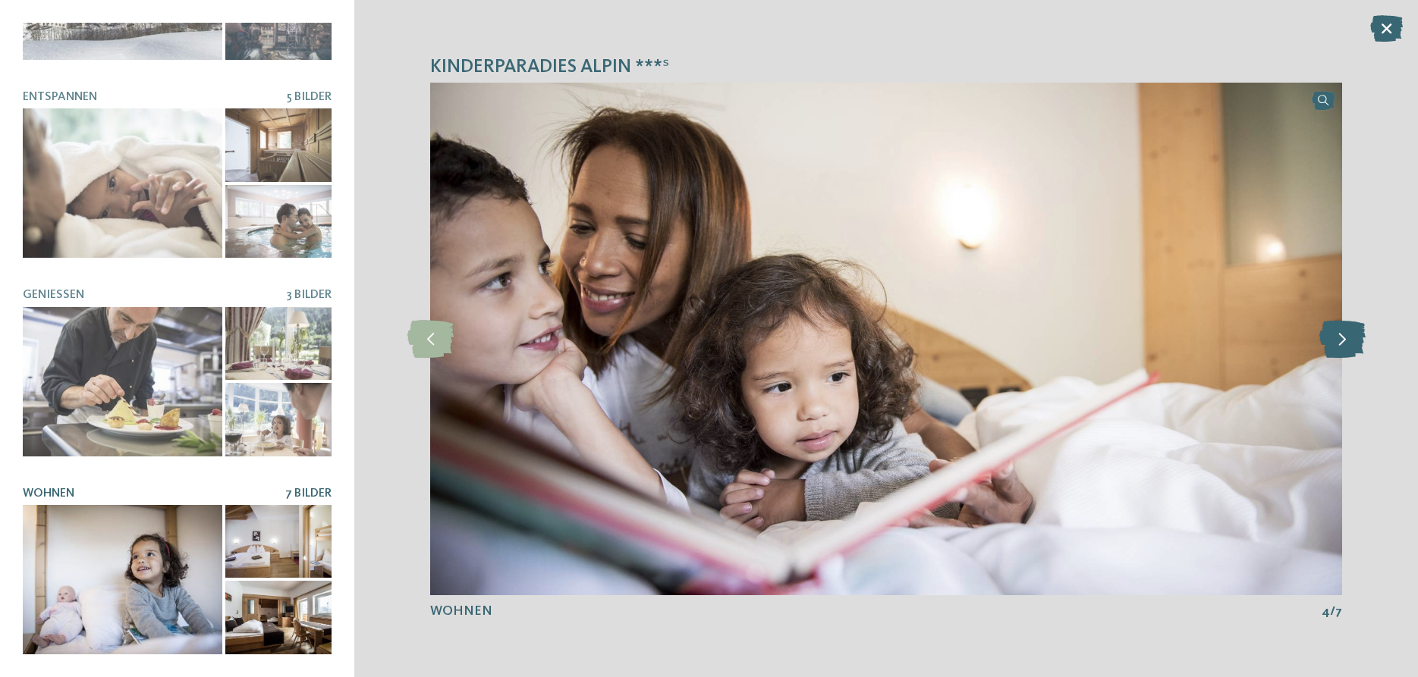
click at [1346, 341] on icon at bounding box center [1342, 339] width 46 height 38
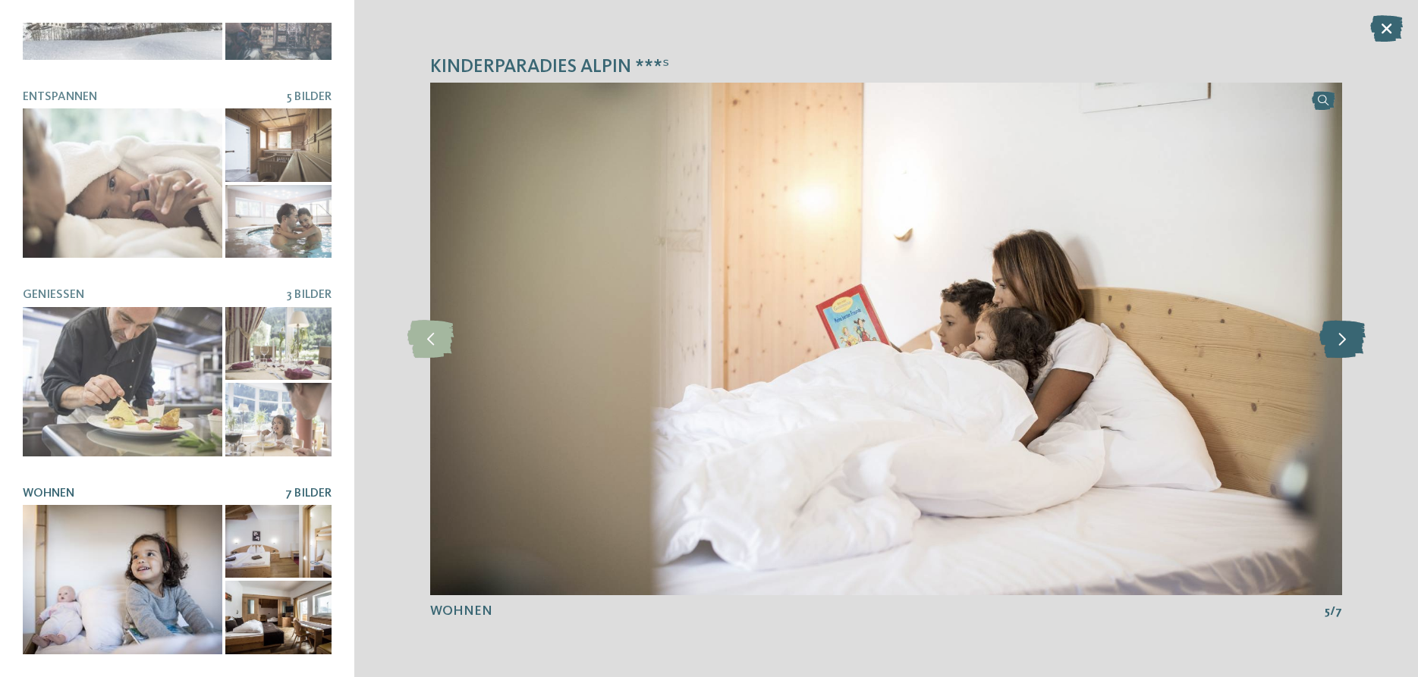
click at [1346, 341] on icon at bounding box center [1342, 339] width 46 height 38
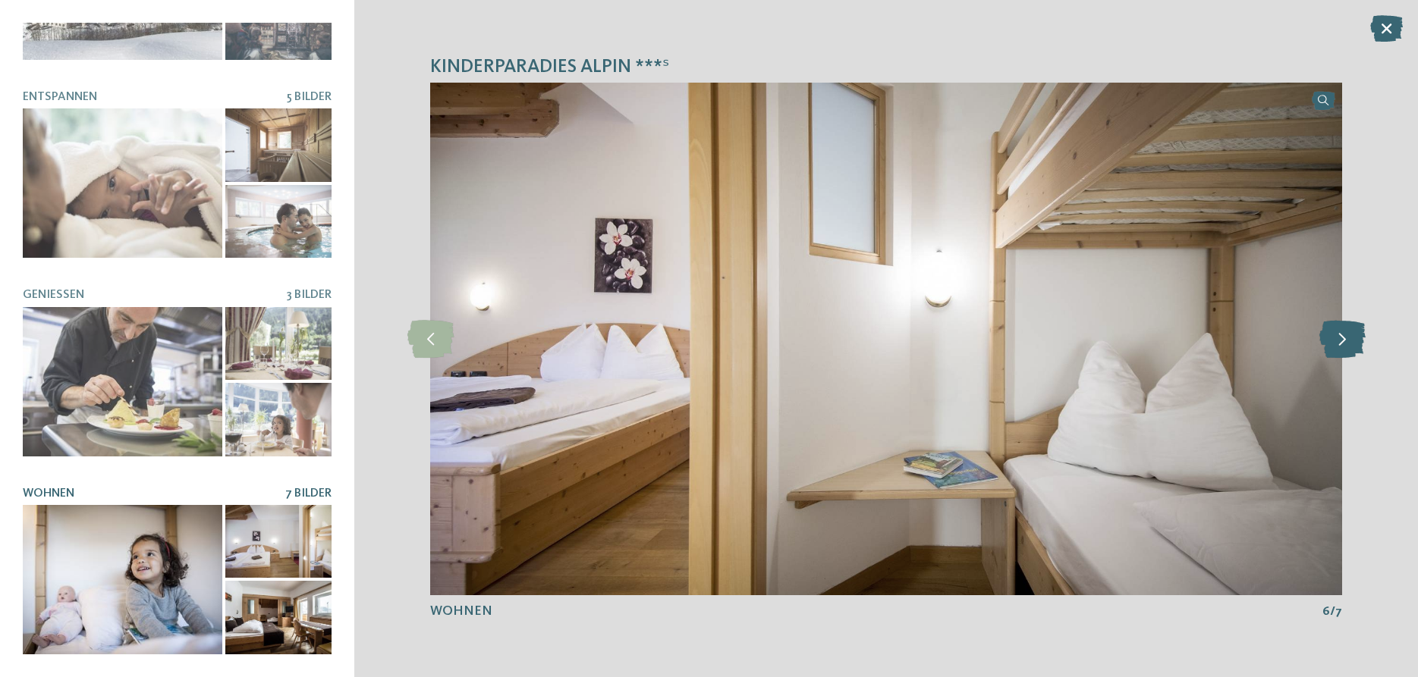
click at [1346, 341] on icon at bounding box center [1342, 339] width 46 height 38
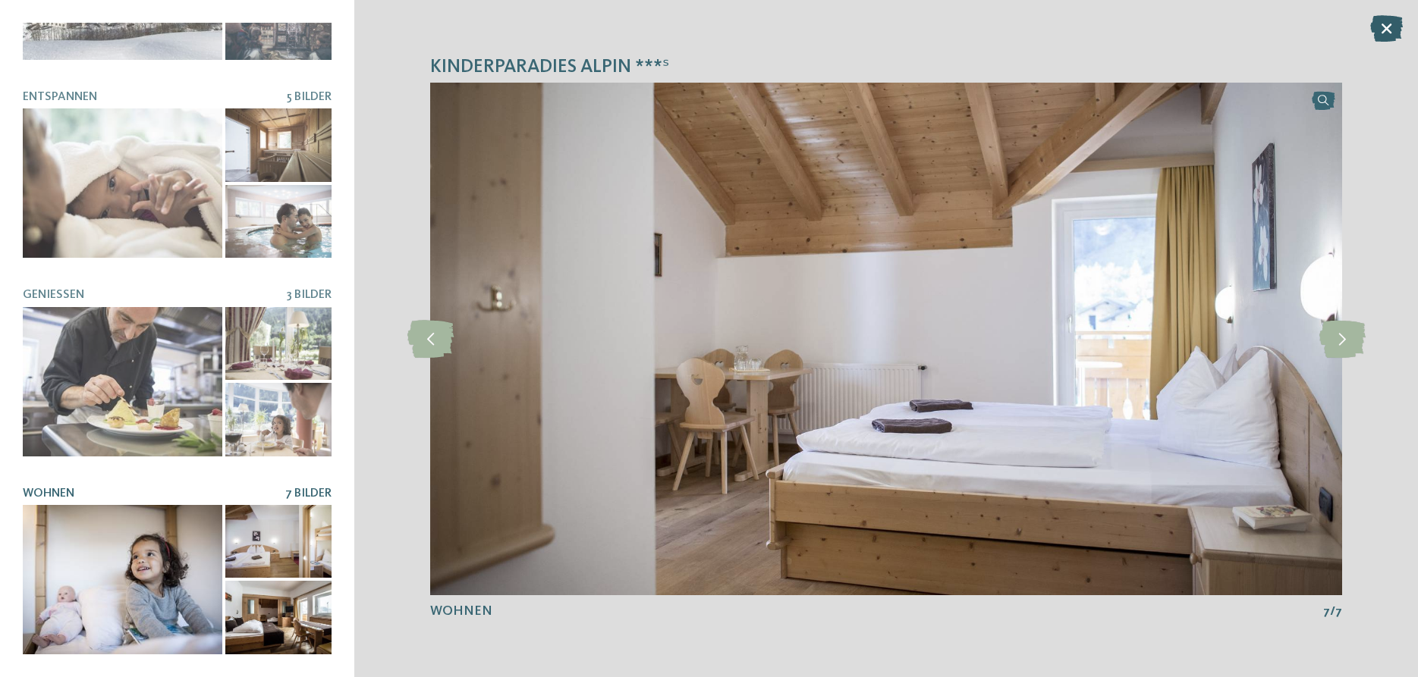
click at [1392, 30] on icon at bounding box center [1386, 28] width 33 height 27
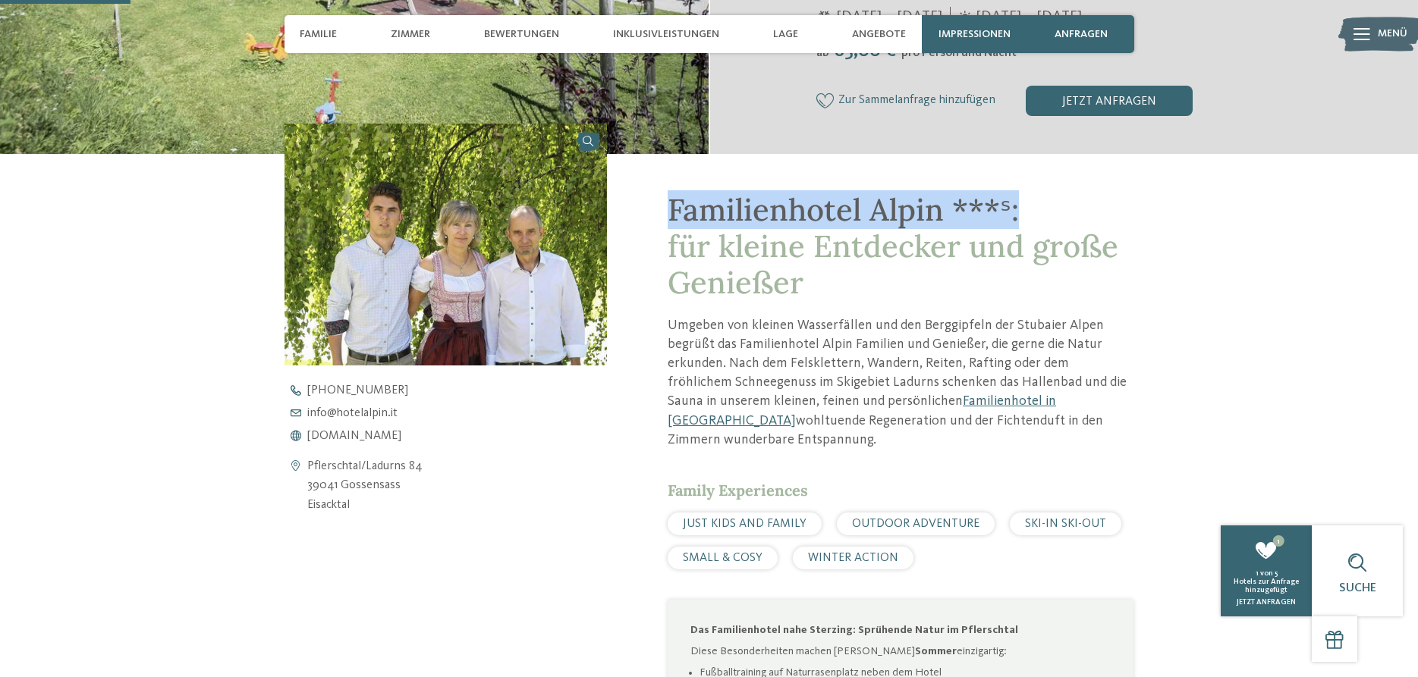
drag, startPoint x: 673, startPoint y: 218, endPoint x: 1022, endPoint y: 206, distance: 349.1
click at [1022, 206] on h1 "Familienhotel Alpin ***ˢ: für kleine Entdecker und große Genießer" at bounding box center [900, 246] width 466 height 109
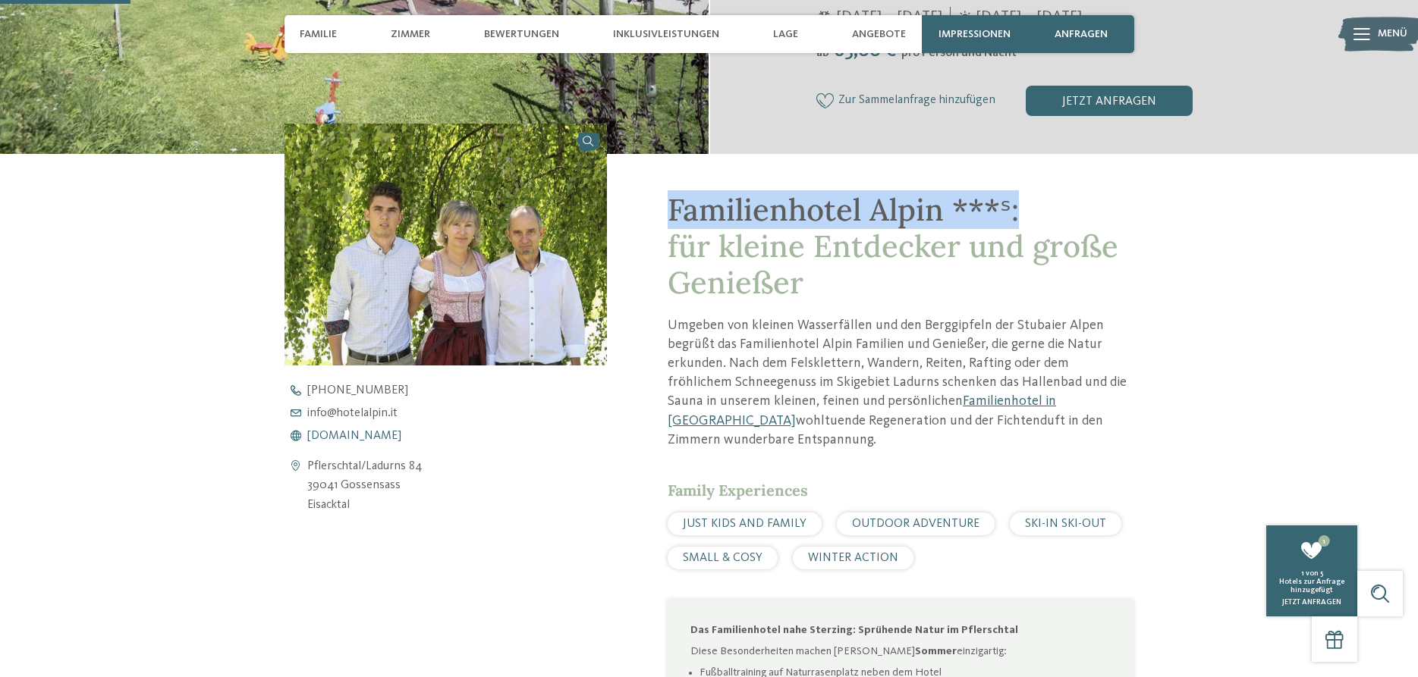
click at [356, 435] on span "www.hotelalpin.it" at bounding box center [354, 436] width 94 height 12
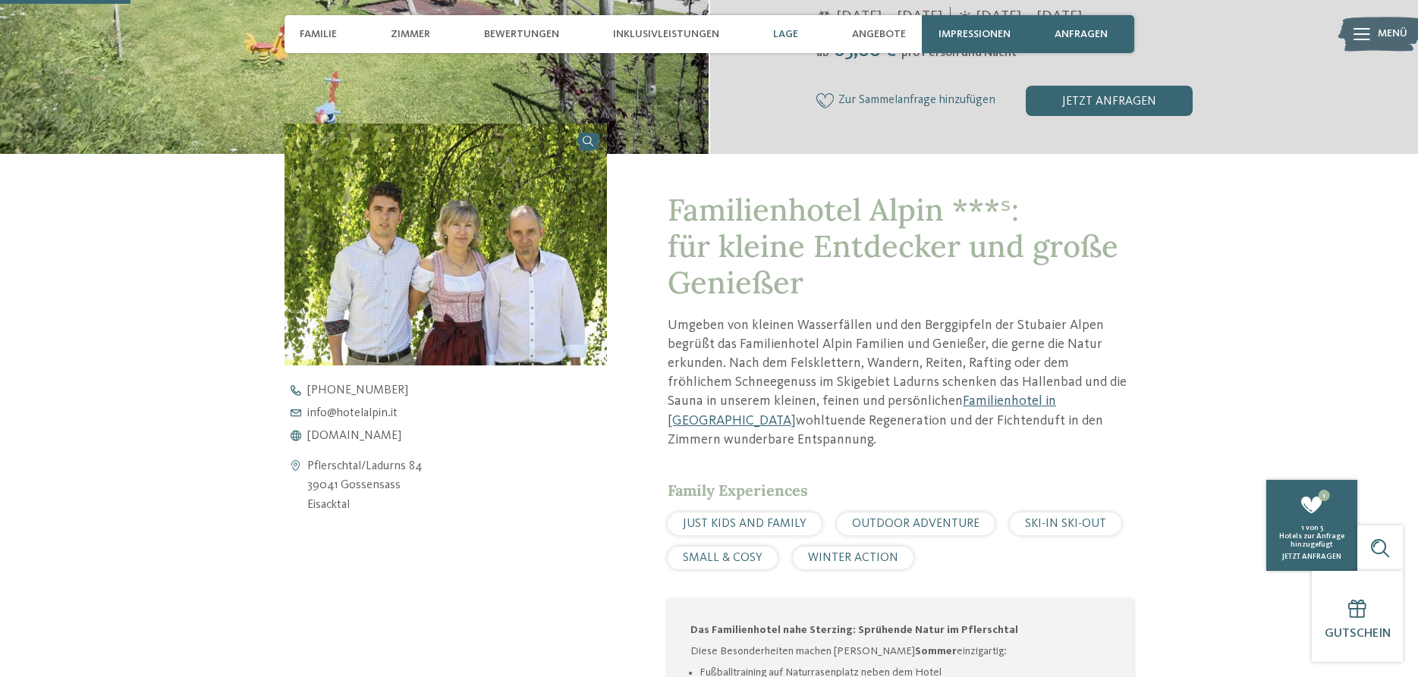
click at [786, 28] on span "Lage" at bounding box center [785, 34] width 25 height 13
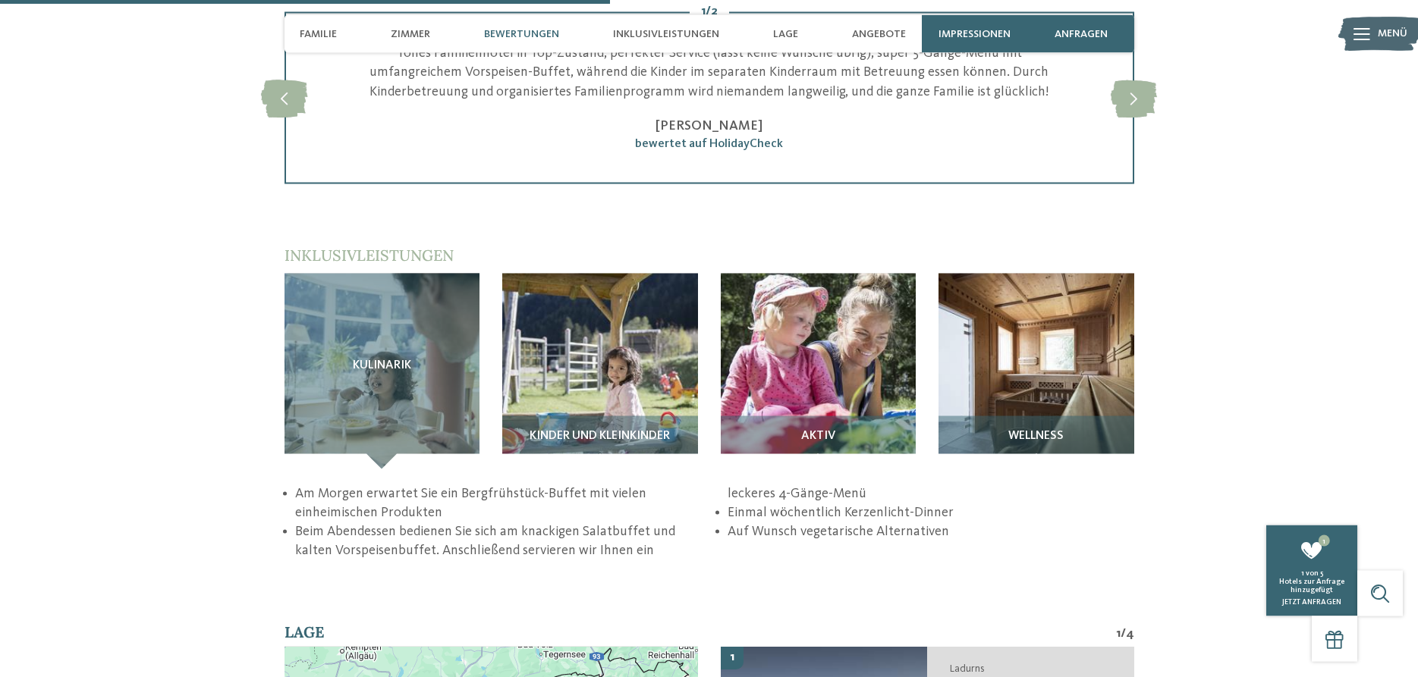
scroll to position [2052, 0]
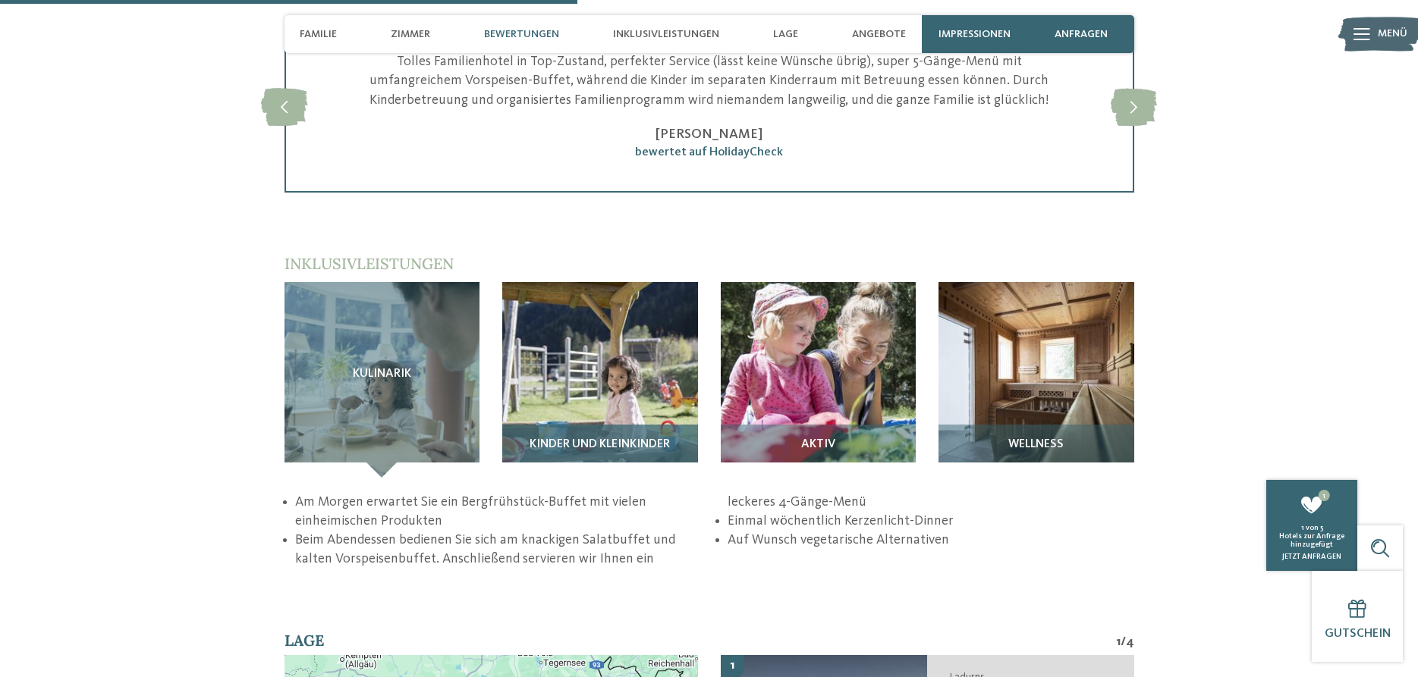
click at [601, 387] on img at bounding box center [600, 380] width 196 height 196
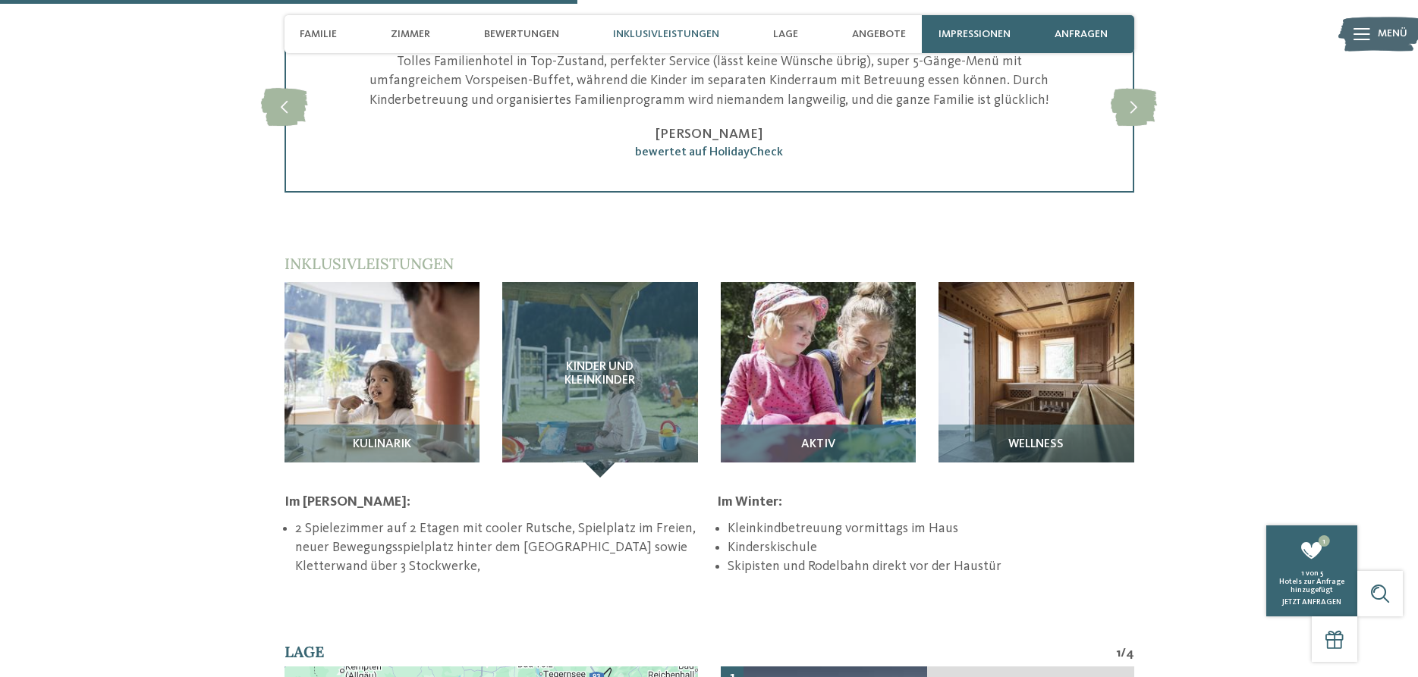
click at [794, 399] on img at bounding box center [819, 380] width 196 height 196
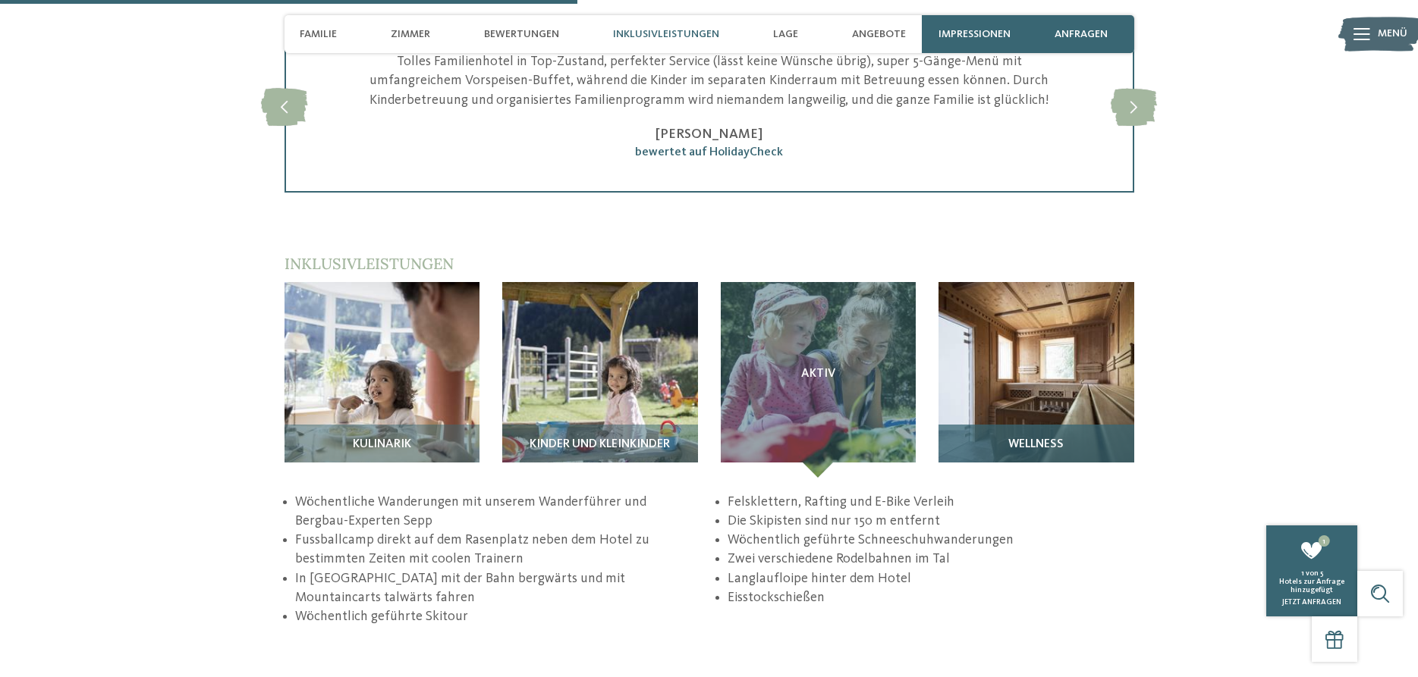
click at [1044, 322] on img at bounding box center [1036, 380] width 196 height 196
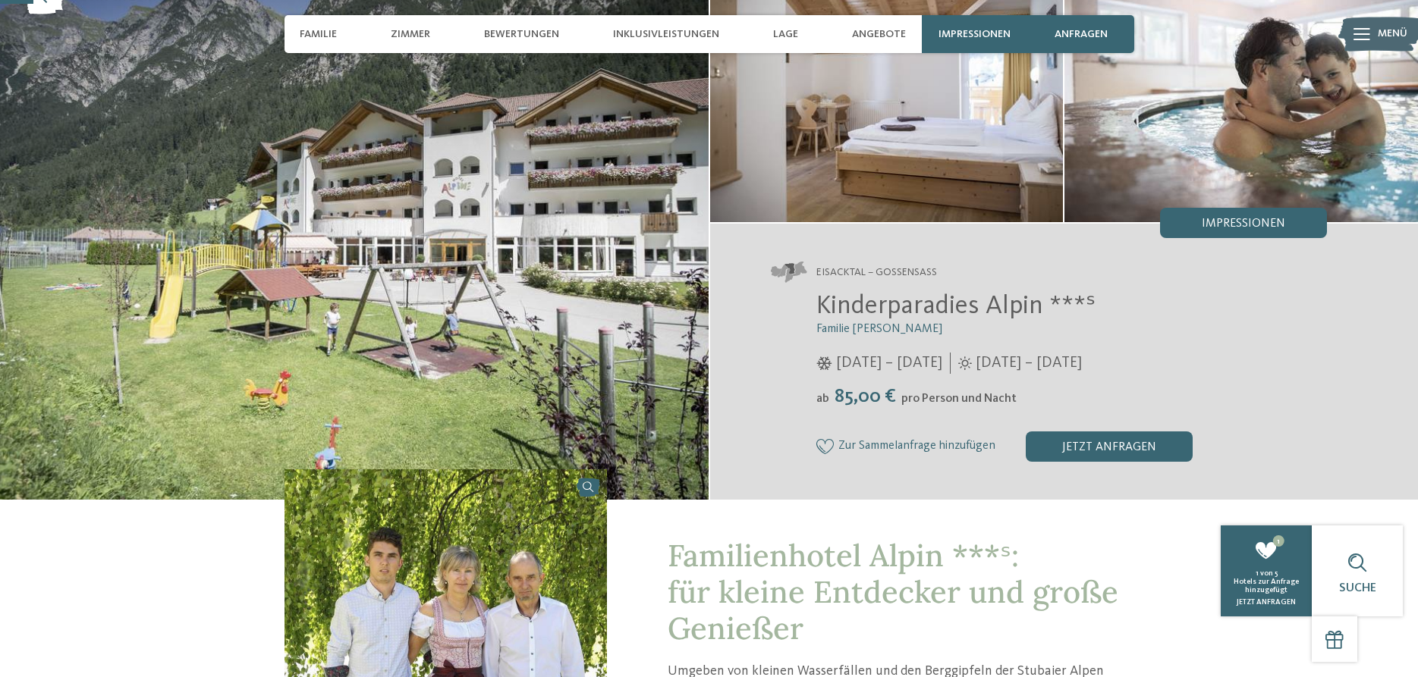
scroll to position [0, 0]
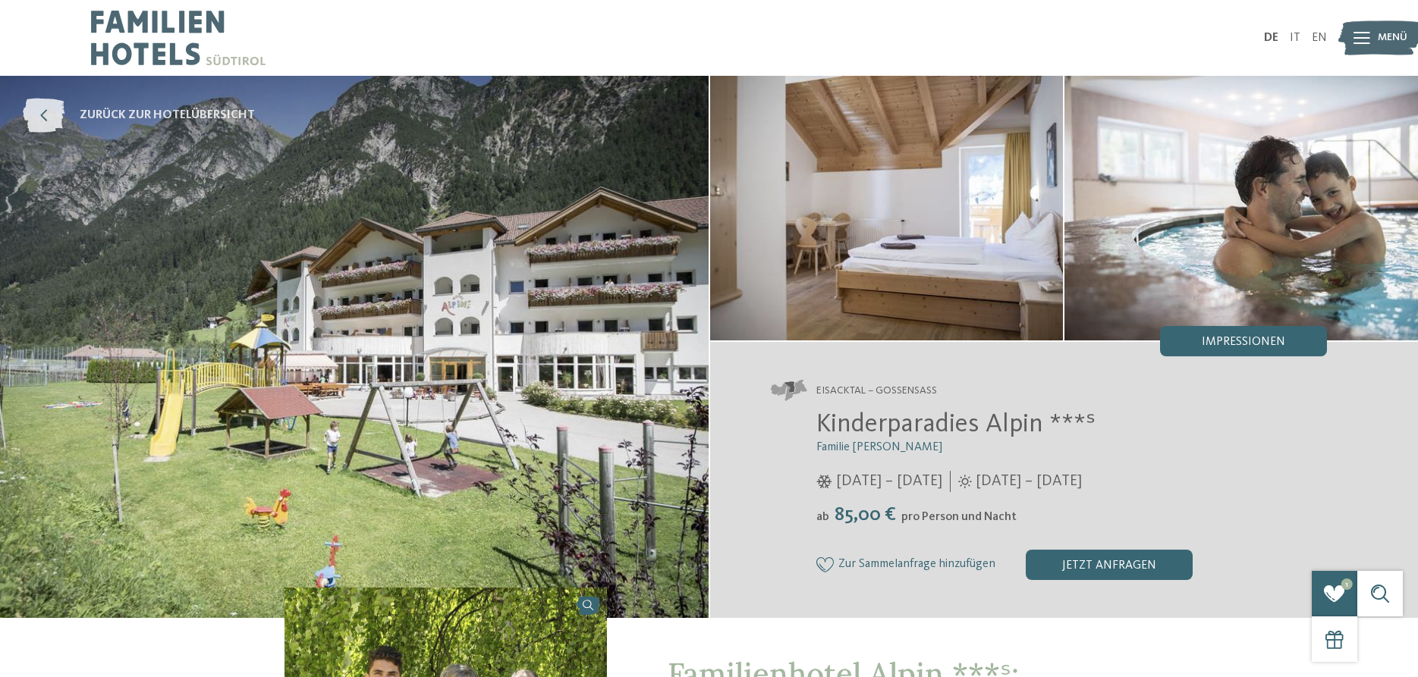
click at [43, 119] on icon at bounding box center [44, 116] width 42 height 34
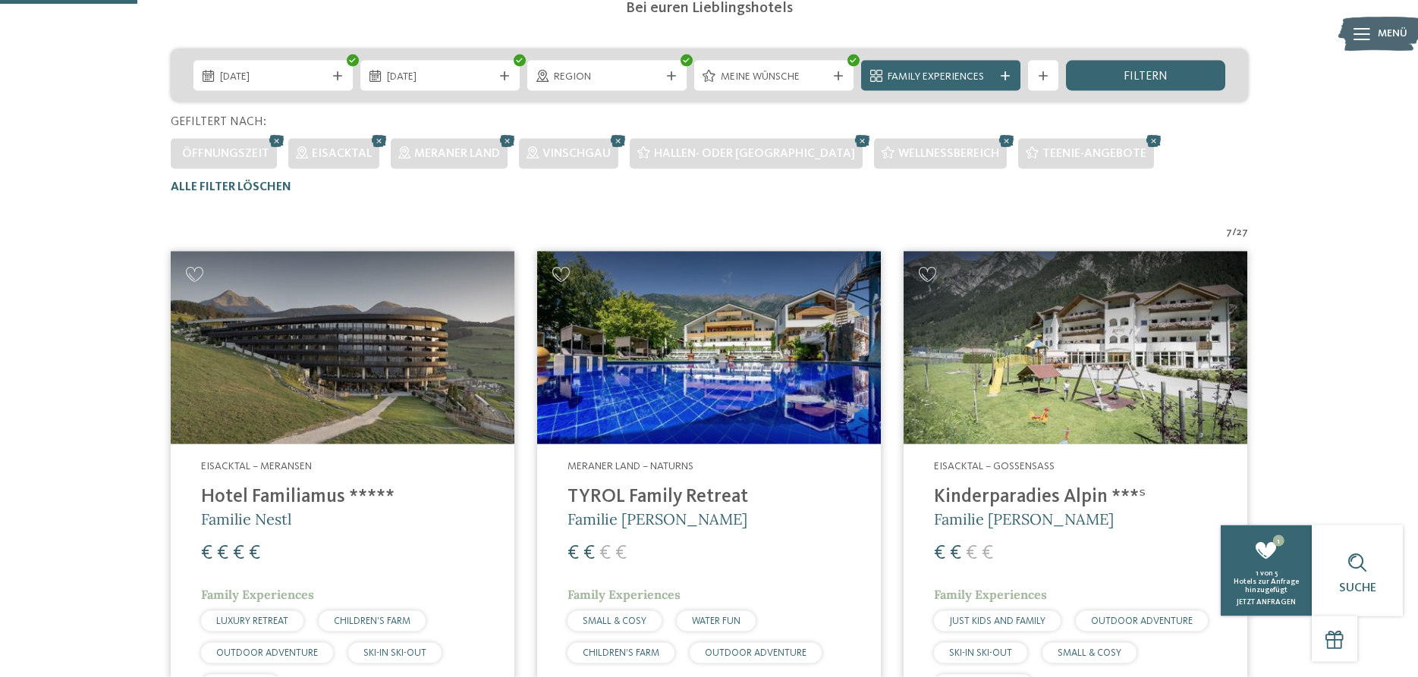
scroll to position [343, 0]
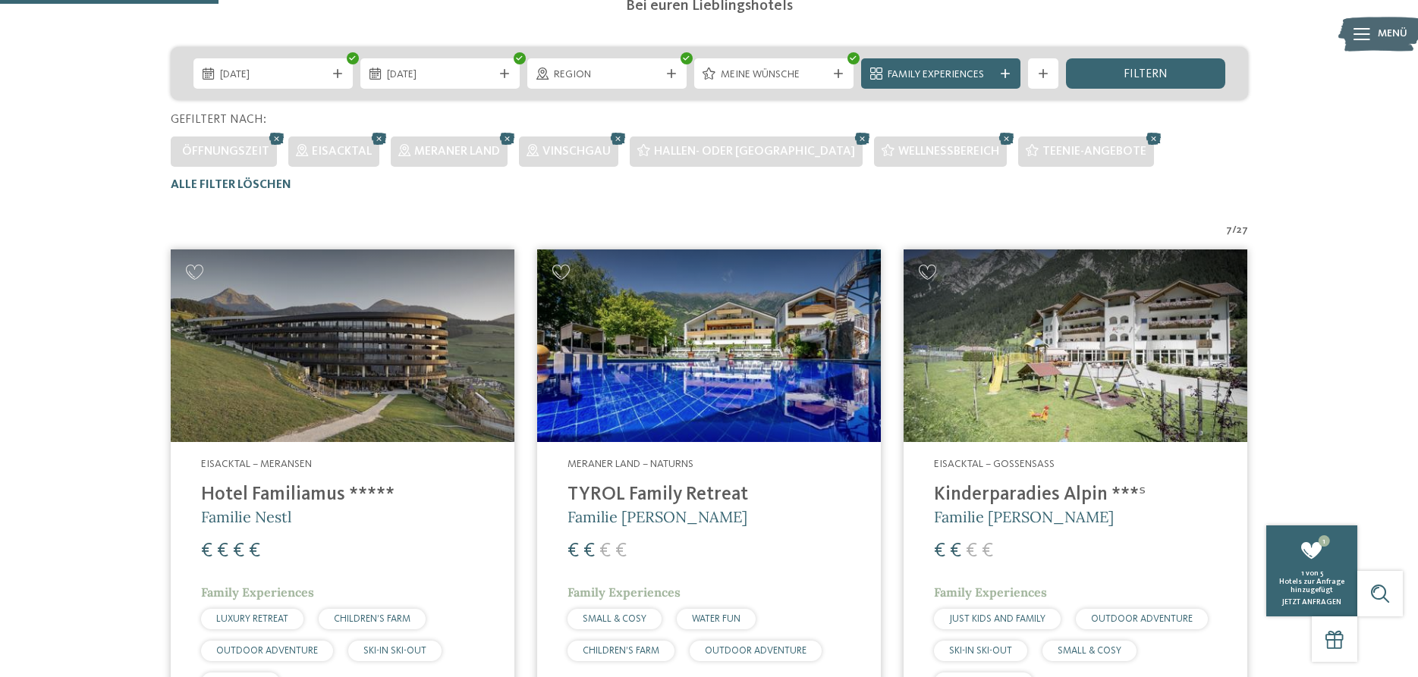
click at [642, 363] on img at bounding box center [709, 346] width 344 height 193
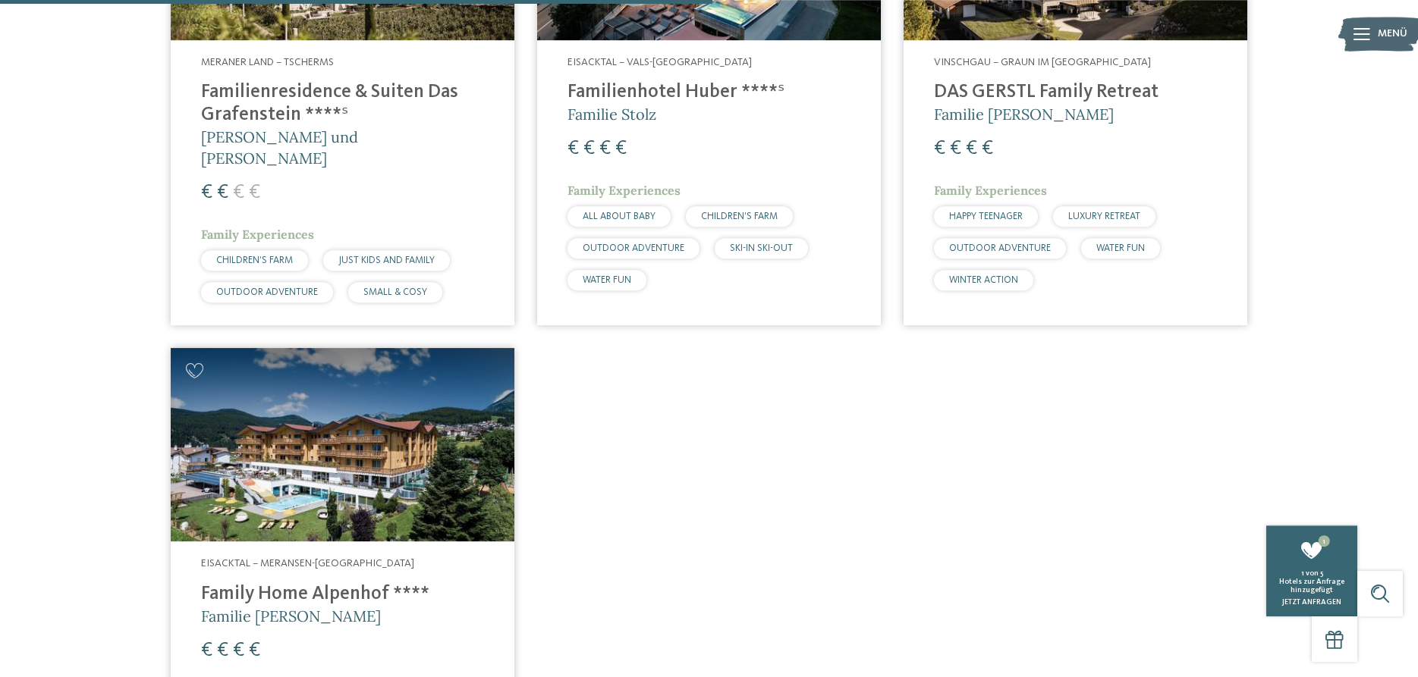
scroll to position [1348, 0]
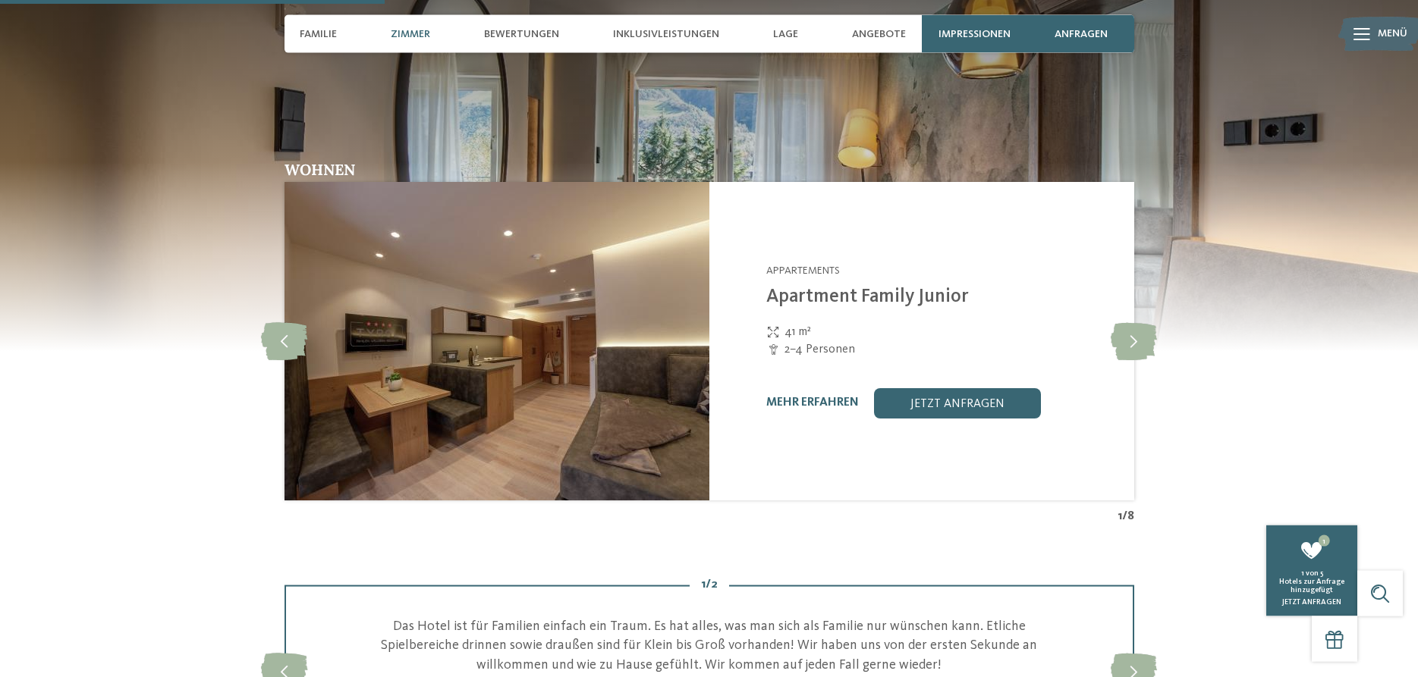
scroll to position [1392, 0]
click at [1123, 353] on icon at bounding box center [1133, 341] width 46 height 38
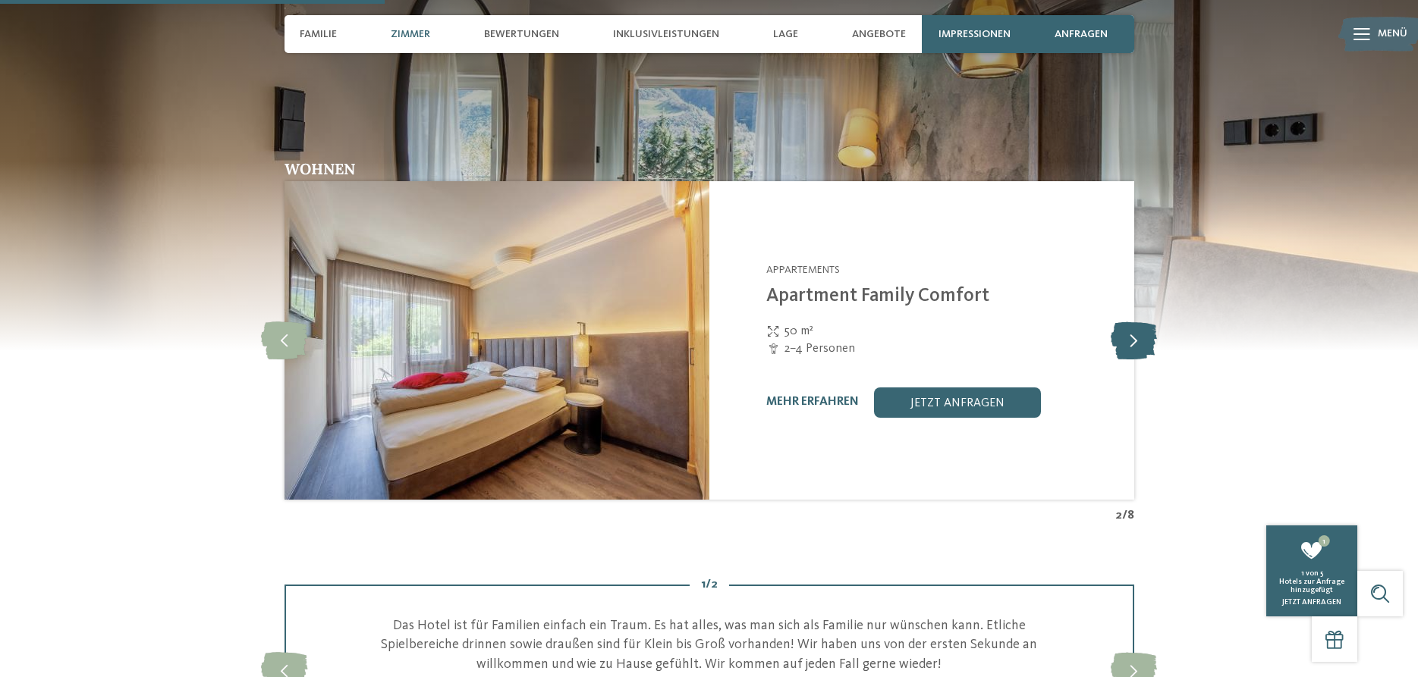
click at [1123, 353] on icon at bounding box center [1133, 341] width 46 height 38
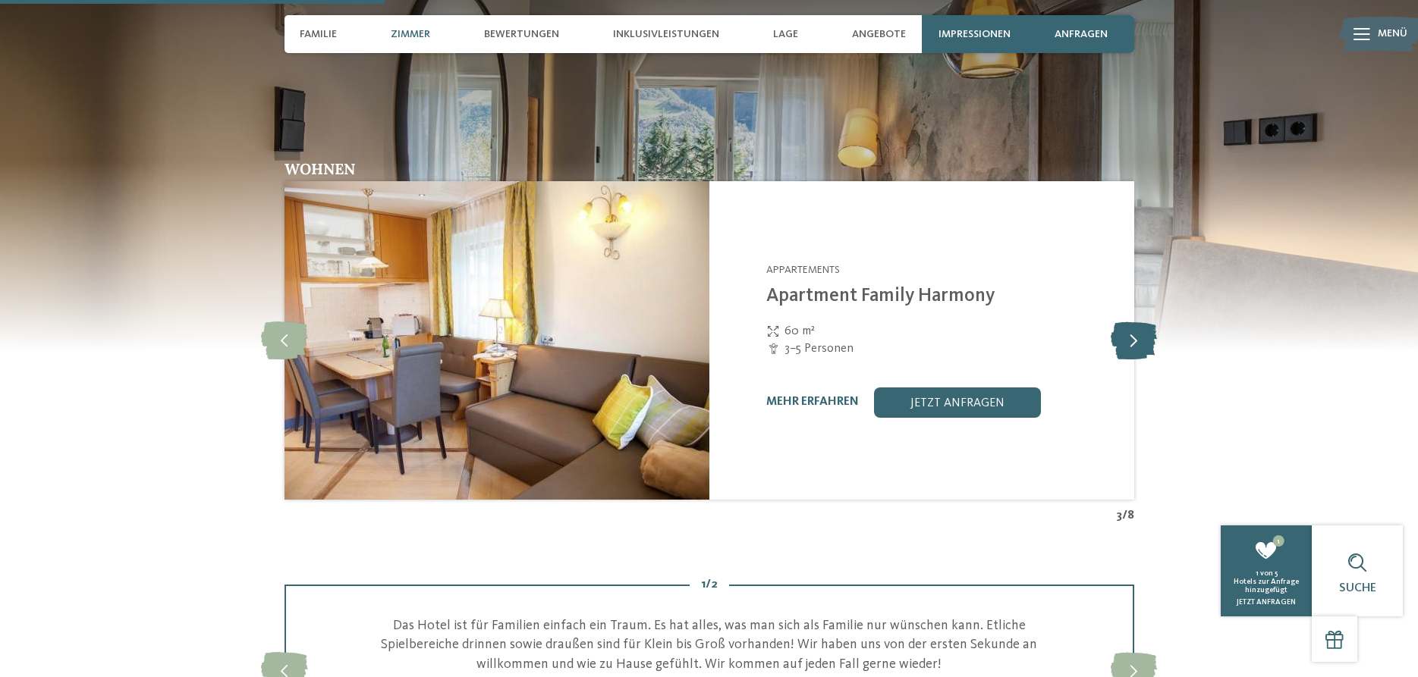
click at [1123, 353] on icon at bounding box center [1133, 341] width 46 height 38
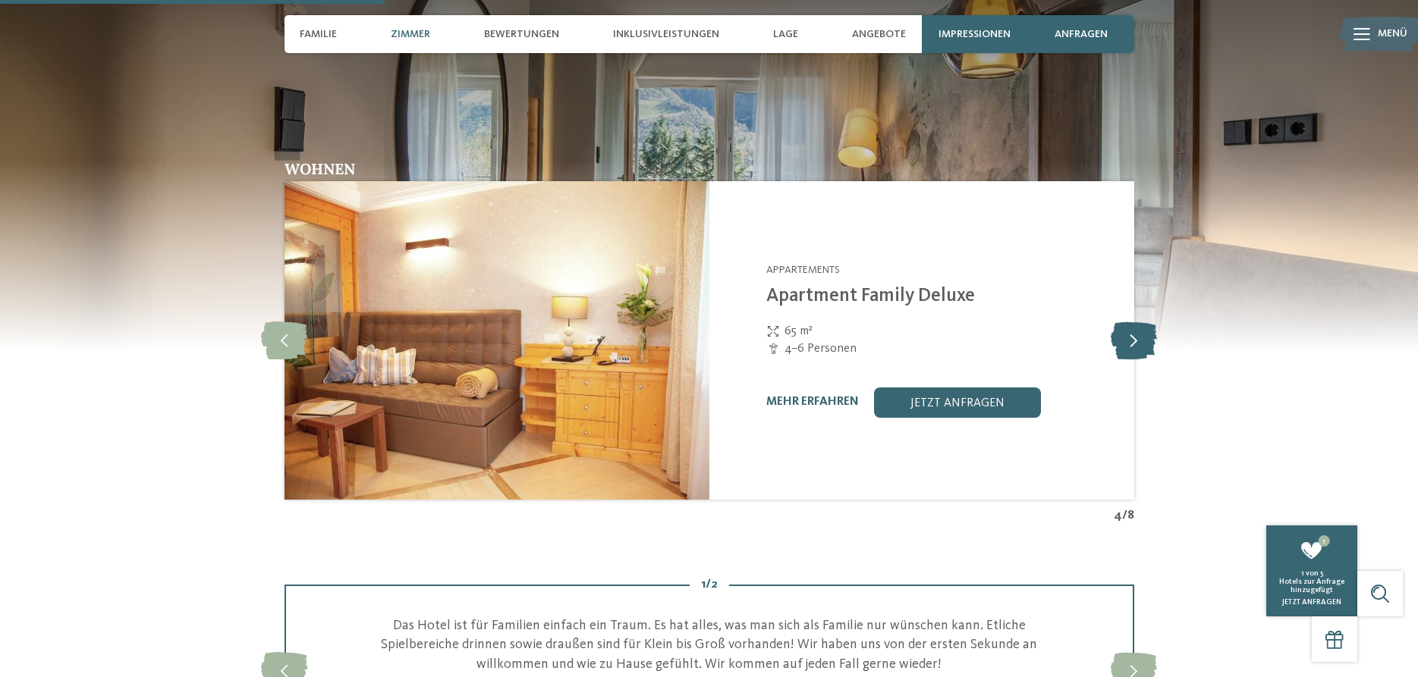
click at [1123, 353] on icon at bounding box center [1133, 341] width 46 height 38
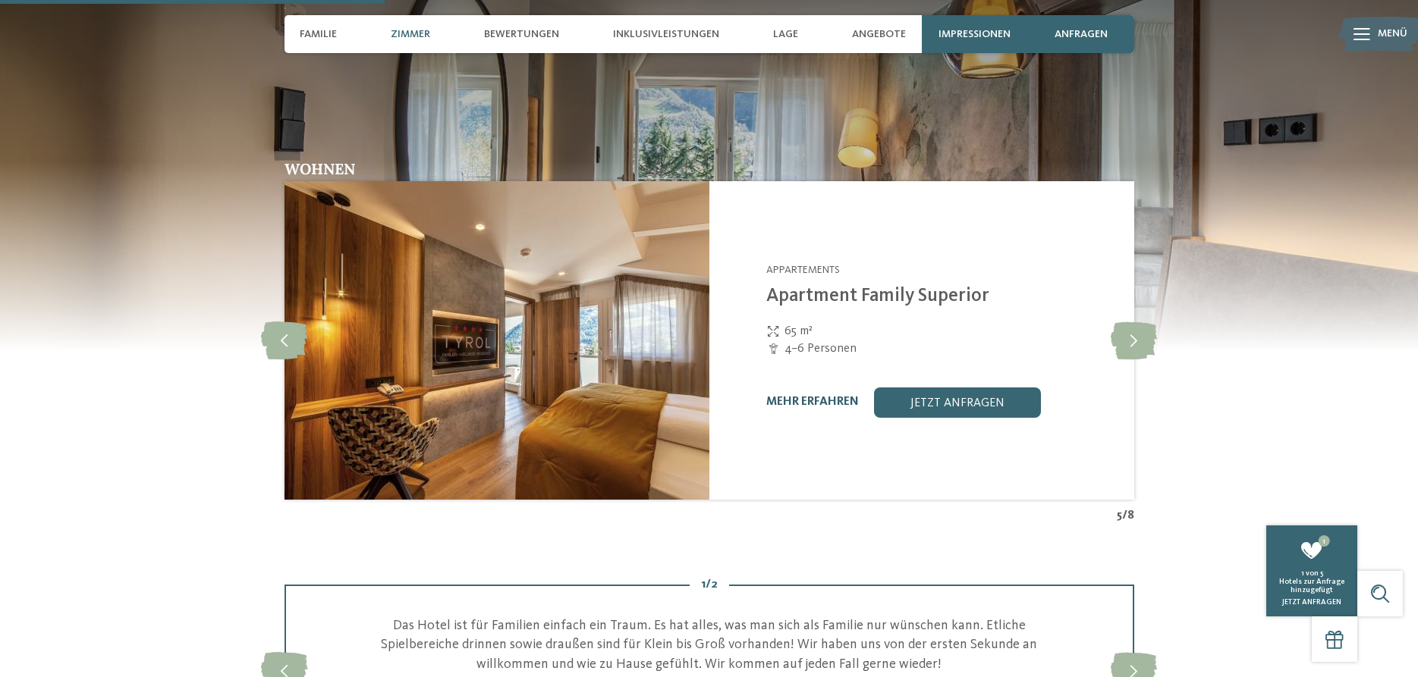
click at [812, 408] on link "mehr erfahren" at bounding box center [812, 402] width 93 height 12
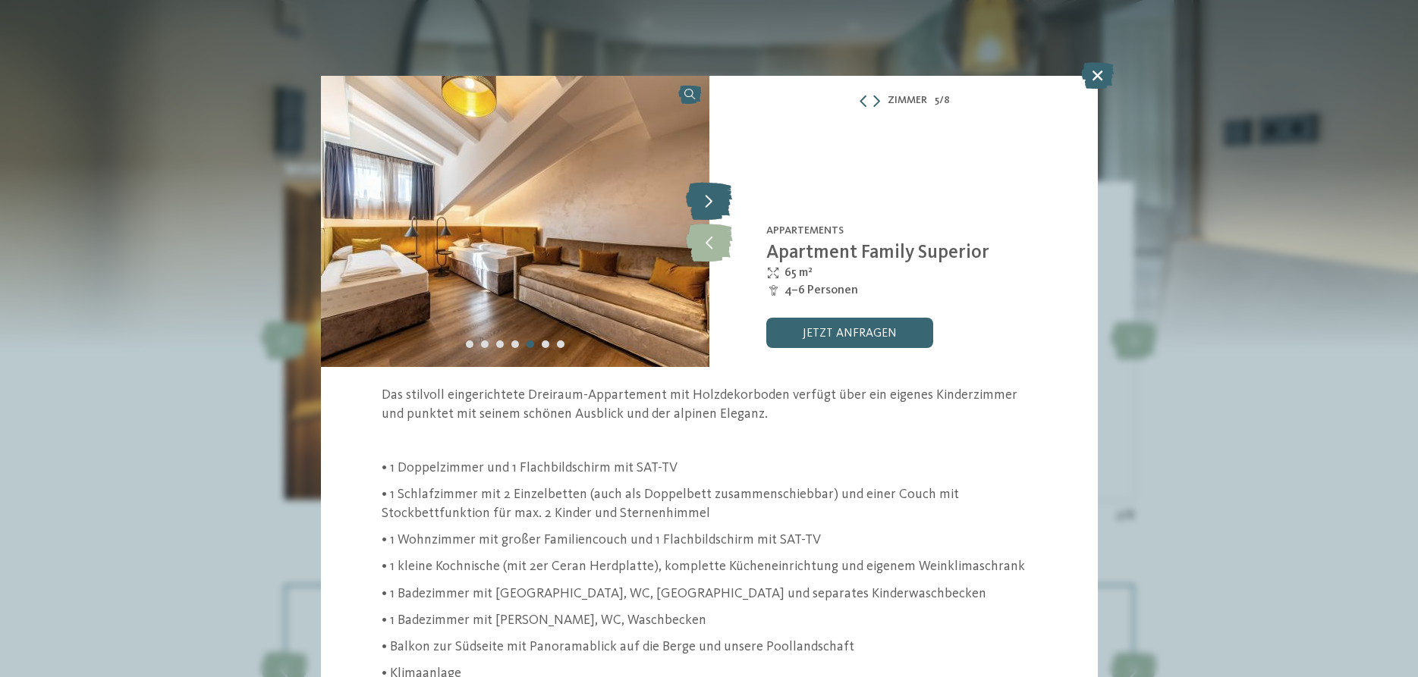
click at [712, 203] on icon at bounding box center [709, 201] width 46 height 38
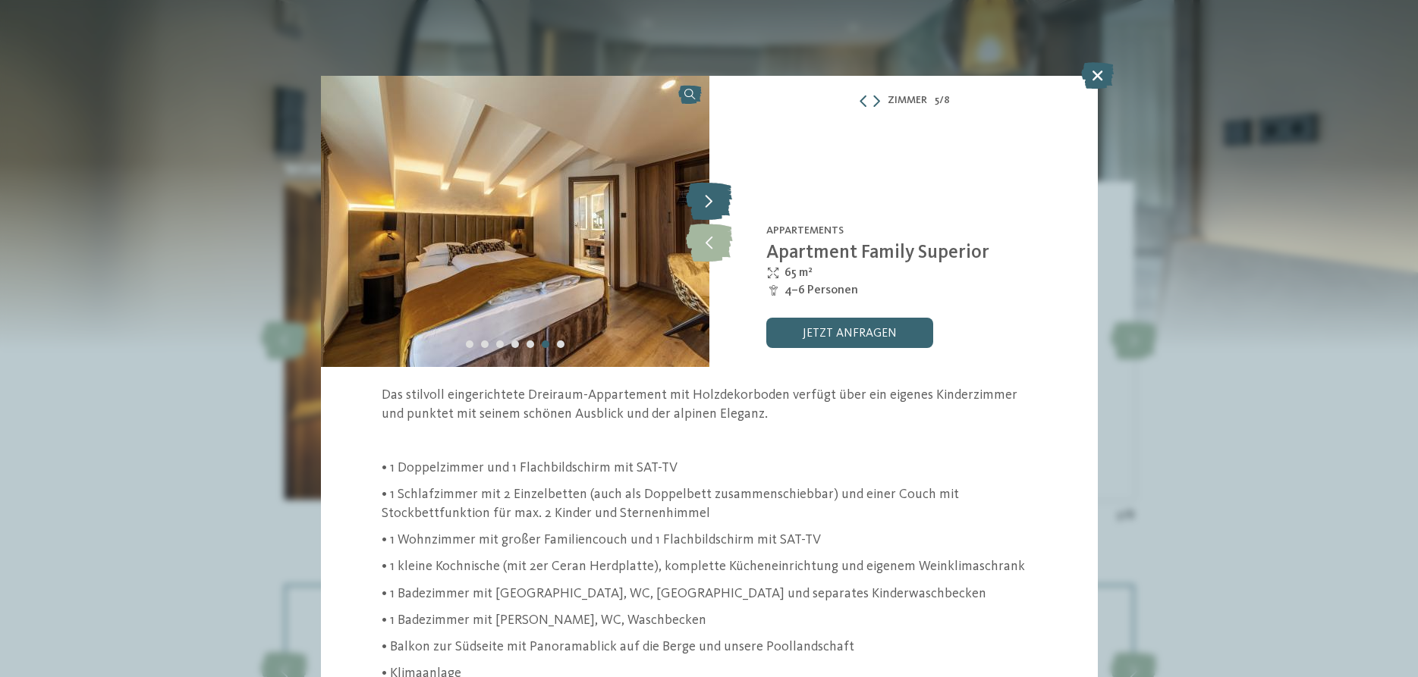
click at [712, 203] on icon at bounding box center [709, 201] width 46 height 38
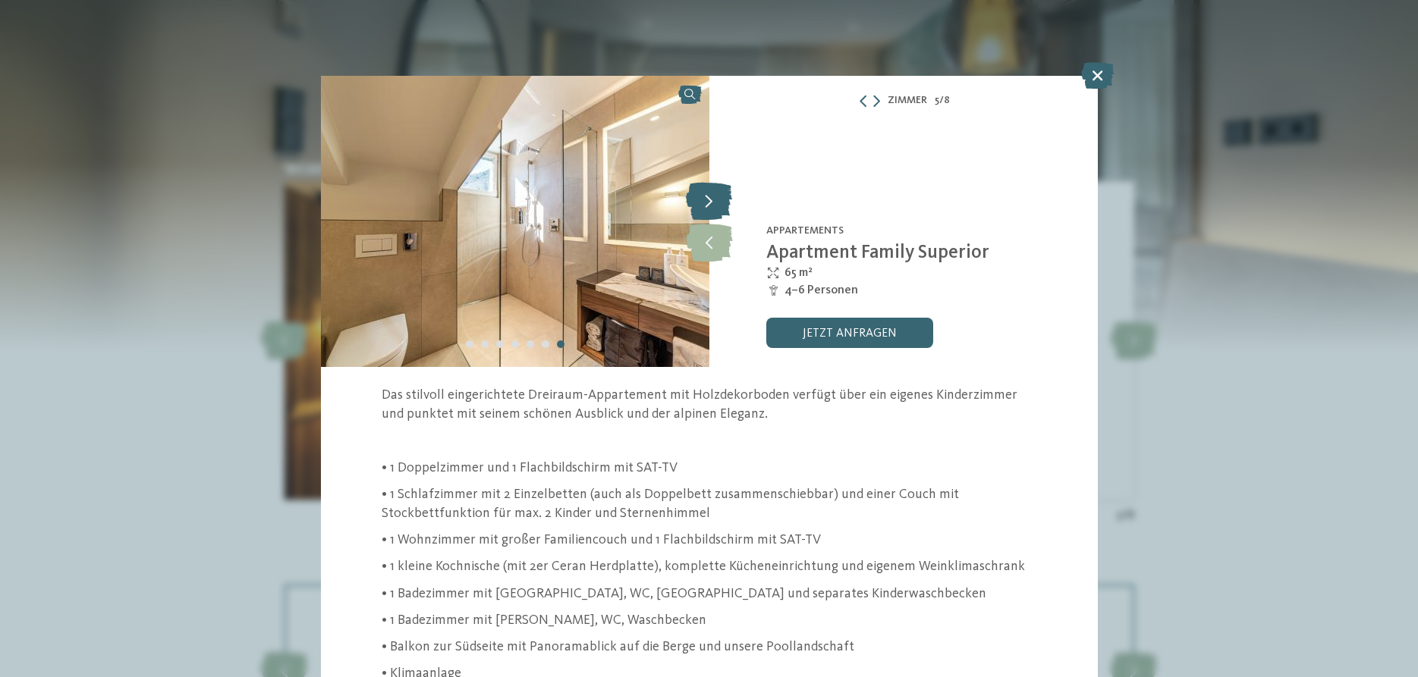
click at [712, 203] on icon at bounding box center [709, 201] width 46 height 38
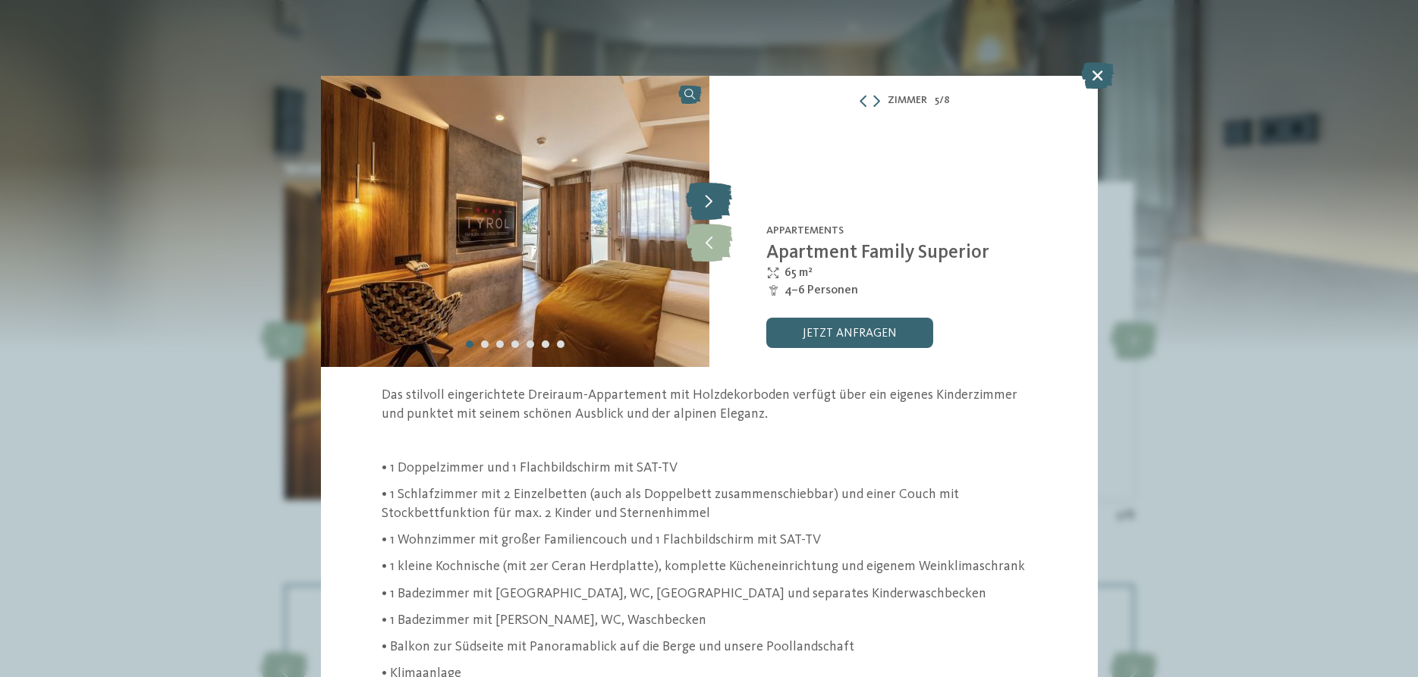
click at [712, 203] on icon at bounding box center [709, 201] width 46 height 38
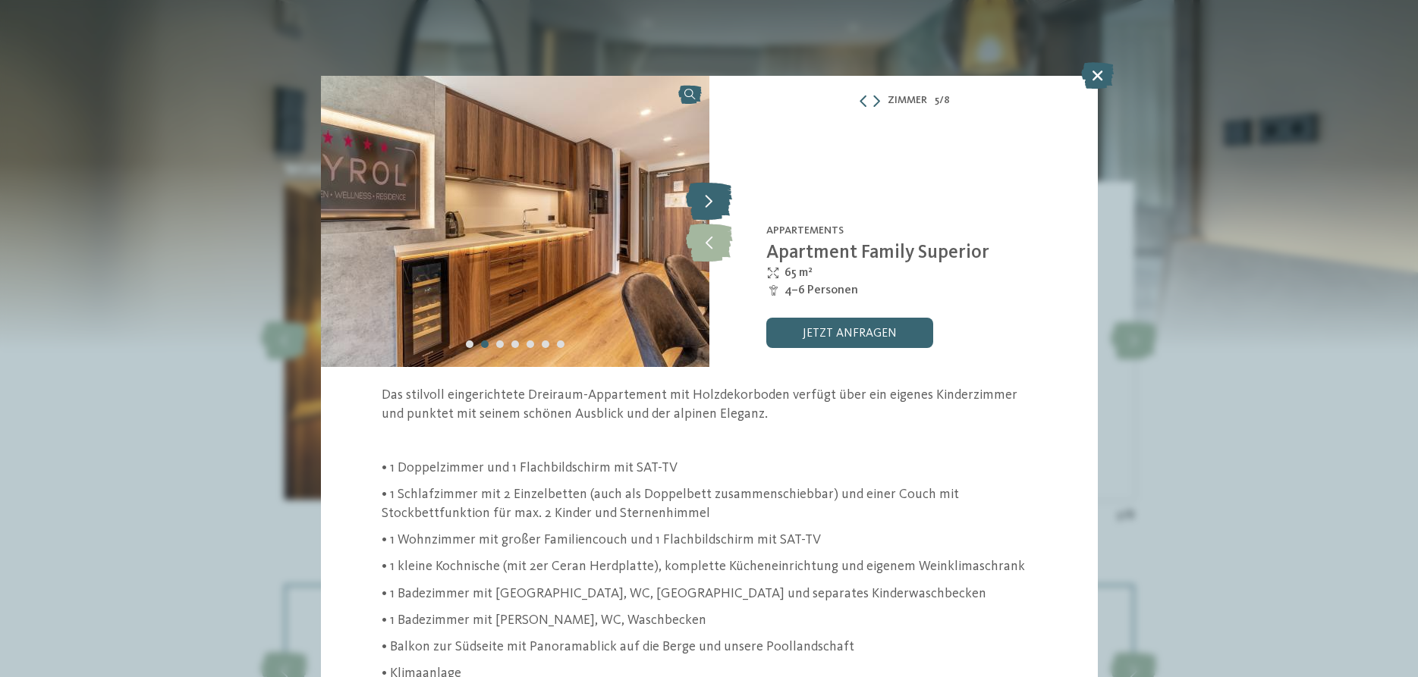
click at [712, 203] on icon at bounding box center [709, 201] width 46 height 38
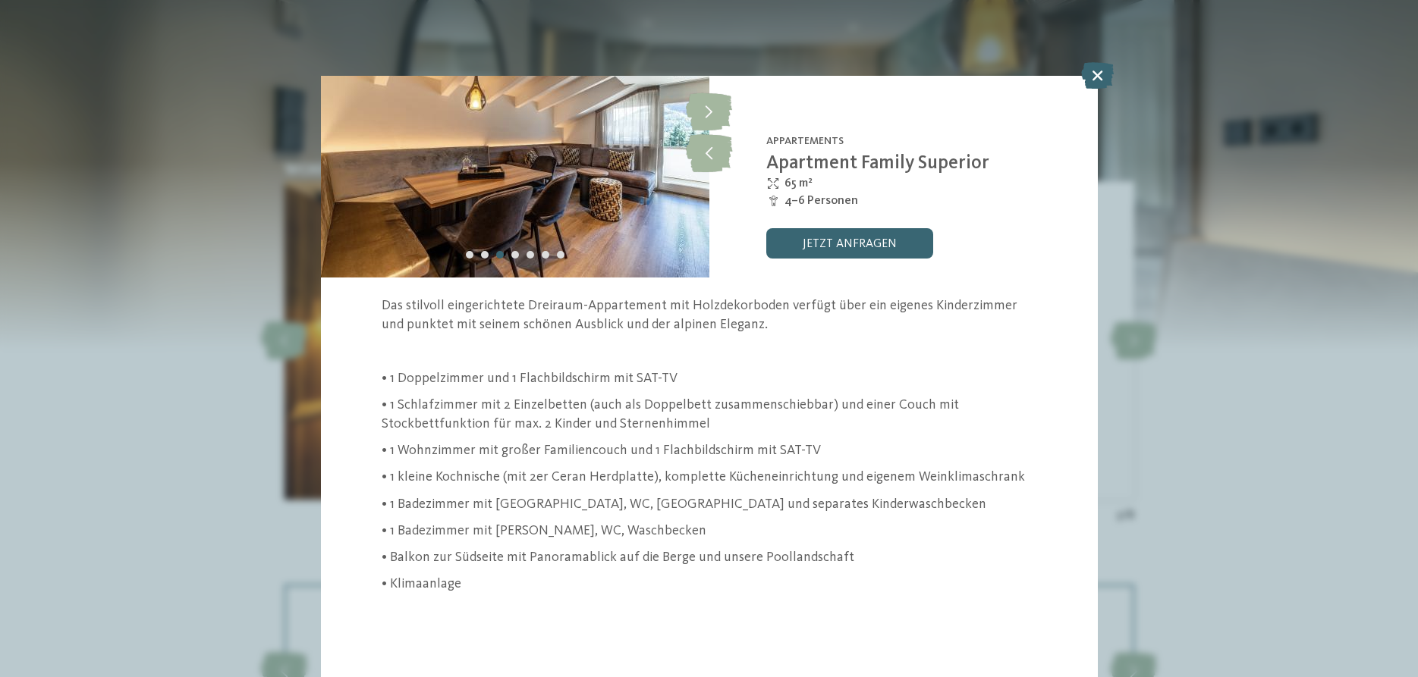
scroll to position [90, 0]
click at [1088, 75] on icon at bounding box center [1097, 75] width 33 height 27
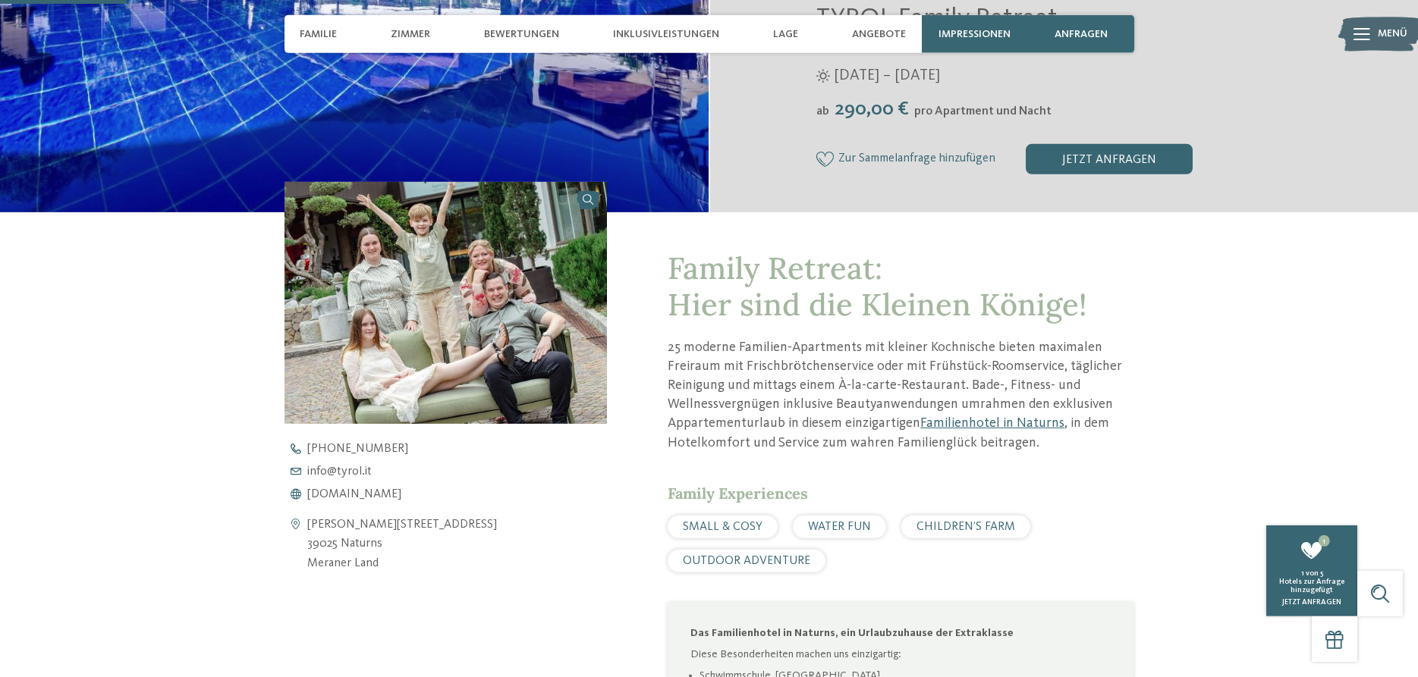
scroll to position [387, 0]
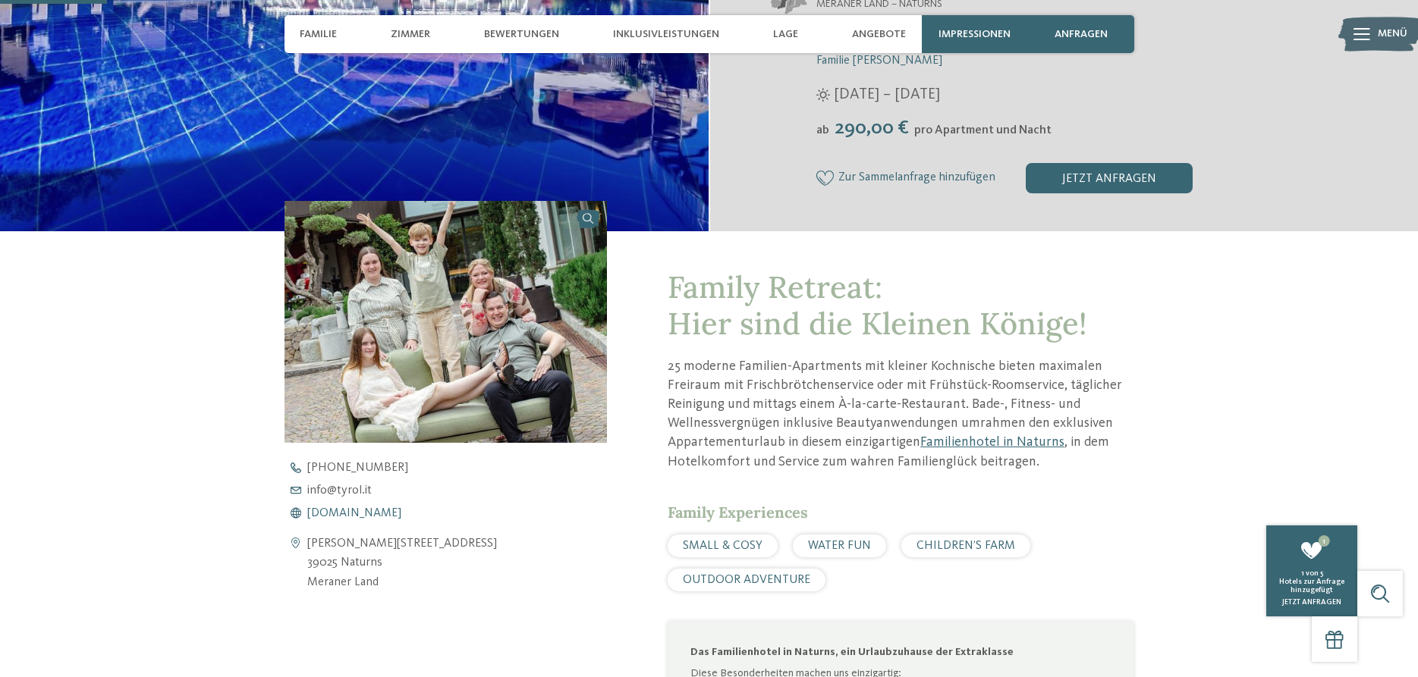
click at [348, 517] on span "[DOMAIN_NAME]" at bounding box center [354, 513] width 94 height 12
